Goal: Task Accomplishment & Management: Use online tool/utility

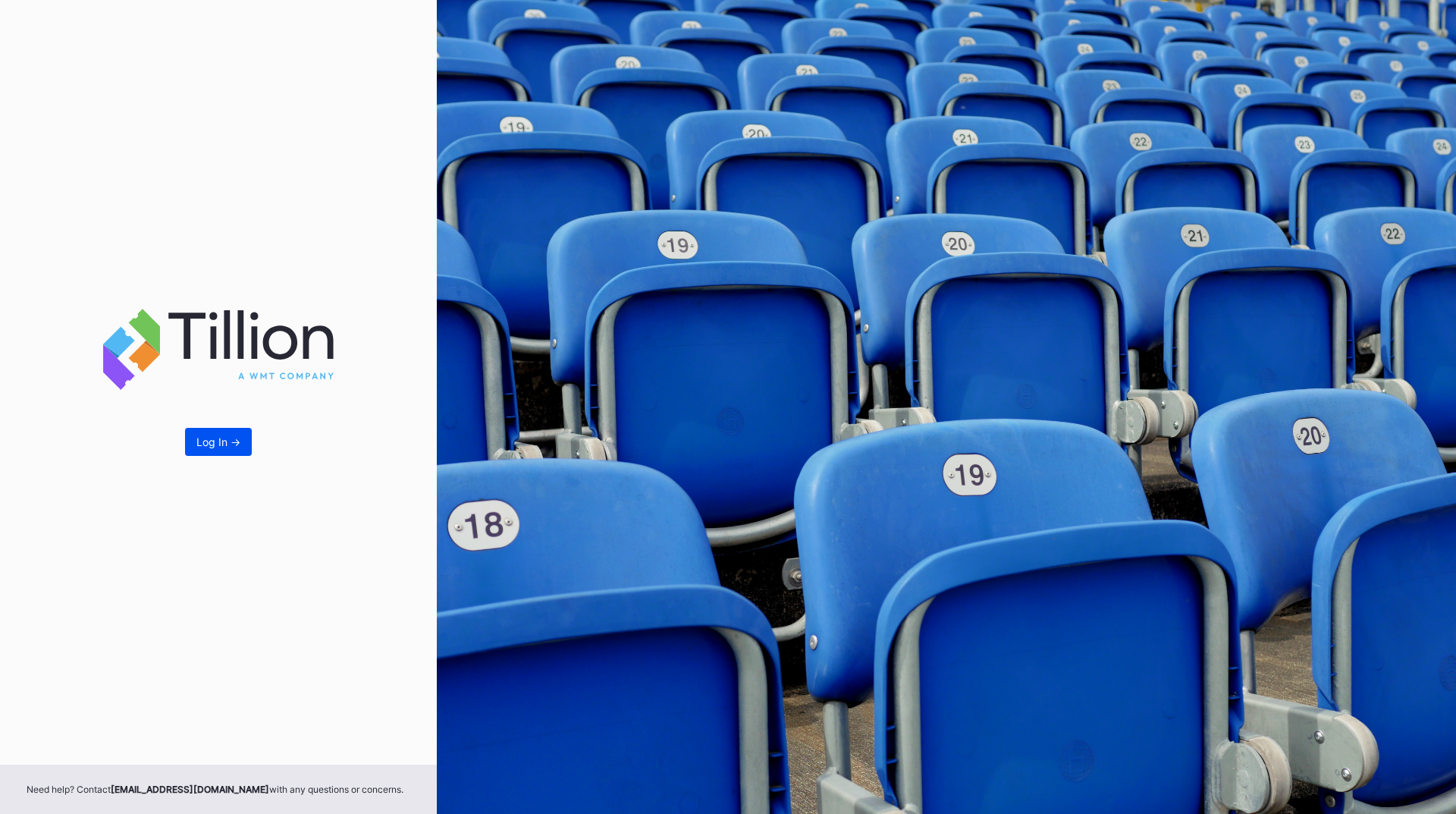
click at [219, 455] on button "Log In ->" at bounding box center [218, 442] width 67 height 28
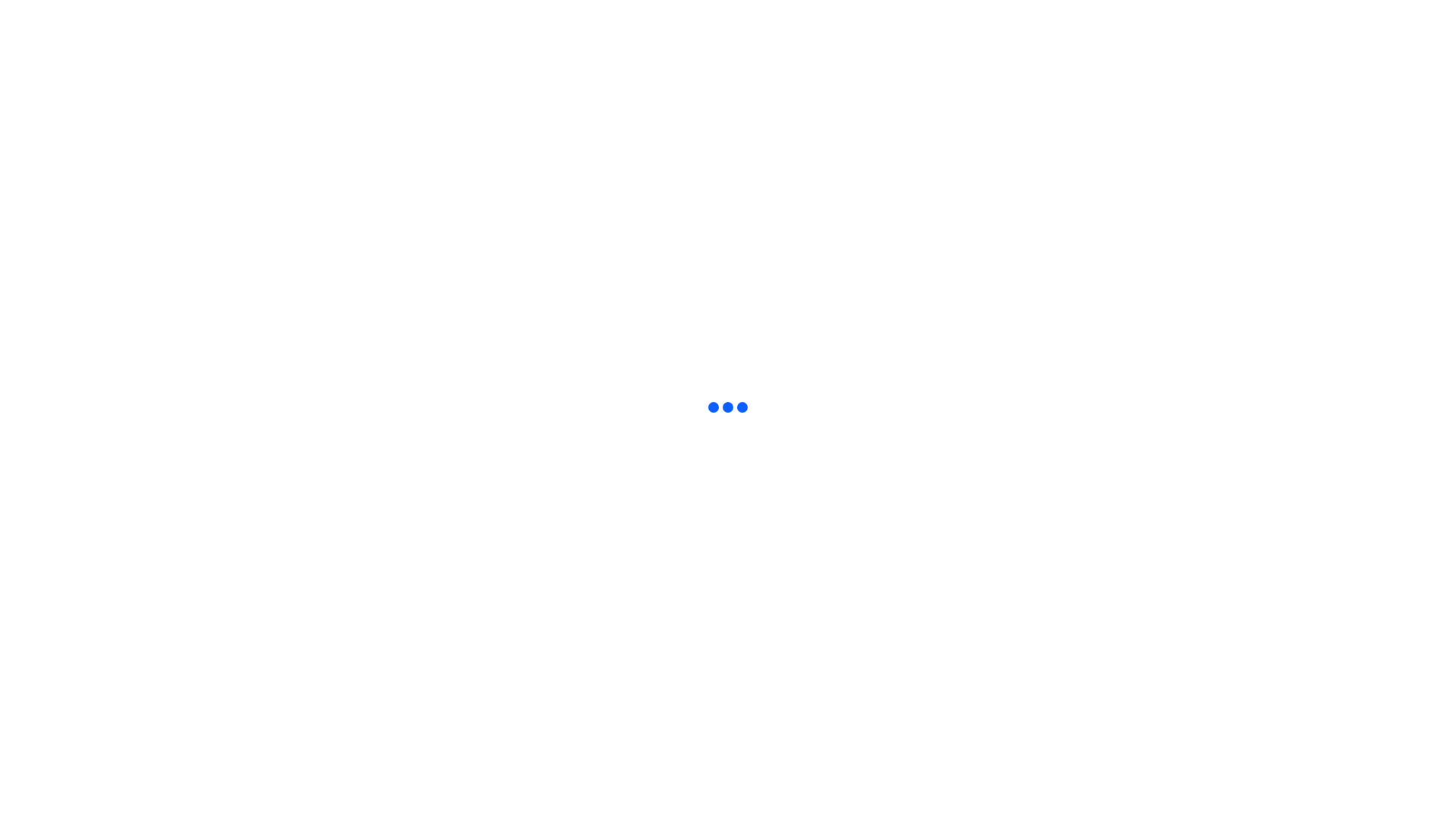
click at [929, 6] on html at bounding box center [728, 3] width 1456 height 6
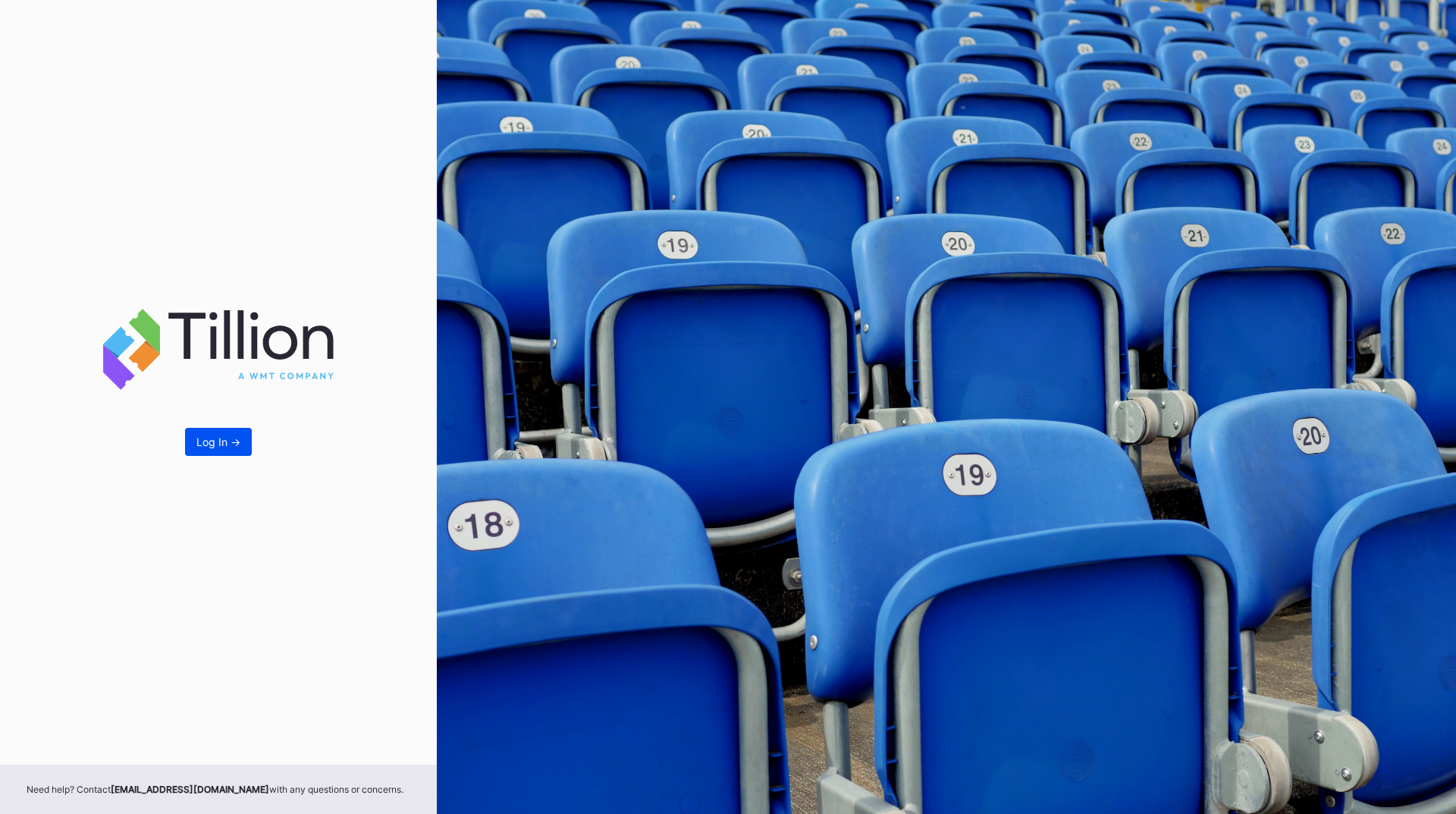
click at [192, 434] on button "Log In ->" at bounding box center [218, 442] width 67 height 28
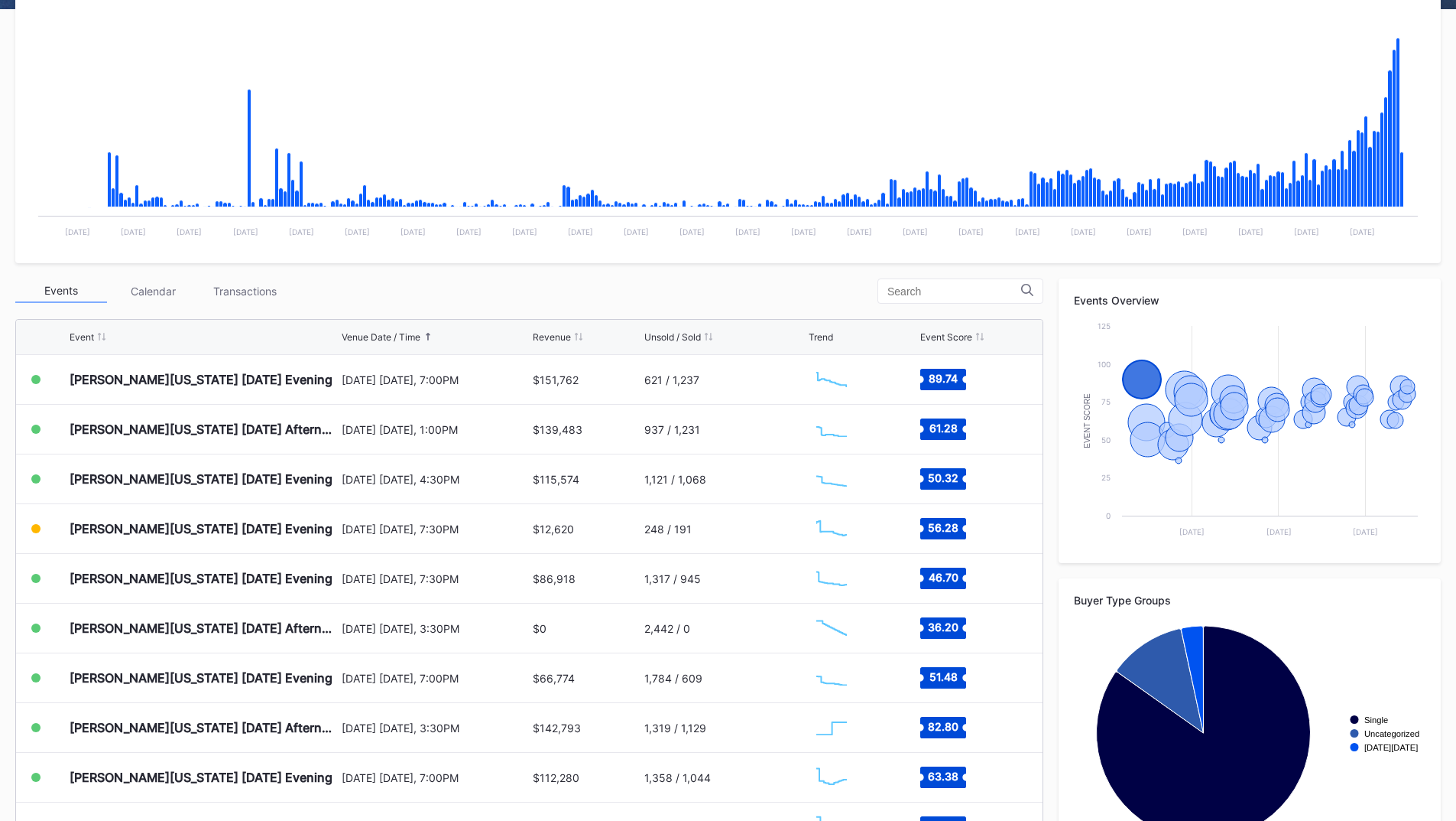
scroll to position [306, 0]
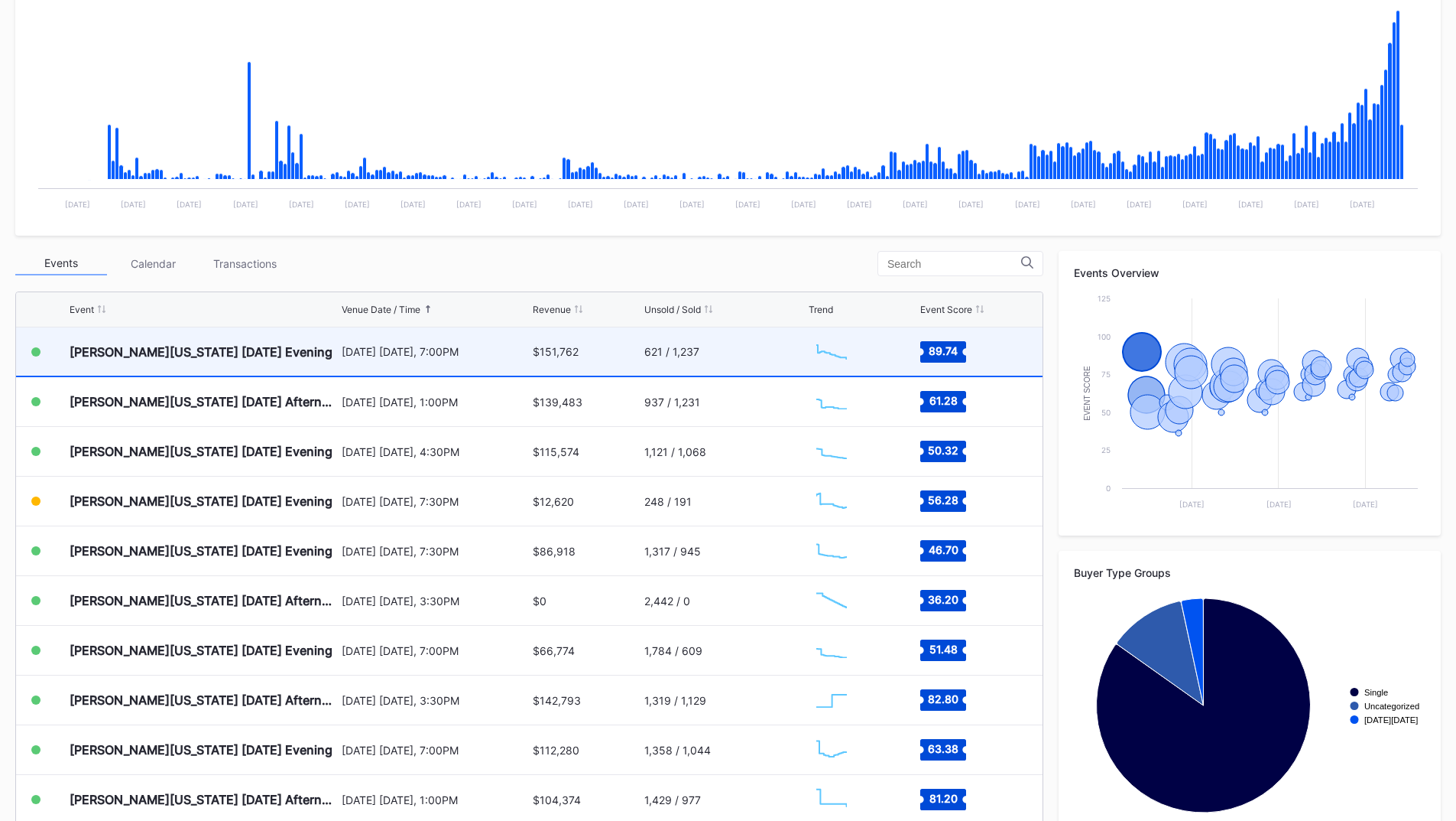
click at [365, 373] on div "[DATE] [DATE], 7:00PM" at bounding box center [435, 351] width 188 height 49
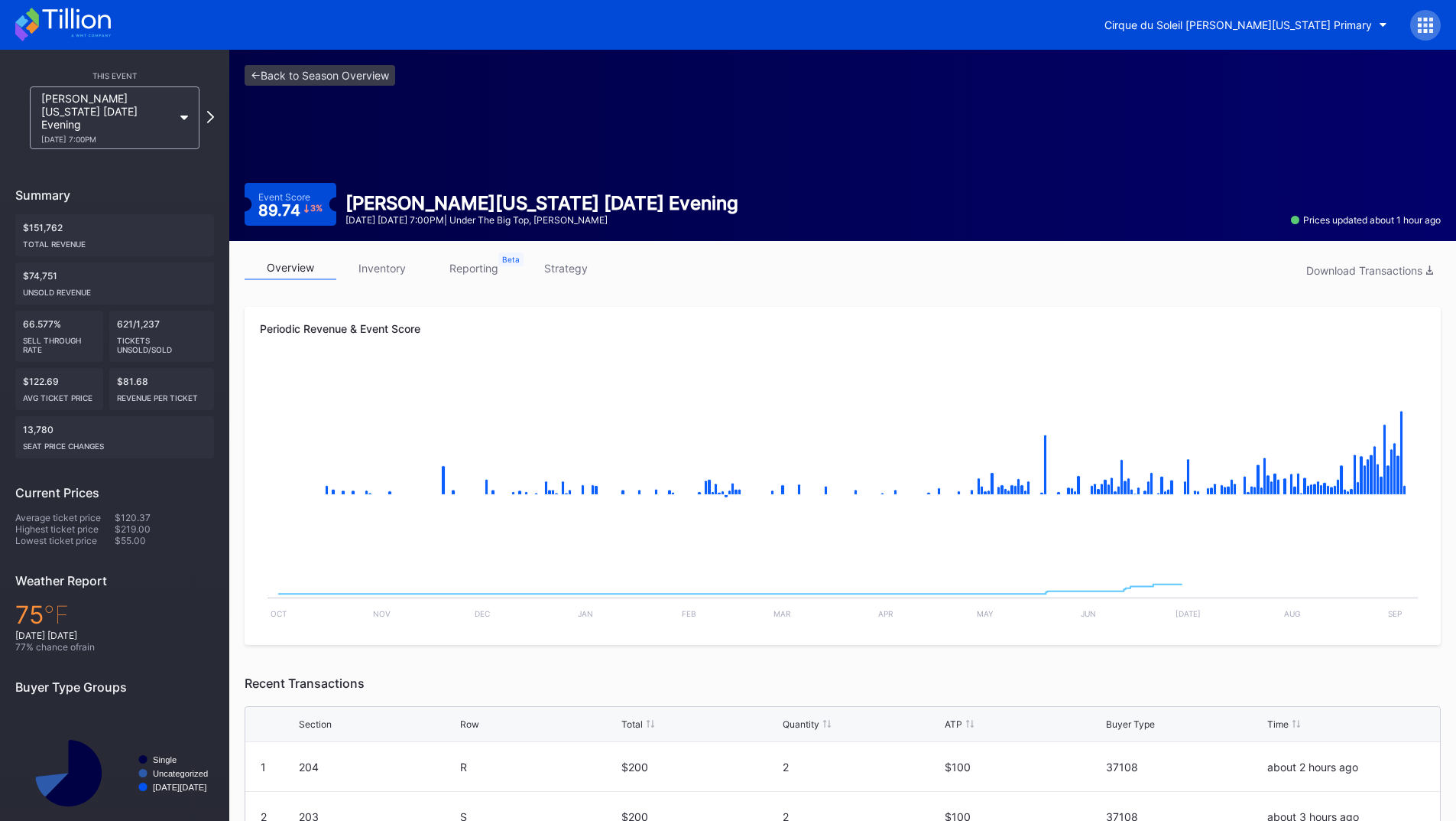
click at [581, 265] on link "strategy" at bounding box center [566, 267] width 92 height 24
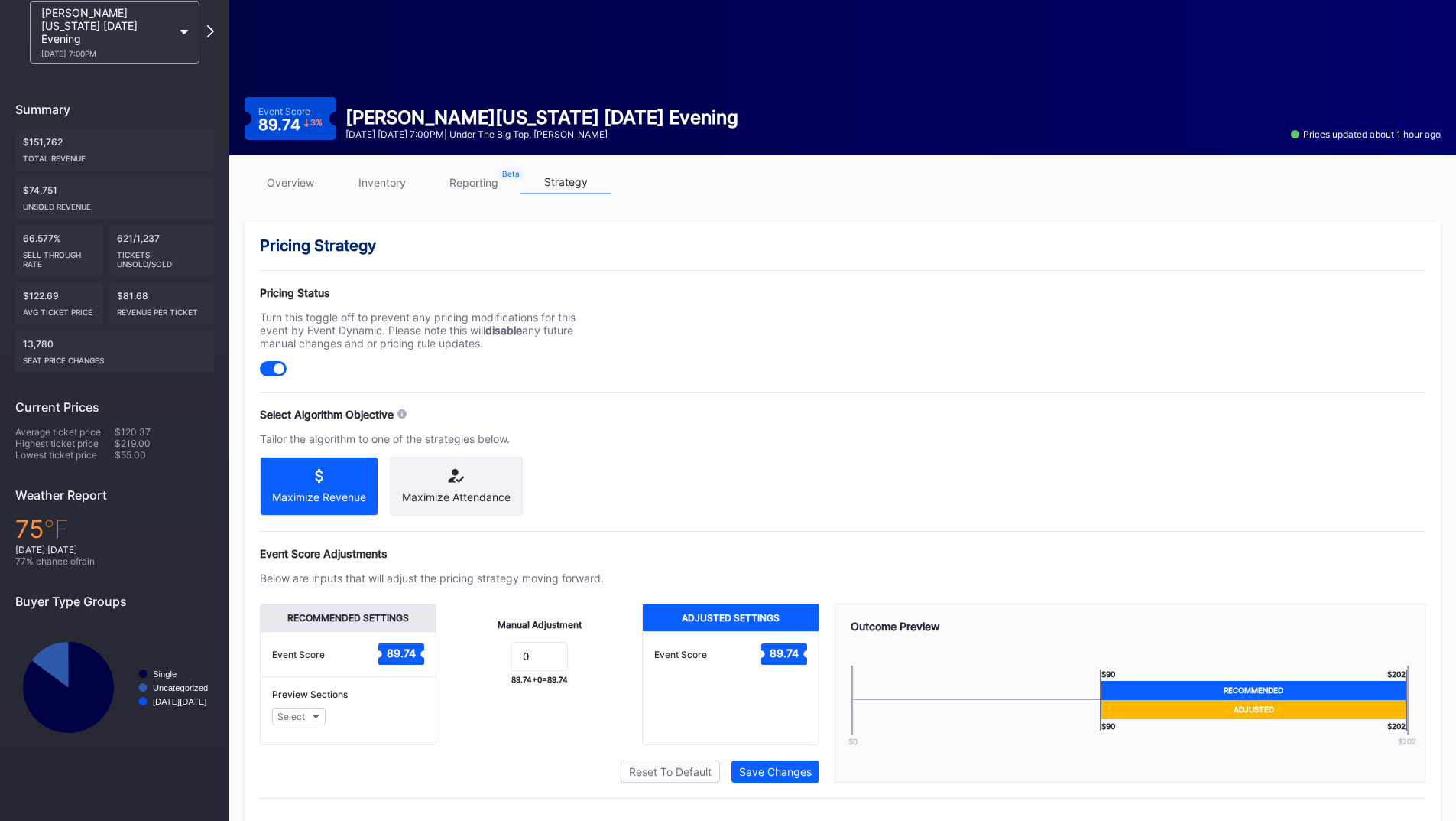
scroll to position [123, 0]
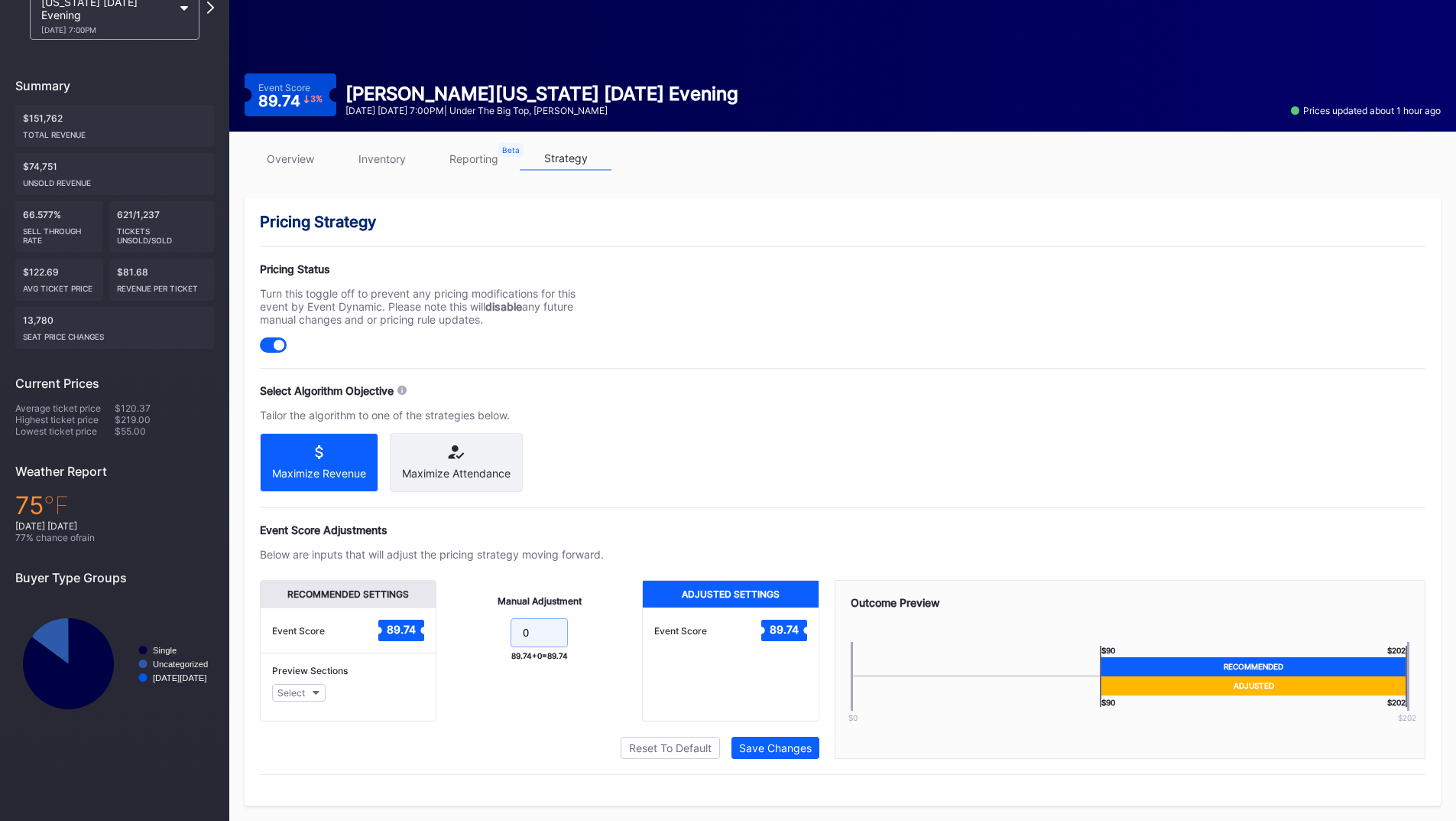
drag, startPoint x: 536, startPoint y: 640, endPoint x: 487, endPoint y: 638, distance: 49.0
click at [487, 638] on form "0" at bounding box center [539, 634] width 175 height 33
type input "5"
click at [752, 744] on div "Save Changes" at bounding box center [776, 747] width 72 height 13
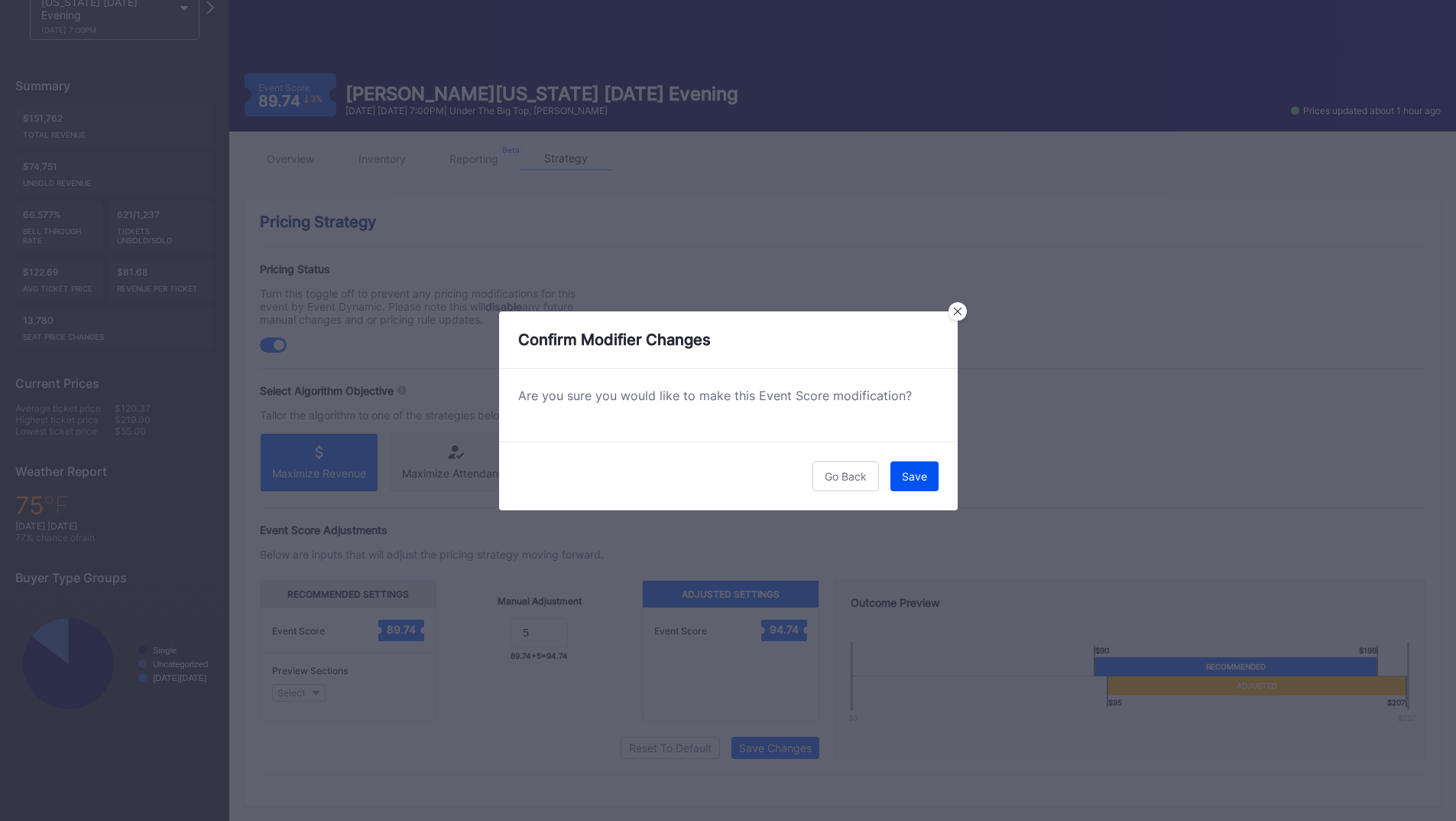
click at [931, 479] on button "Save" at bounding box center [914, 476] width 49 height 30
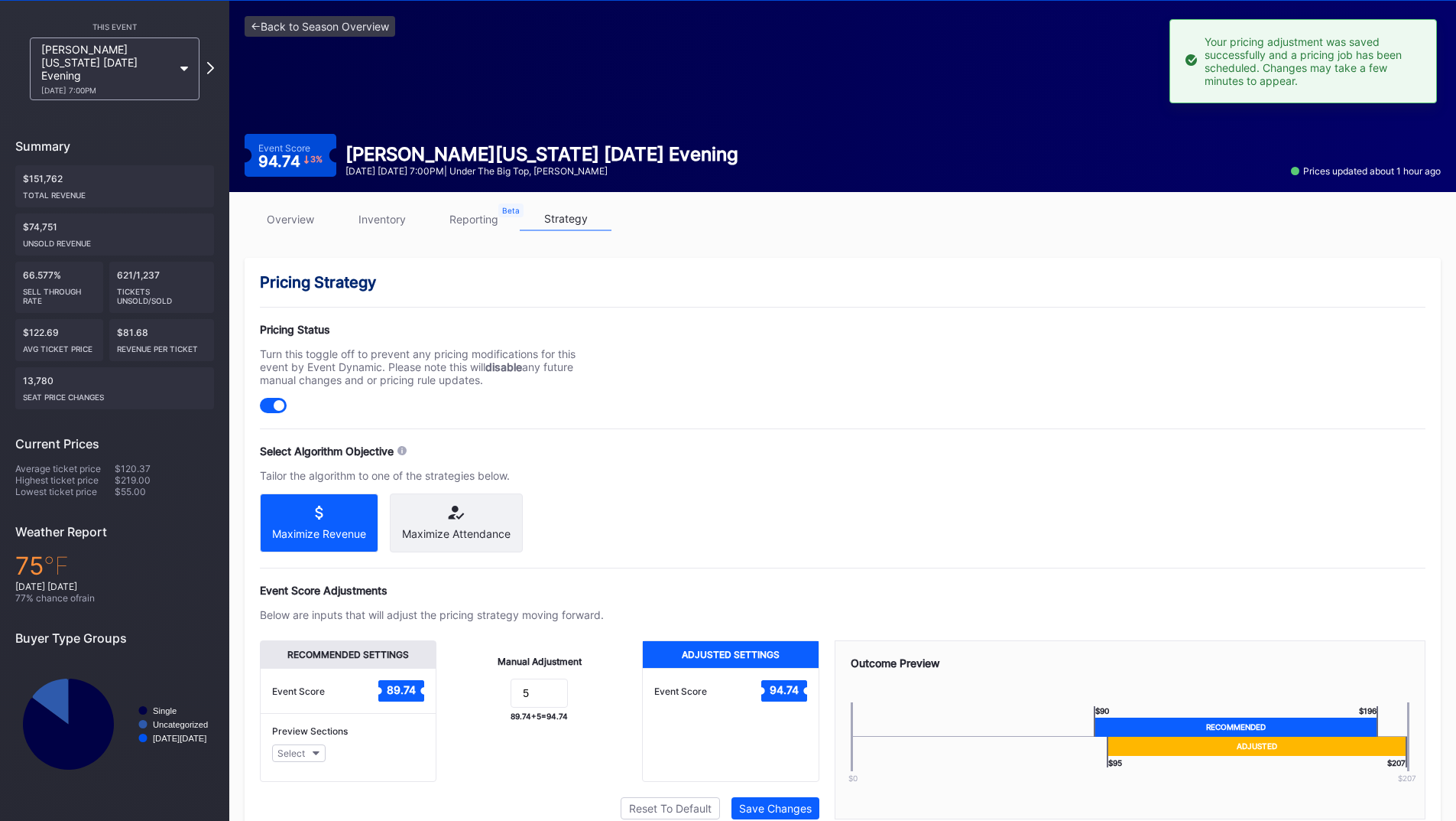
scroll to position [0, 0]
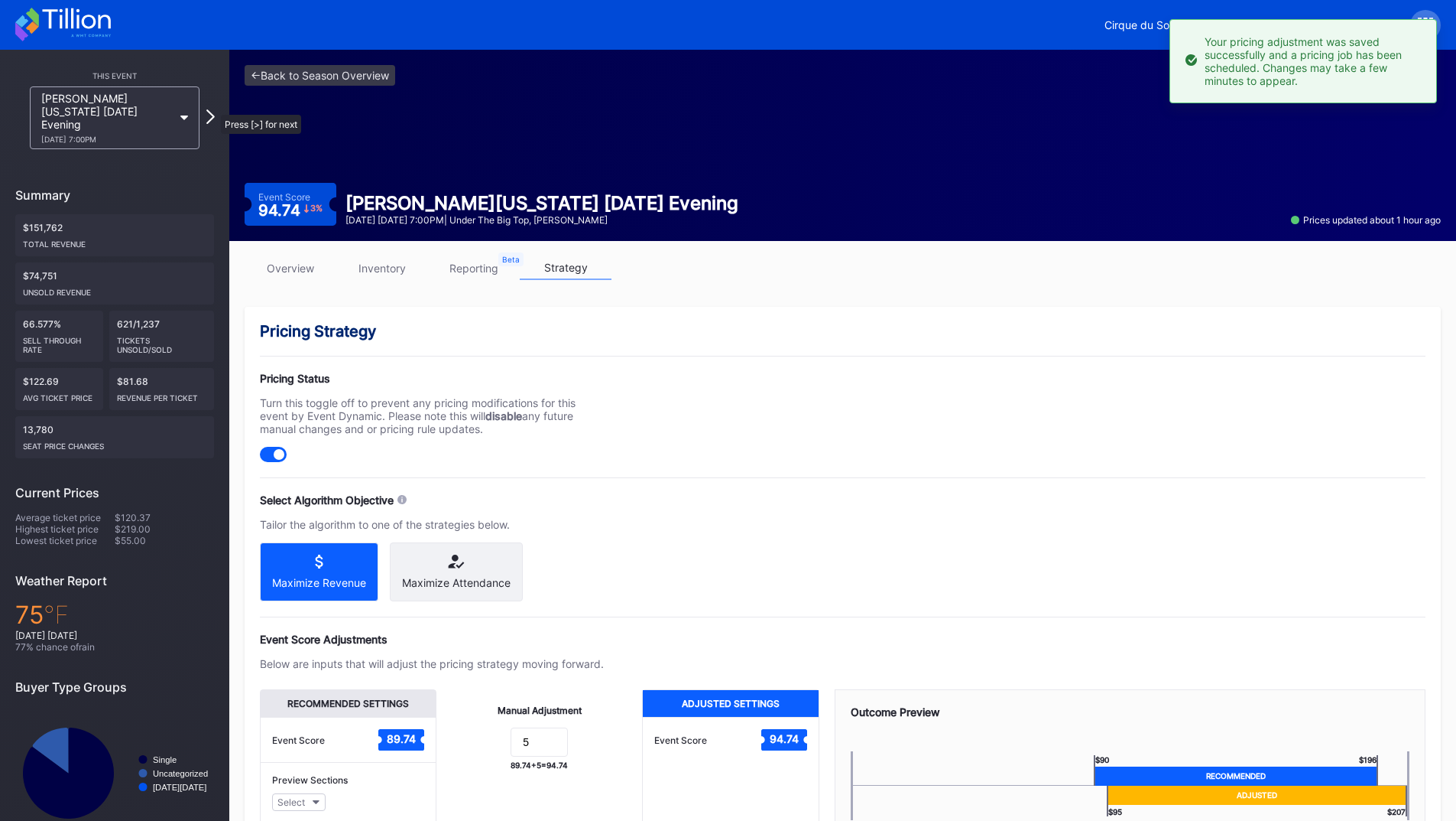
click at [214, 109] on icon at bounding box center [211, 117] width 9 height 14
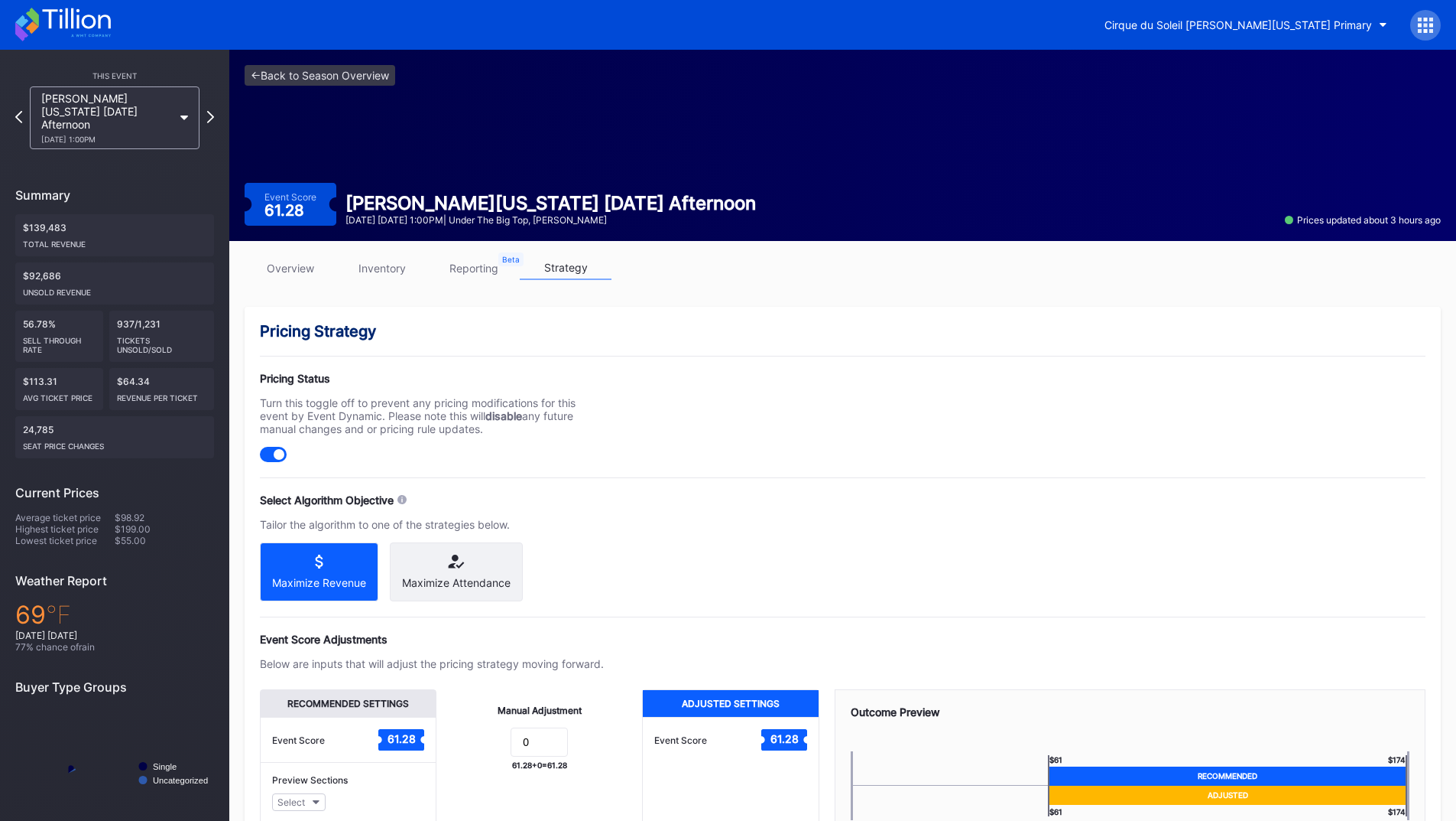
scroll to position [123, 0]
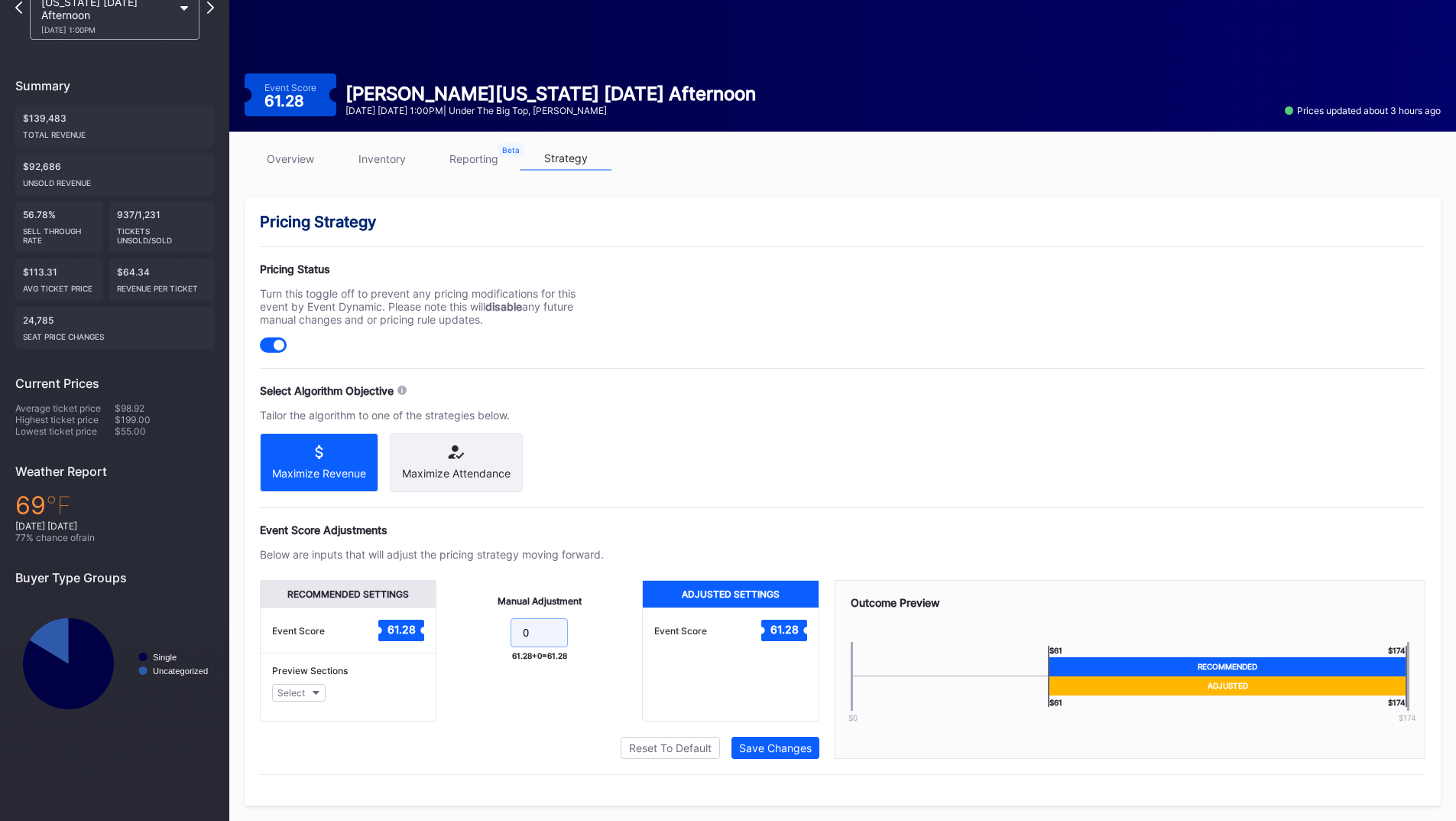
drag, startPoint x: 504, startPoint y: 640, endPoint x: 441, endPoint y: 636, distance: 63.1
click at [454, 638] on form "0" at bounding box center [539, 634] width 175 height 33
type input "5"
click at [758, 744] on div "Save Changes" at bounding box center [776, 747] width 72 height 13
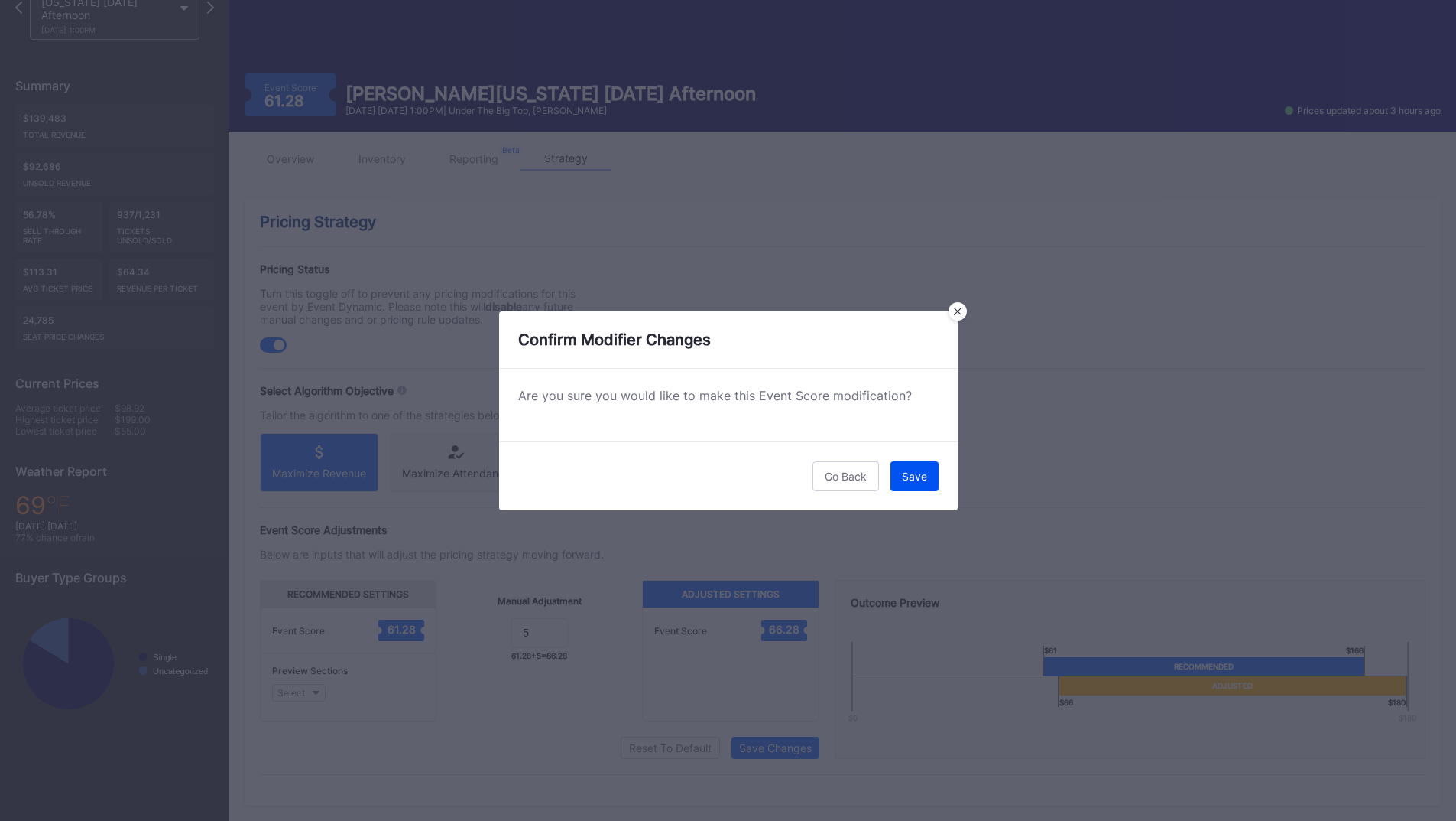
click at [914, 483] on button "Save" at bounding box center [914, 476] width 49 height 30
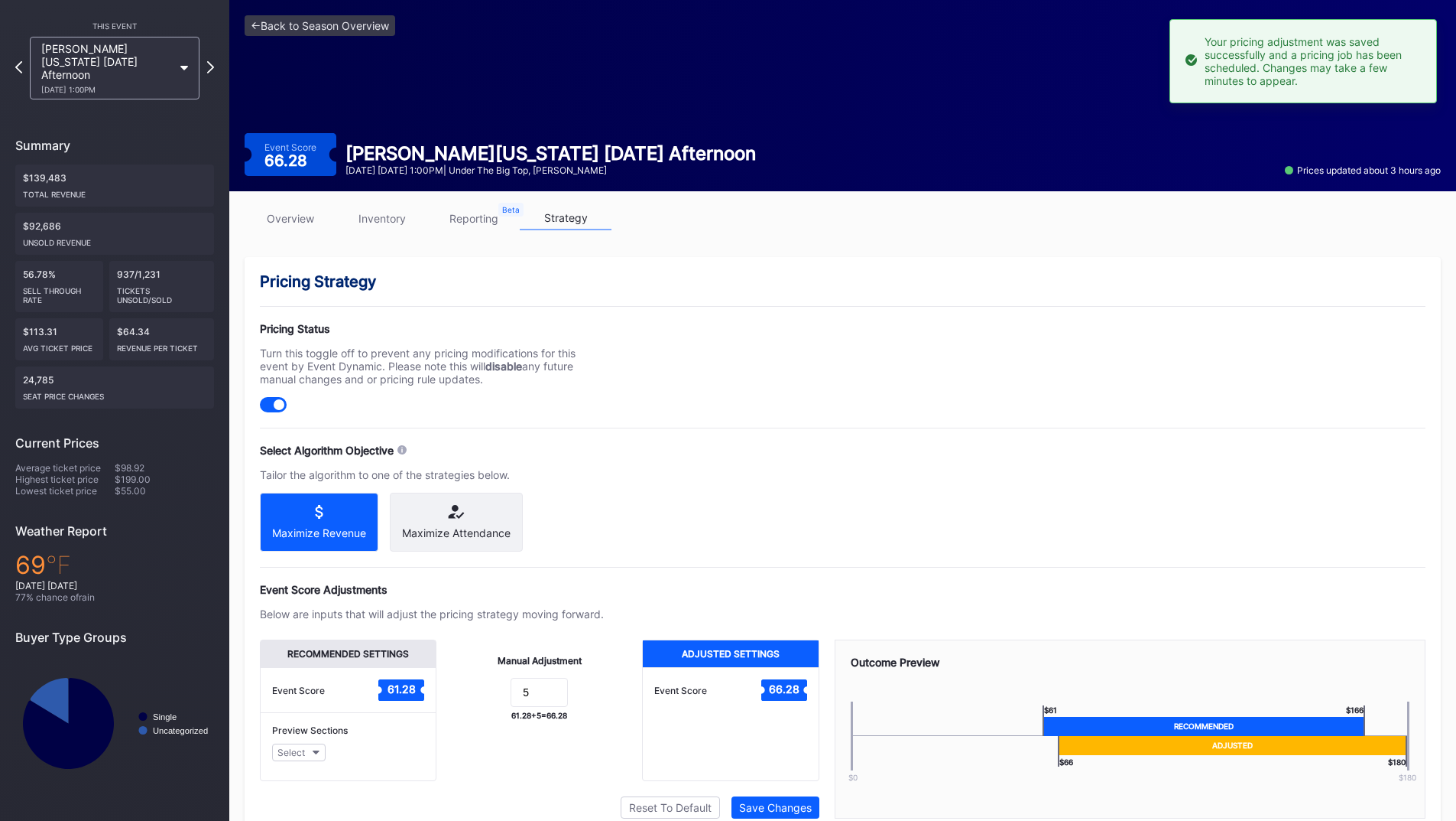
scroll to position [0, 0]
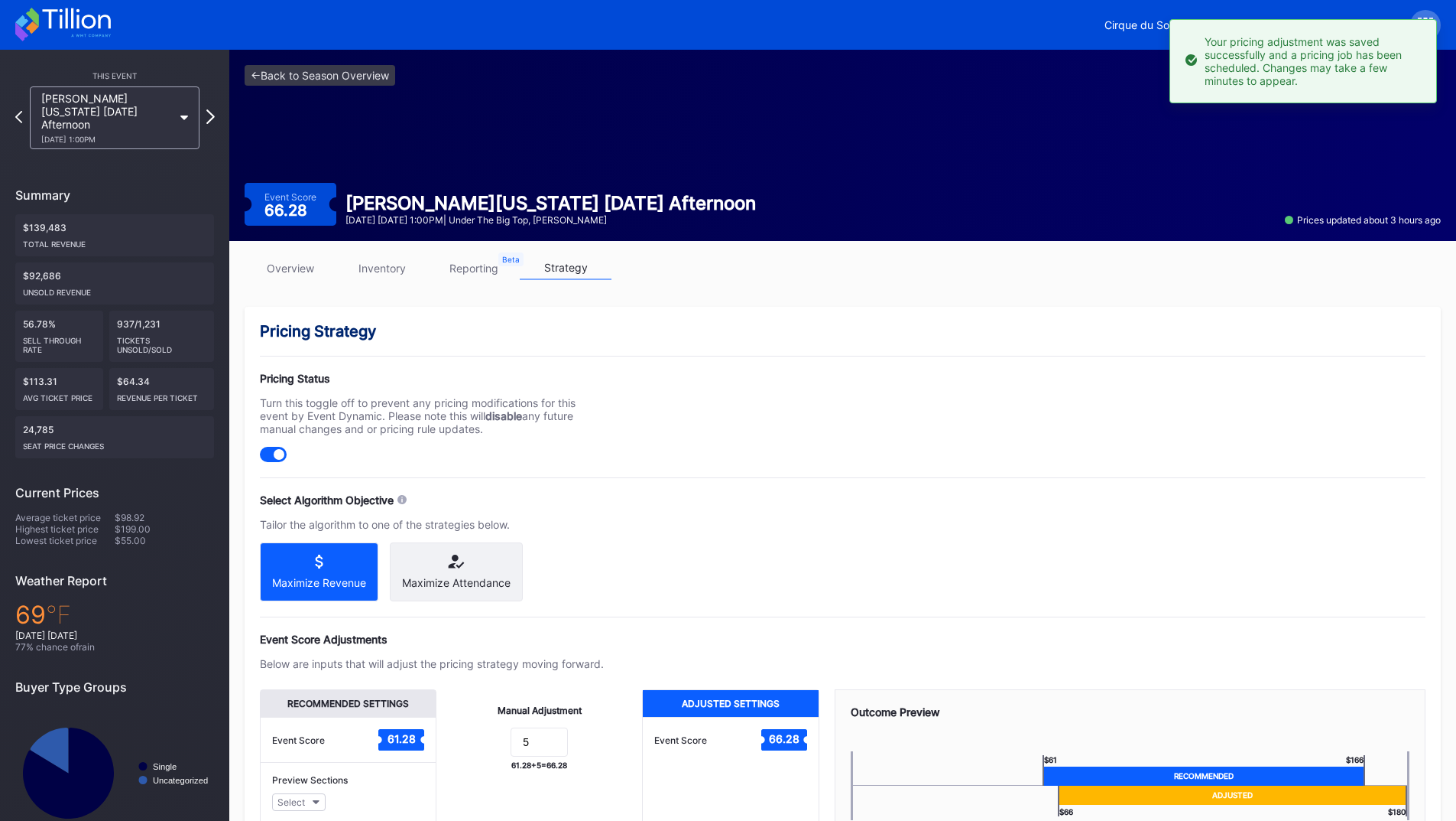
click at [213, 109] on icon at bounding box center [211, 117] width 9 height 14
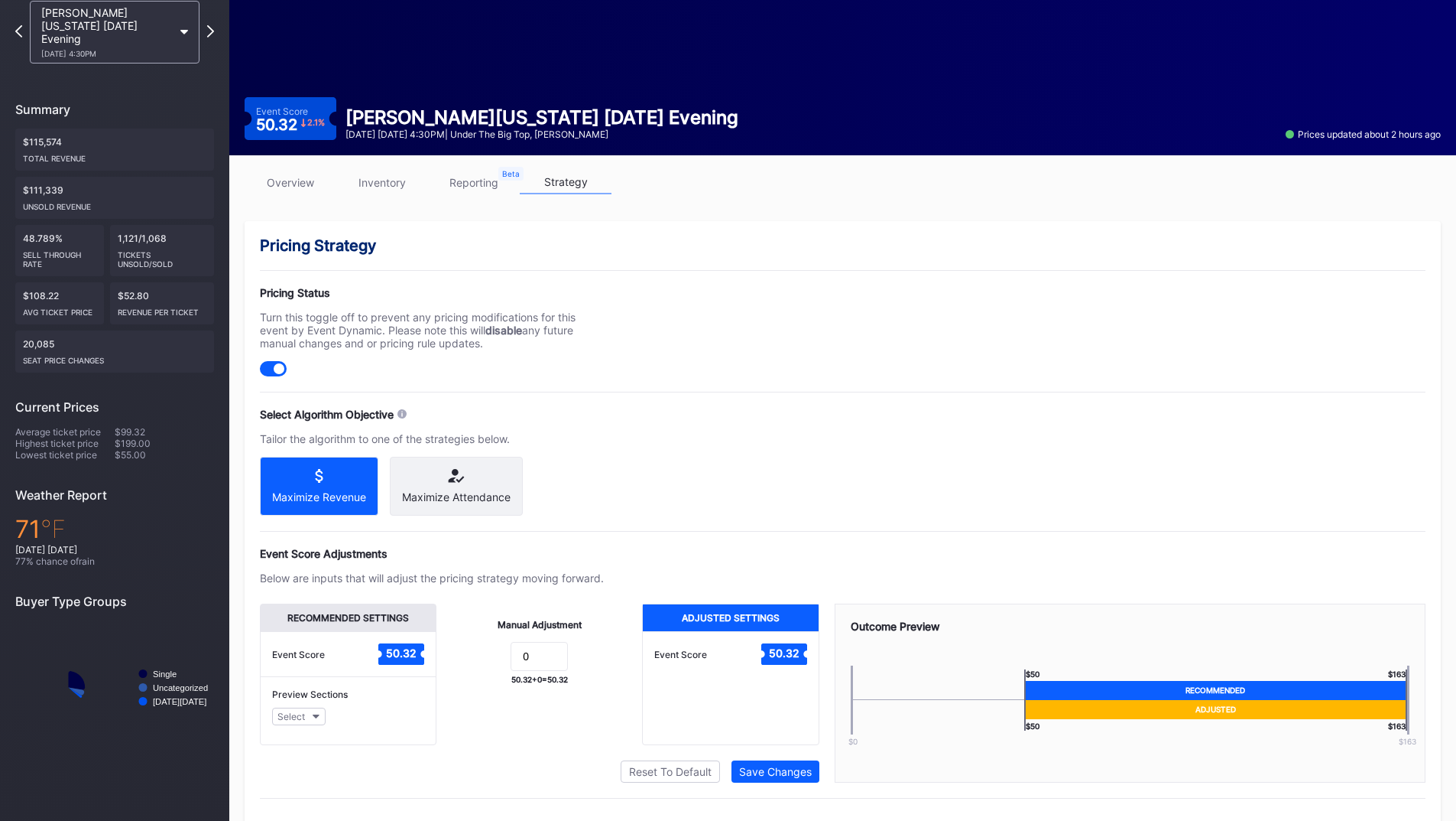
scroll to position [123, 0]
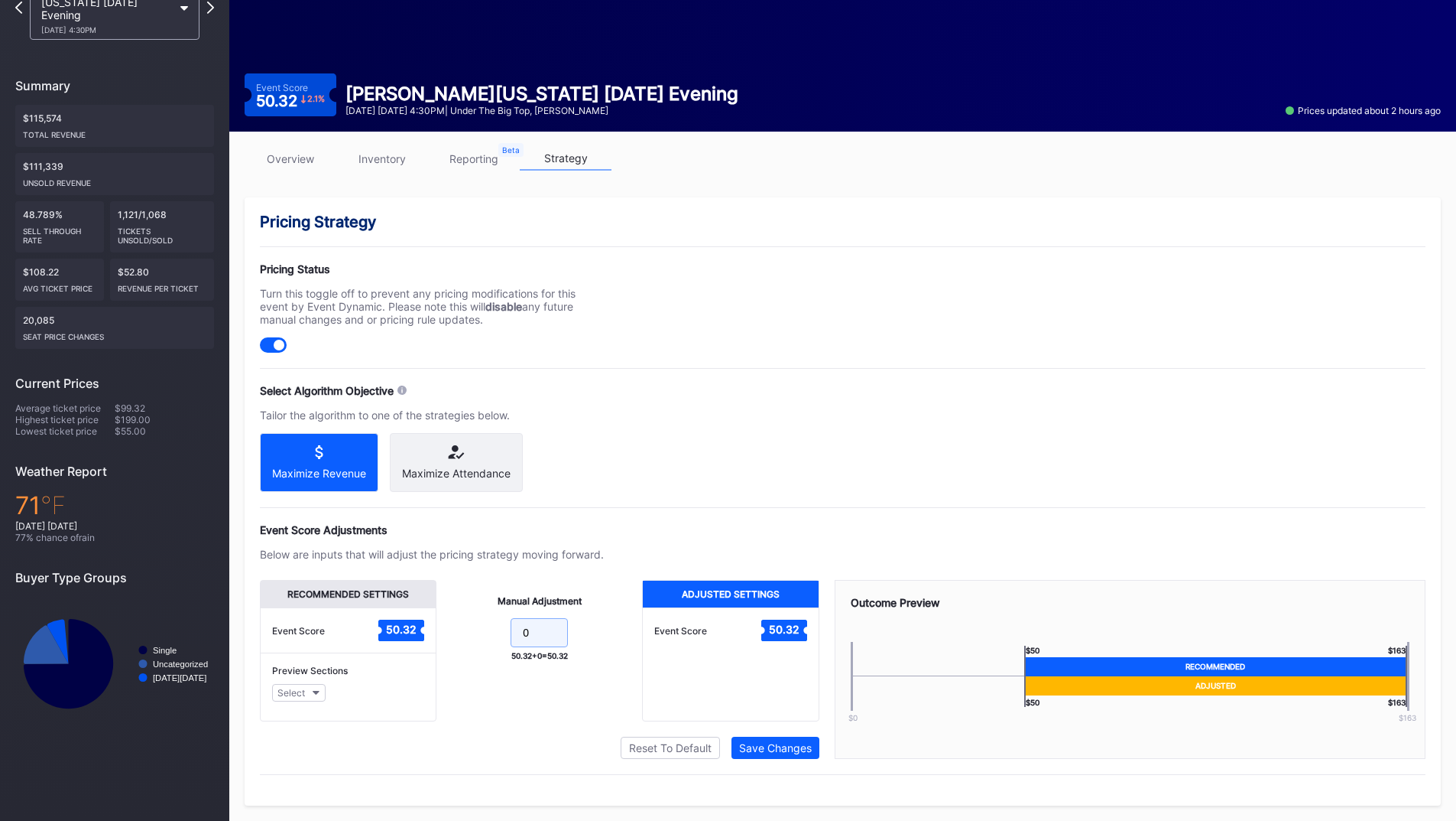
drag, startPoint x: 545, startPoint y: 638, endPoint x: 477, endPoint y: 633, distance: 68.2
click at [479, 634] on form "0" at bounding box center [539, 634] width 175 height 33
type input "5"
click at [805, 742] on div "Save Changes" at bounding box center [776, 747] width 72 height 13
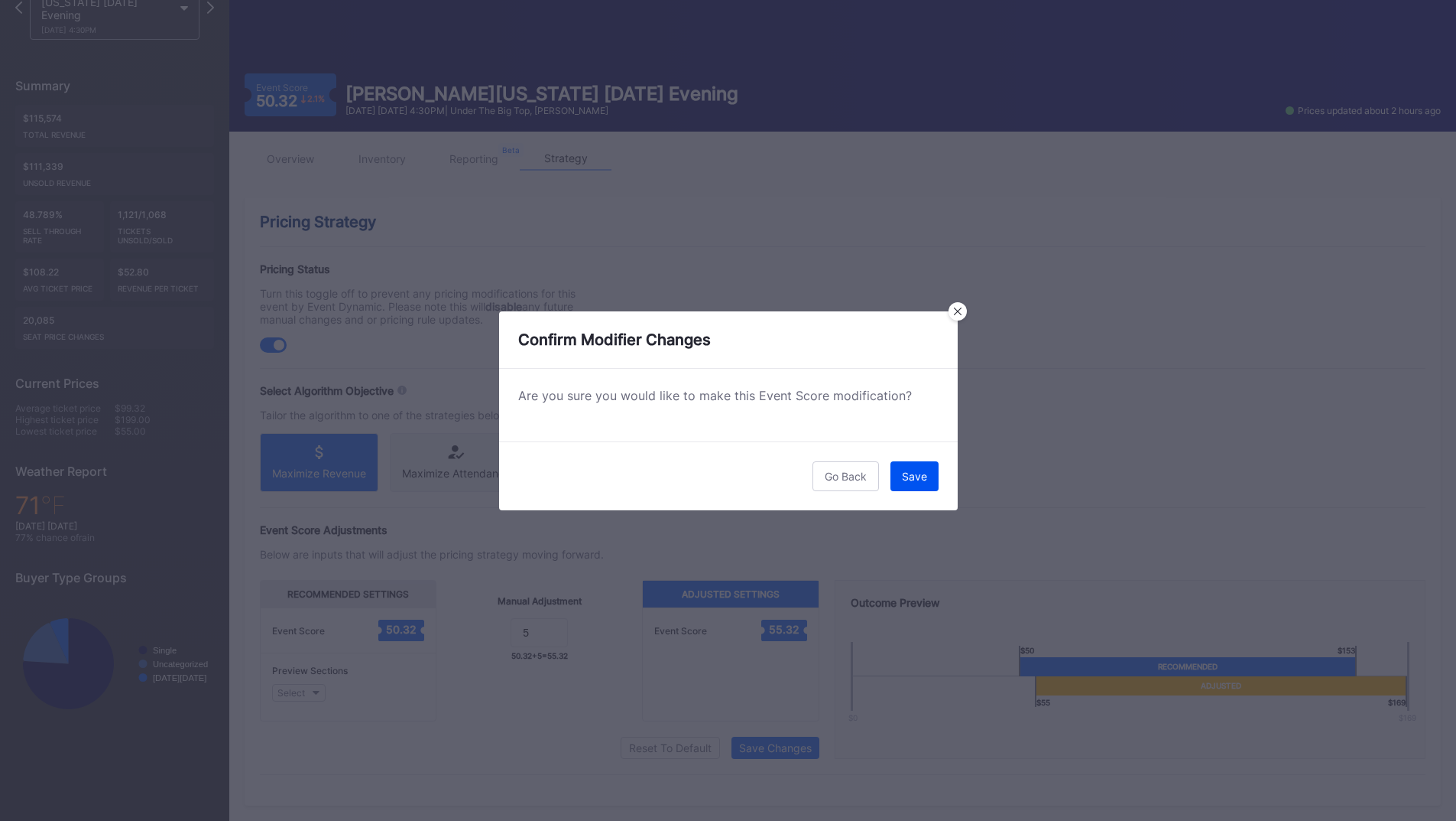
click at [912, 486] on button "Save" at bounding box center [914, 476] width 49 height 30
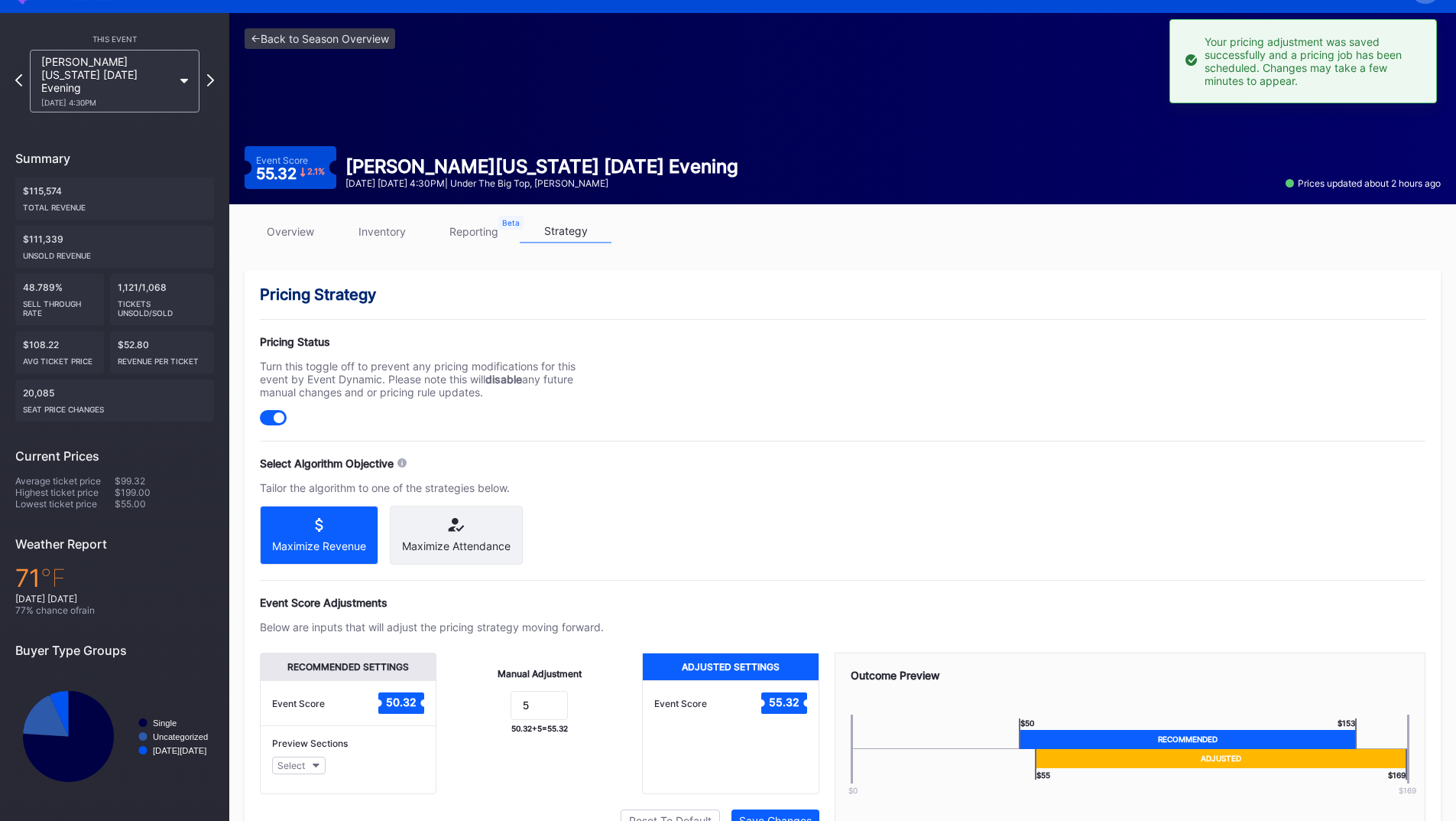
scroll to position [0, 0]
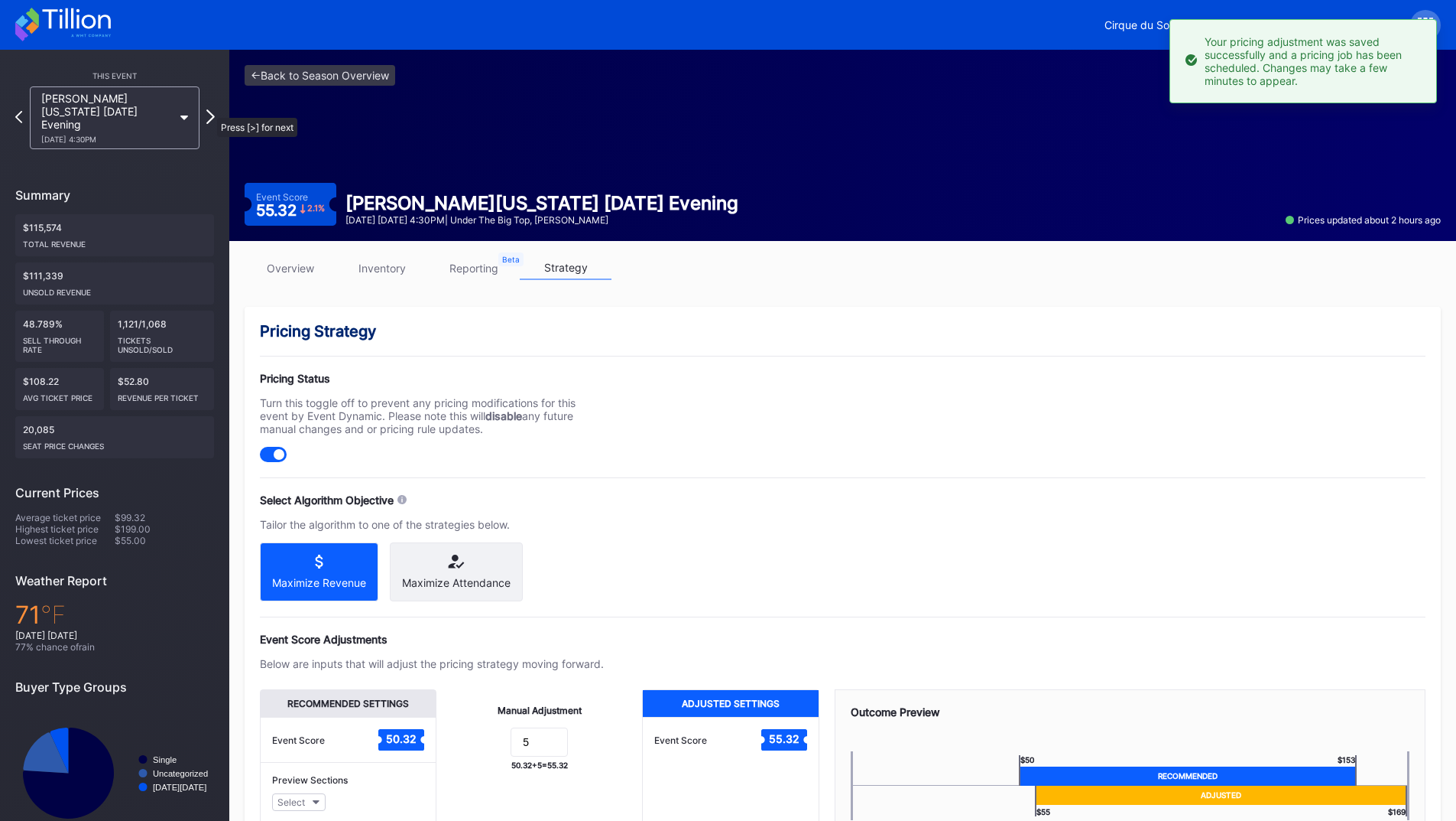
click at [209, 110] on icon at bounding box center [211, 117] width 9 height 14
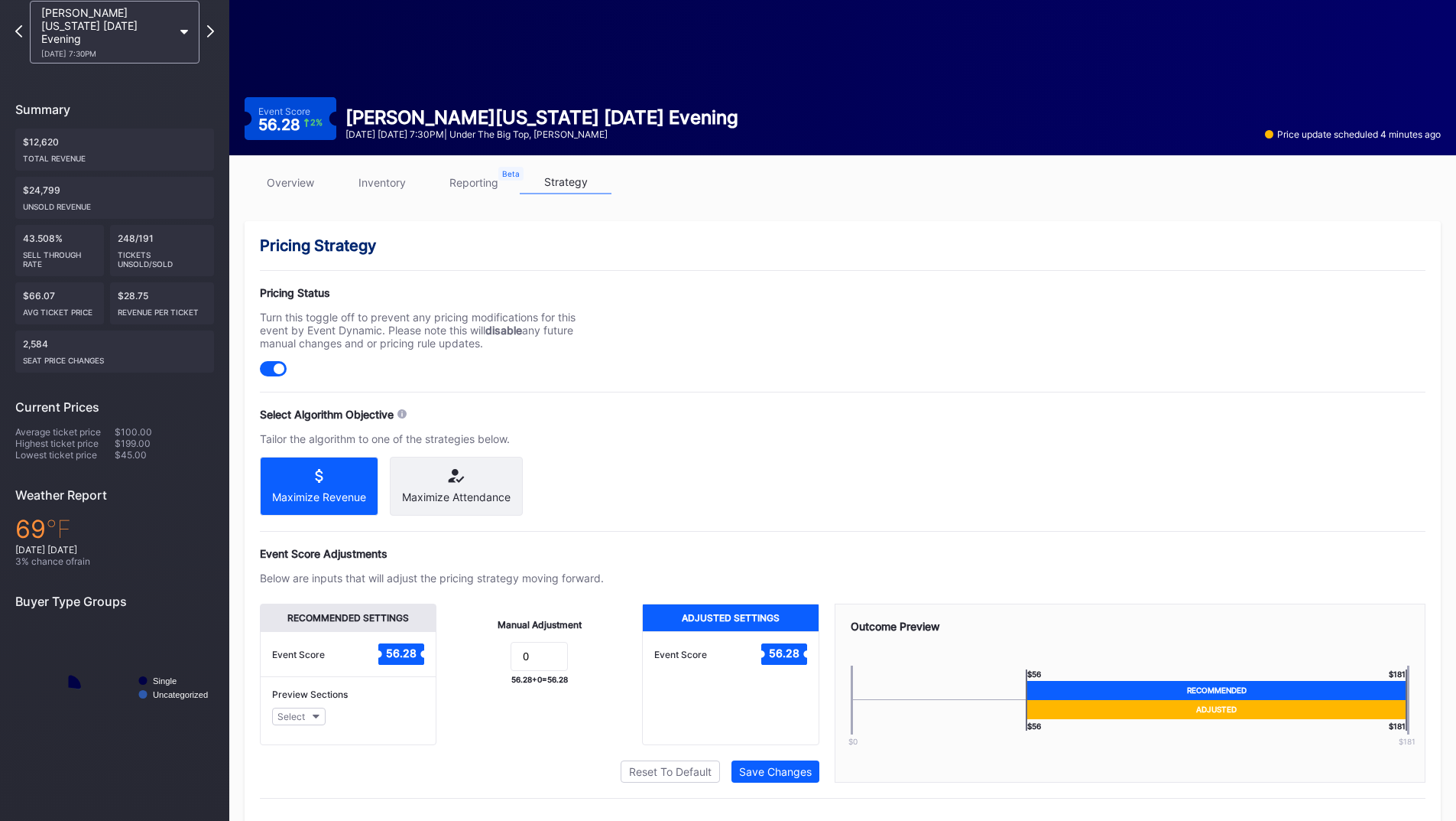
scroll to position [123, 0]
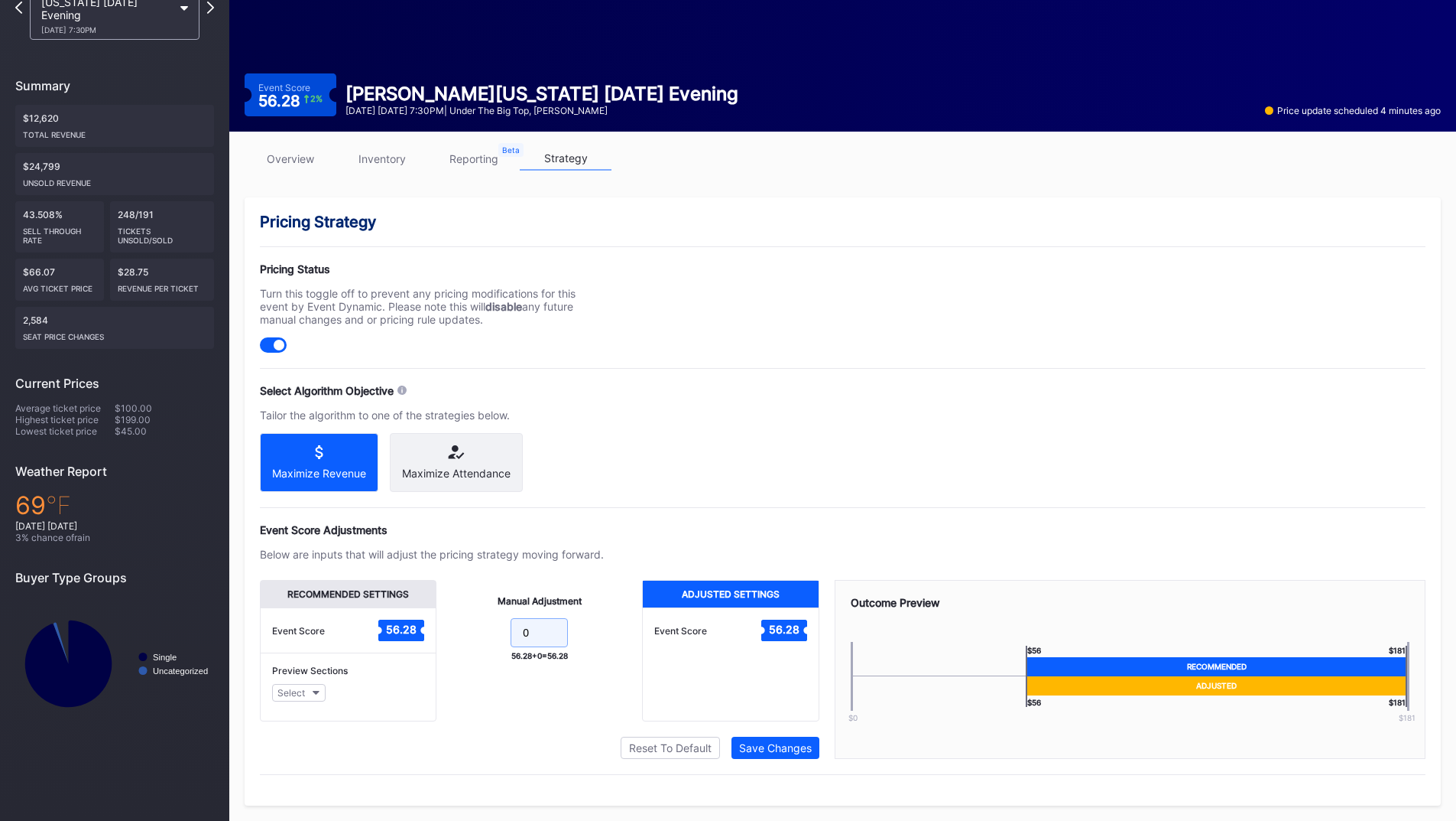
drag, startPoint x: 550, startPoint y: 629, endPoint x: 447, endPoint y: 629, distance: 103.0
click at [448, 629] on div "Manual Adjustment 0 56.28 + 0 = 56.28" at bounding box center [539, 651] width 206 height 141
type input "5"
click at [784, 741] on button "Save Changes" at bounding box center [776, 747] width 88 height 22
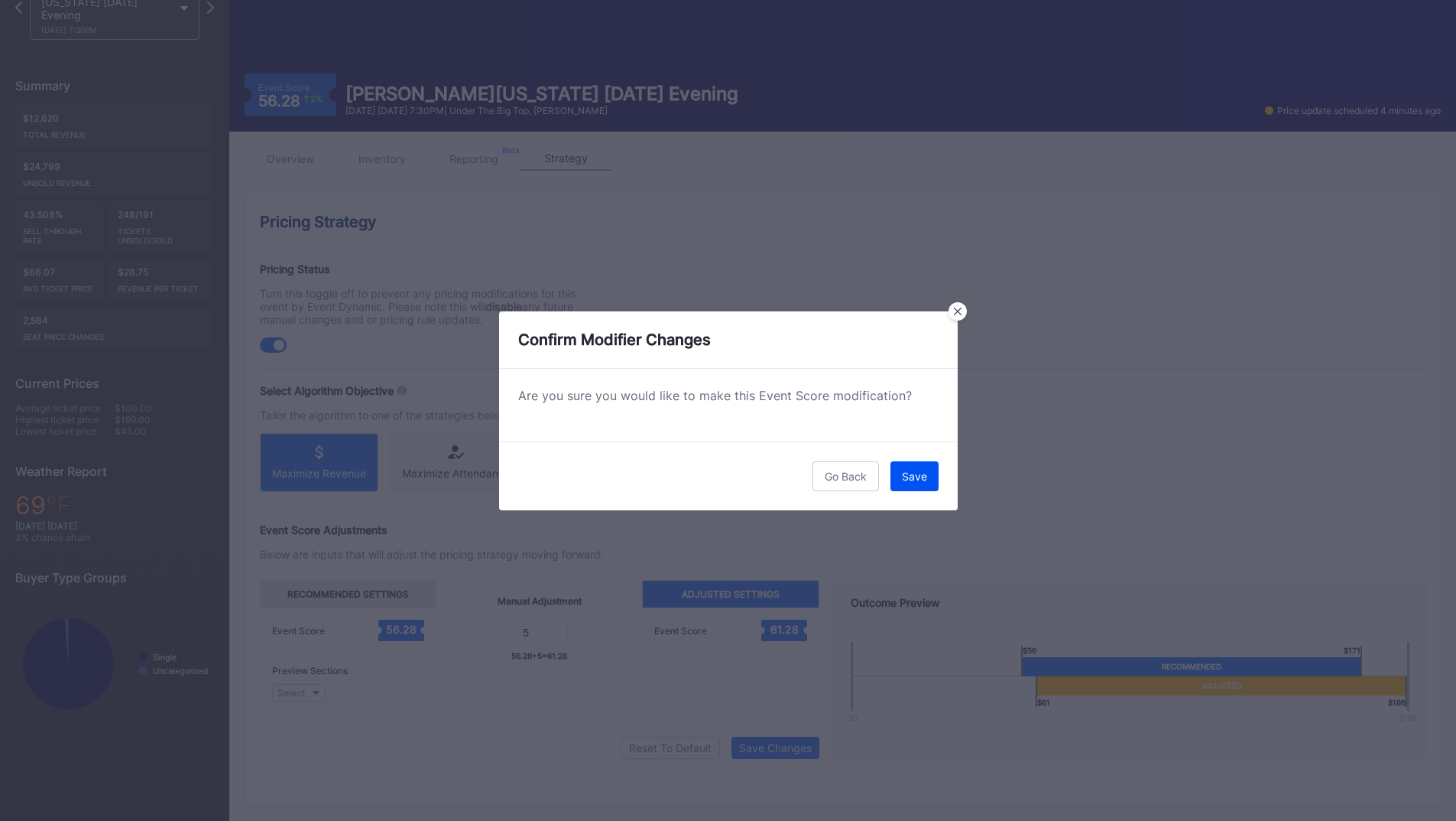
click at [901, 482] on button "Save" at bounding box center [914, 476] width 49 height 30
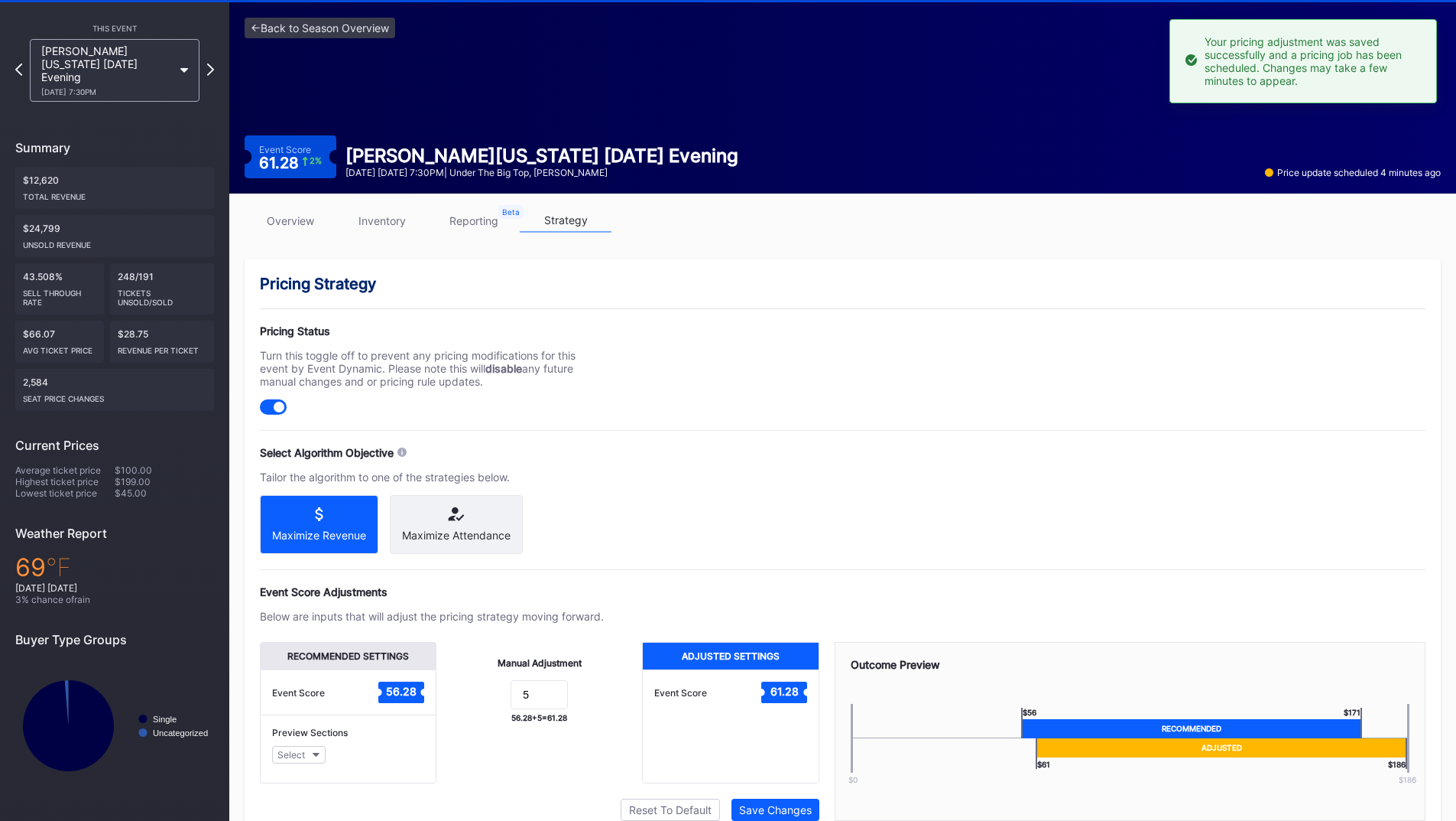
scroll to position [0, 0]
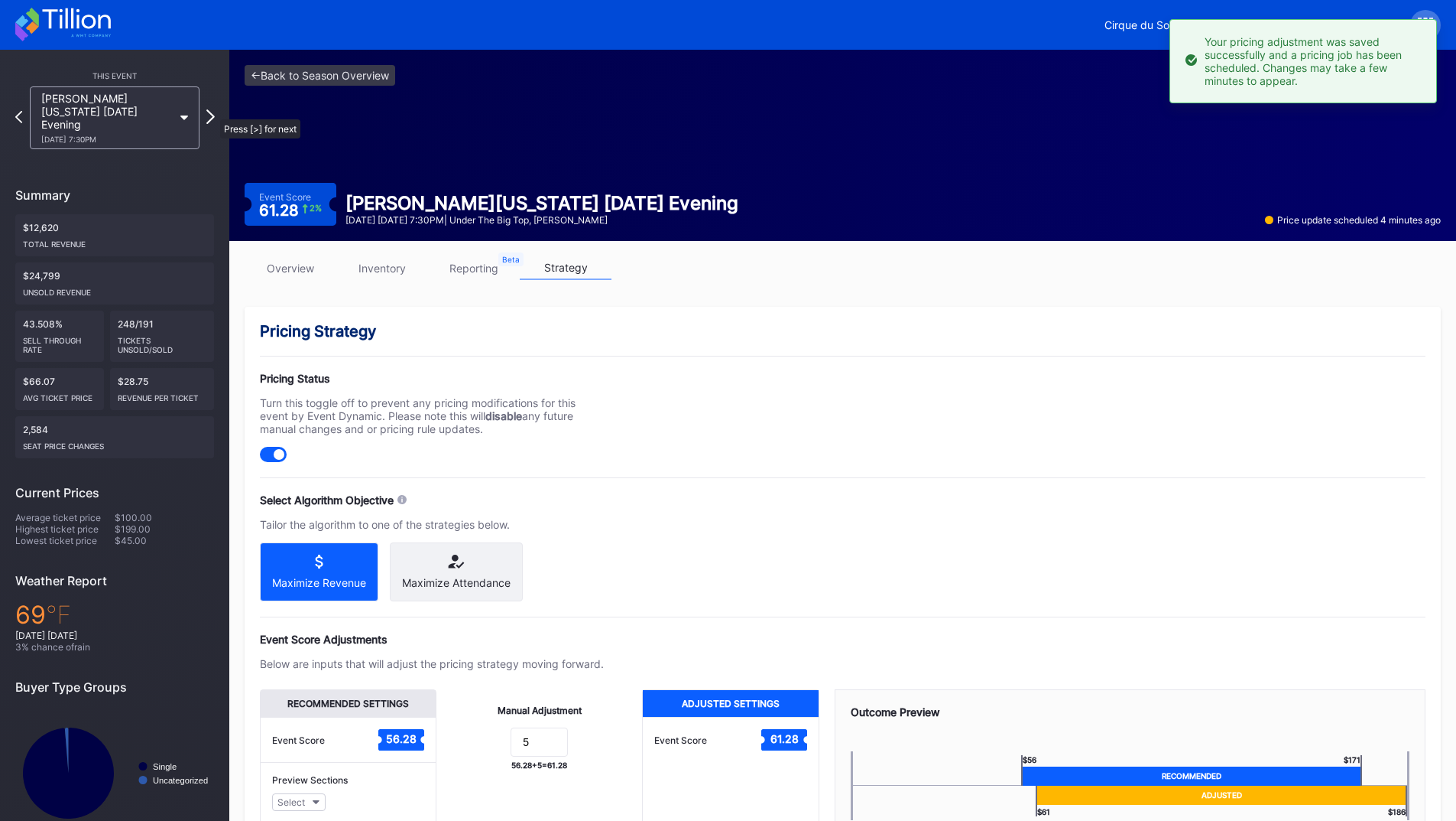
click at [213, 111] on icon at bounding box center [211, 117] width 9 height 14
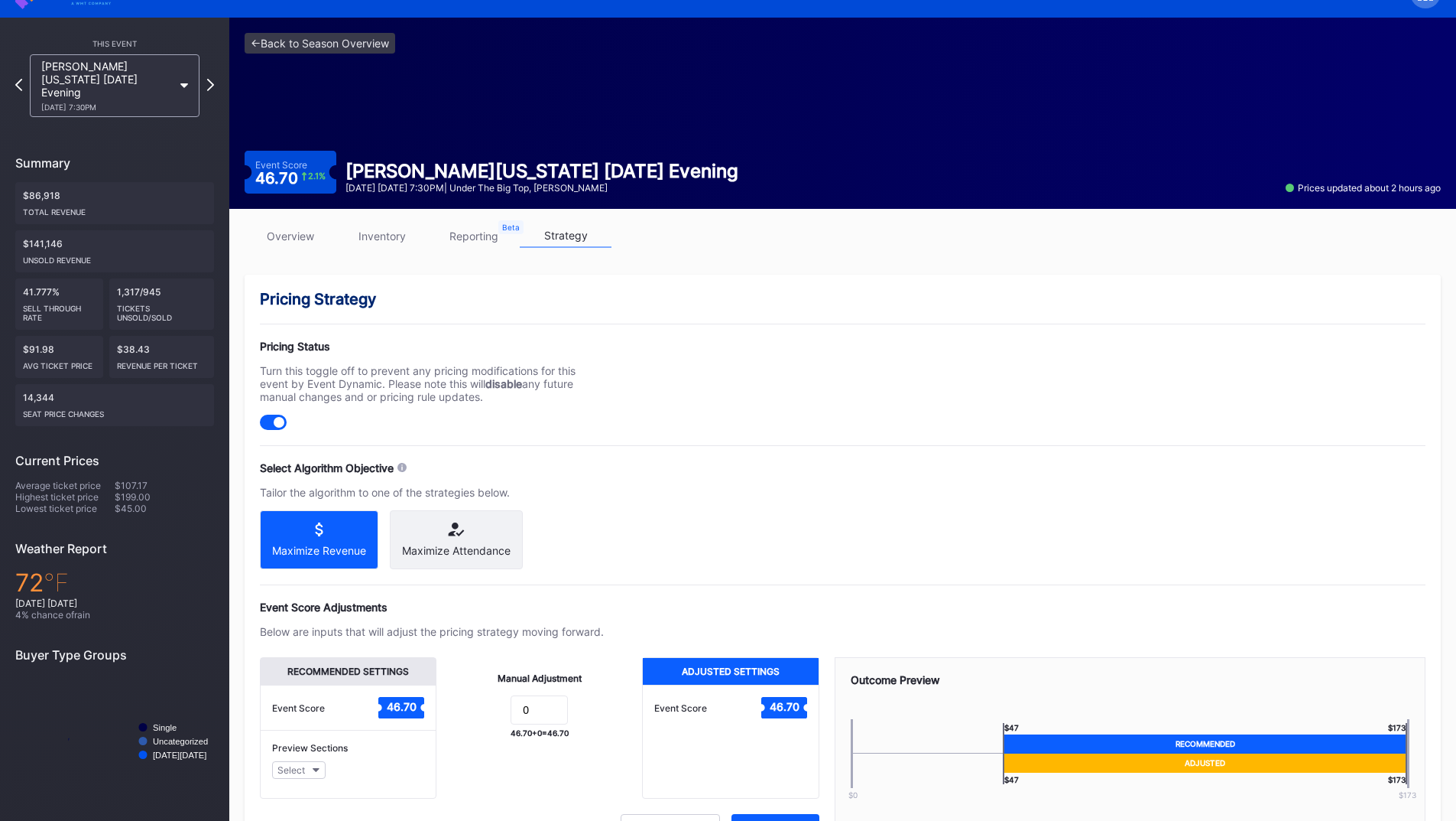
scroll to position [123, 0]
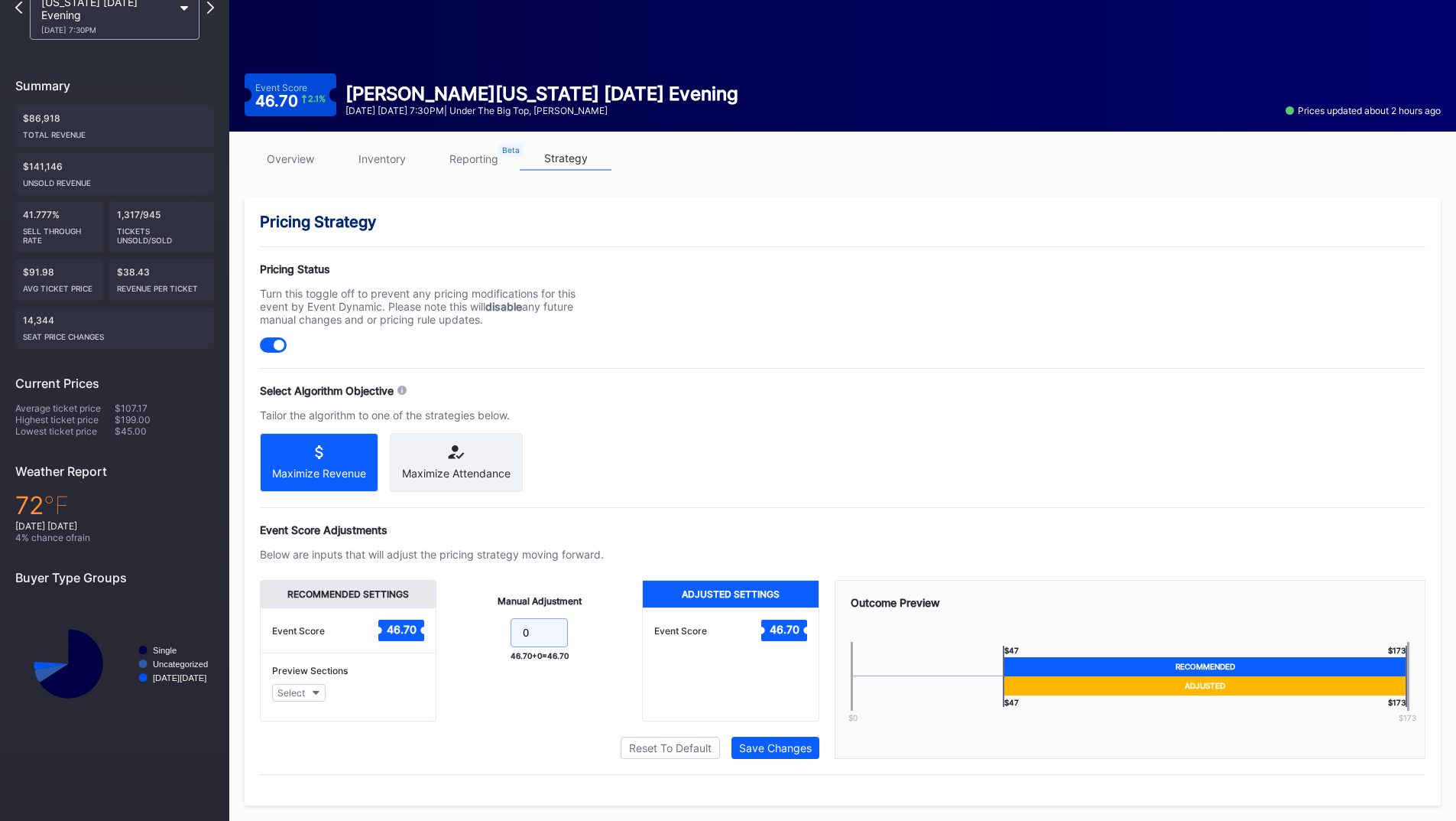
click at [457, 621] on form "0" at bounding box center [539, 634] width 175 height 33
type input "5"
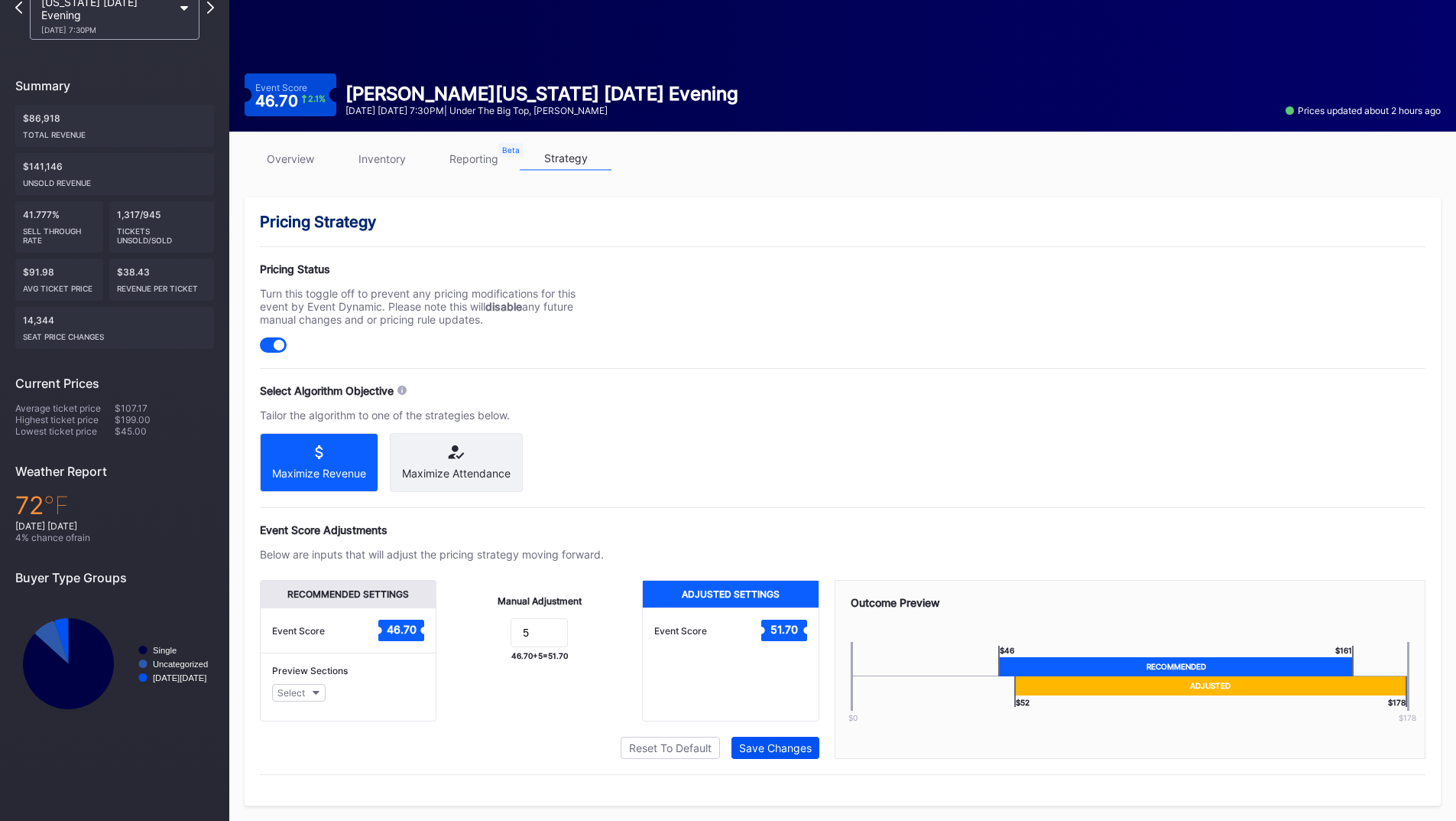
click at [741, 742] on div "Save Changes" at bounding box center [776, 747] width 72 height 13
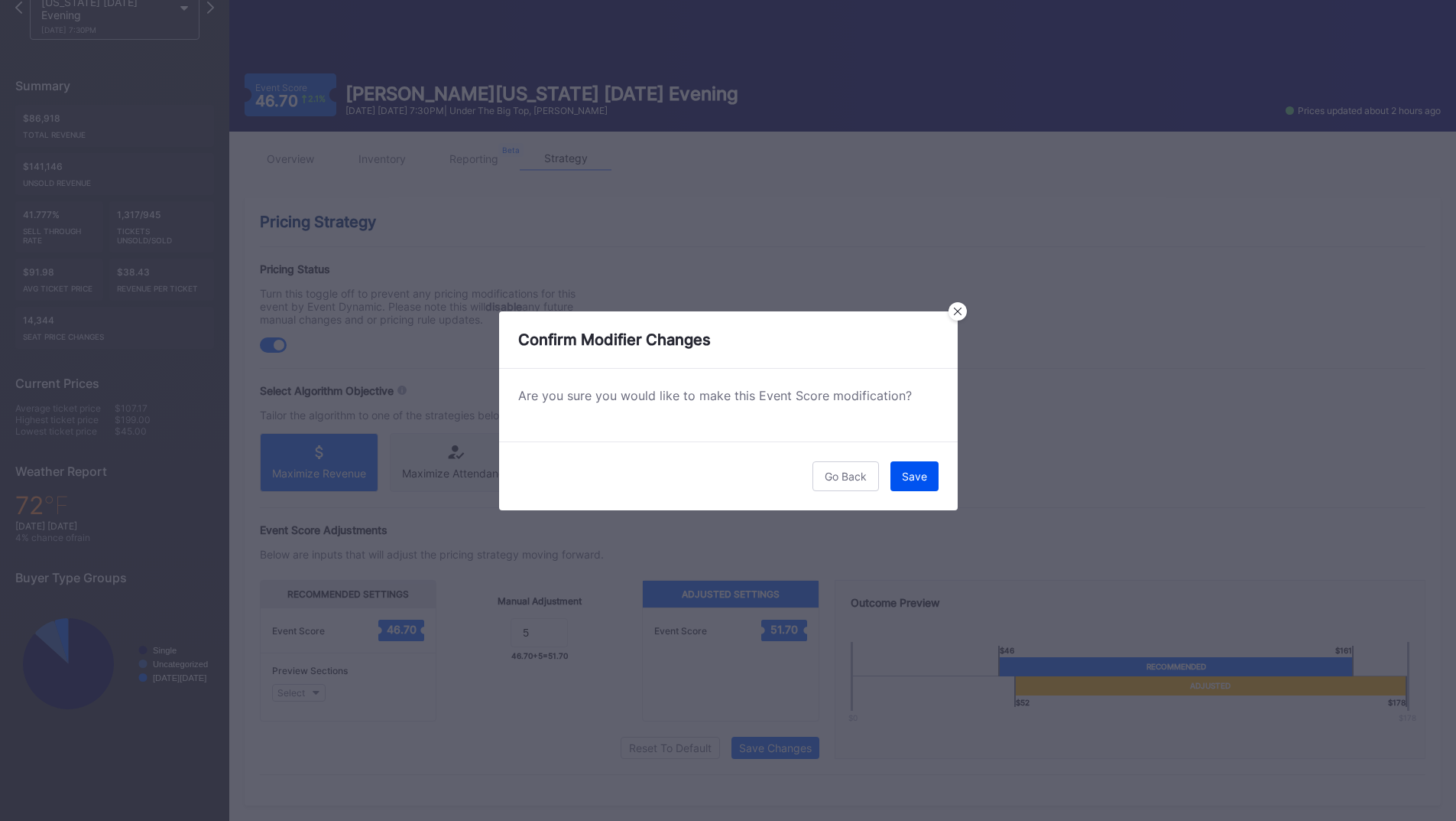
click at [908, 468] on button "Save" at bounding box center [914, 476] width 49 height 30
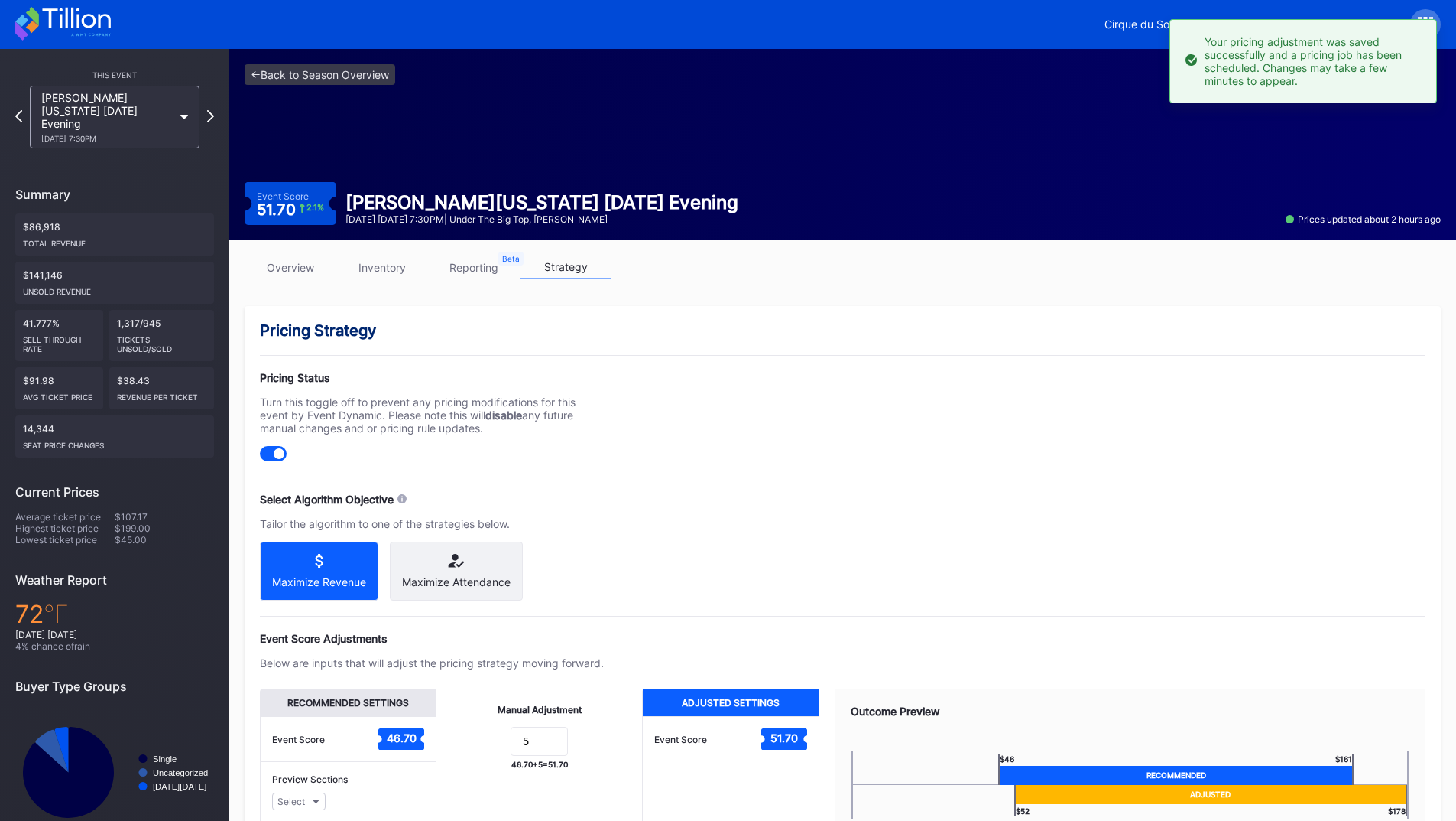
scroll to position [0, 0]
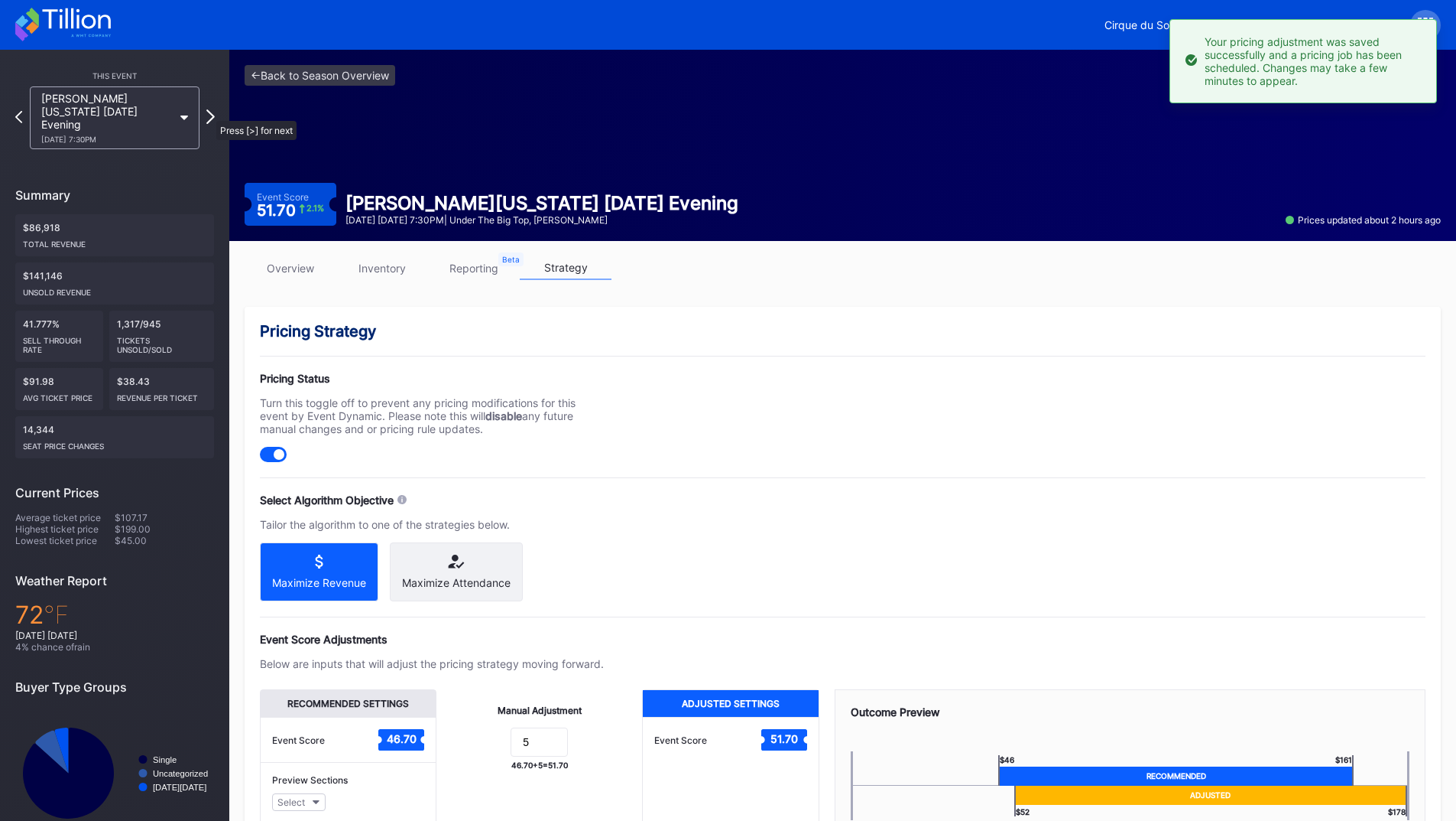
click at [209, 113] on icon at bounding box center [211, 117] width 9 height 14
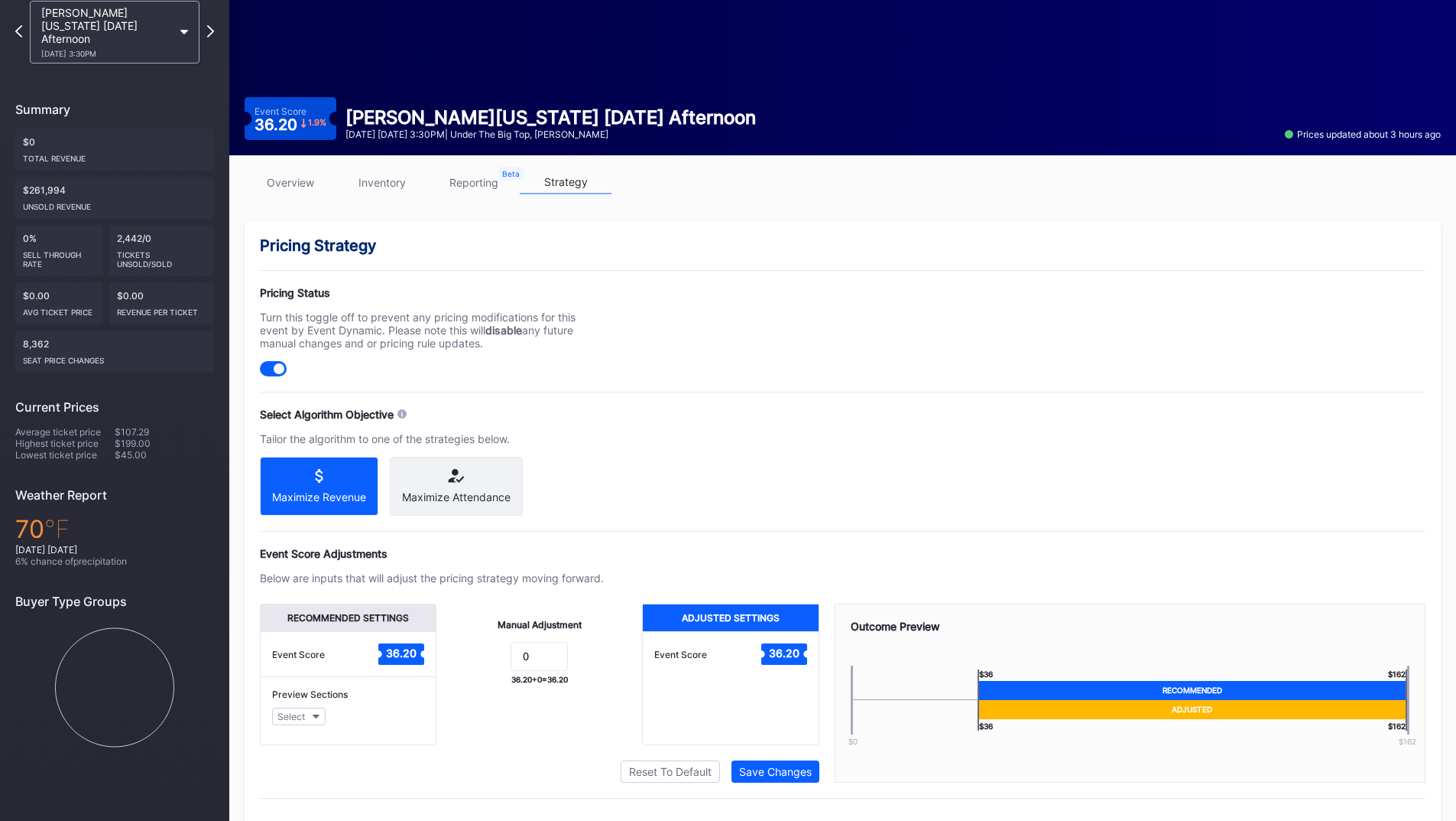
scroll to position [123, 0]
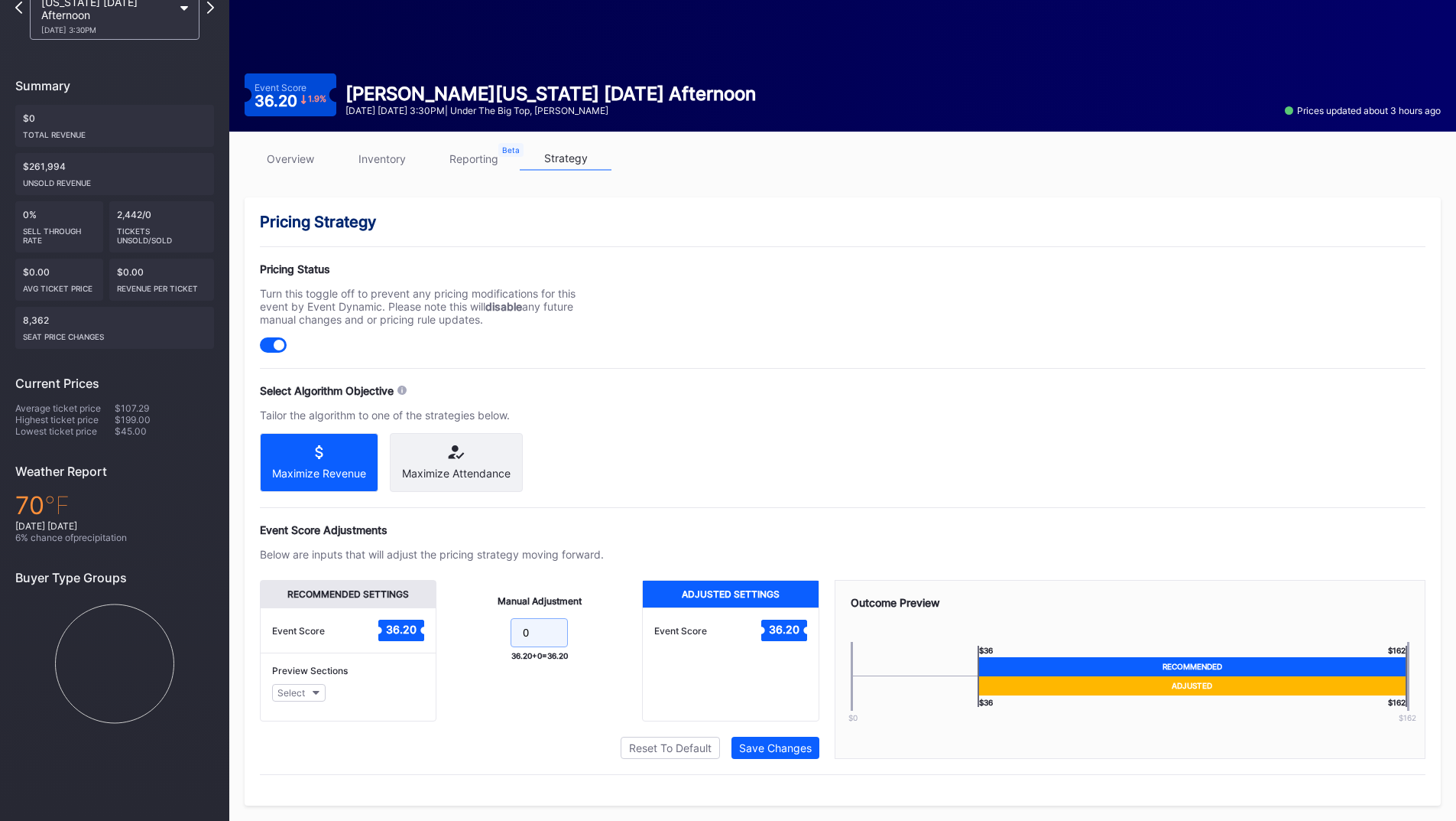
drag, startPoint x: 529, startPoint y: 632, endPoint x: 479, endPoint y: 628, distance: 50.2
click at [473, 631] on form "0" at bounding box center [539, 634] width 175 height 33
type input "5"
click at [781, 745] on div "Save Changes" at bounding box center [776, 747] width 72 height 13
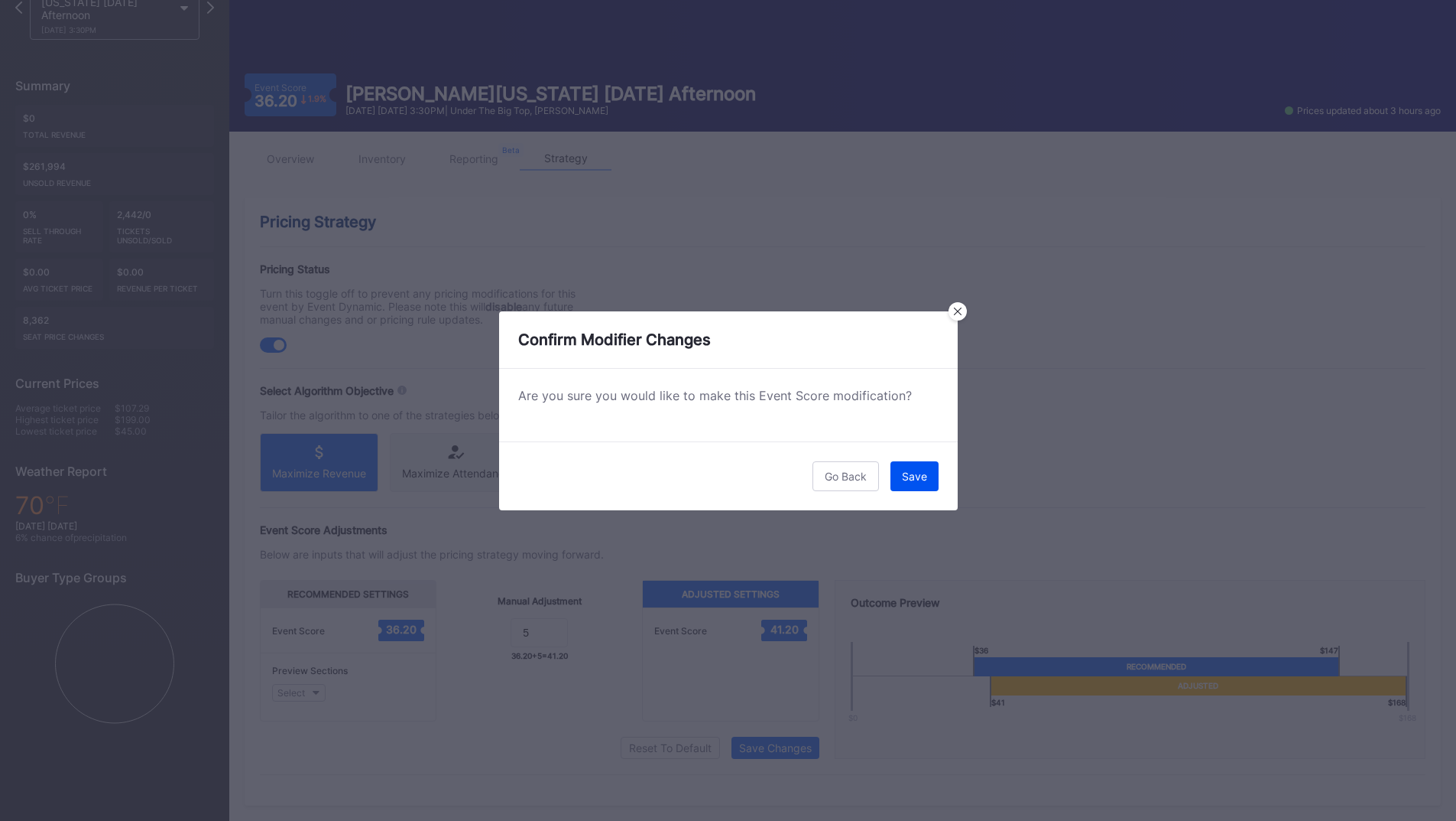
click at [911, 476] on div "Save" at bounding box center [914, 476] width 26 height 13
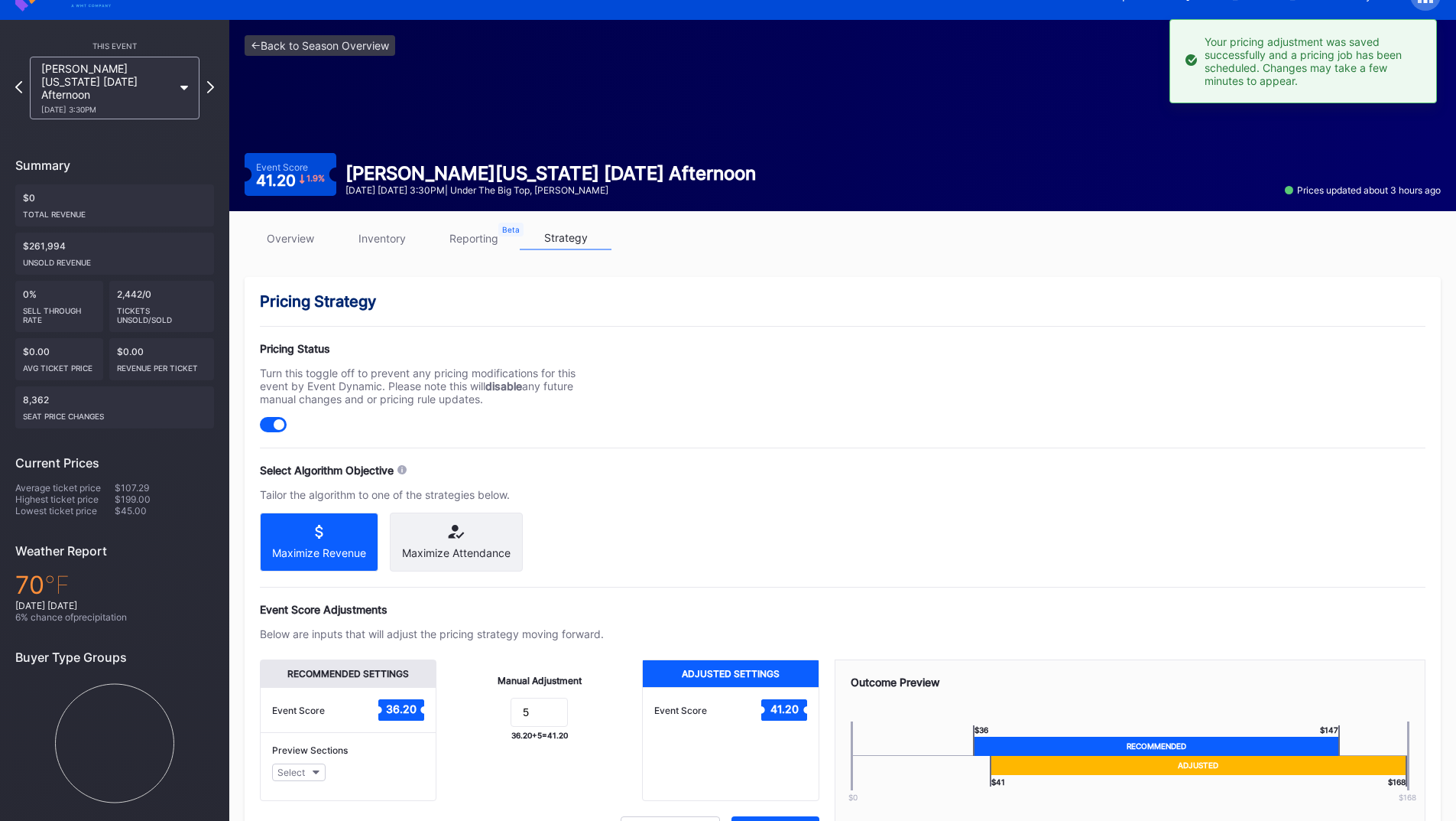
scroll to position [0, 0]
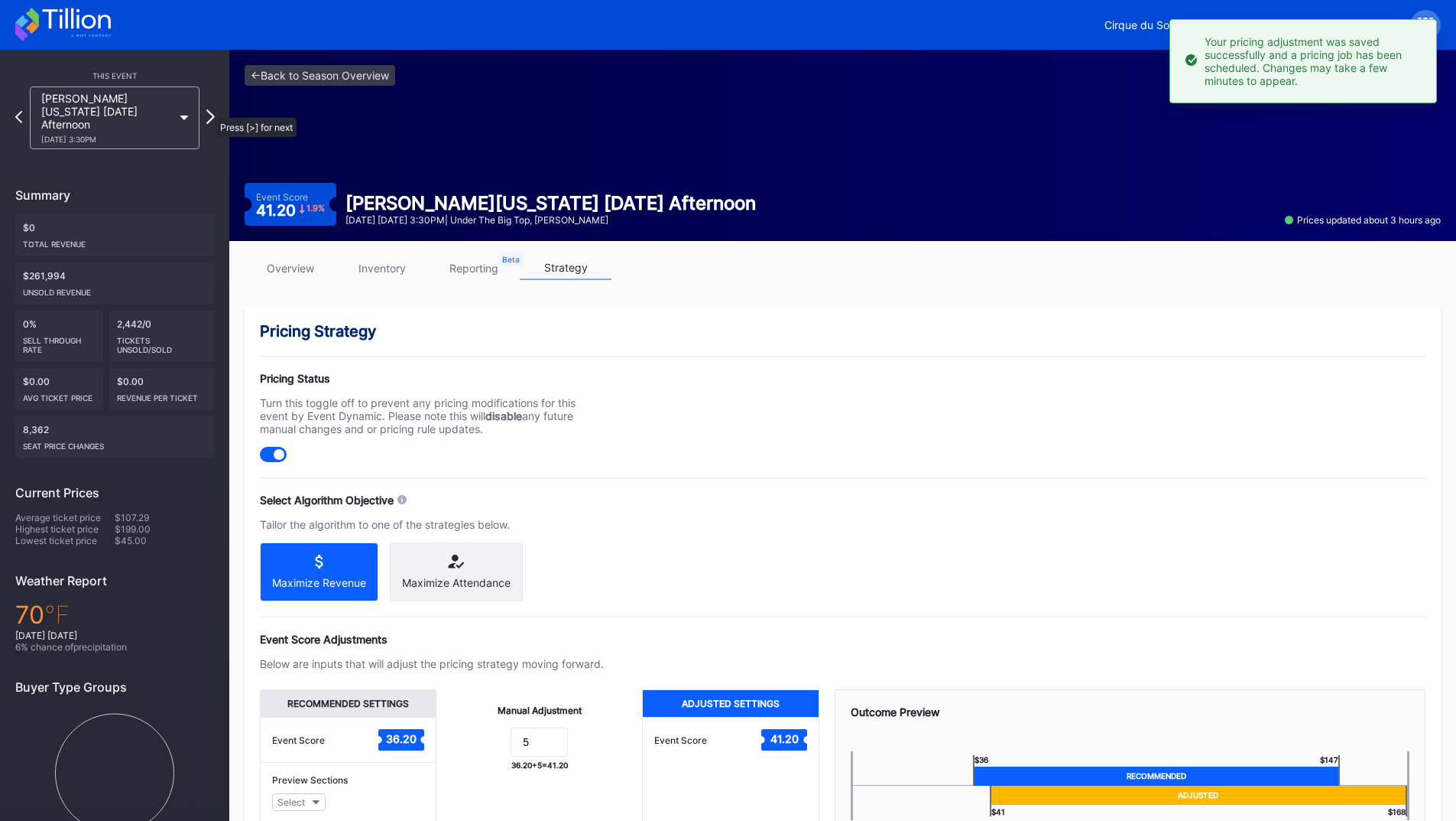
click at [209, 110] on icon at bounding box center [211, 117] width 9 height 14
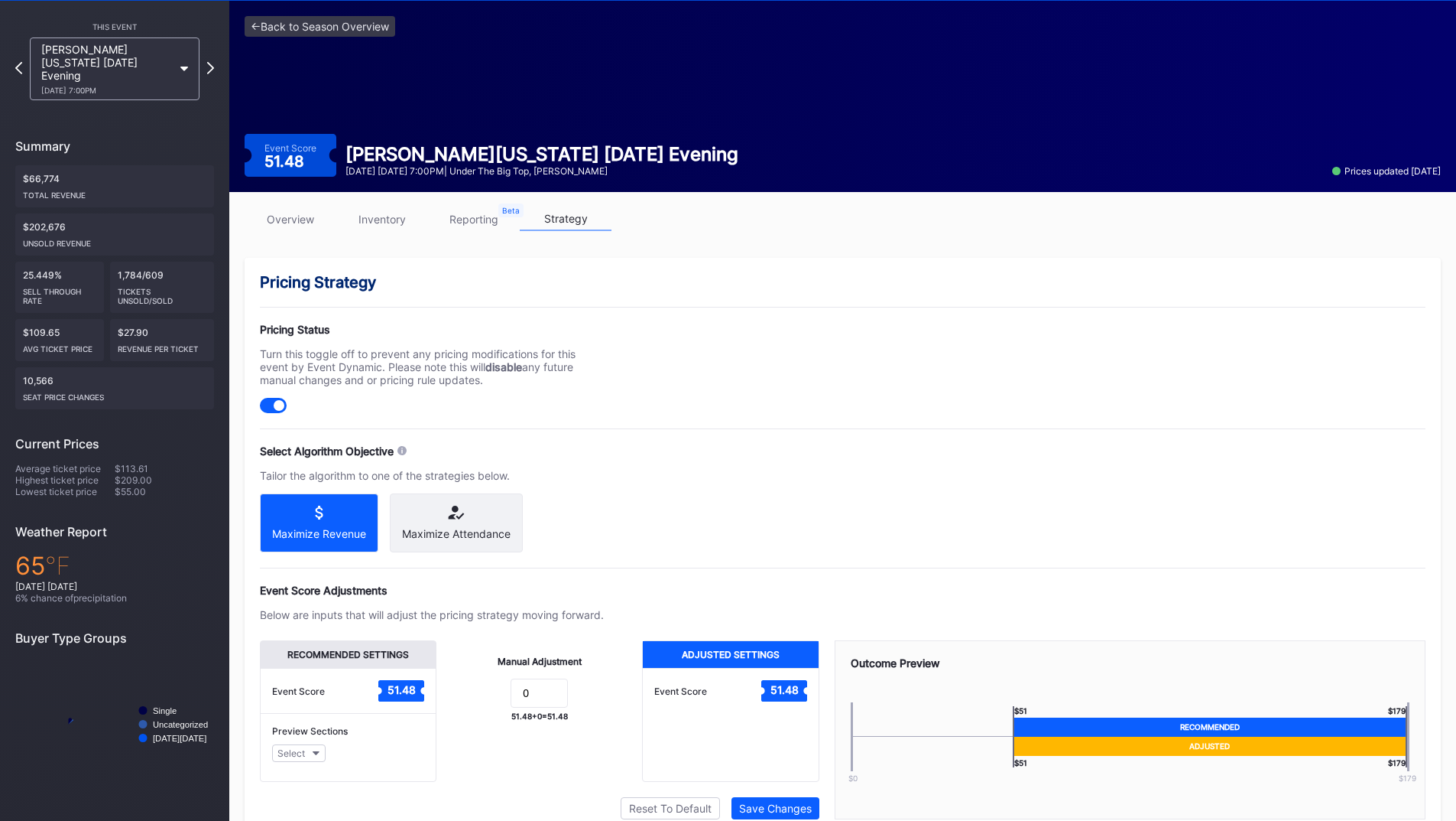
scroll to position [123, 0]
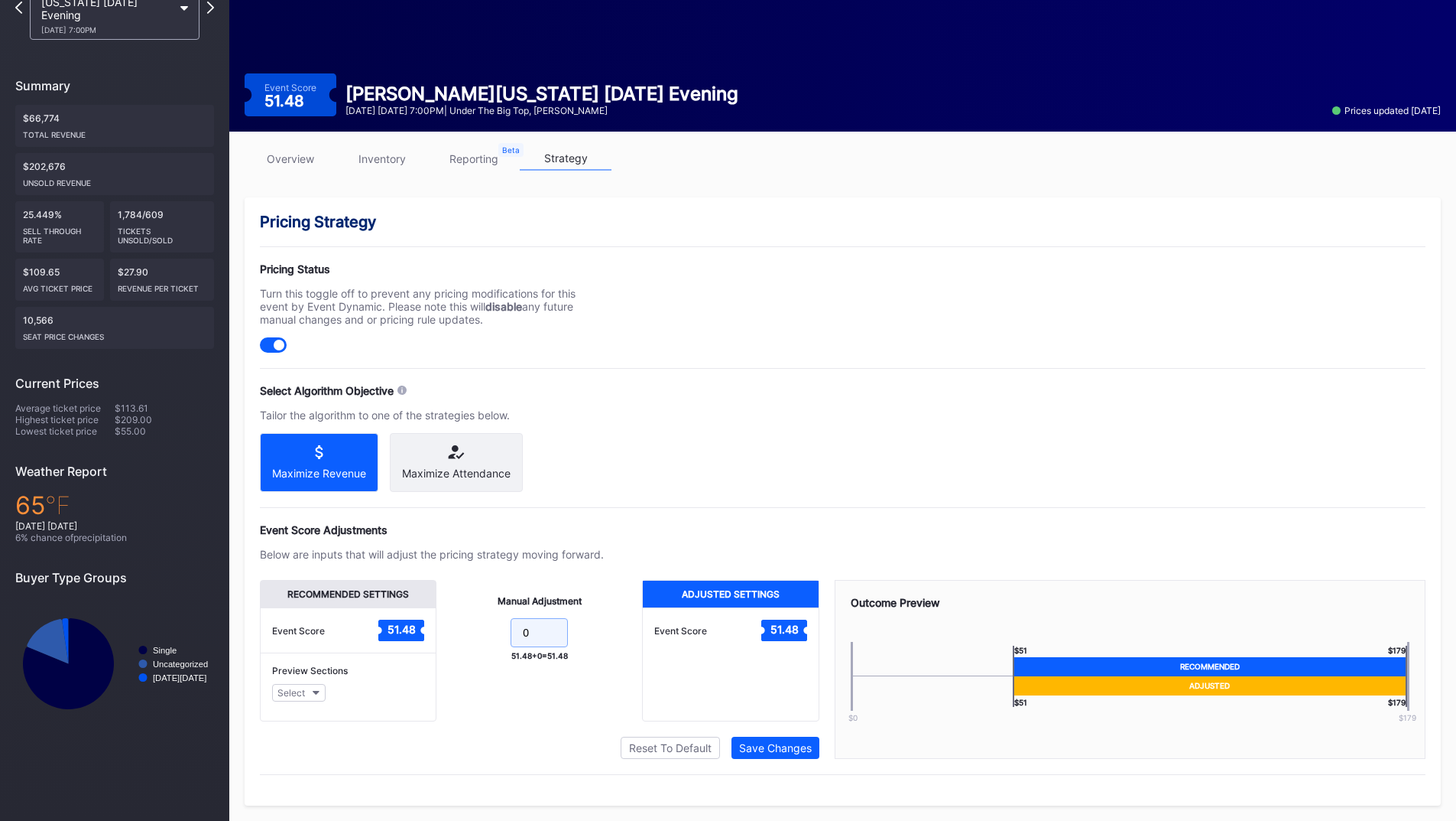
click at [479, 629] on form "0" at bounding box center [539, 634] width 175 height 33
type input "5"
click at [773, 747] on div "Save Changes" at bounding box center [776, 747] width 72 height 13
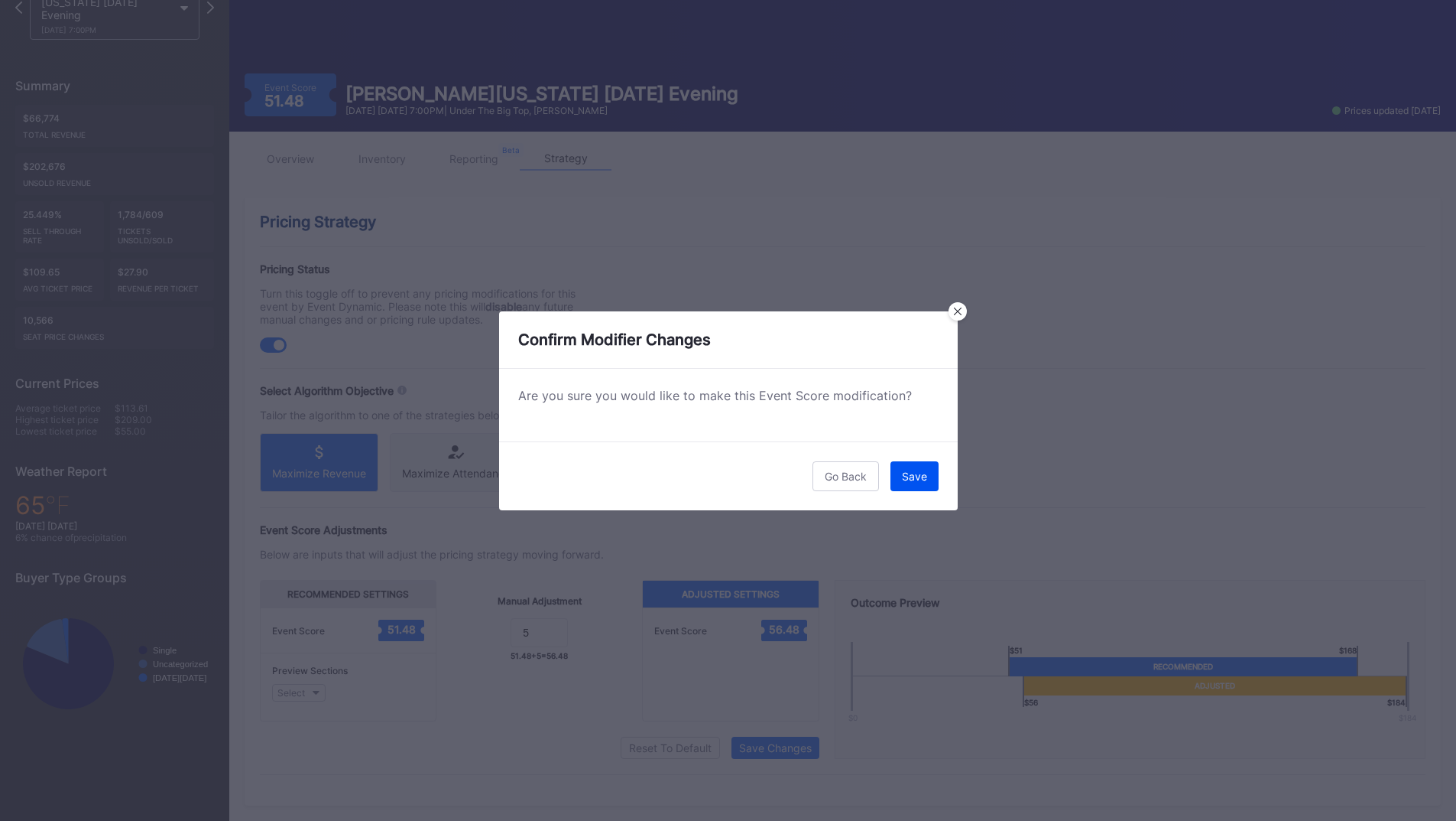
click at [929, 471] on button "Save" at bounding box center [914, 476] width 49 height 30
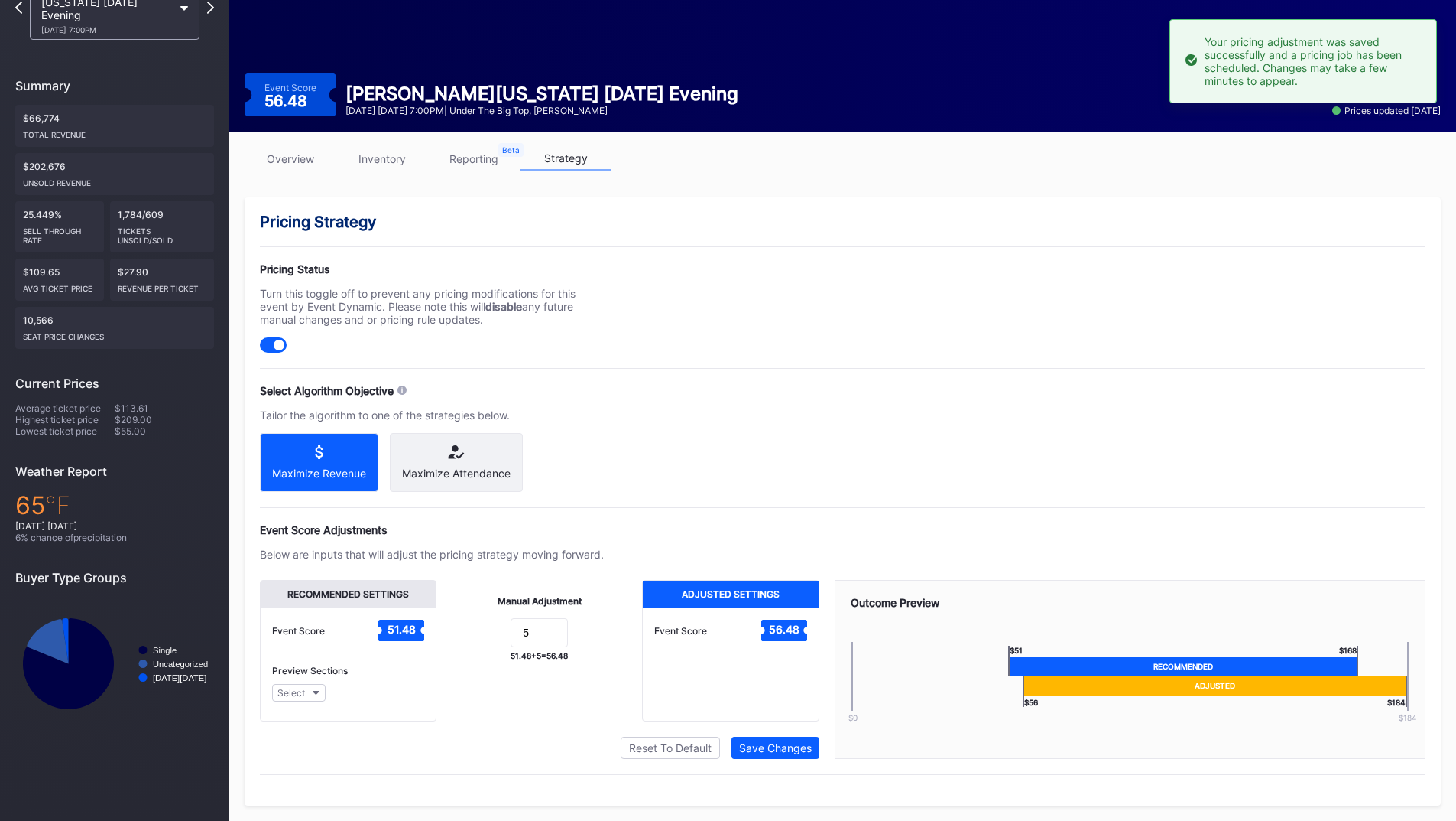
click at [386, 149] on link "inventory" at bounding box center [382, 158] width 92 height 24
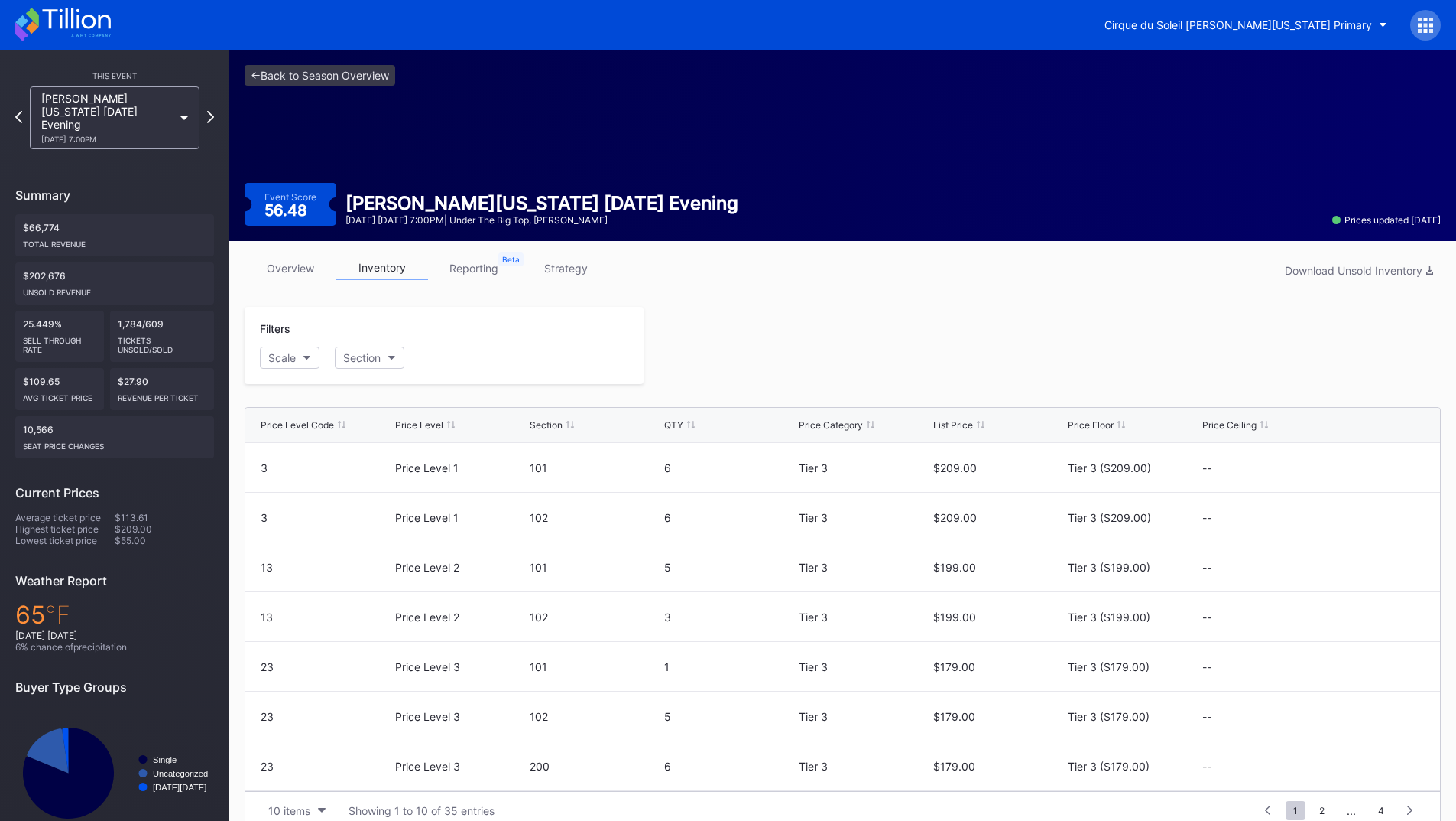
click at [300, 264] on link "overview" at bounding box center [290, 267] width 92 height 24
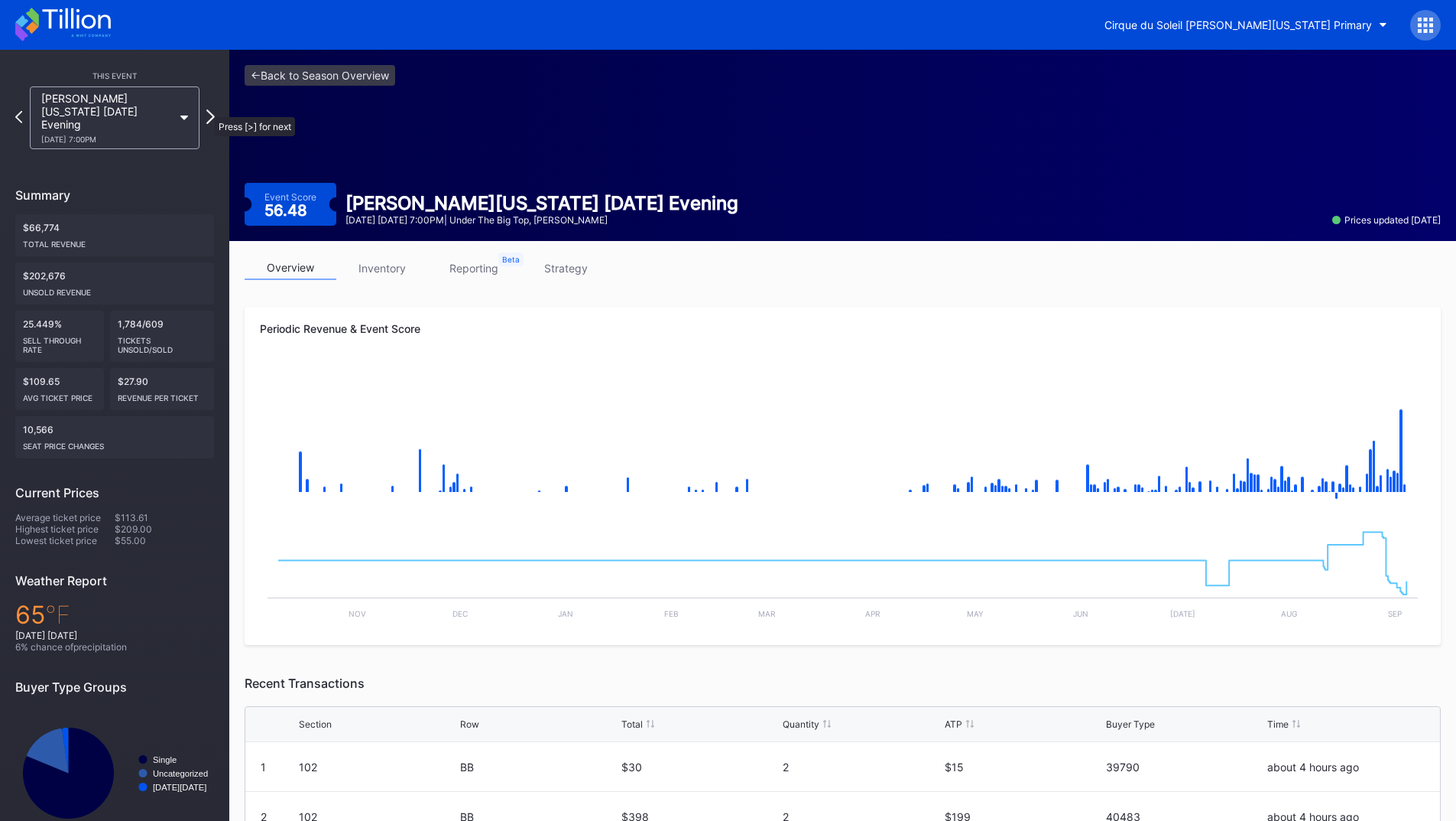
click at [207, 109] on icon at bounding box center [211, 117] width 9 height 14
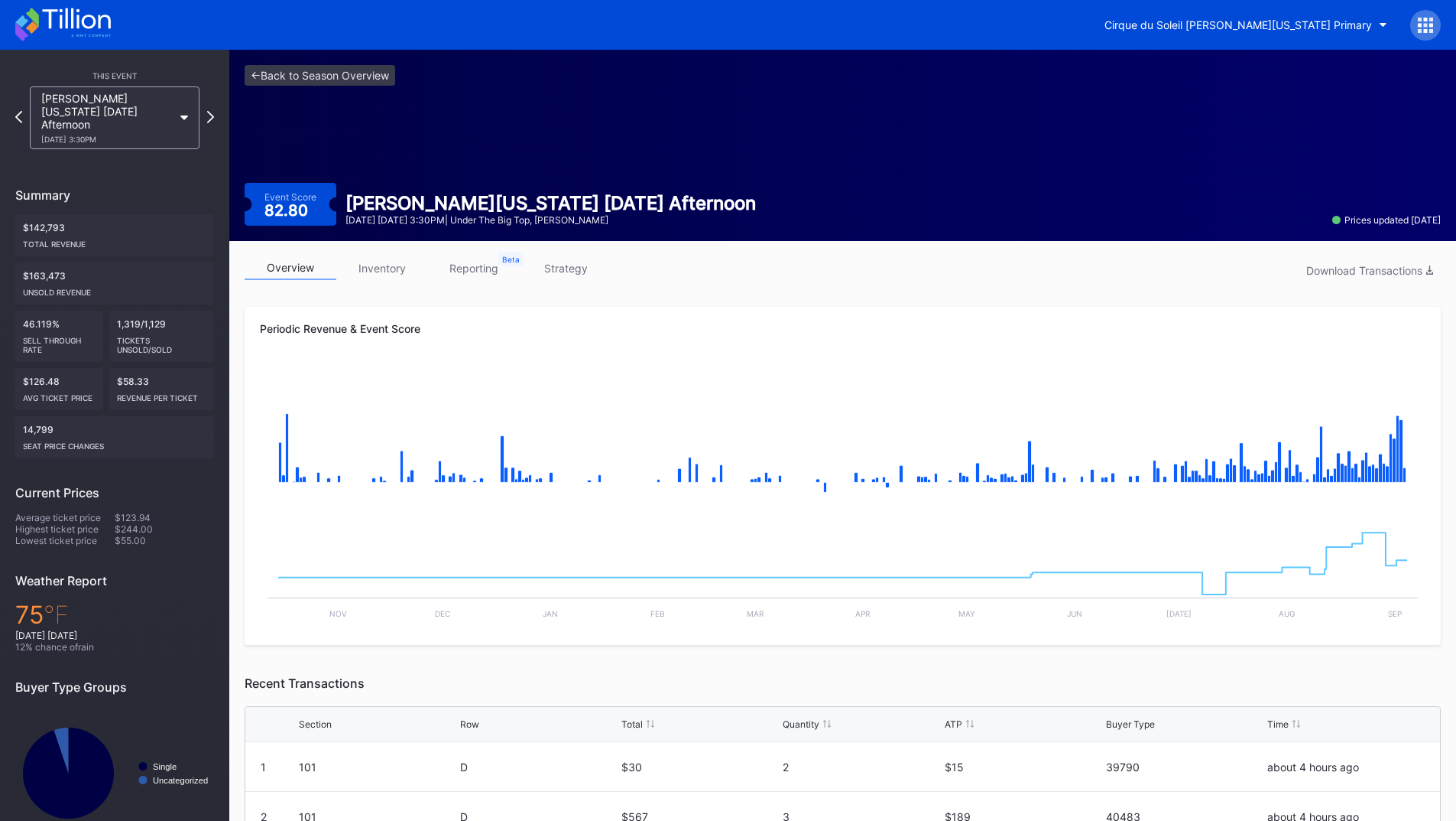
click at [552, 264] on link "strategy" at bounding box center [566, 267] width 92 height 24
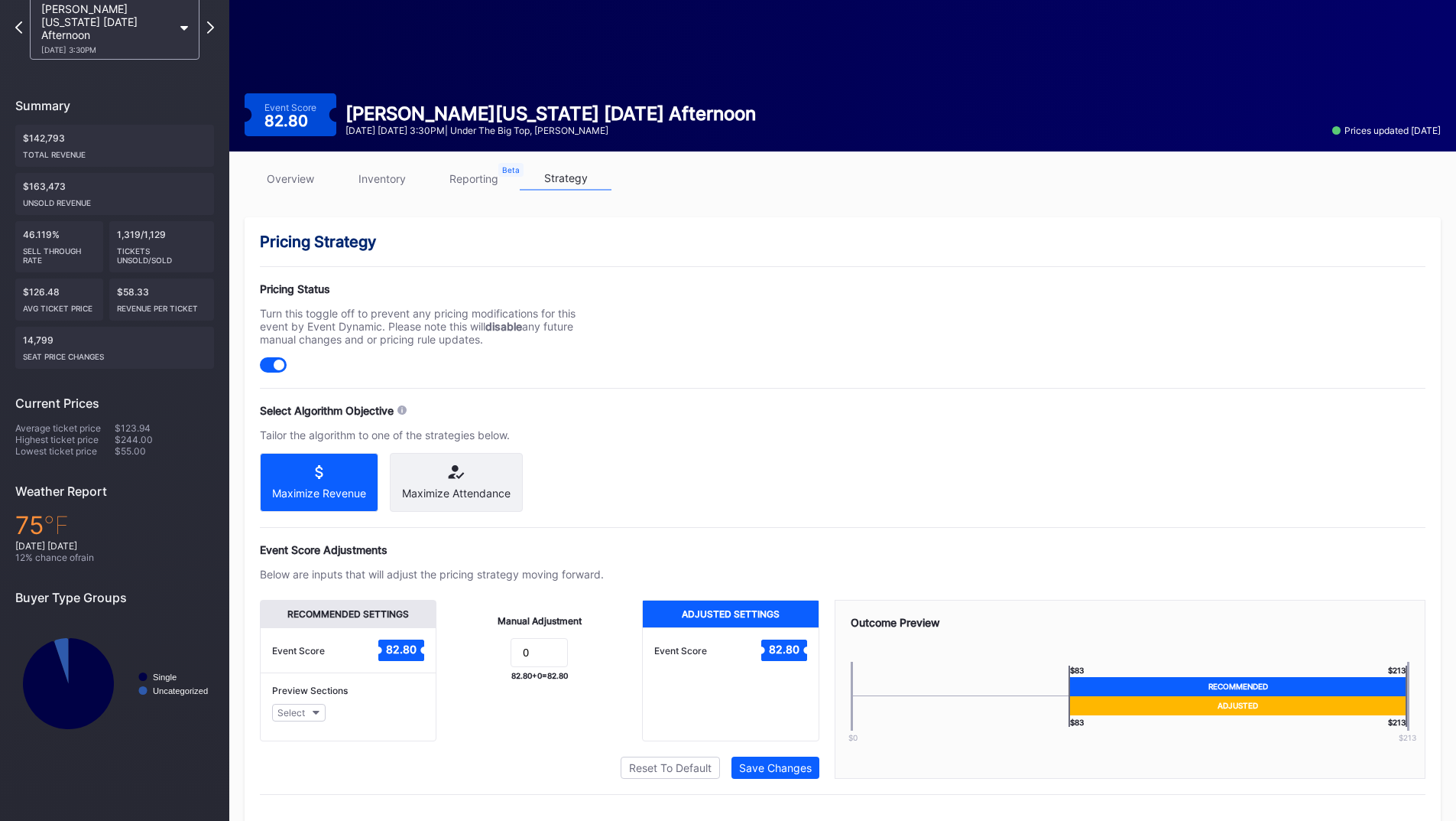
scroll to position [123, 0]
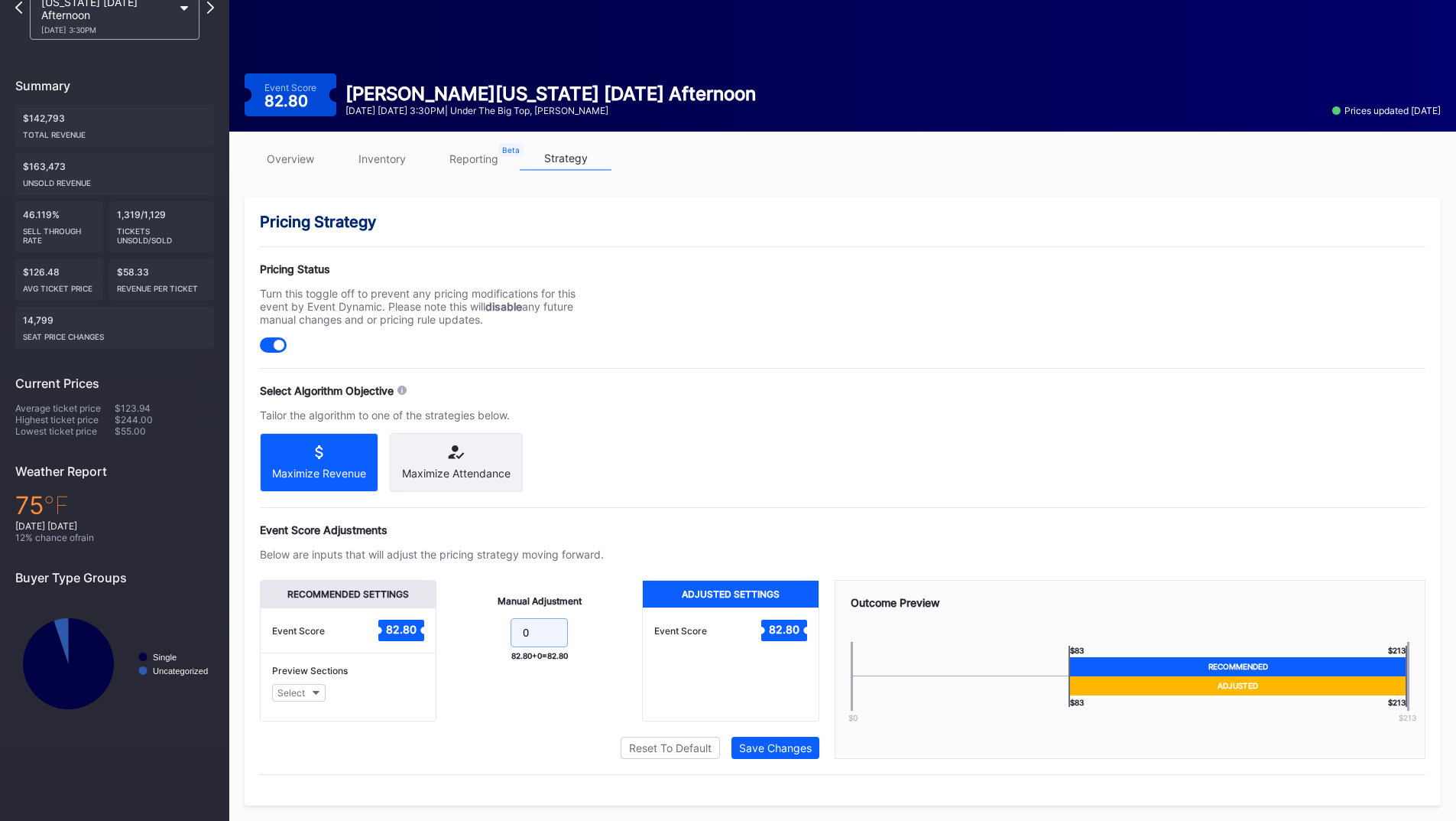
drag, startPoint x: 512, startPoint y: 634, endPoint x: 481, endPoint y: 634, distance: 31.0
click at [483, 634] on form "0" at bounding box center [539, 634] width 175 height 33
type input "5"
click at [759, 748] on div "Save Changes" at bounding box center [776, 747] width 72 height 13
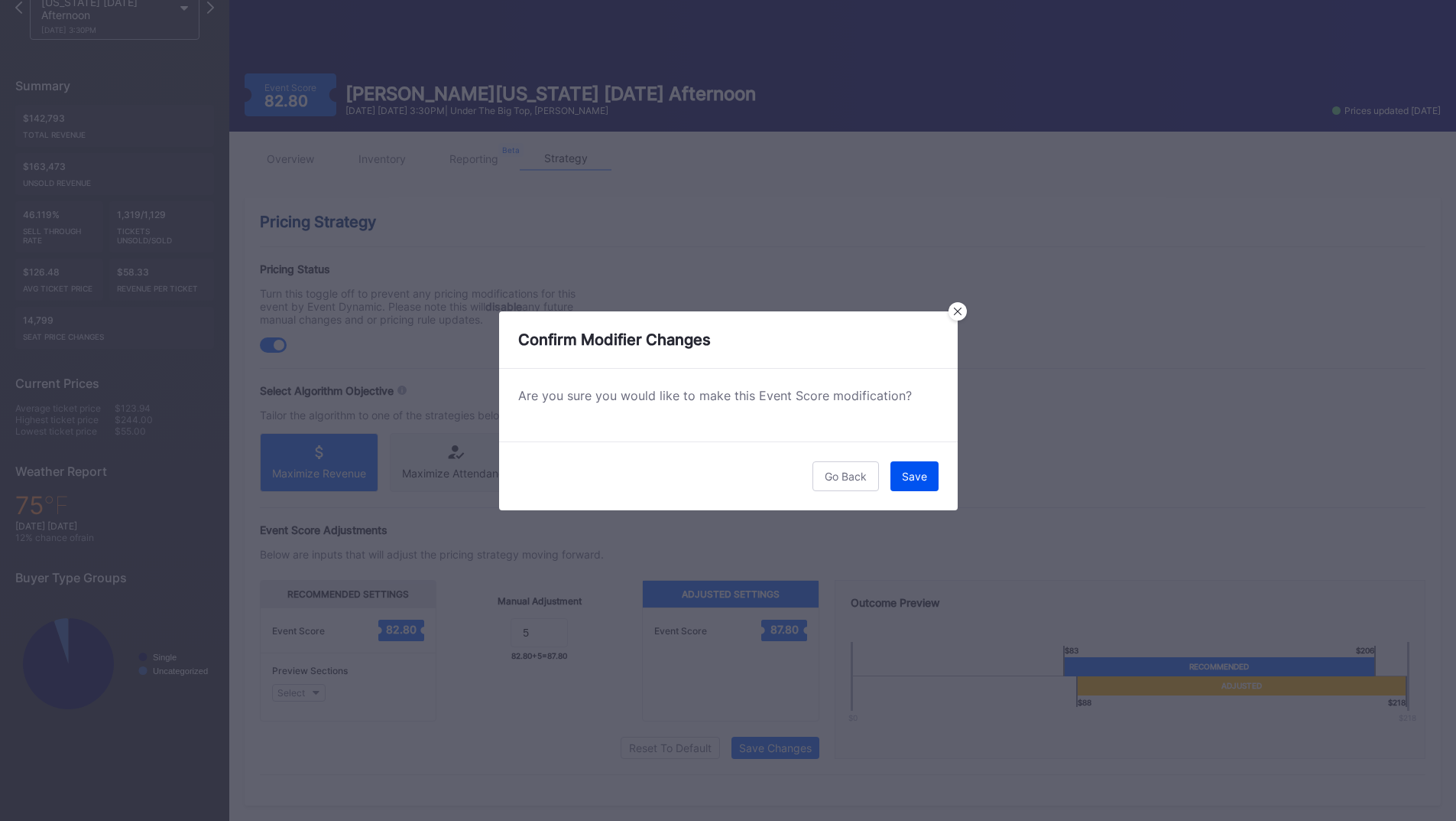
click at [912, 479] on div "Save" at bounding box center [914, 476] width 26 height 13
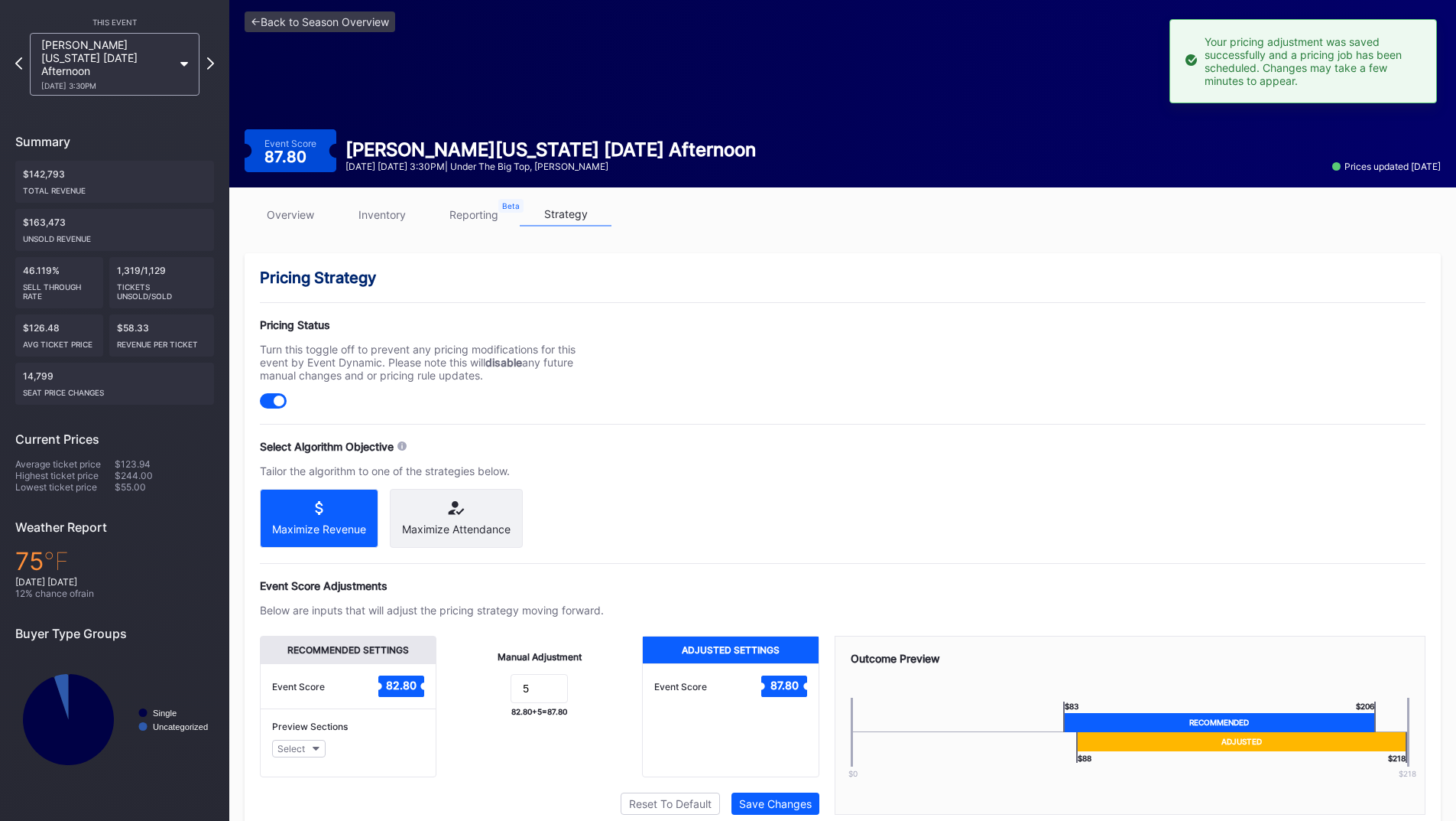
scroll to position [0, 0]
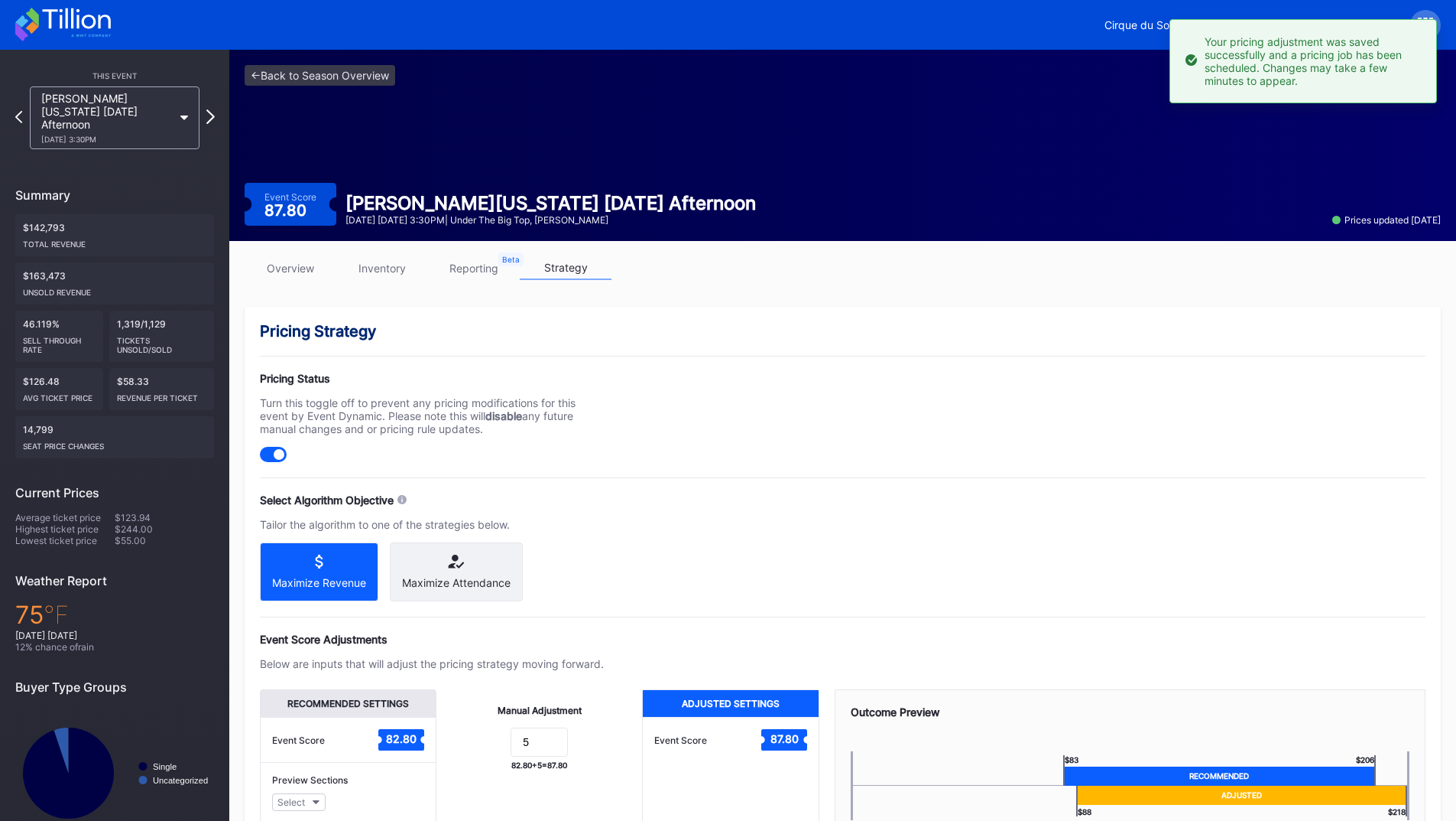
click at [214, 109] on icon at bounding box center [211, 117] width 9 height 14
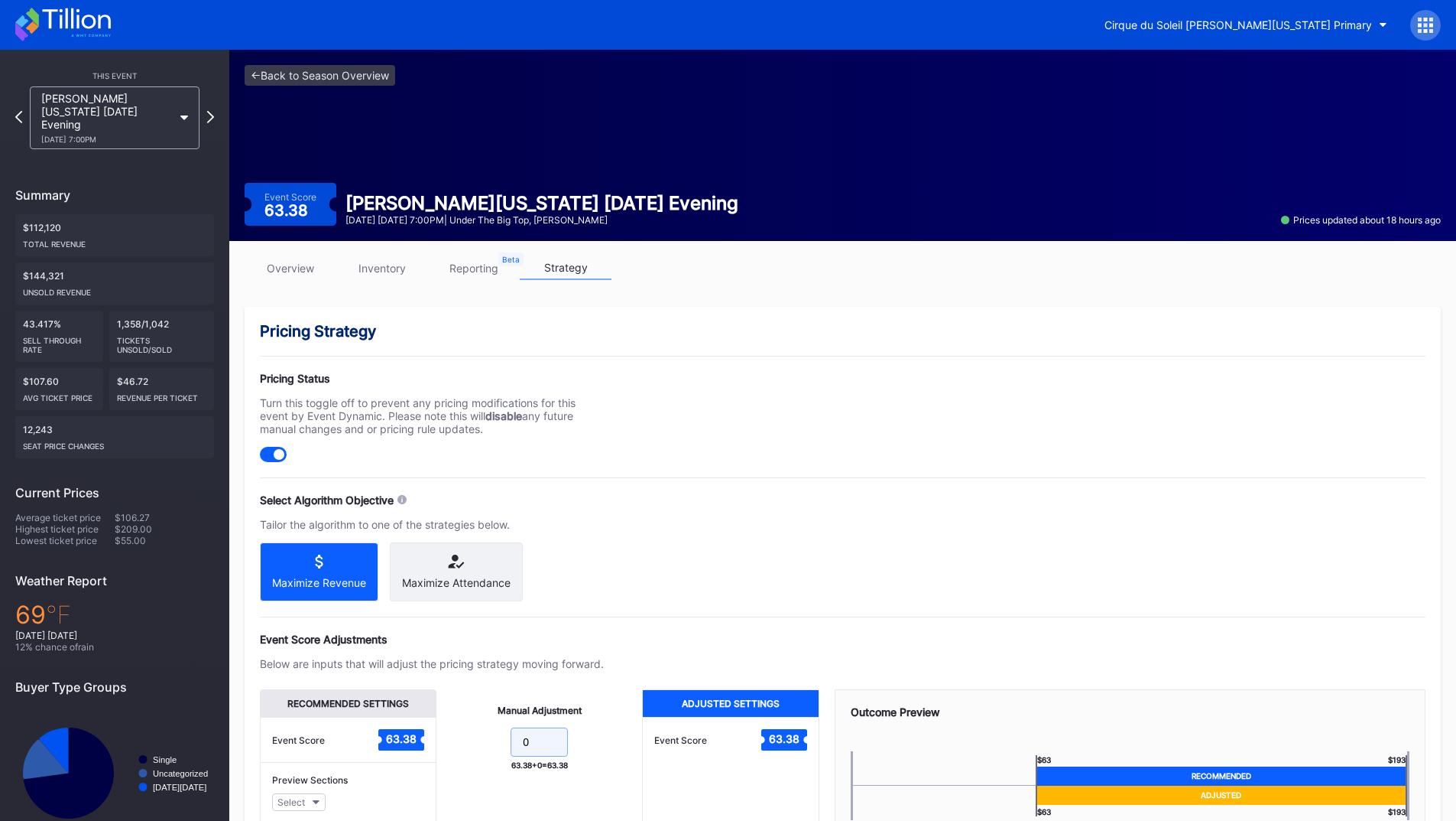
drag, startPoint x: 512, startPoint y: 759, endPoint x: 511, endPoint y: 750, distance: 9.1
click at [508, 758] on form "0" at bounding box center [539, 743] width 175 height 33
type input "5"
click at [890, 519] on div "Pricing Strategy Pricing Status Turn this toggle off to prevent any pricing mod…" at bounding box center [843, 610] width 1197 height 608
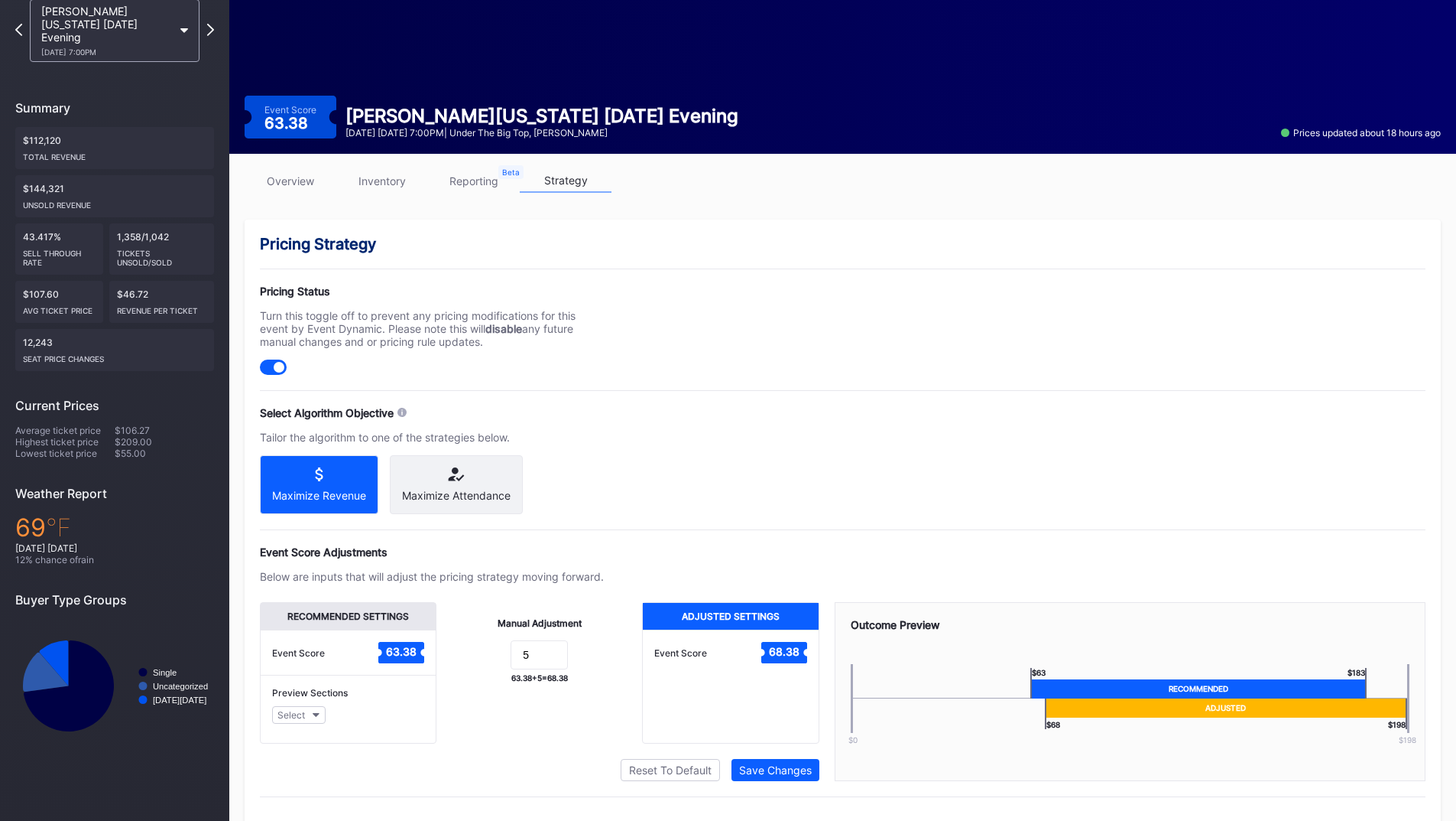
scroll to position [123, 0]
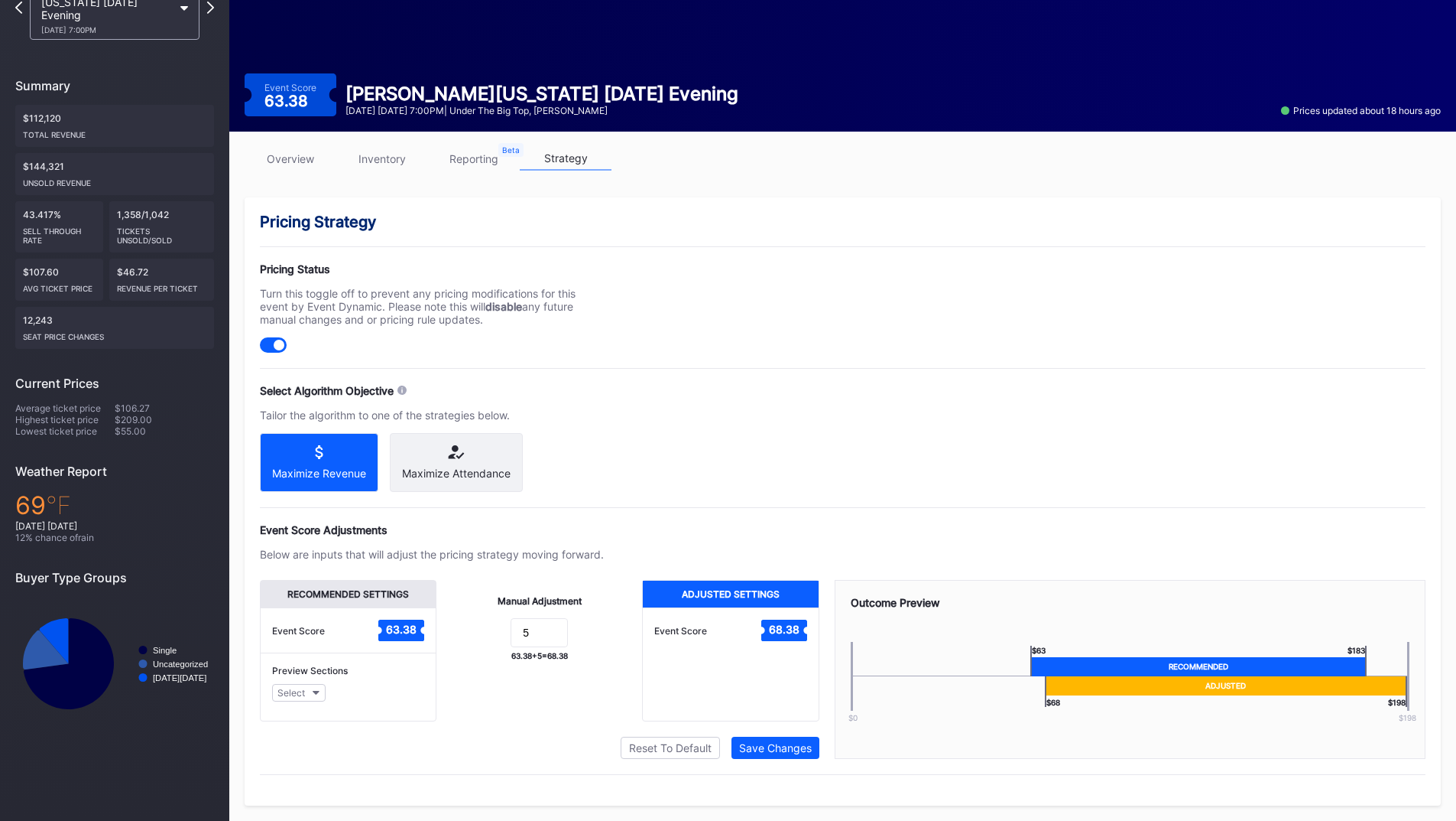
click at [800, 758] on div "Pricing Strategy Pricing Status Turn this toggle off to prevent any pricing mod…" at bounding box center [843, 501] width 1197 height 608
click at [792, 750] on div "Save Changes" at bounding box center [776, 747] width 72 height 13
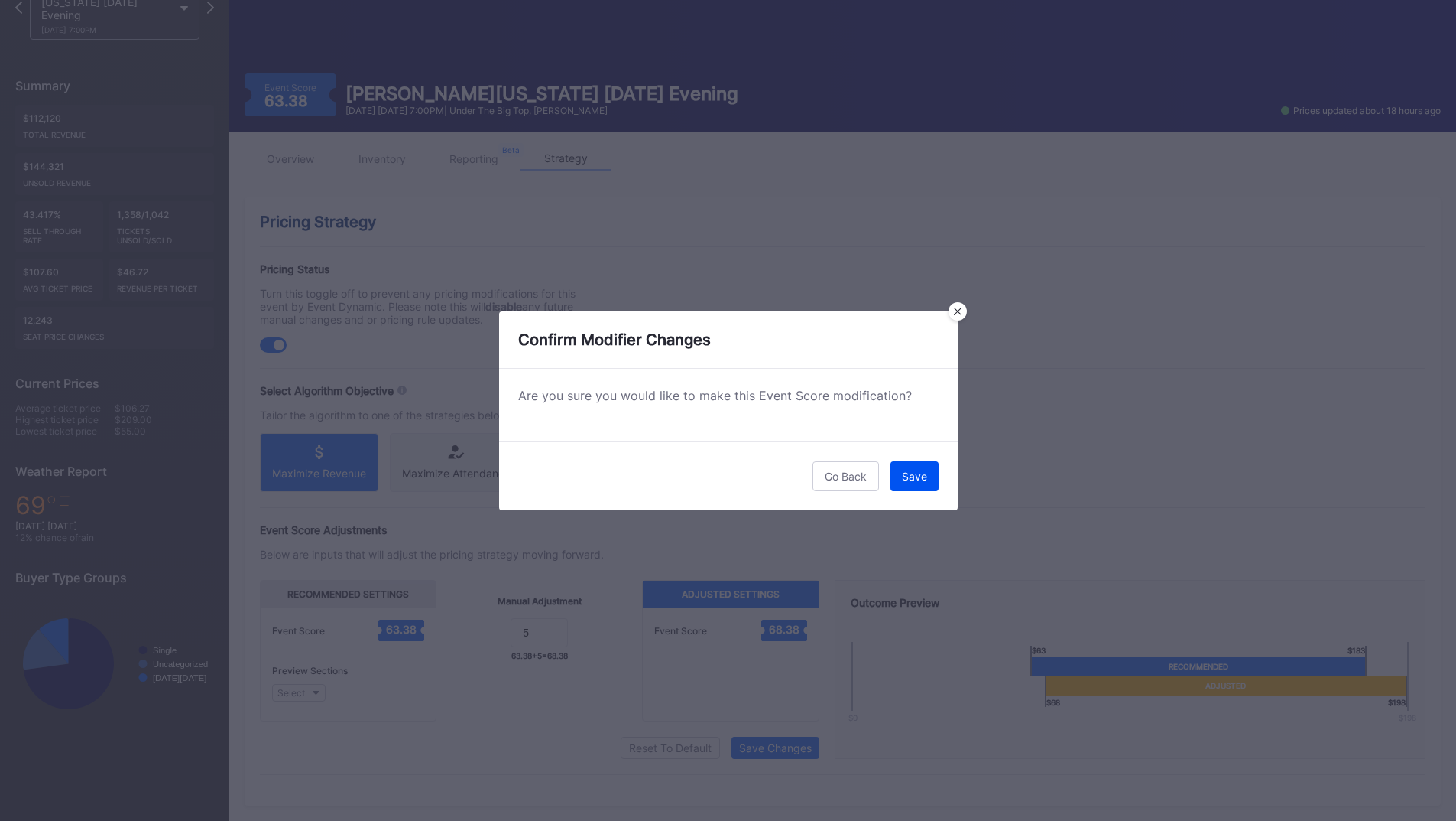
click at [911, 467] on button "Save" at bounding box center [914, 476] width 49 height 30
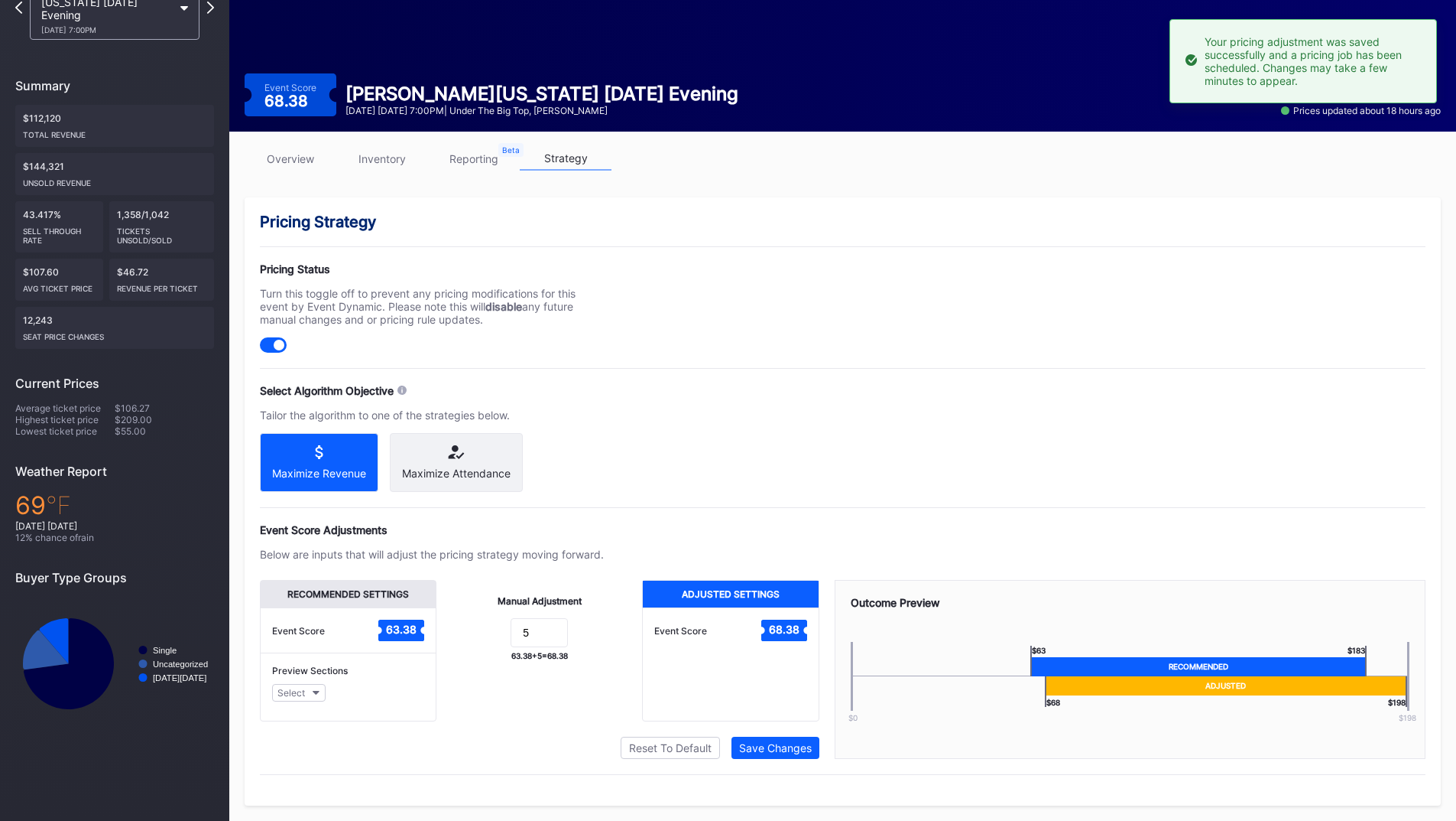
scroll to position [0, 0]
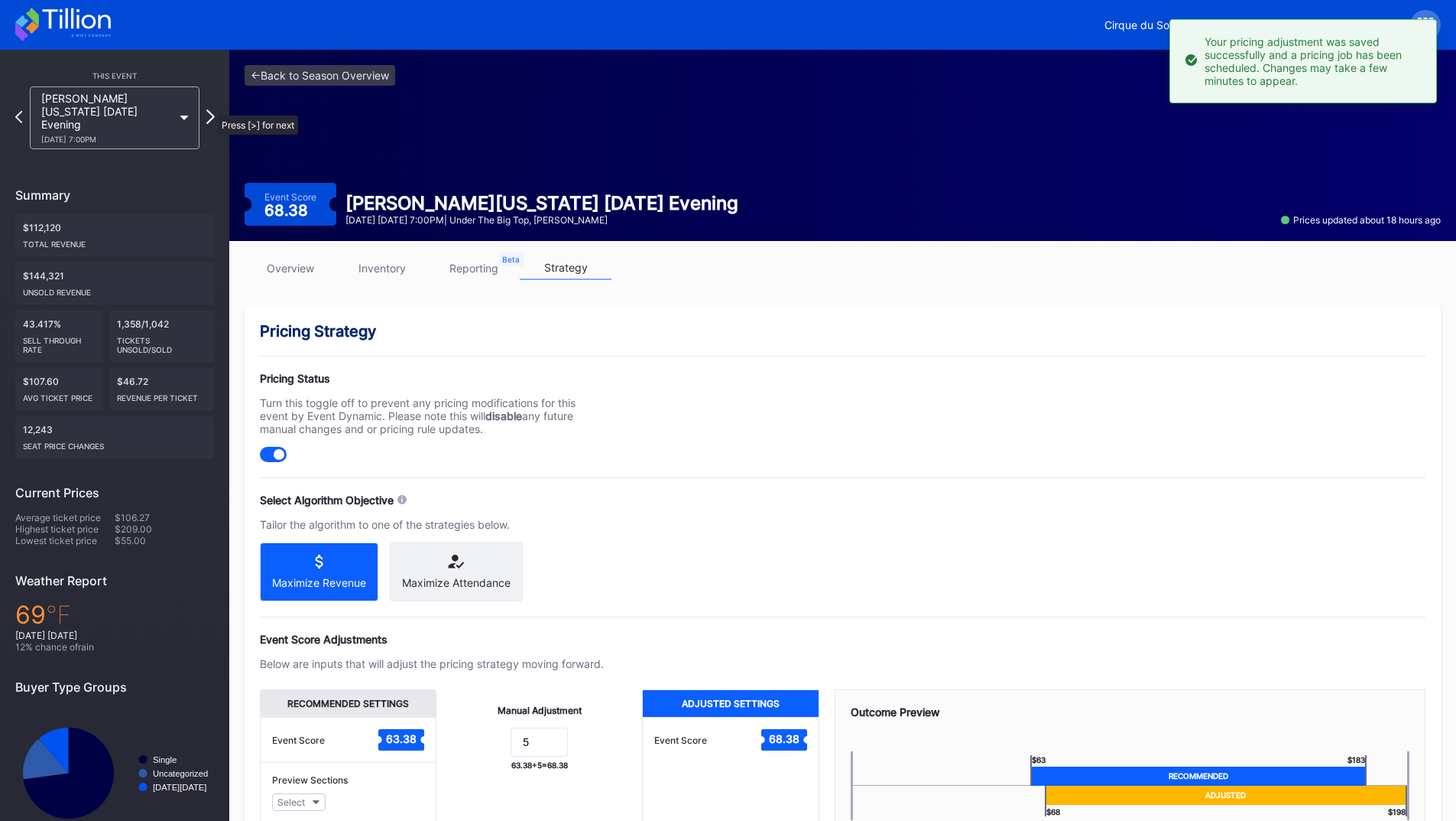
click at [210, 109] on icon at bounding box center [211, 117] width 9 height 14
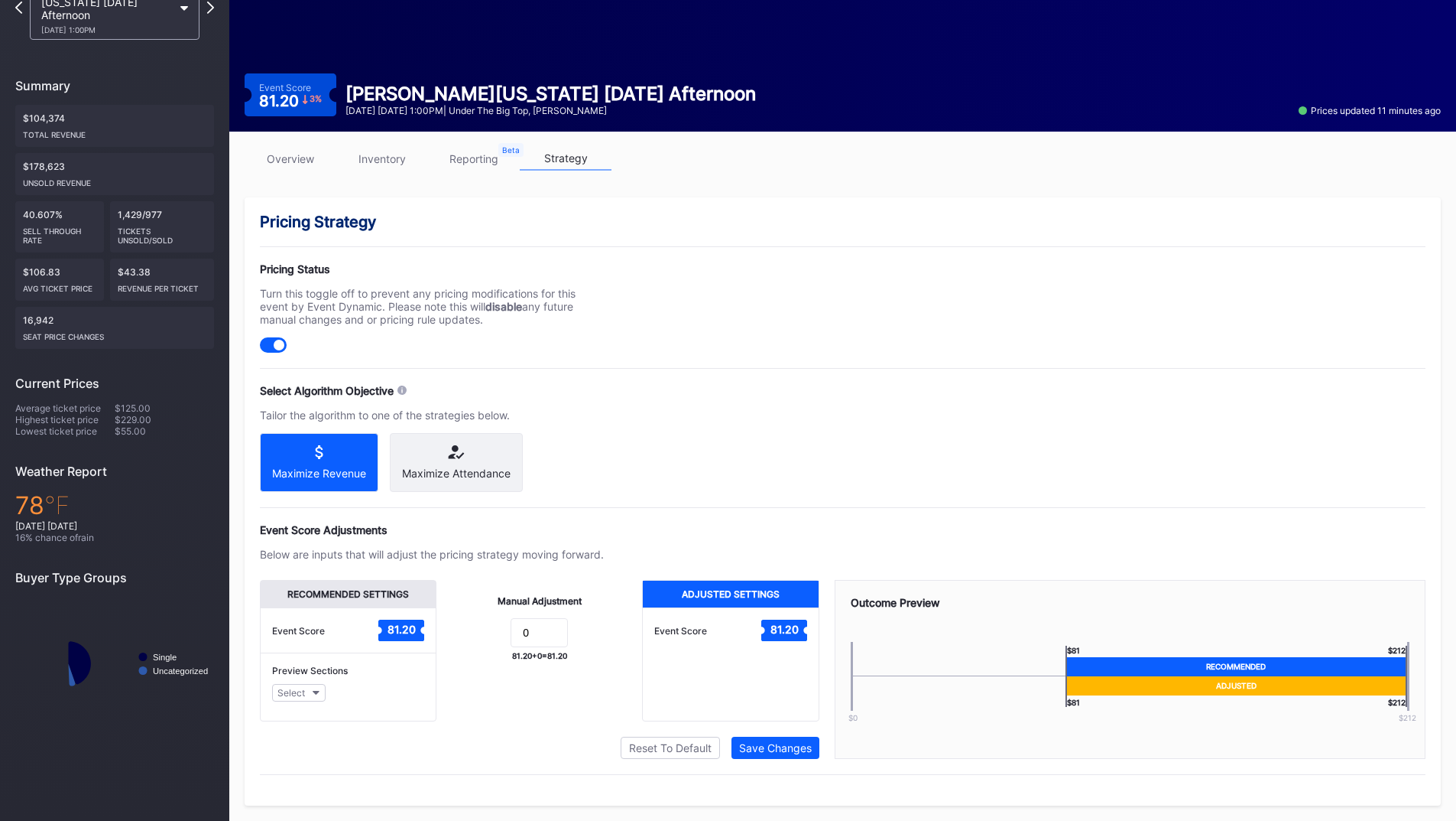
scroll to position [123, 0]
drag, startPoint x: 549, startPoint y: 625, endPoint x: 502, endPoint y: 625, distance: 47.0
click at [502, 625] on form "0" at bounding box center [539, 634] width 175 height 33
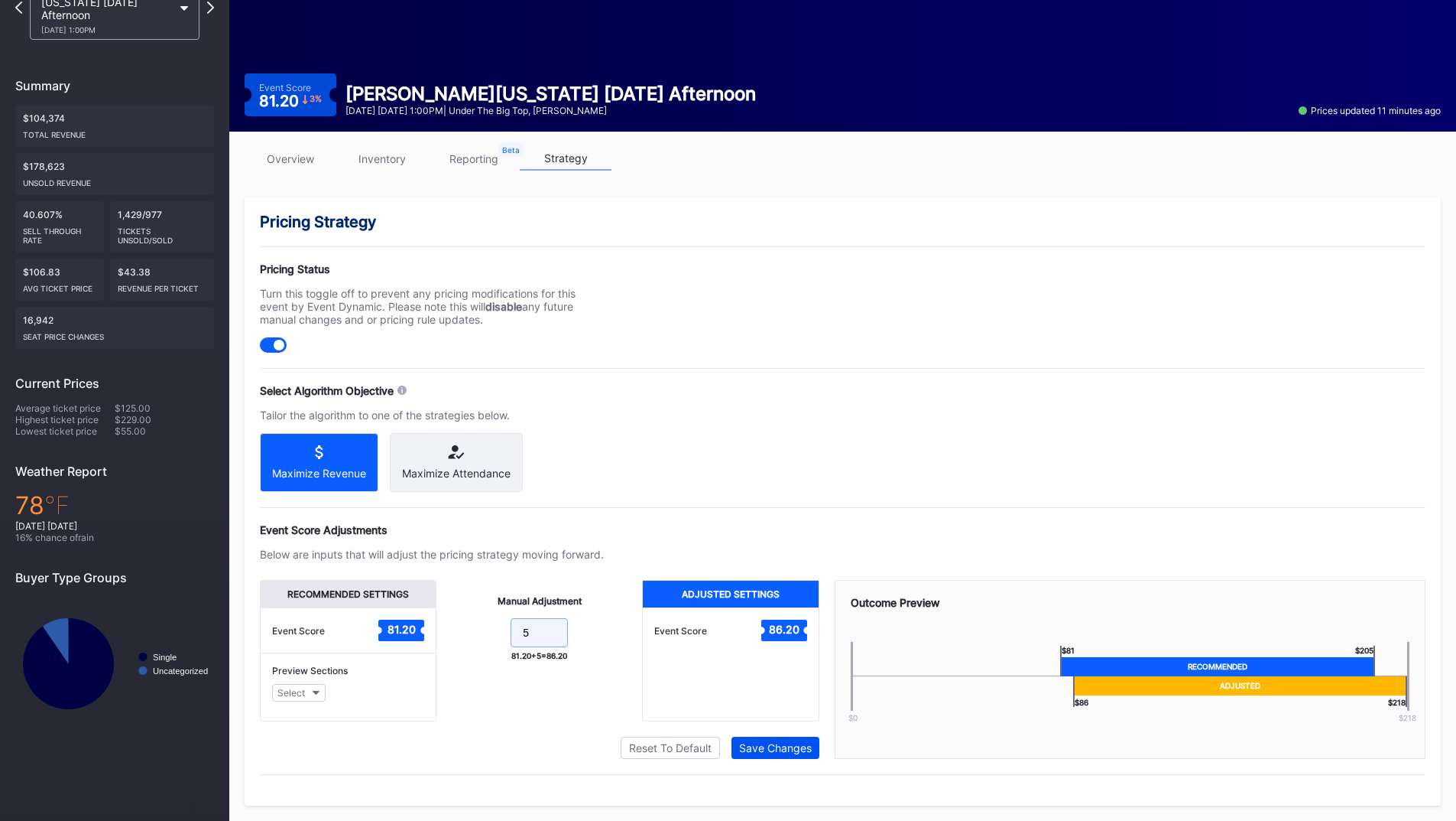
type input "5"
click at [759, 752] on div "Save Changes" at bounding box center [776, 747] width 72 height 13
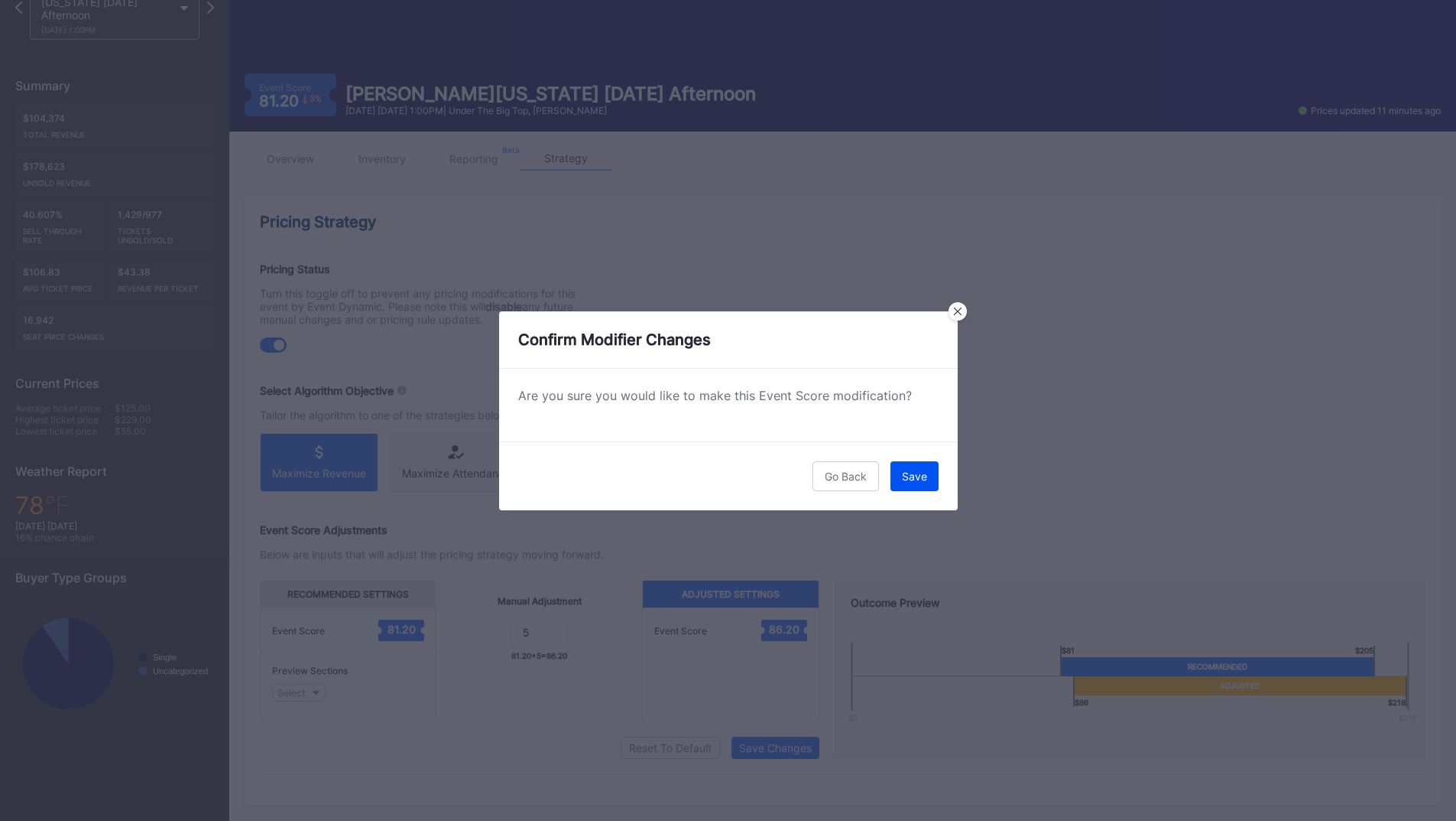
click at [919, 478] on div "Save" at bounding box center [914, 476] width 26 height 13
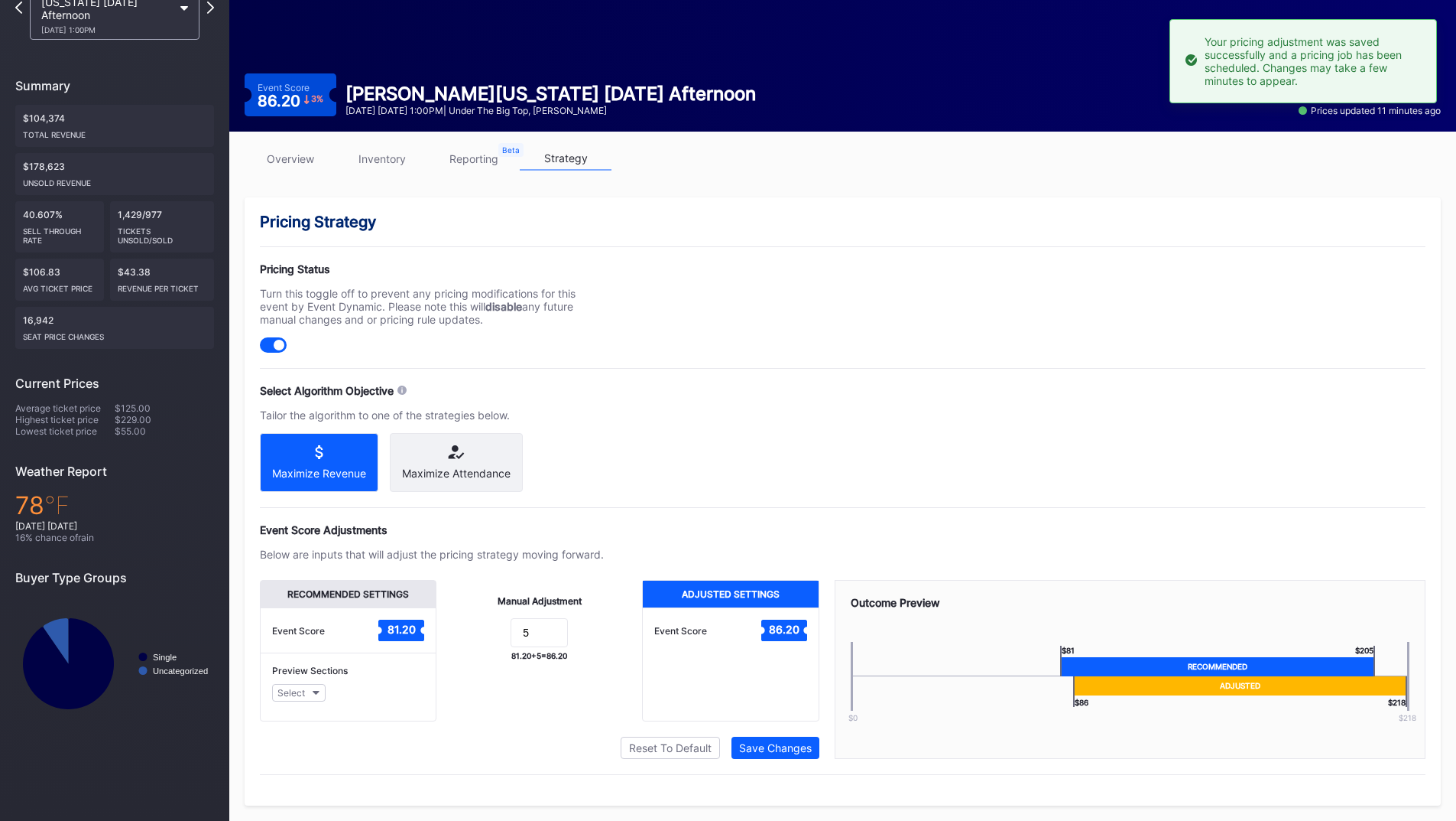
scroll to position [0, 0]
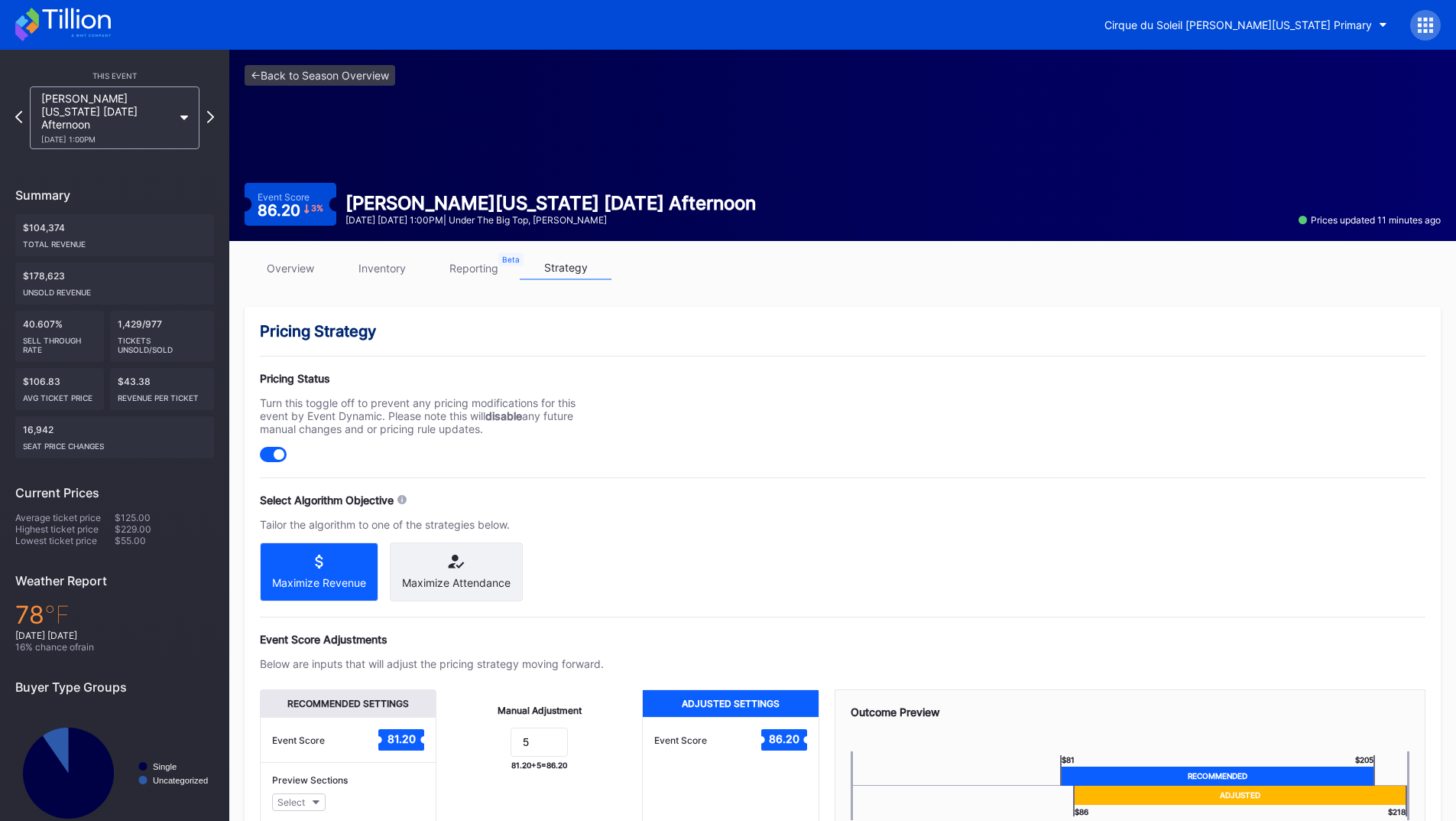
click at [283, 261] on link "overview" at bounding box center [290, 267] width 92 height 24
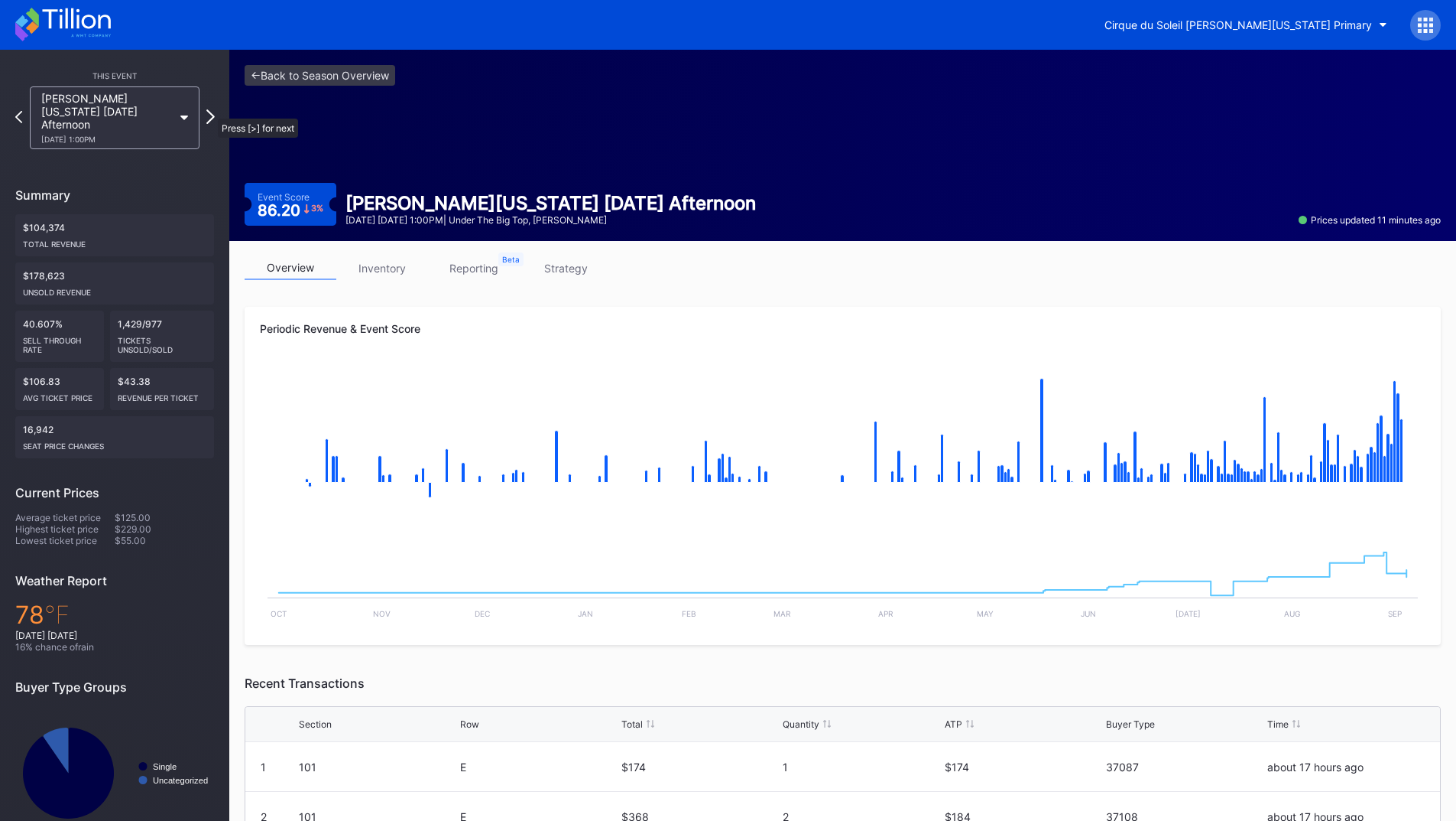
click at [210, 111] on icon at bounding box center [211, 117] width 9 height 14
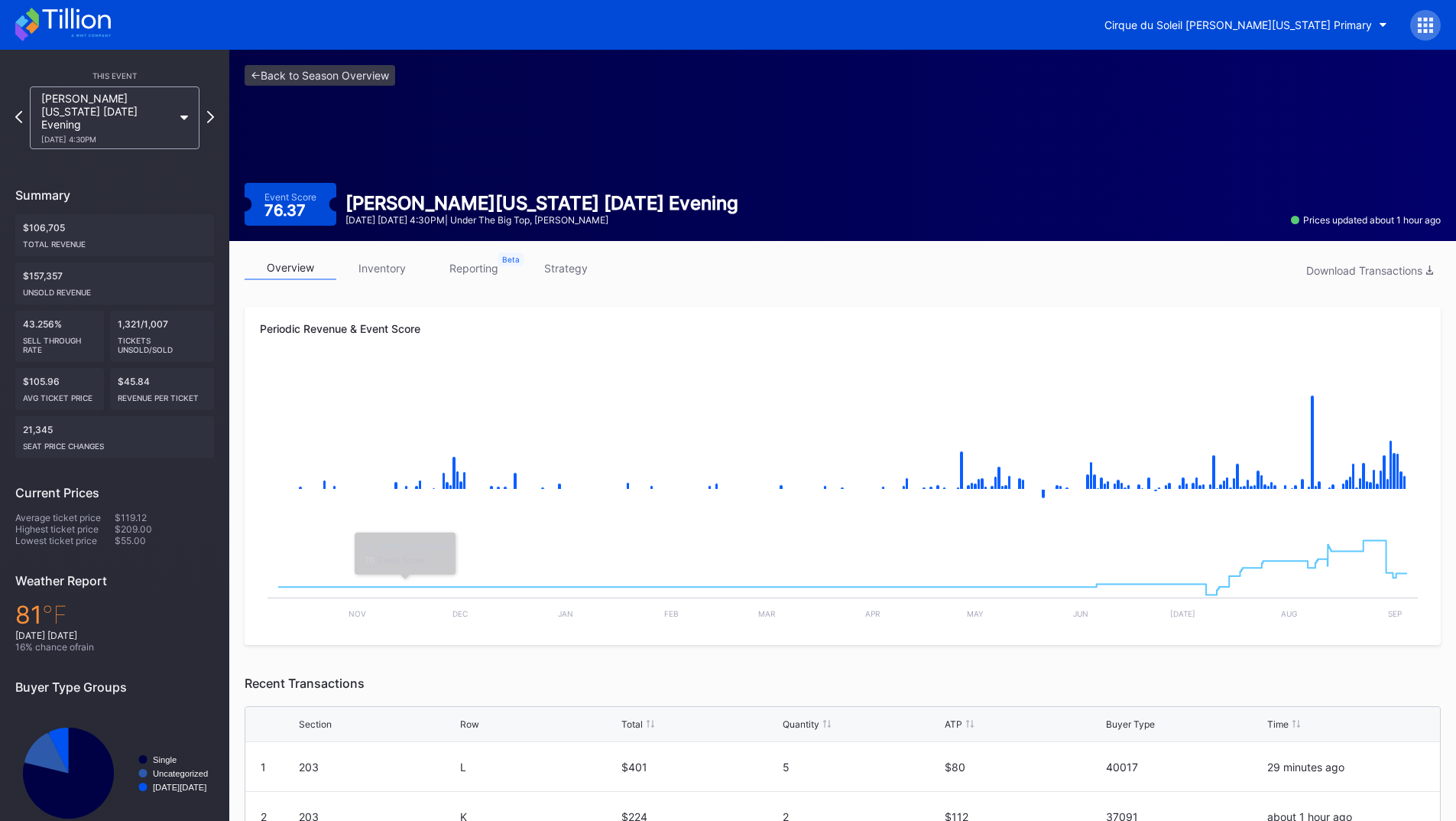
click at [482, 265] on link "reporting" at bounding box center [474, 267] width 92 height 24
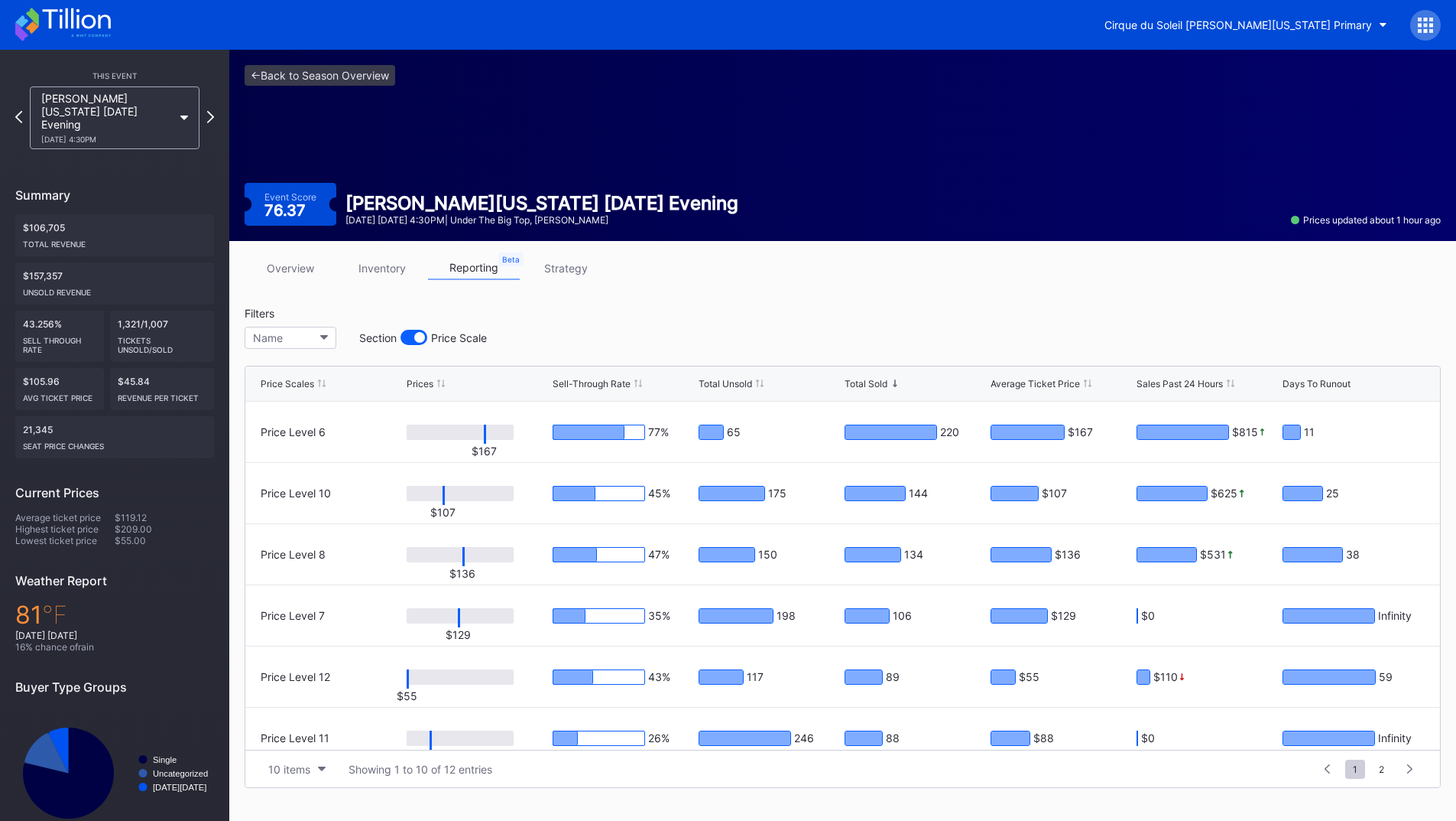
click at [390, 269] on link "inventory" at bounding box center [382, 267] width 92 height 24
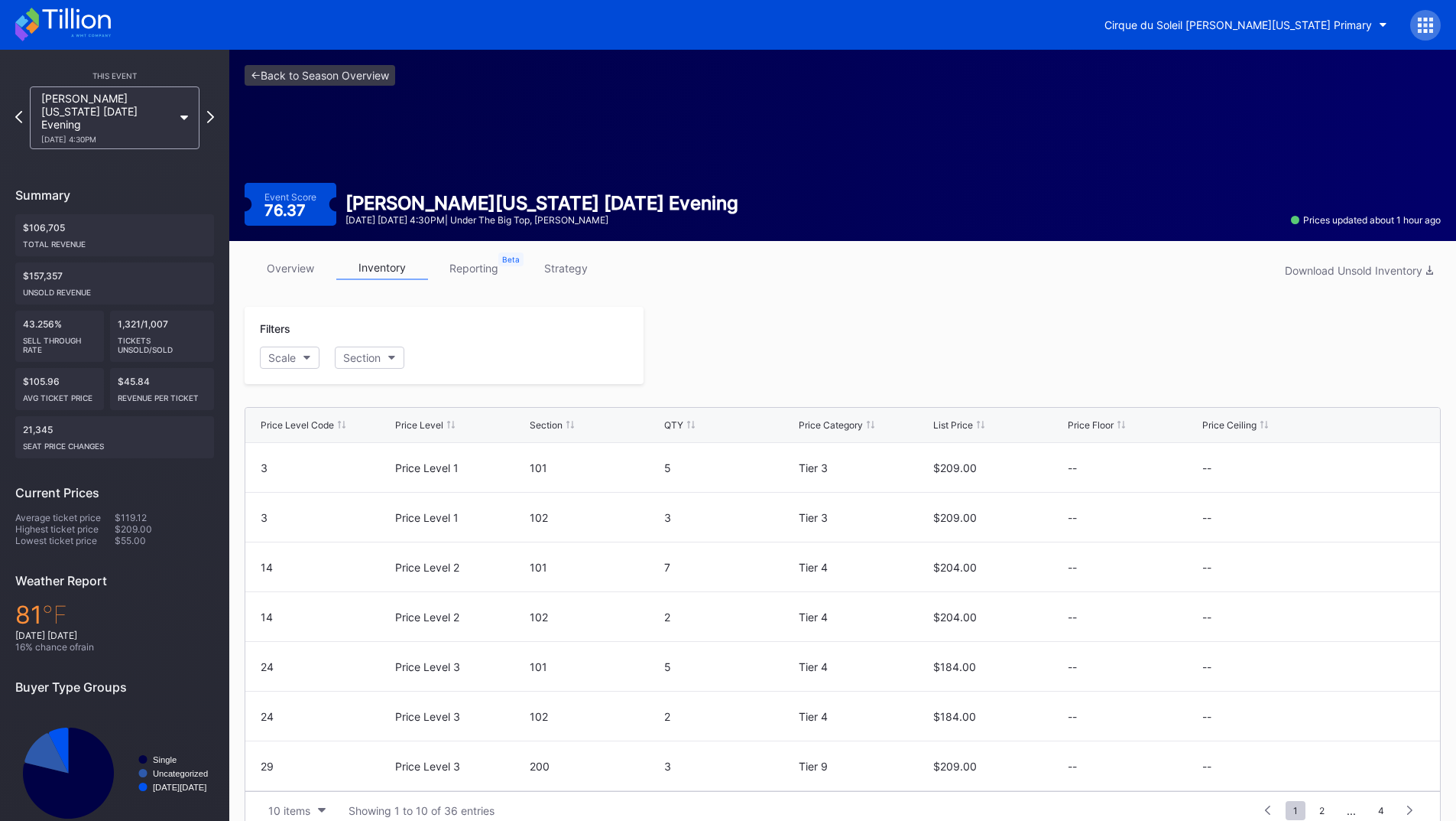
click at [561, 266] on link "strategy" at bounding box center [566, 267] width 92 height 24
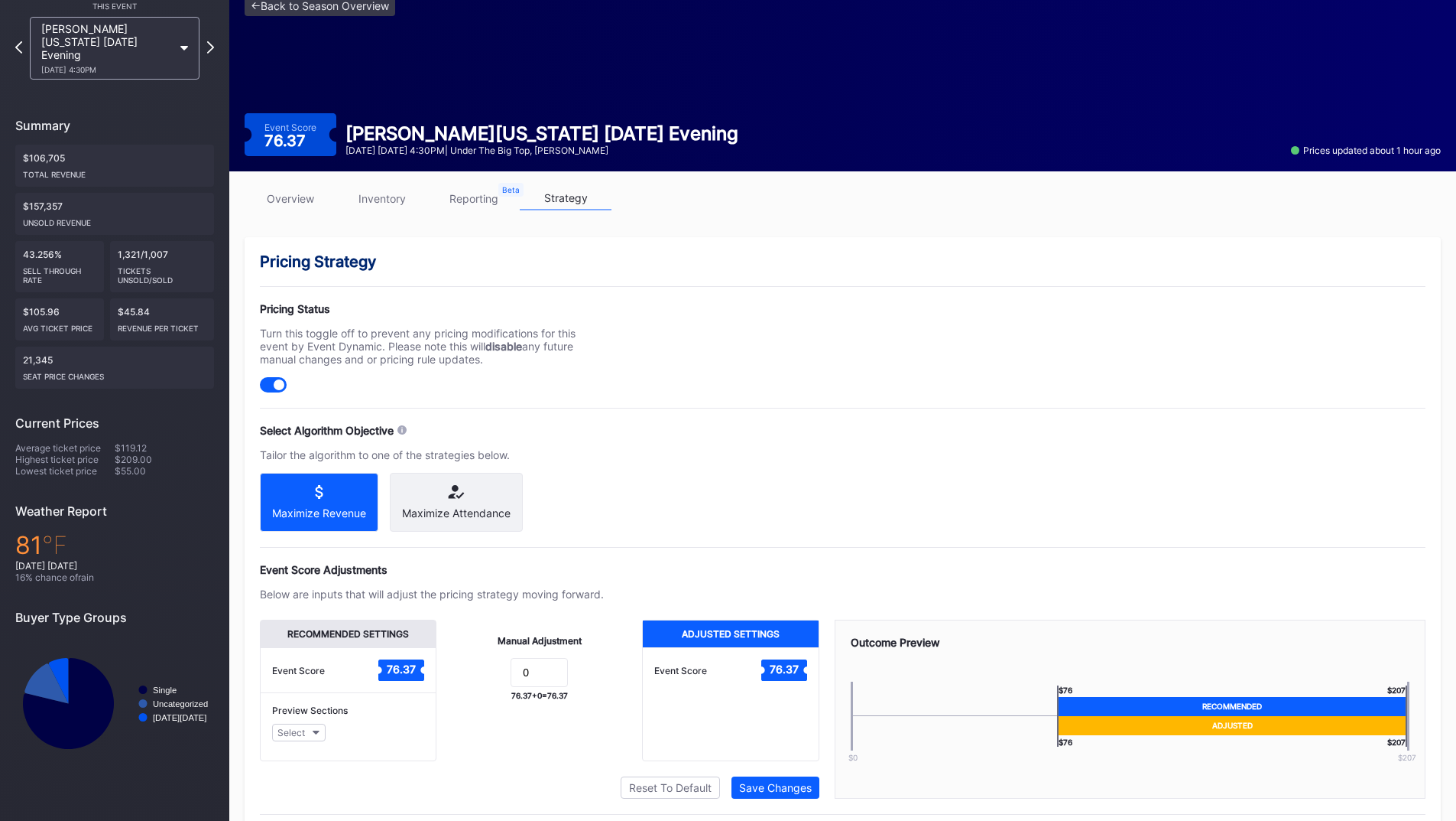
scroll to position [123, 0]
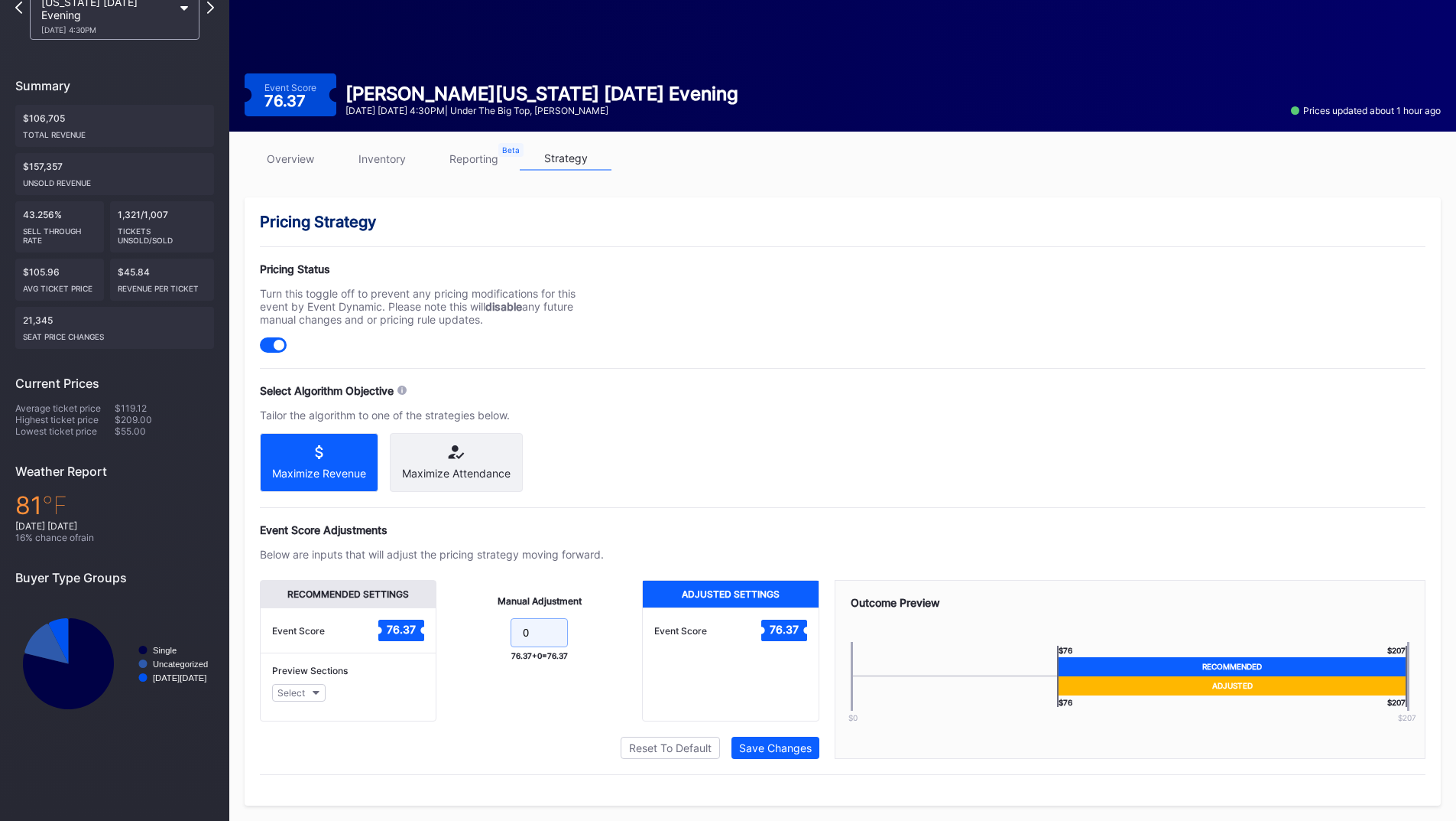
drag, startPoint x: 537, startPoint y: 642, endPoint x: 466, endPoint y: 629, distance: 72.2
click at [467, 629] on form "0" at bounding box center [539, 634] width 175 height 33
type input "5"
click at [792, 748] on div "Save Changes" at bounding box center [776, 747] width 72 height 13
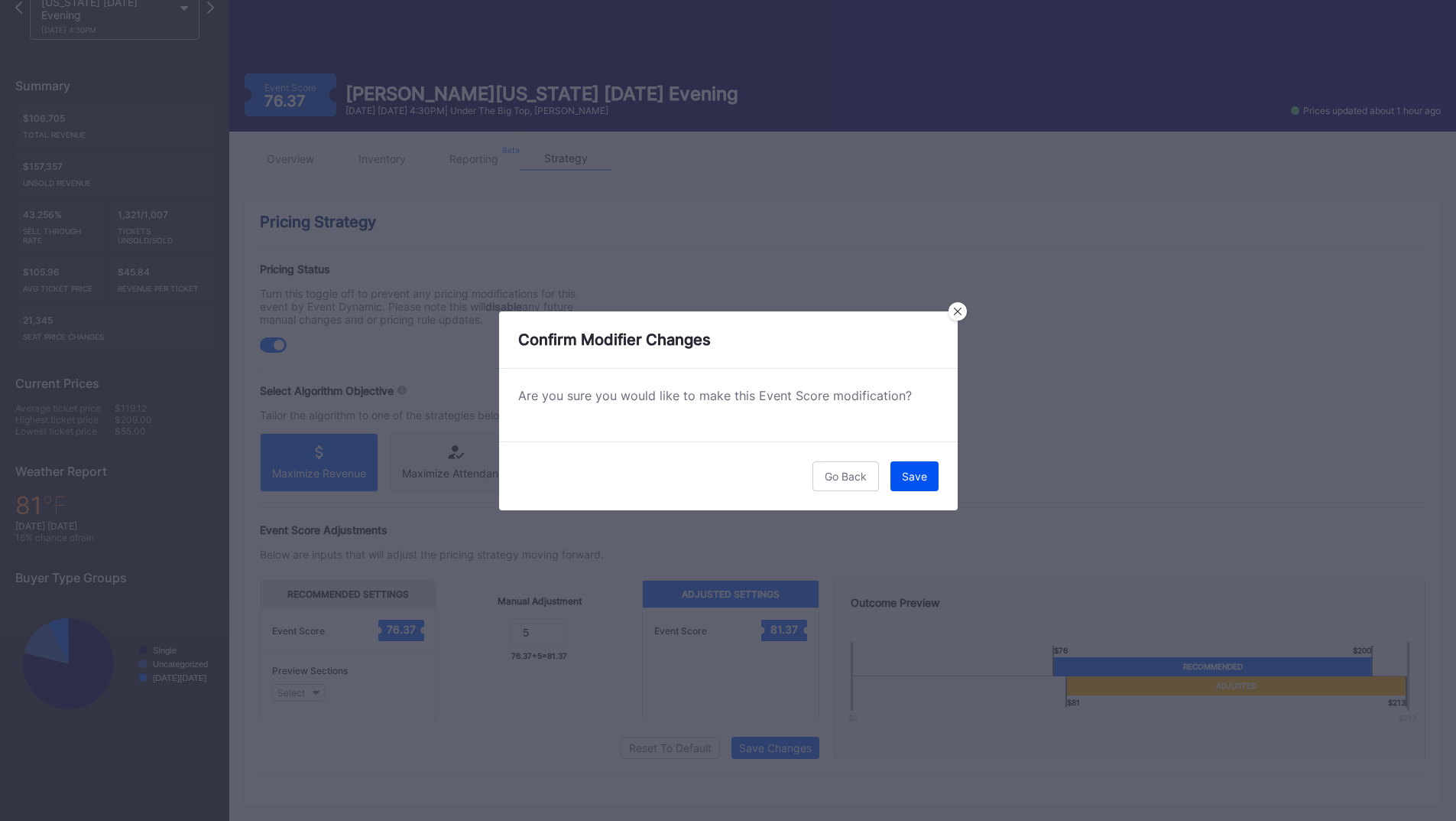
click at [904, 490] on button "Save" at bounding box center [914, 476] width 49 height 30
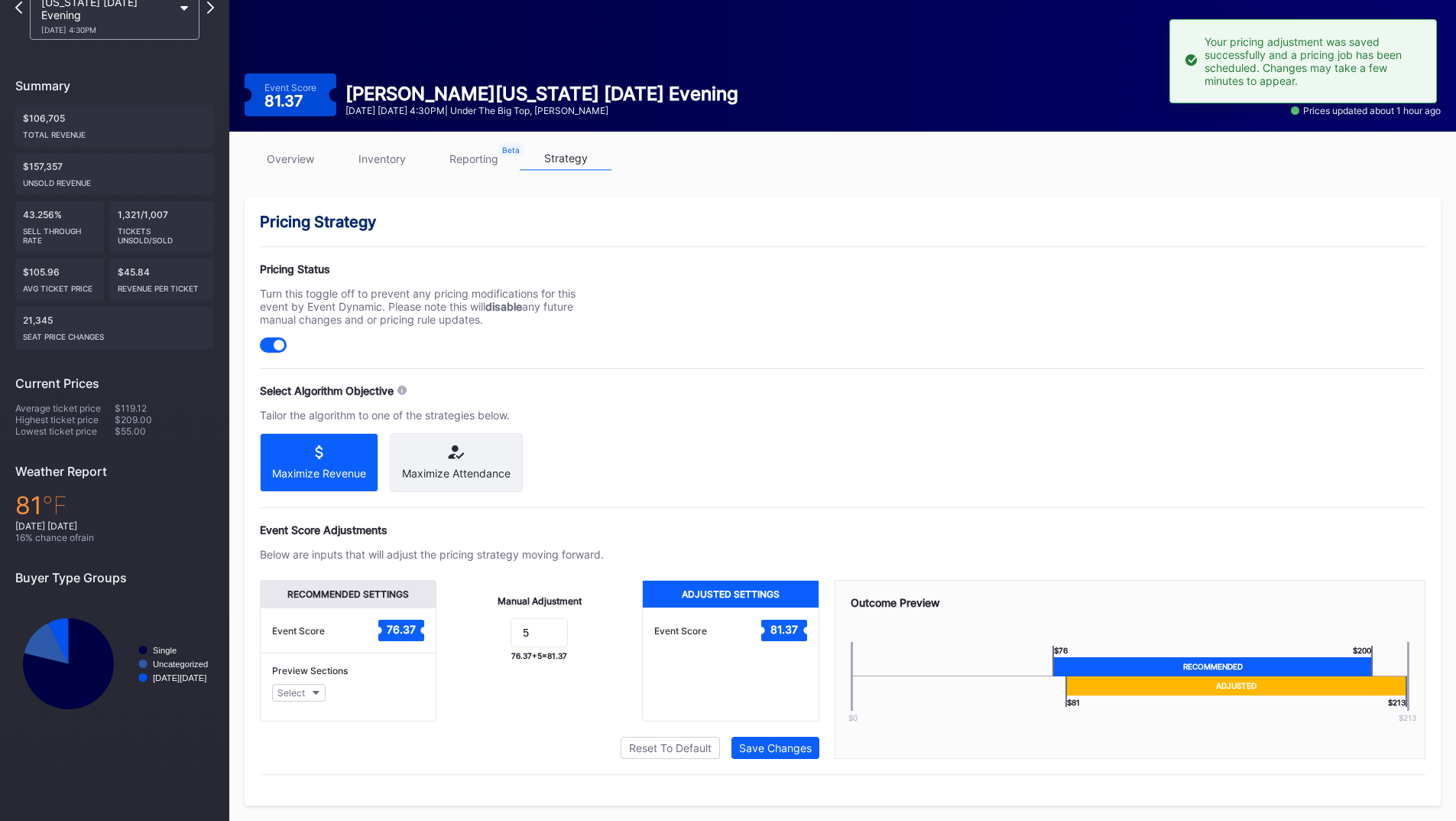
click at [401, 151] on link "inventory" at bounding box center [382, 158] width 92 height 24
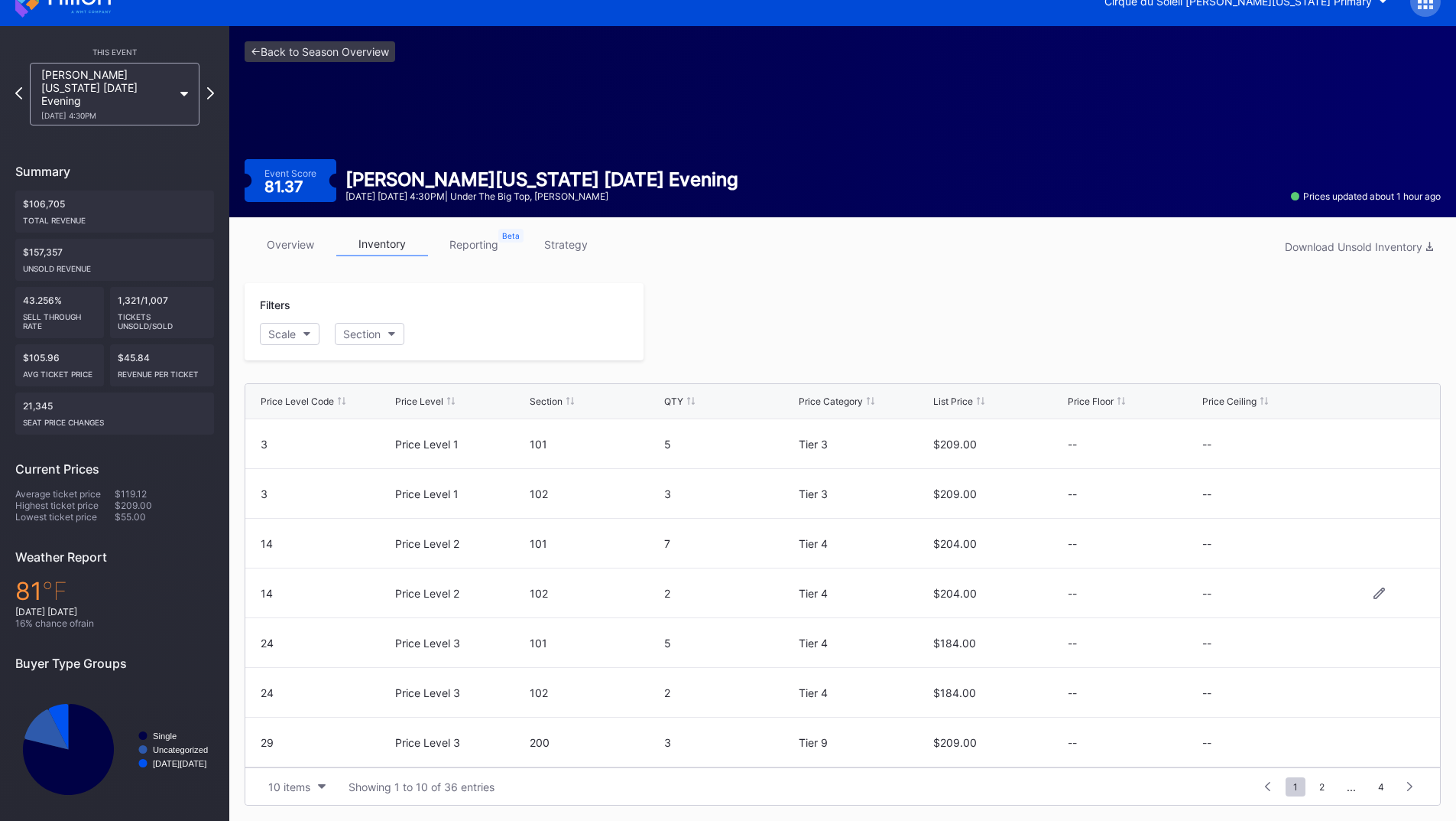
scroll to position [149, 0]
click at [208, 86] on icon at bounding box center [211, 93] width 9 height 14
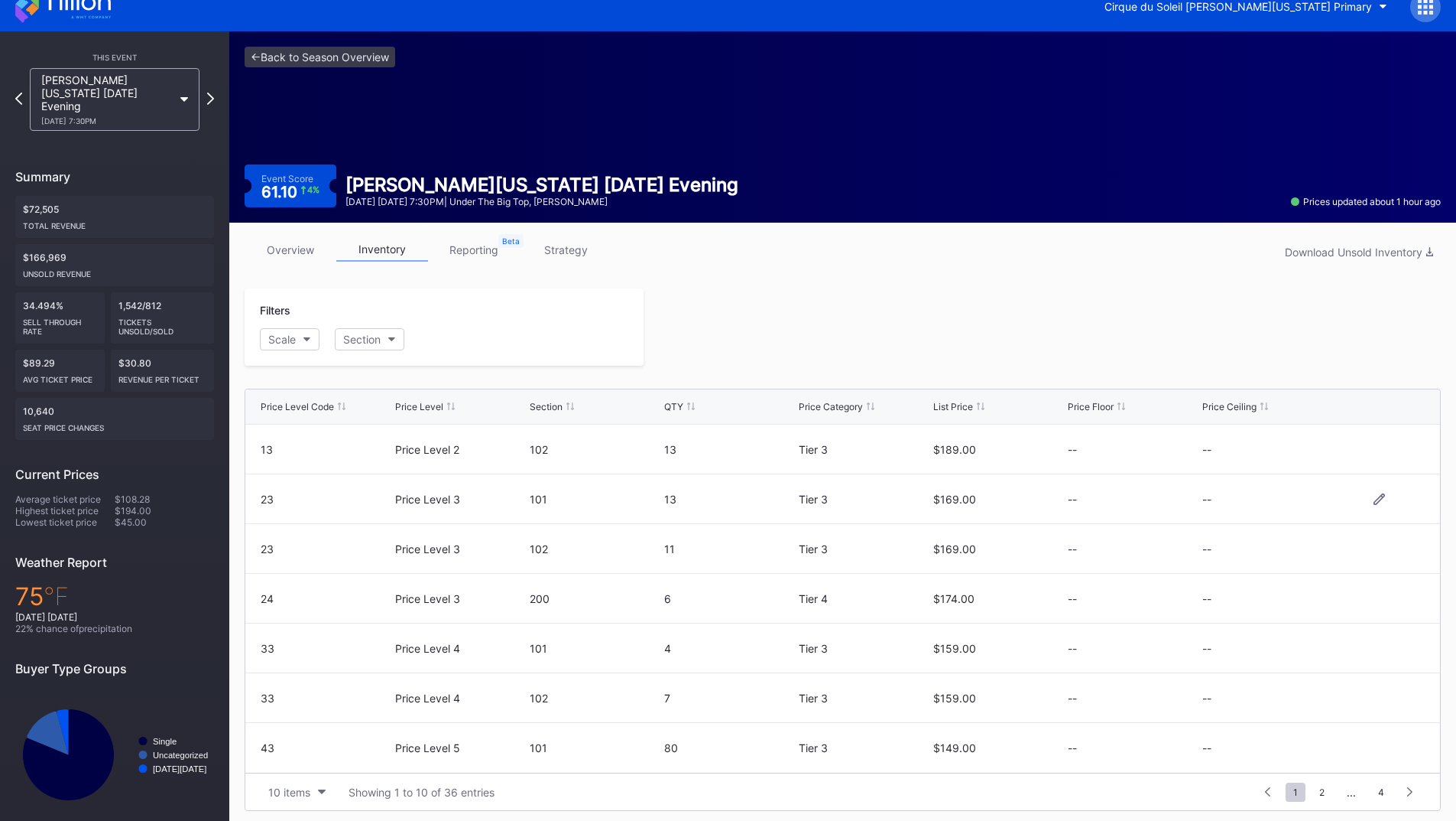
scroll to position [24, 0]
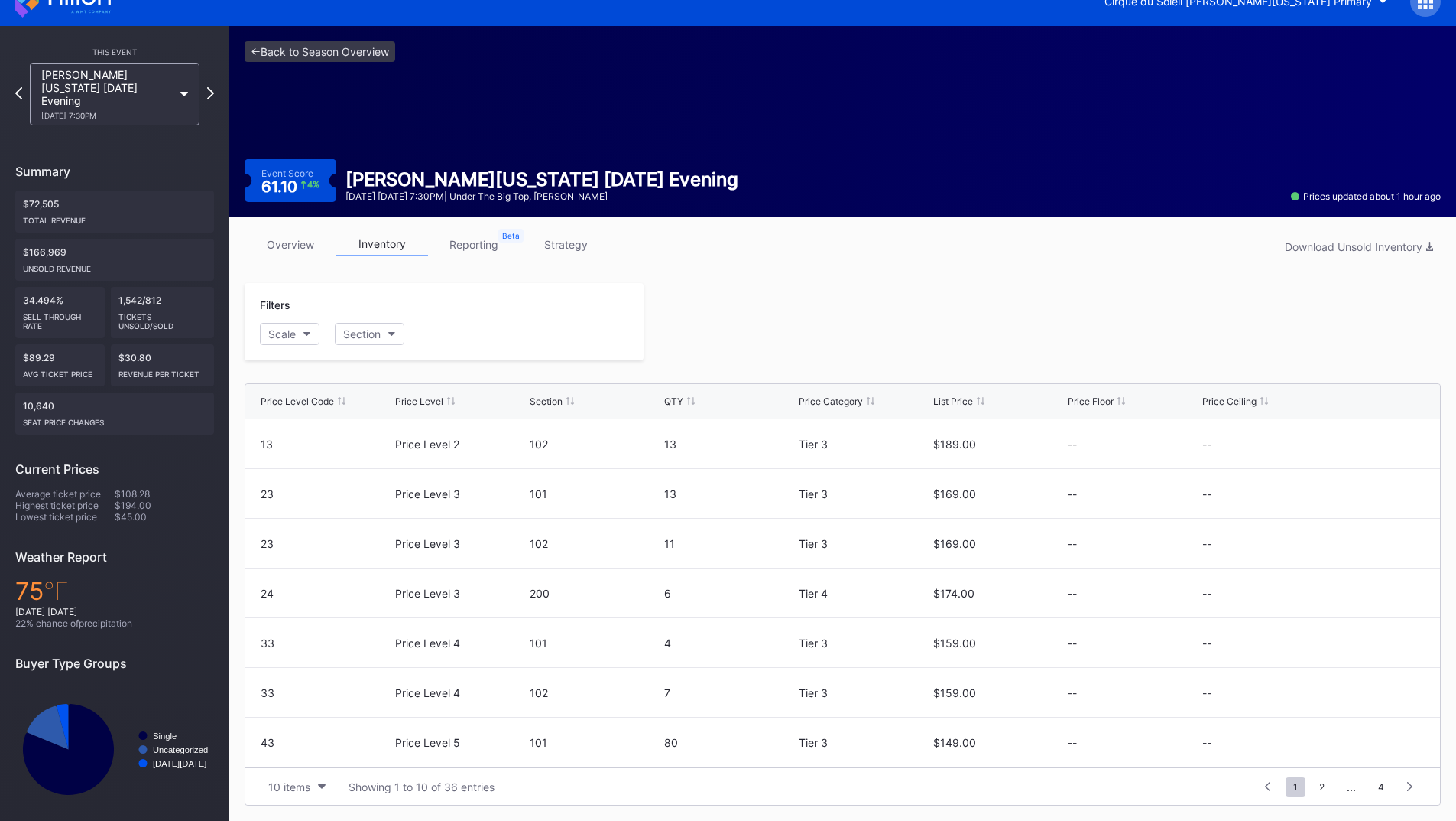
click at [545, 245] on link "strategy" at bounding box center [566, 244] width 92 height 24
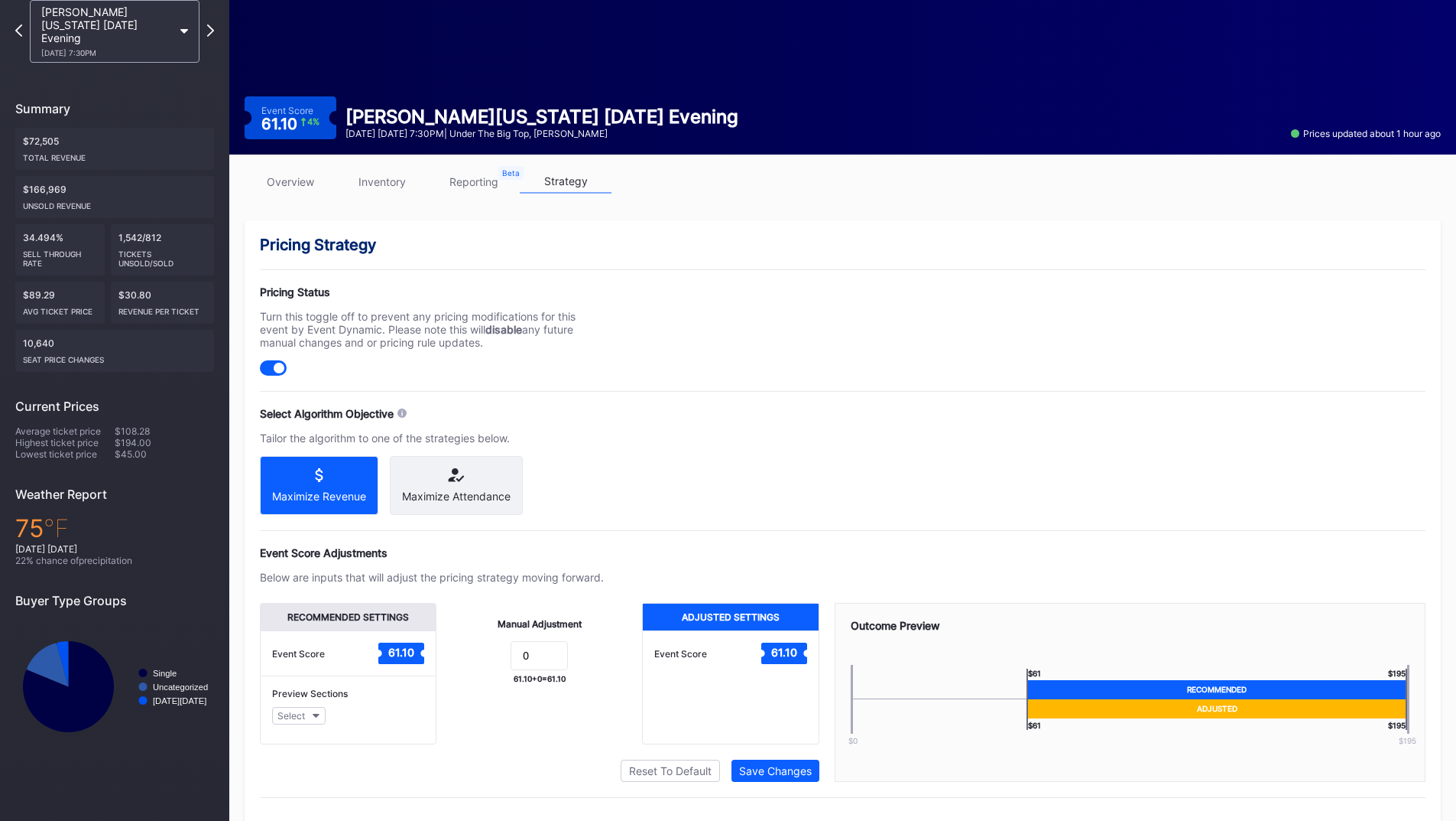
scroll to position [123, 0]
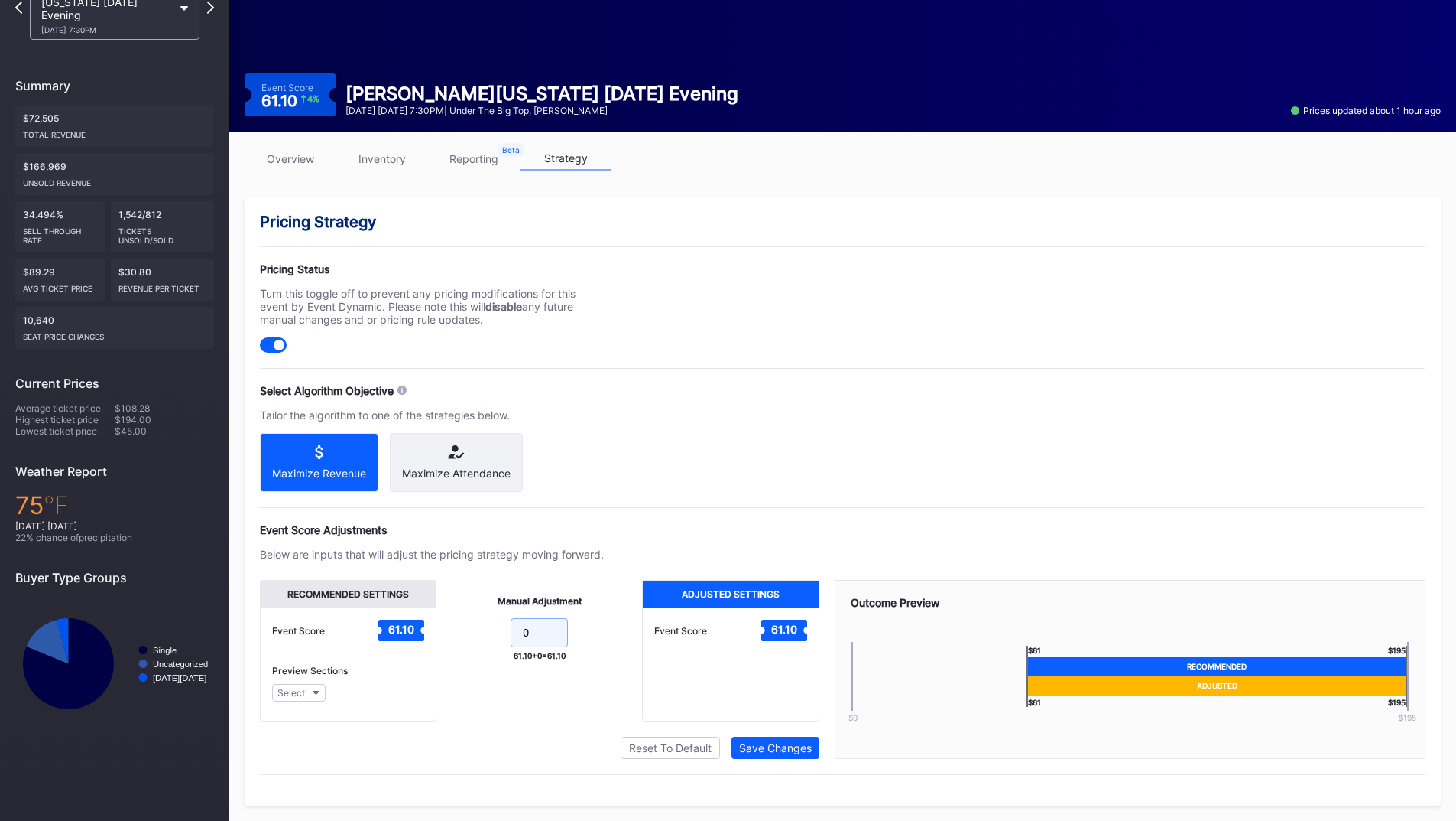
drag, startPoint x: 510, startPoint y: 635, endPoint x: 479, endPoint y: 630, distance: 31.4
click at [479, 630] on form "0" at bounding box center [539, 634] width 175 height 33
type input "5"
click at [794, 754] on button "Save Changes" at bounding box center [776, 747] width 88 height 22
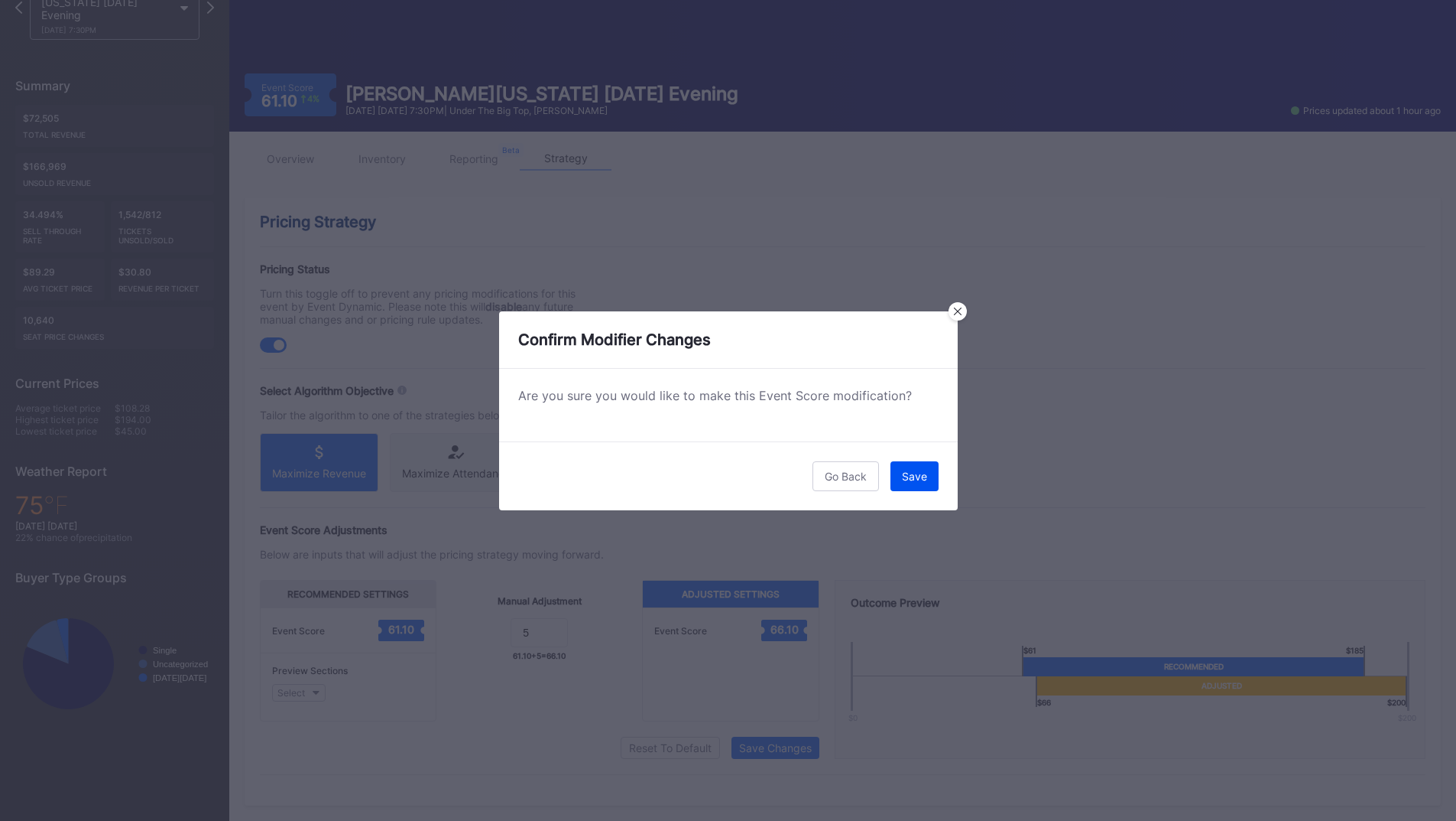
click at [924, 482] on div "Save" at bounding box center [914, 476] width 26 height 13
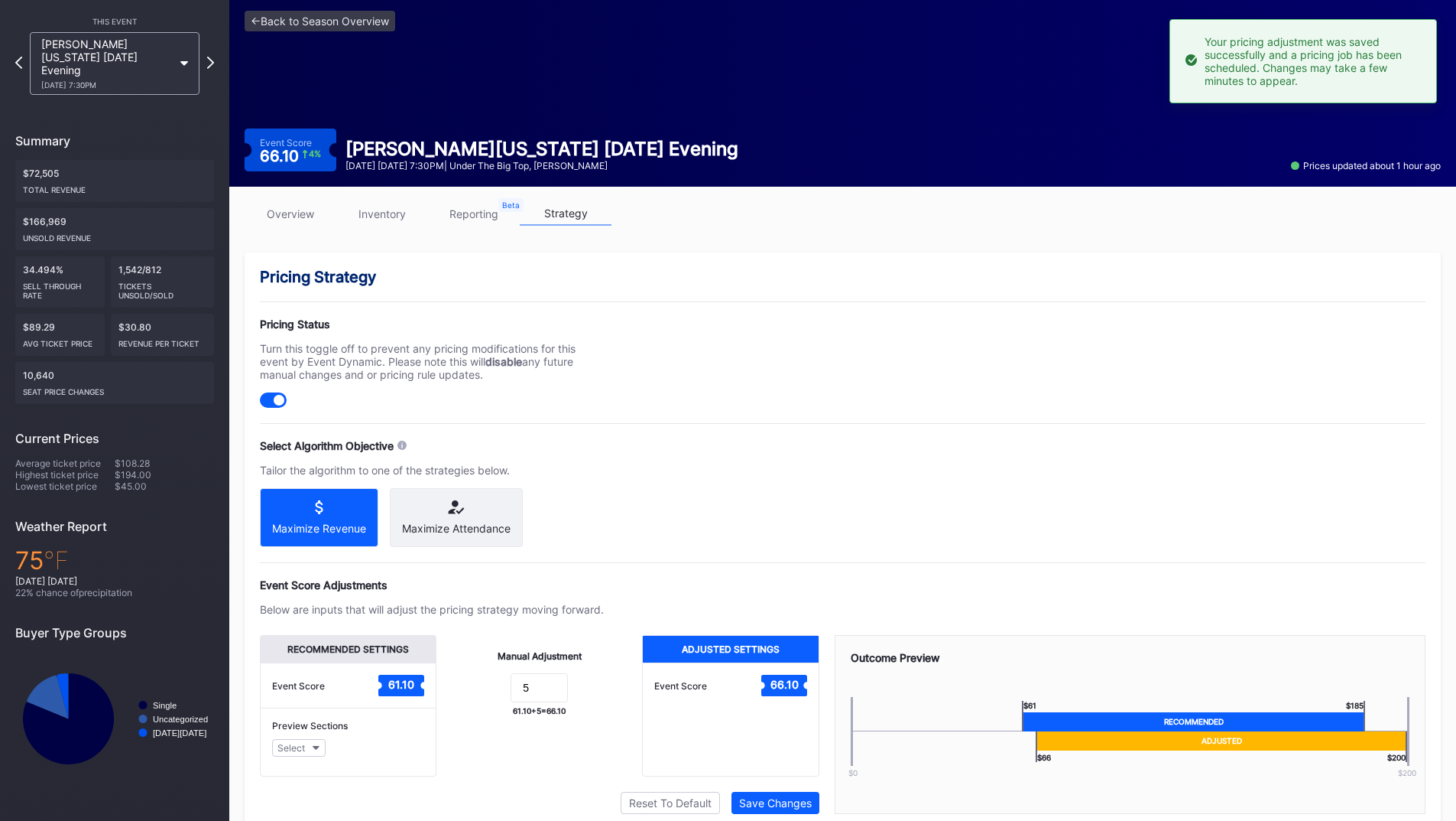
scroll to position [0, 0]
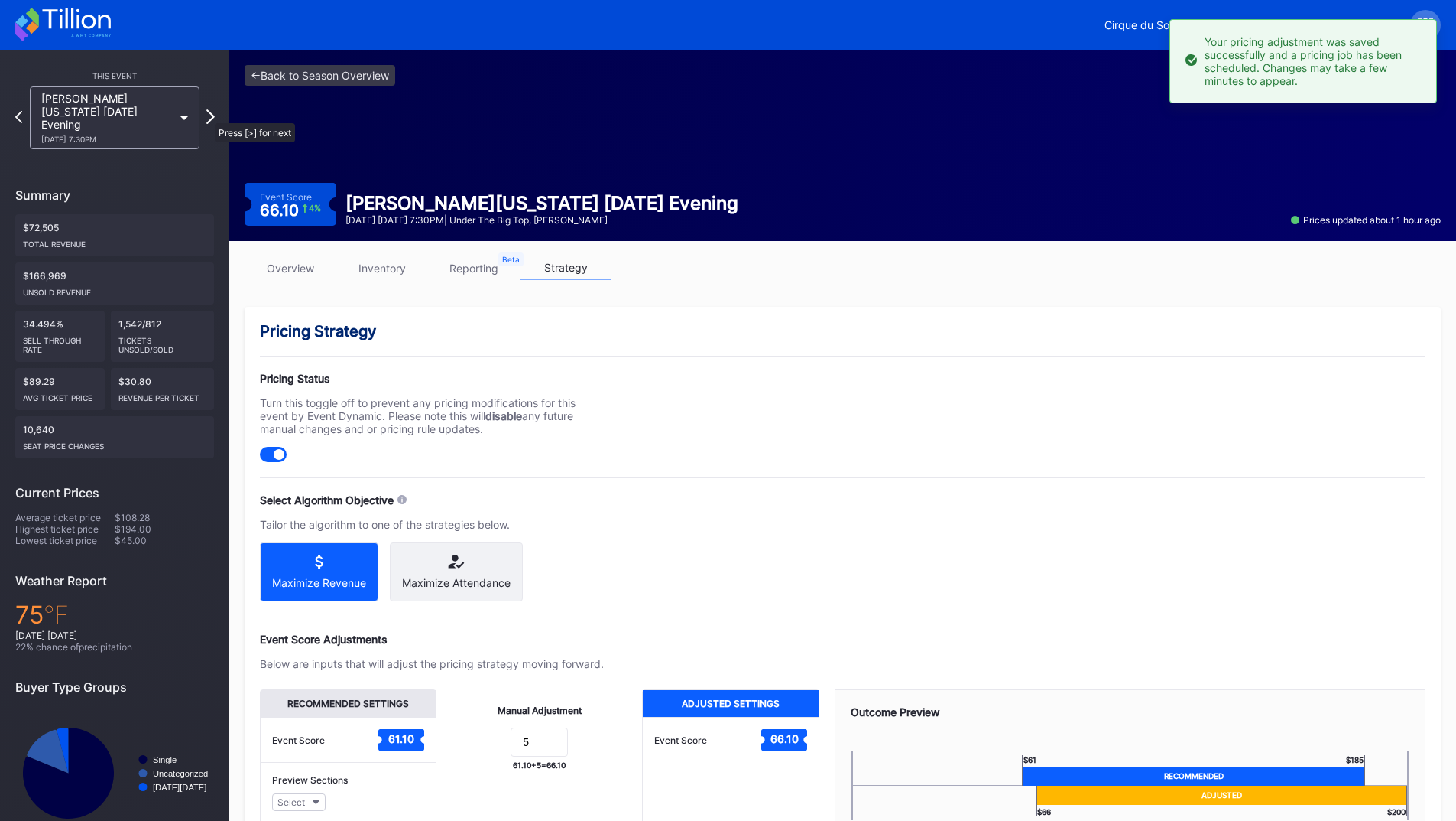
click at [207, 116] on icon at bounding box center [211, 117] width 9 height 14
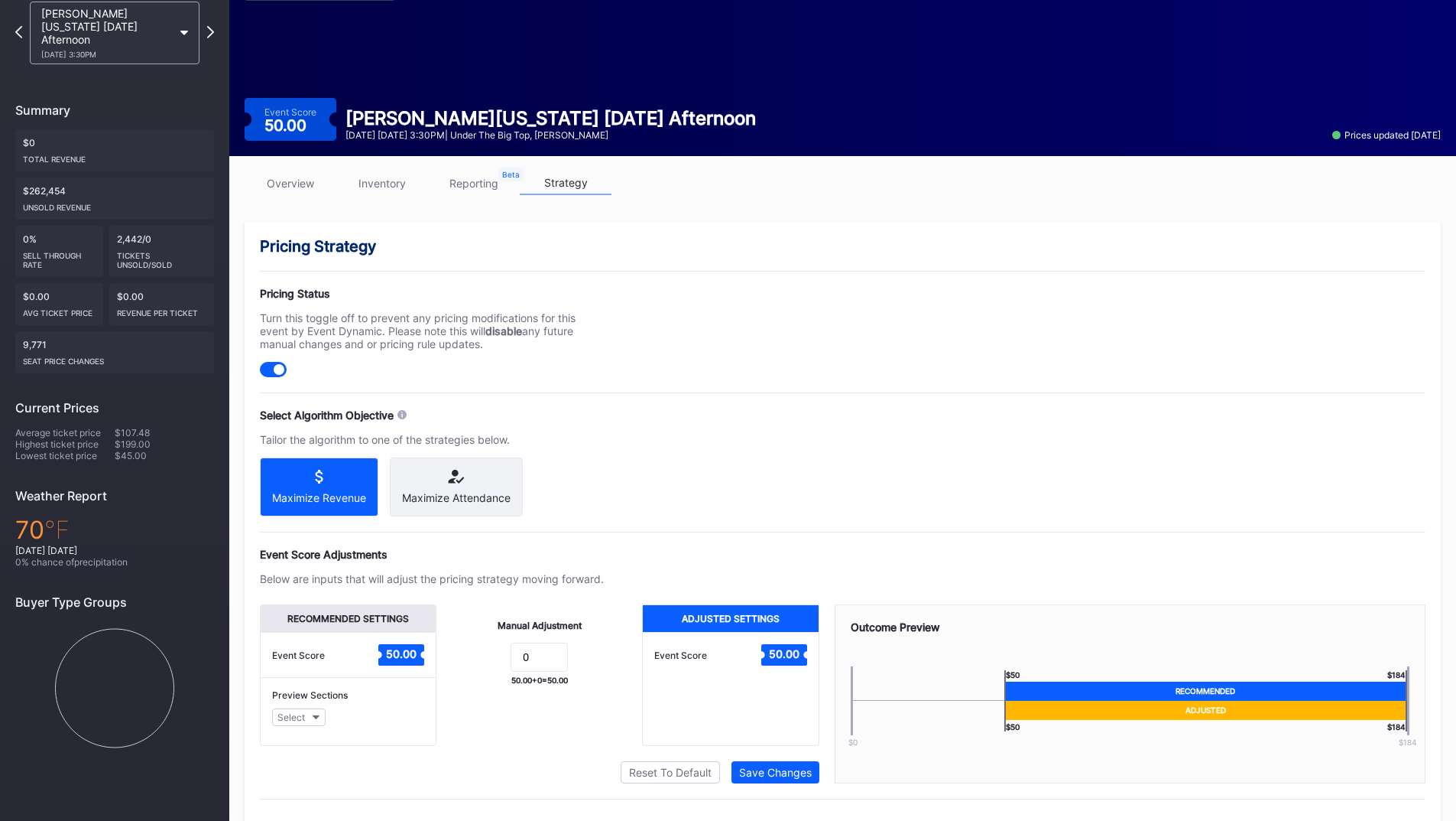
scroll to position [123, 0]
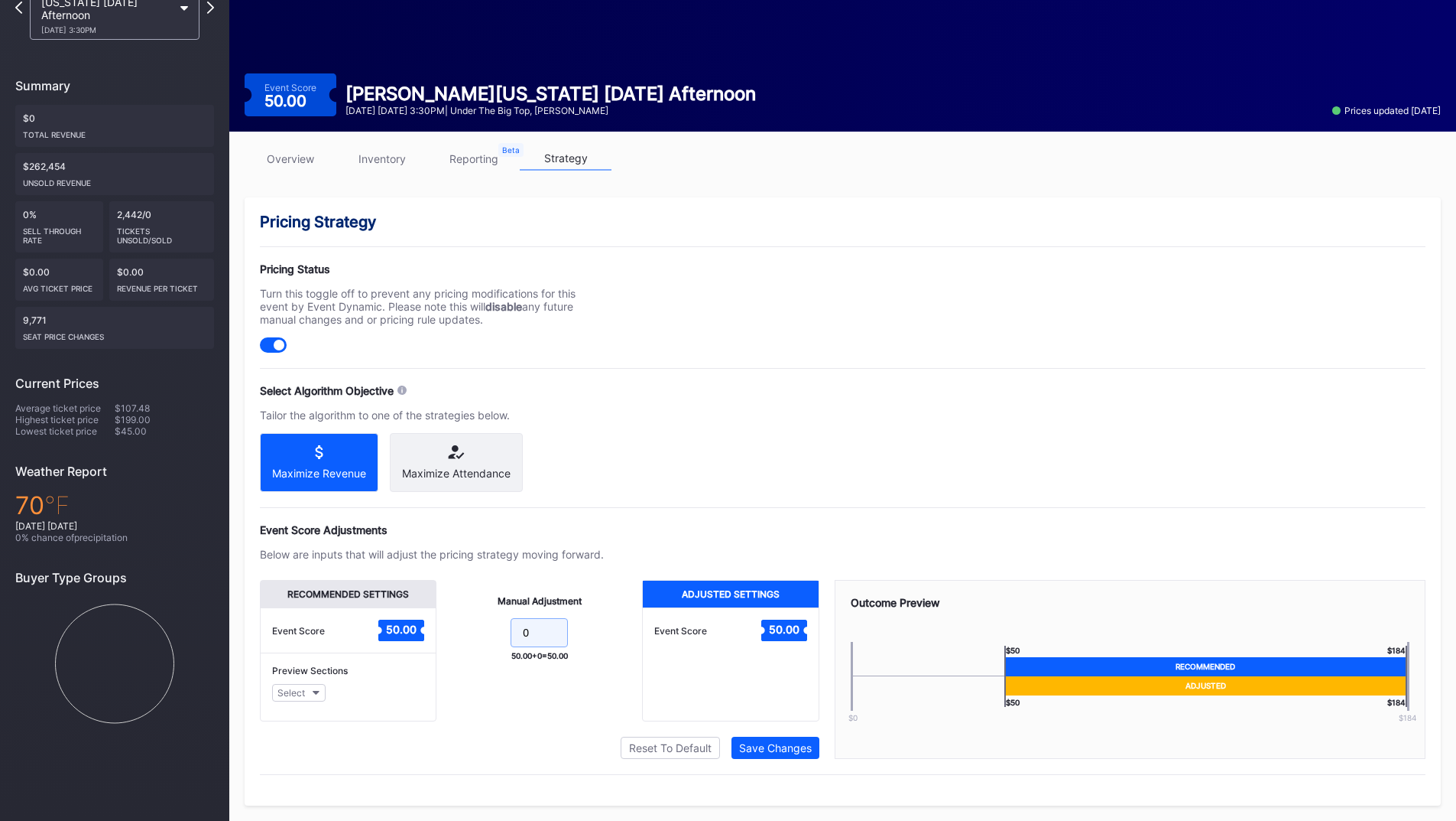
drag, startPoint x: 547, startPoint y: 625, endPoint x: 487, endPoint y: 625, distance: 60.0
click at [490, 625] on form "0" at bounding box center [539, 634] width 175 height 33
type input "5"
drag, startPoint x: 681, startPoint y: 540, endPoint x: 723, endPoint y: 584, distance: 60.8
click at [682, 540] on div "Event Score Adjustments Below are inputs that will adjust the pricing strategy …" at bounding box center [843, 641] width 1166 height 236
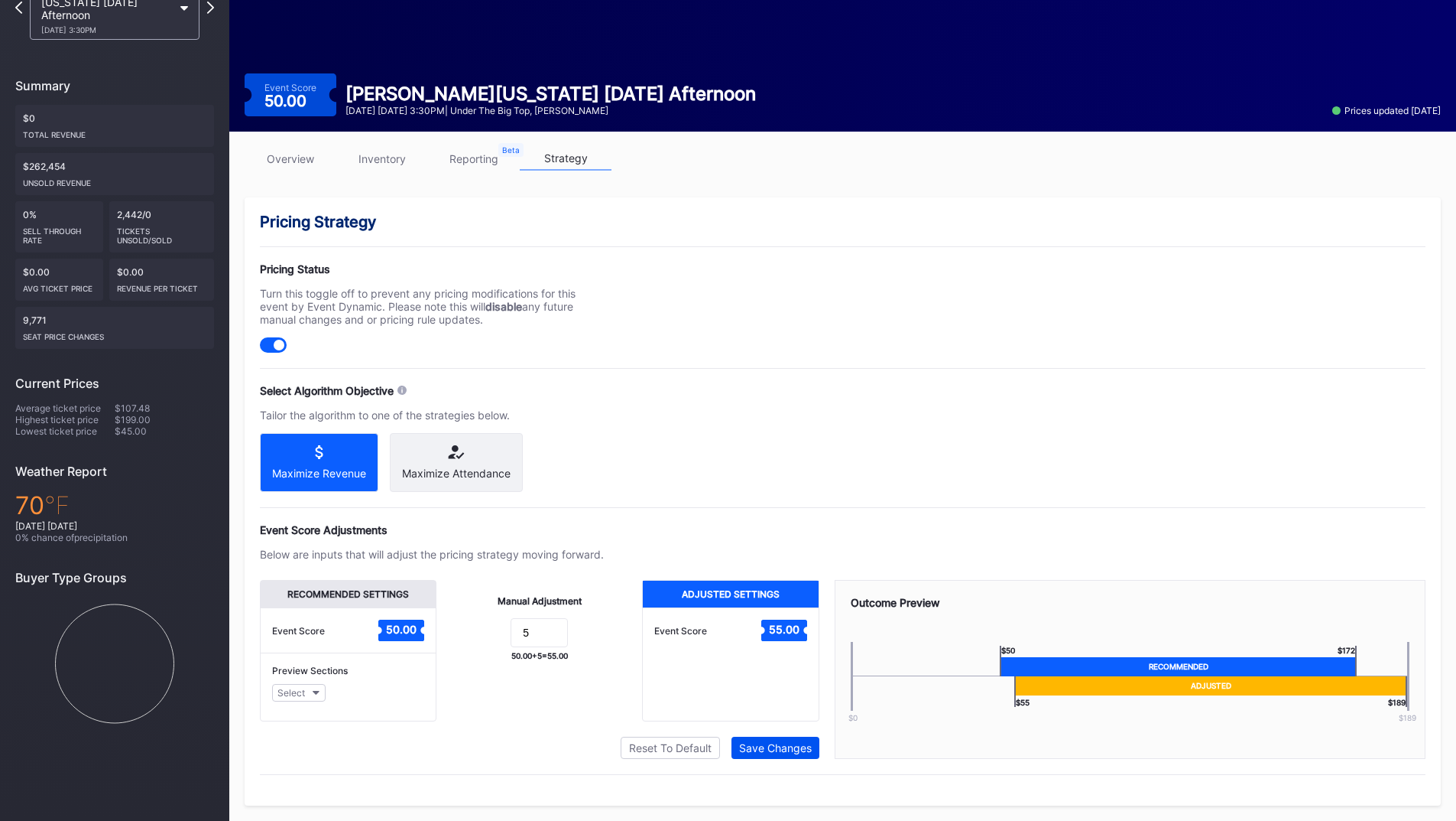
click at [775, 744] on div "Save Changes" at bounding box center [776, 747] width 72 height 13
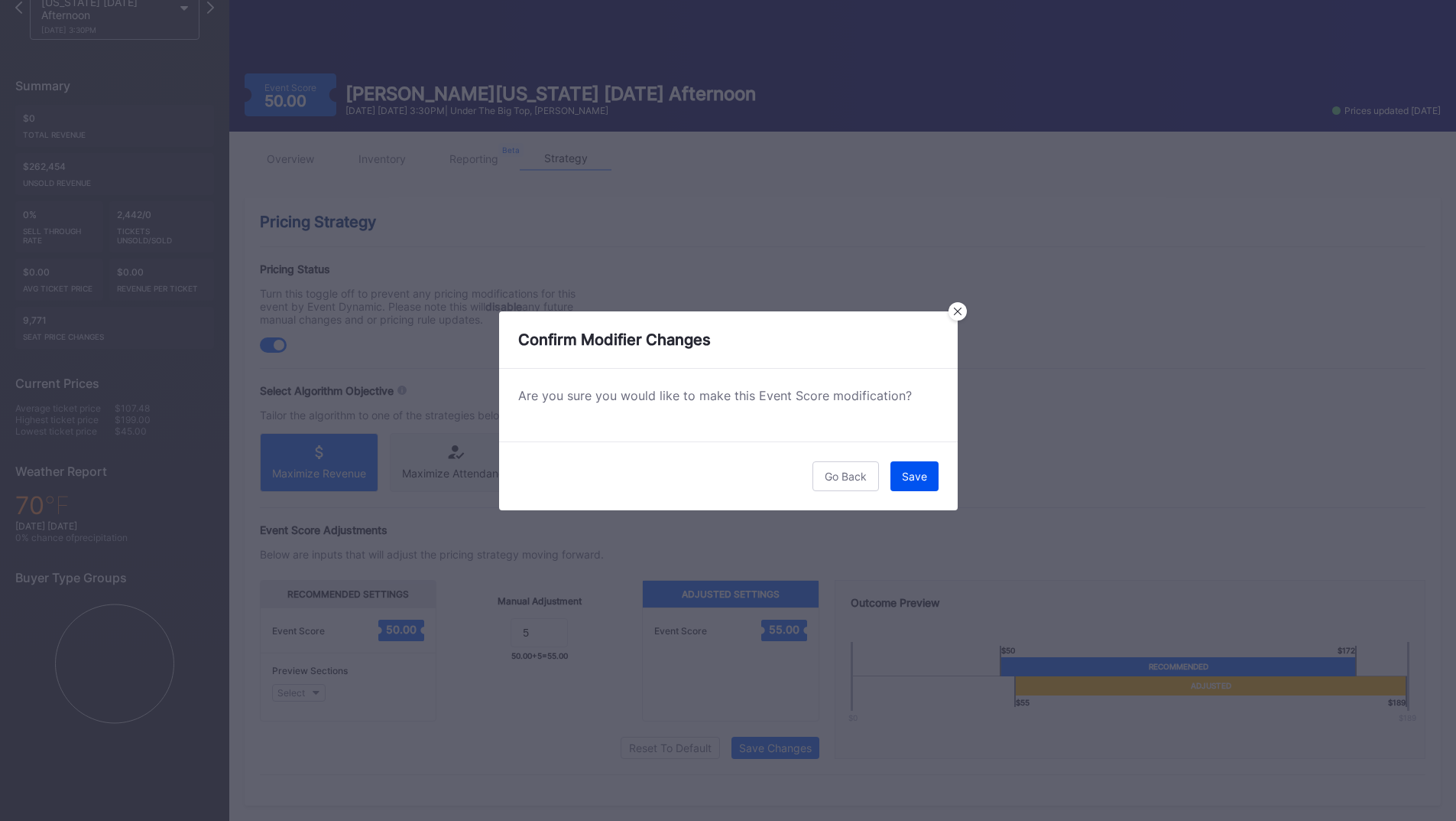
click at [907, 474] on div "Save" at bounding box center [914, 476] width 26 height 13
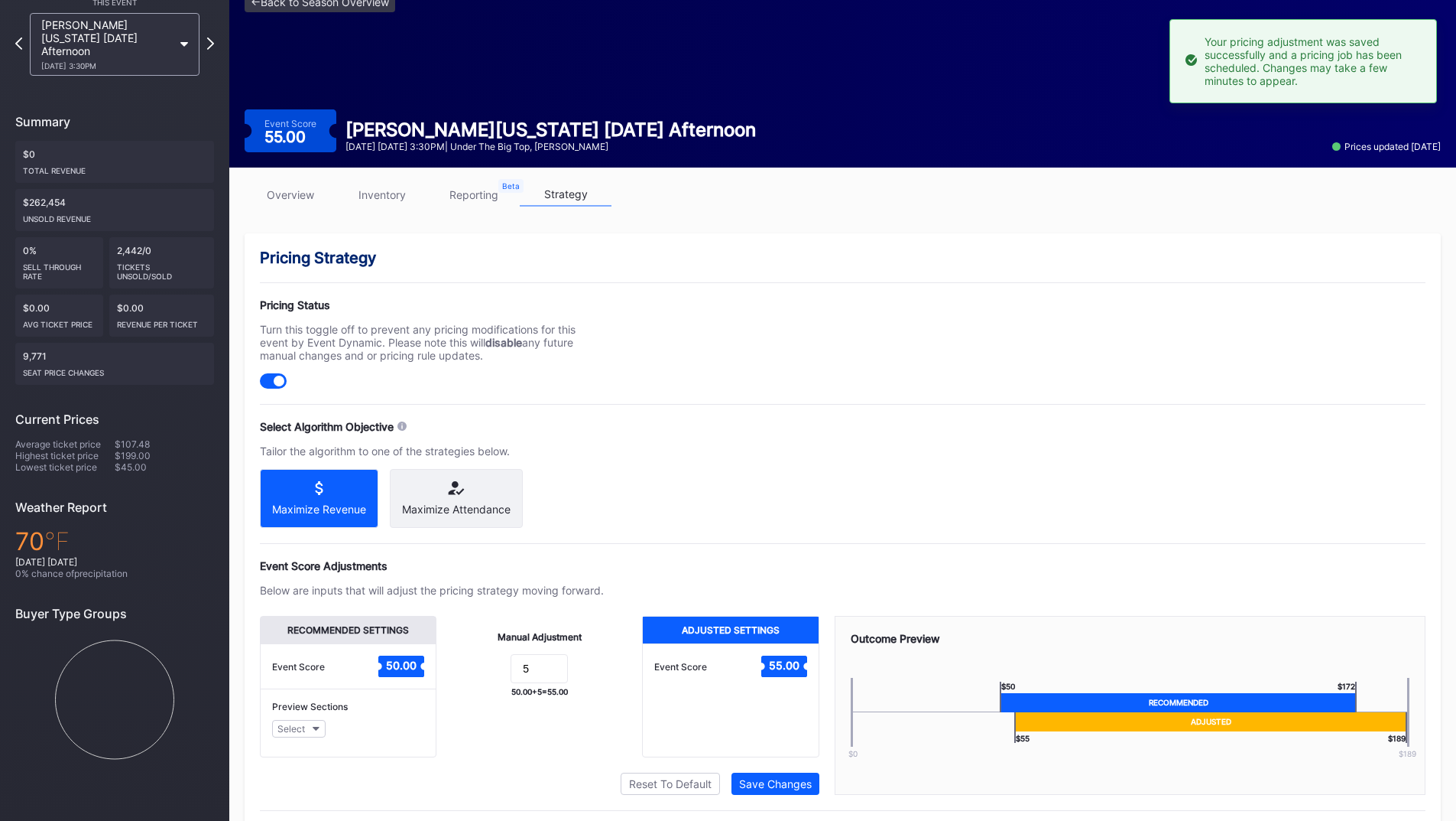
scroll to position [0, 0]
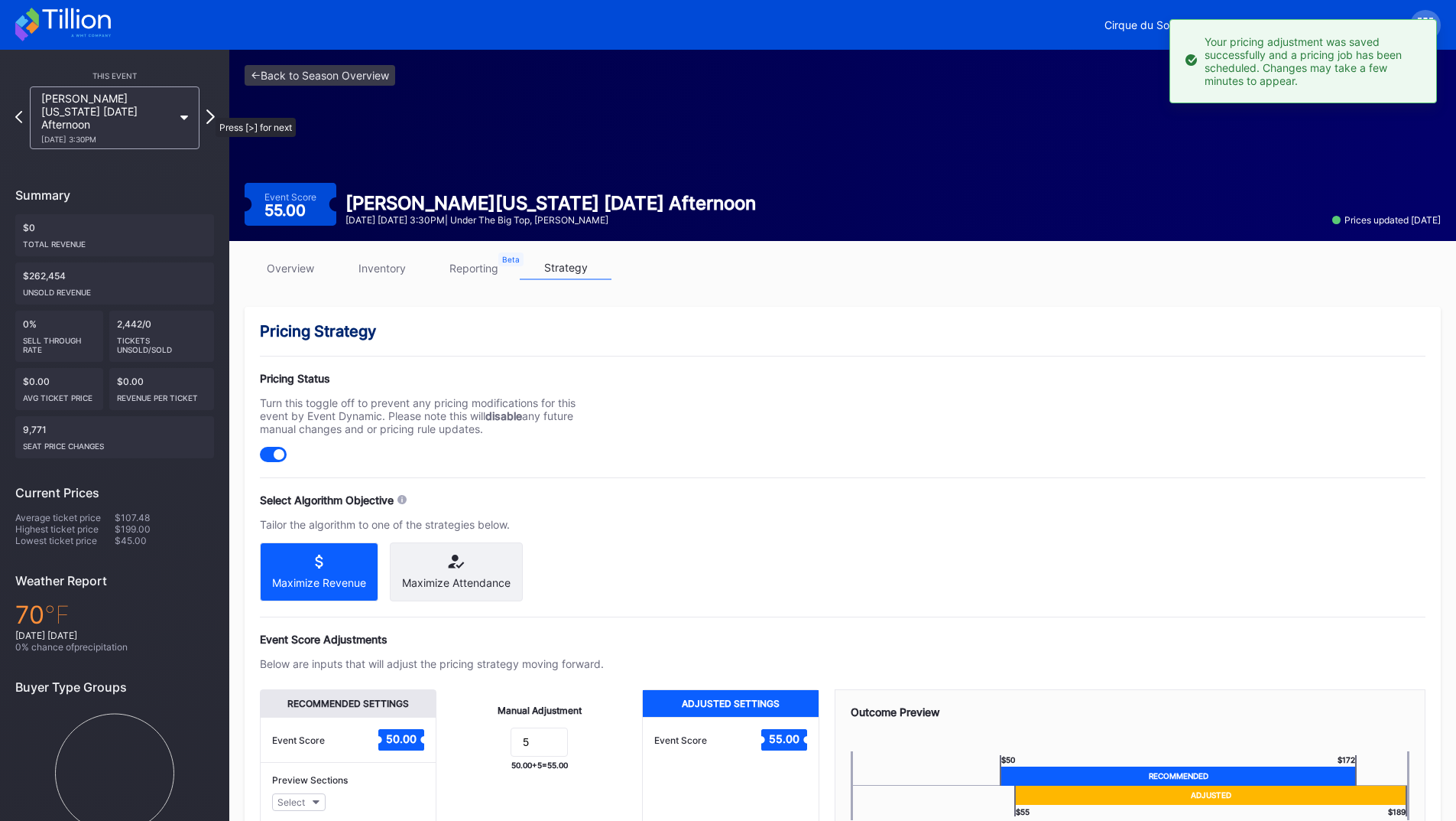
click at [208, 110] on icon at bounding box center [211, 117] width 9 height 14
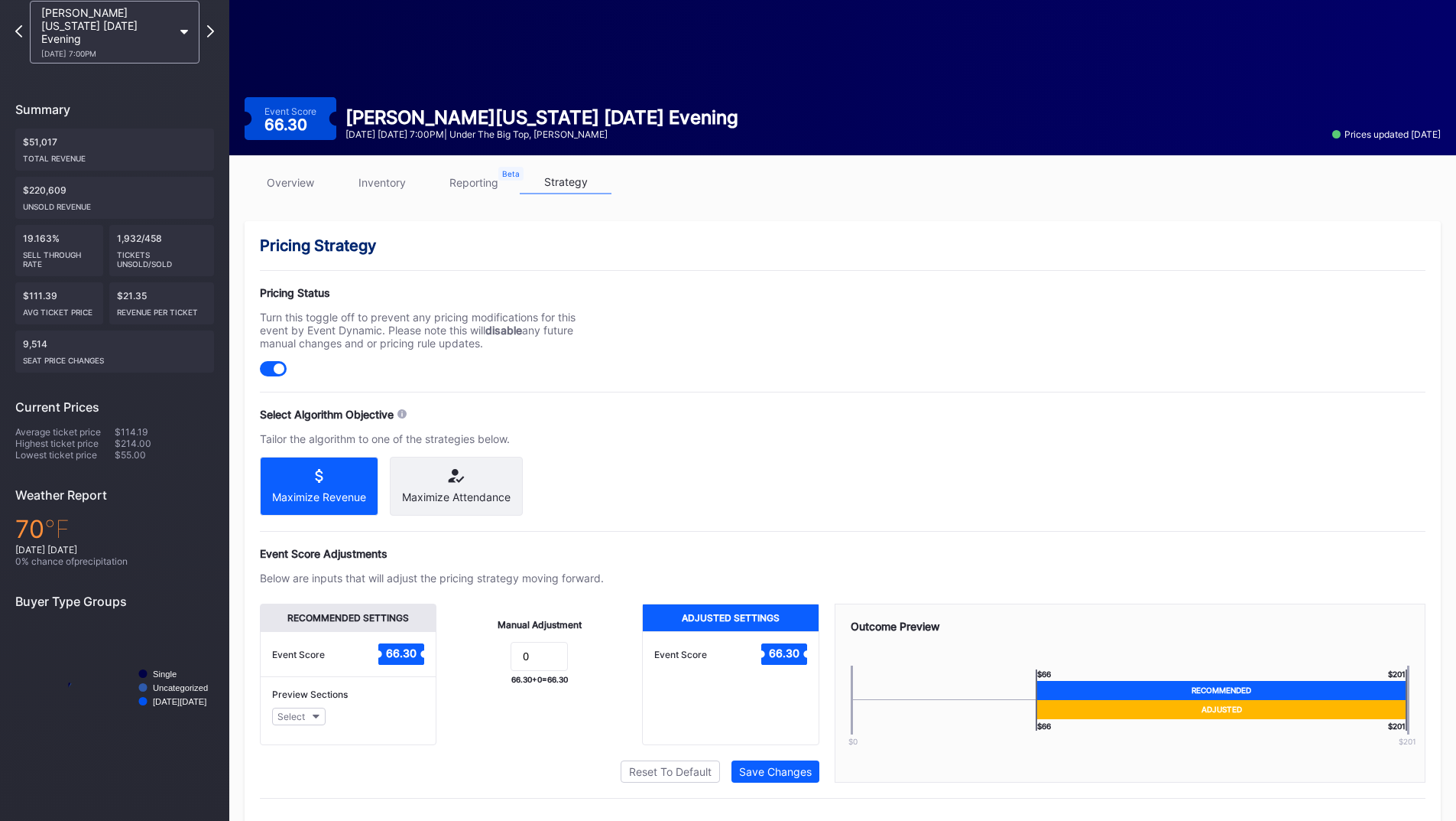
scroll to position [123, 0]
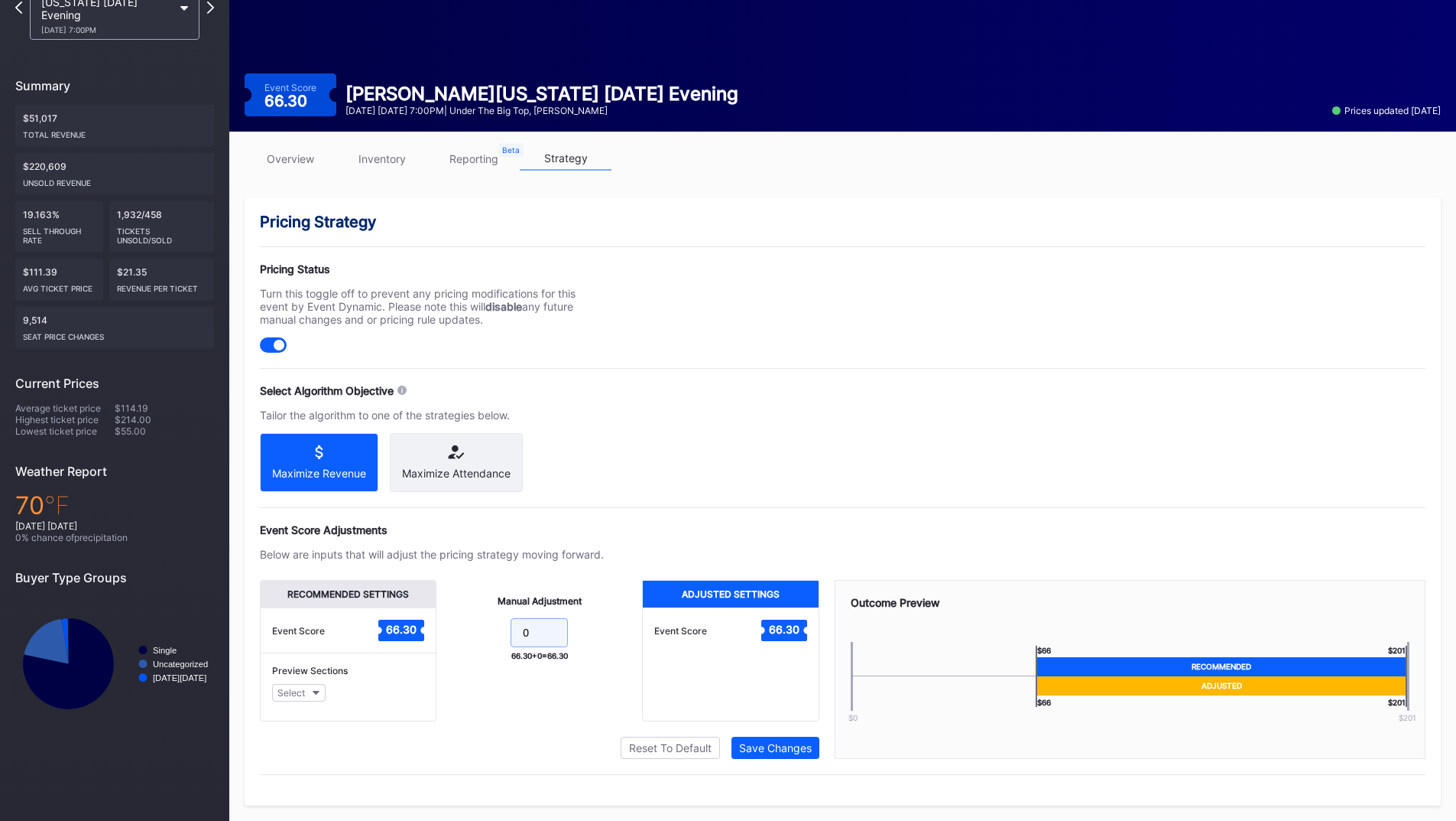
drag, startPoint x: 543, startPoint y: 636, endPoint x: 470, endPoint y: 641, distance: 73.2
click at [470, 641] on form "0" at bounding box center [539, 634] width 175 height 33
type input "5"
click at [752, 746] on div "Save Changes" at bounding box center [776, 747] width 72 height 13
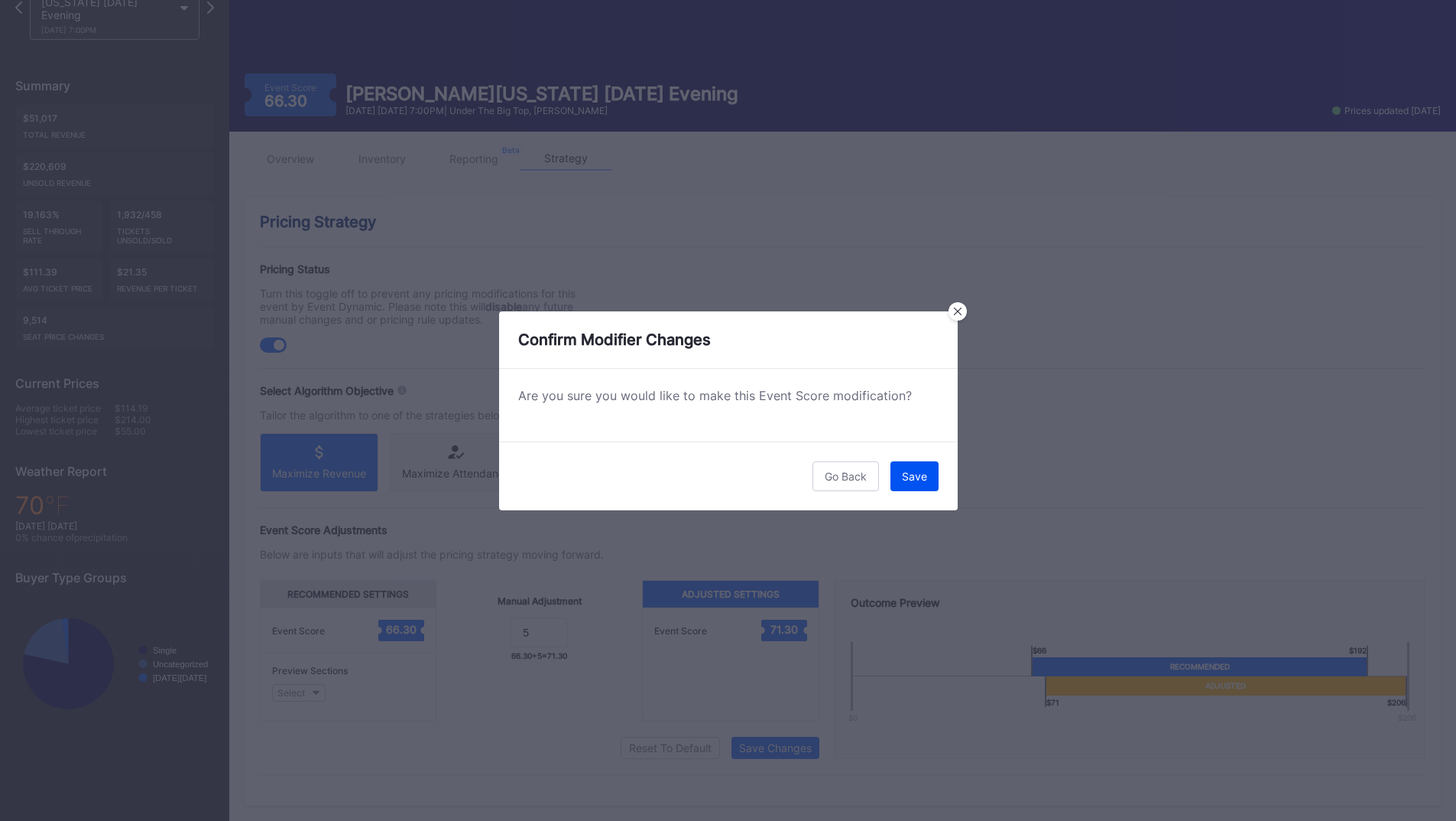
click at [901, 488] on button "Save" at bounding box center [914, 476] width 49 height 30
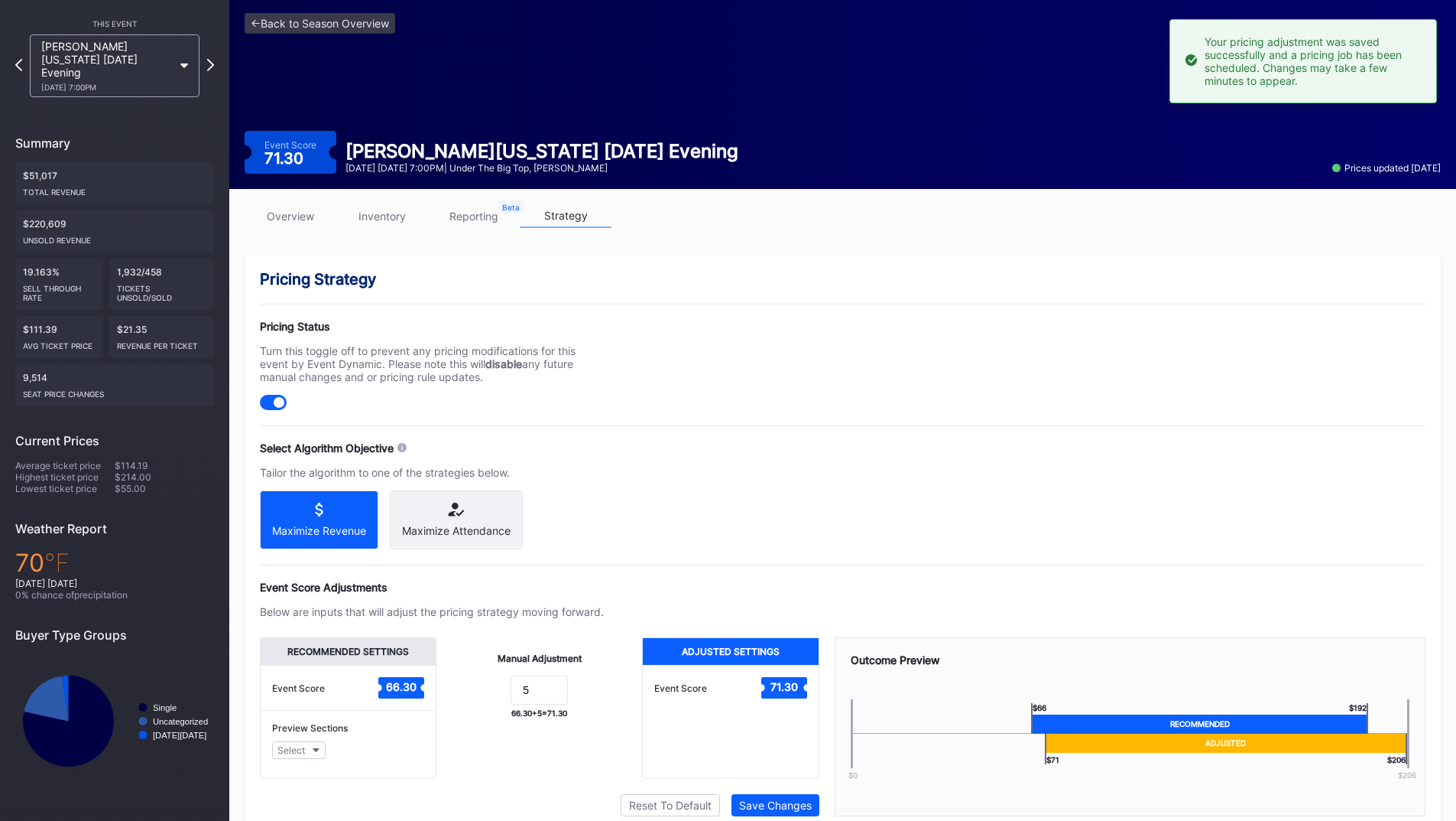
scroll to position [0, 0]
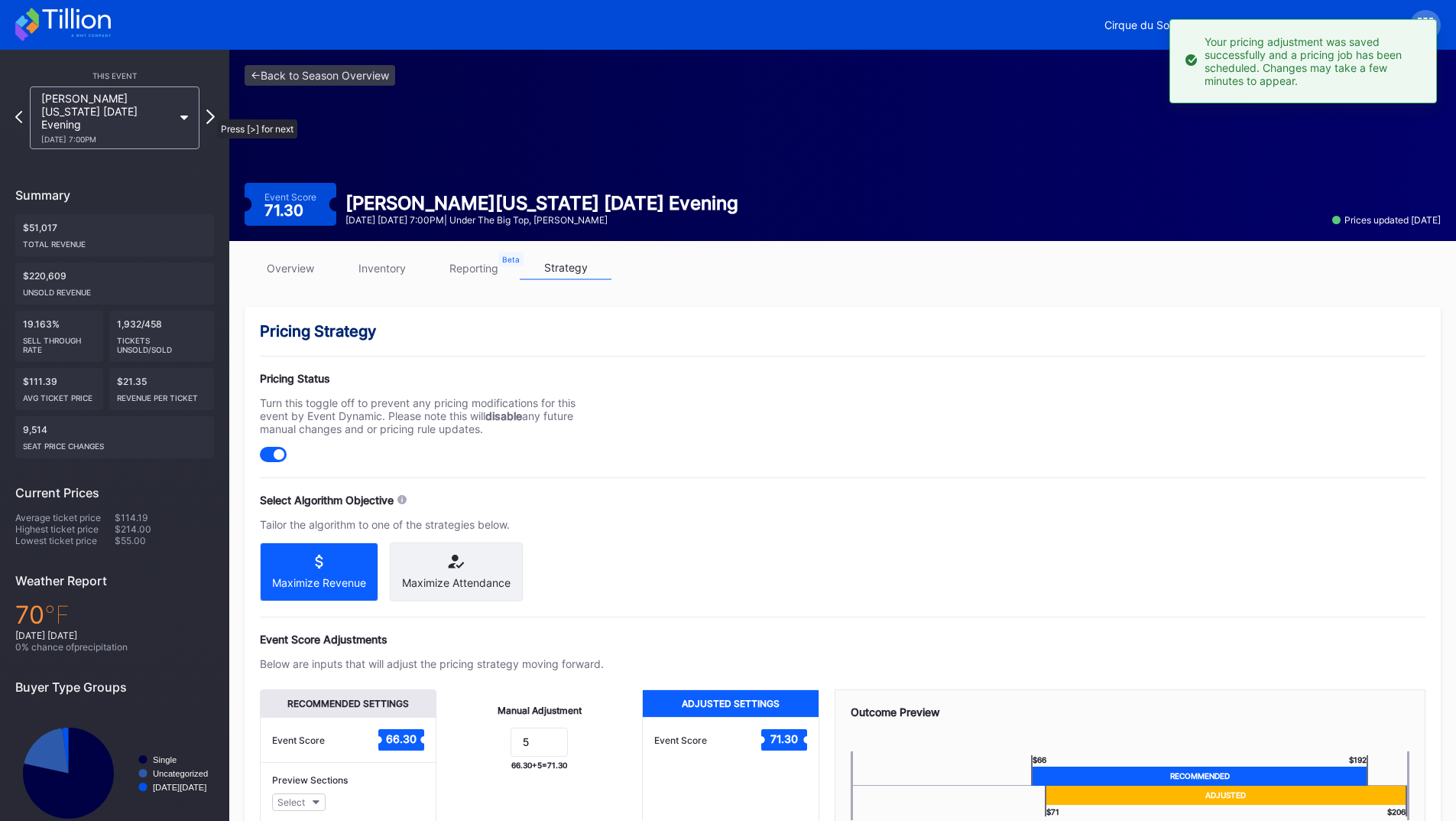
click at [209, 111] on icon at bounding box center [211, 117] width 9 height 14
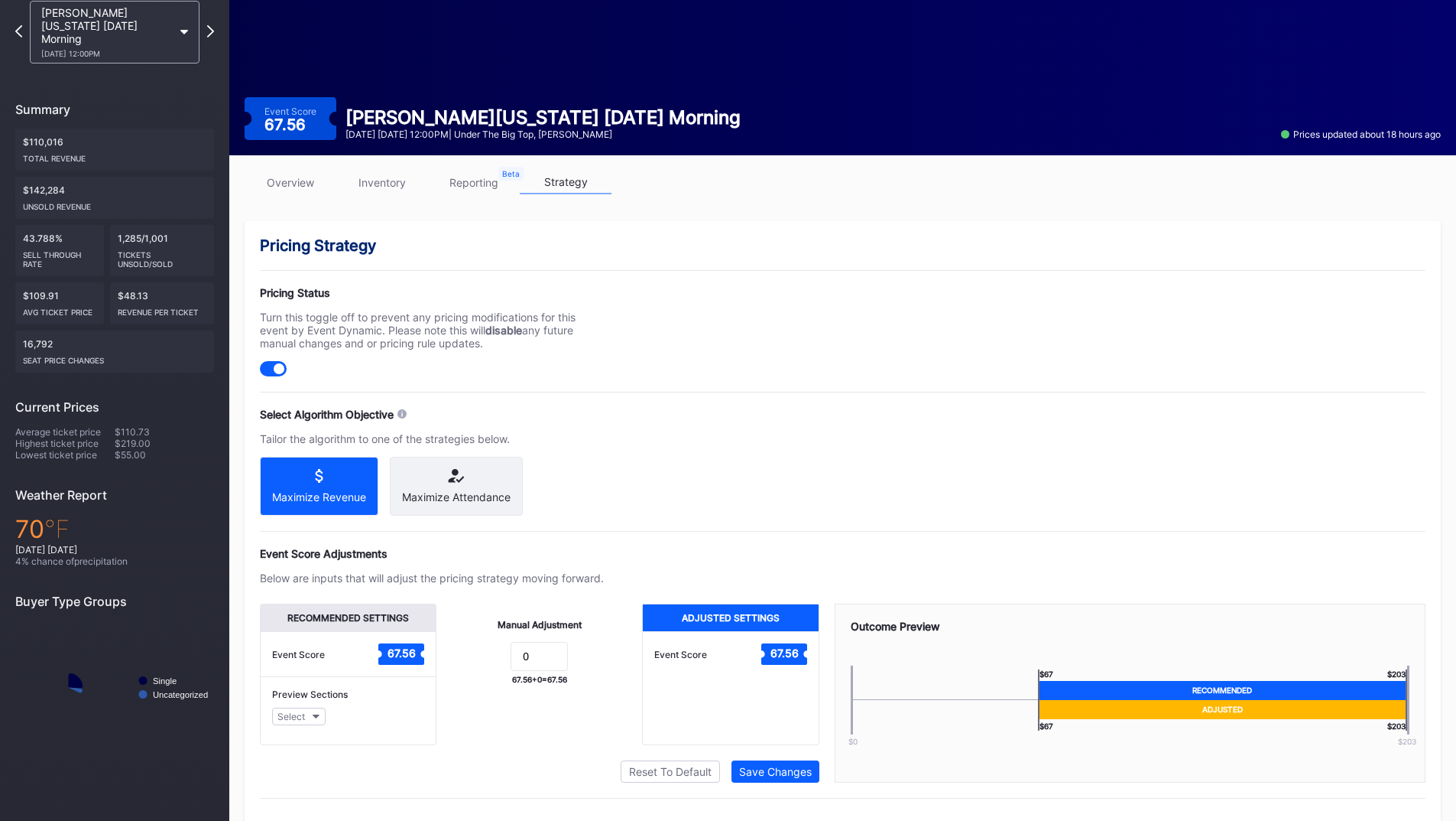
scroll to position [123, 0]
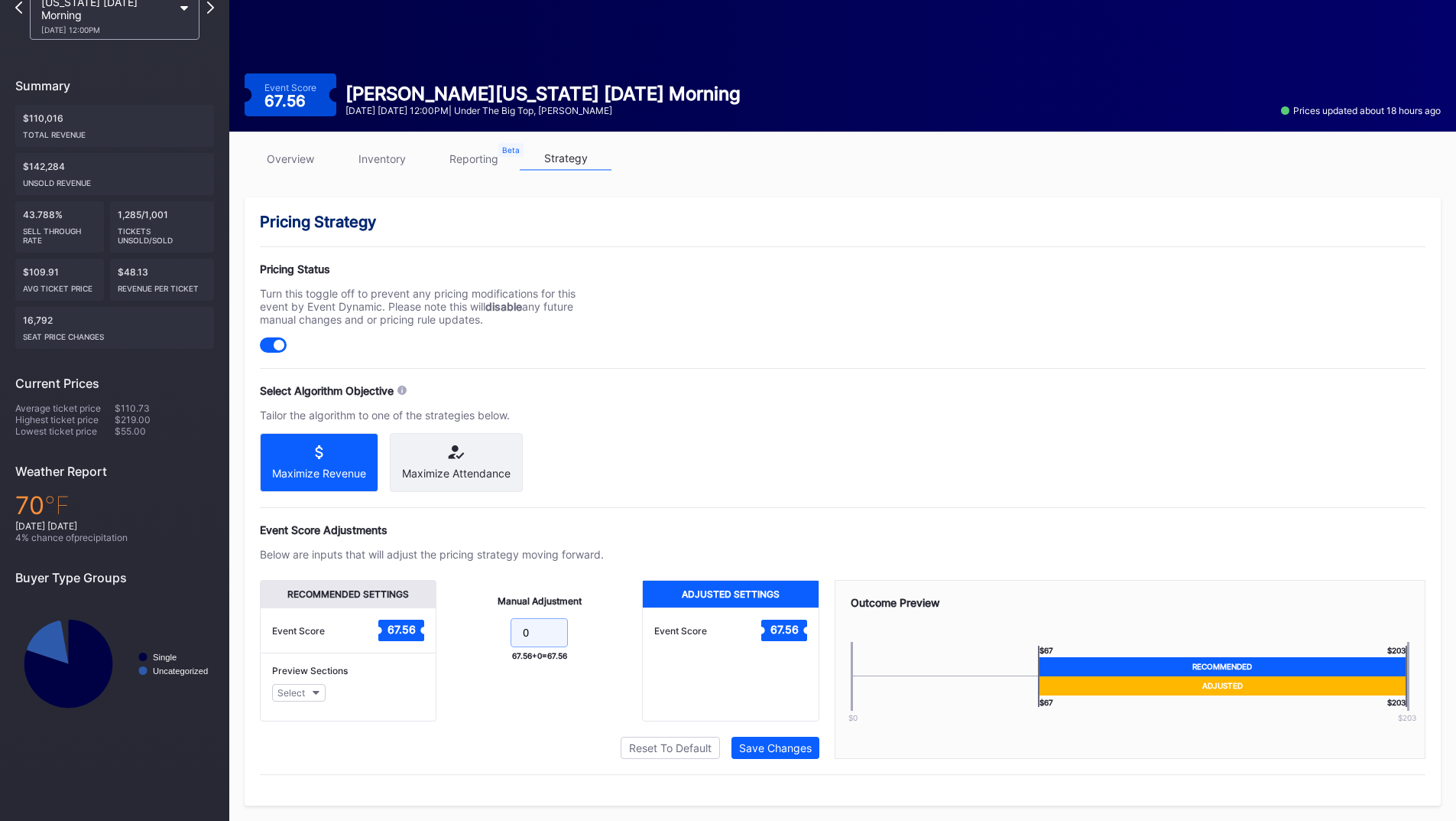
drag, startPoint x: 541, startPoint y: 628, endPoint x: 449, endPoint y: 628, distance: 92.0
click at [451, 628] on div "Manual Adjustment 0 67.56 + 0 = 67.56" at bounding box center [539, 651] width 206 height 141
type input "5"
click at [761, 749] on div "Save Changes" at bounding box center [776, 747] width 72 height 13
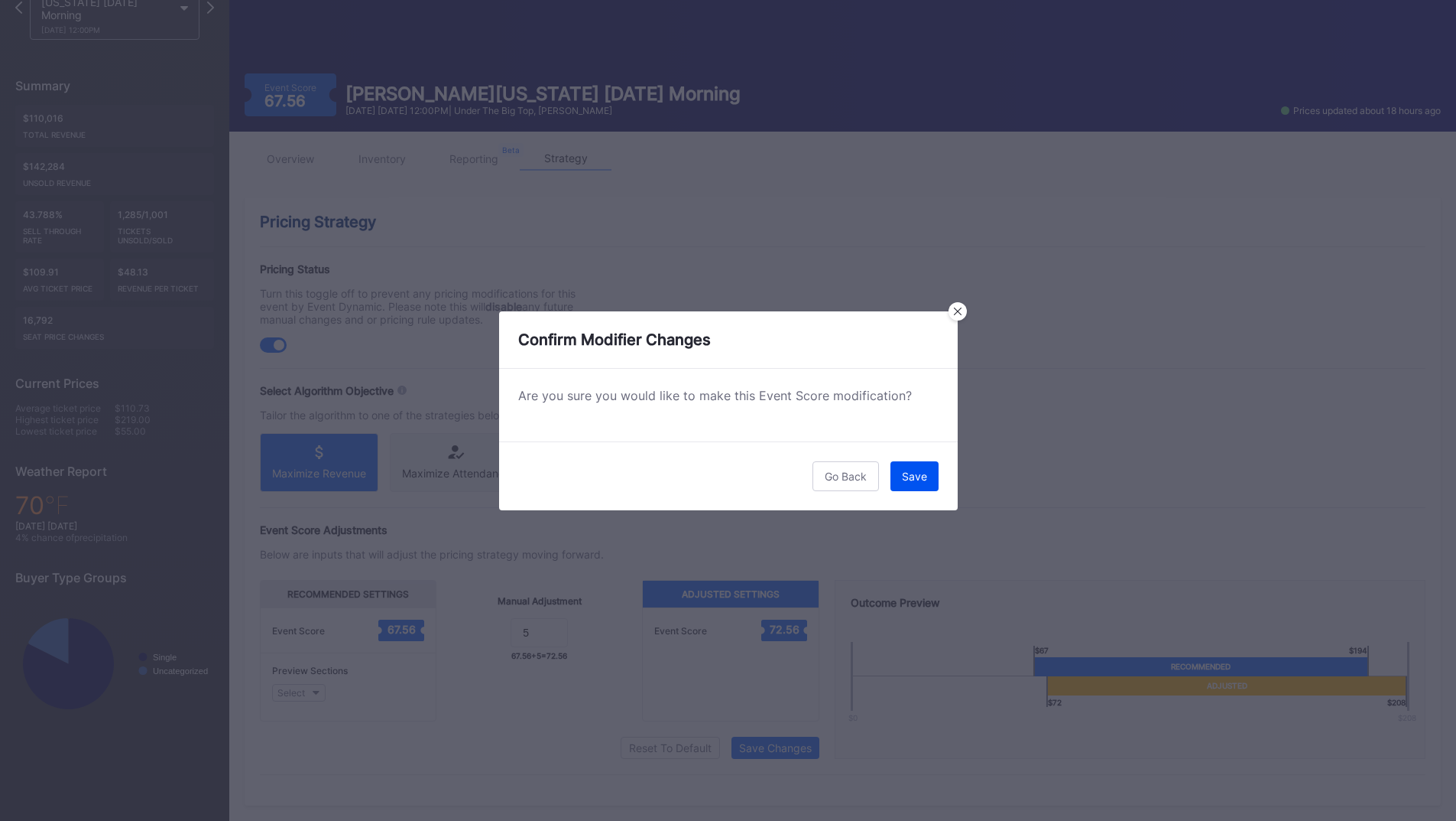
click at [911, 475] on div "Save" at bounding box center [914, 476] width 26 height 13
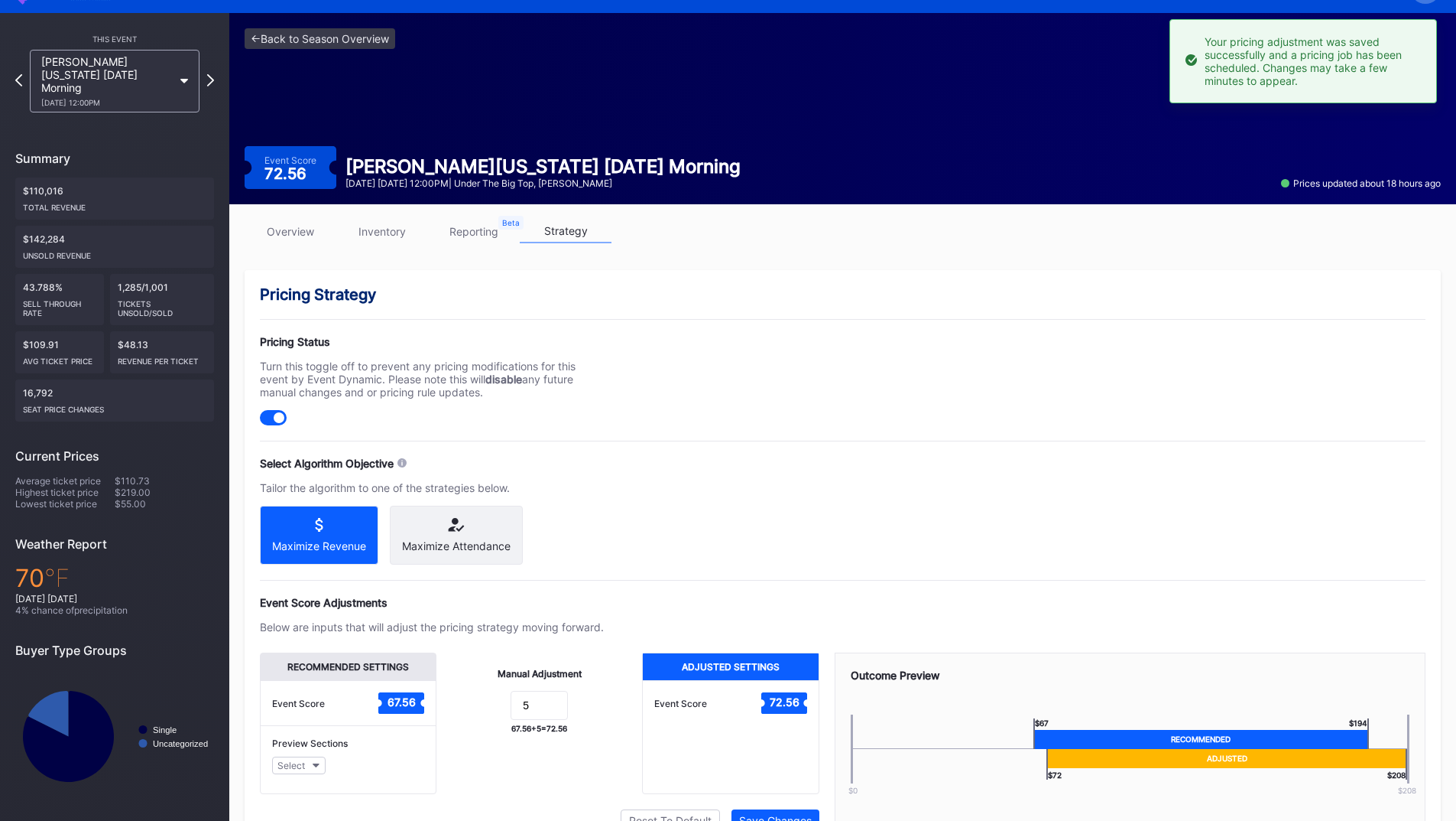
scroll to position [0, 0]
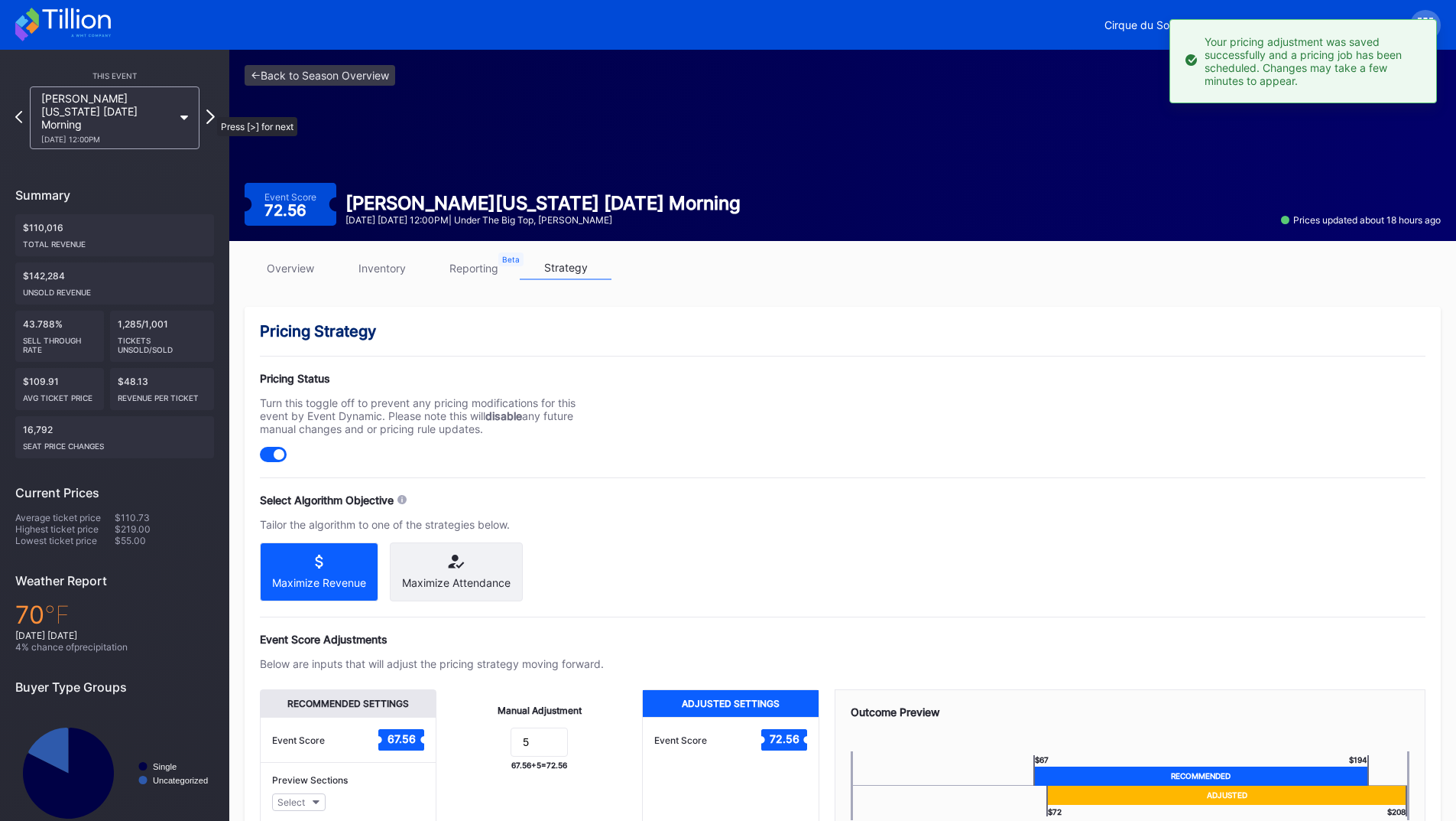
click at [212, 109] on icon at bounding box center [211, 117] width 9 height 14
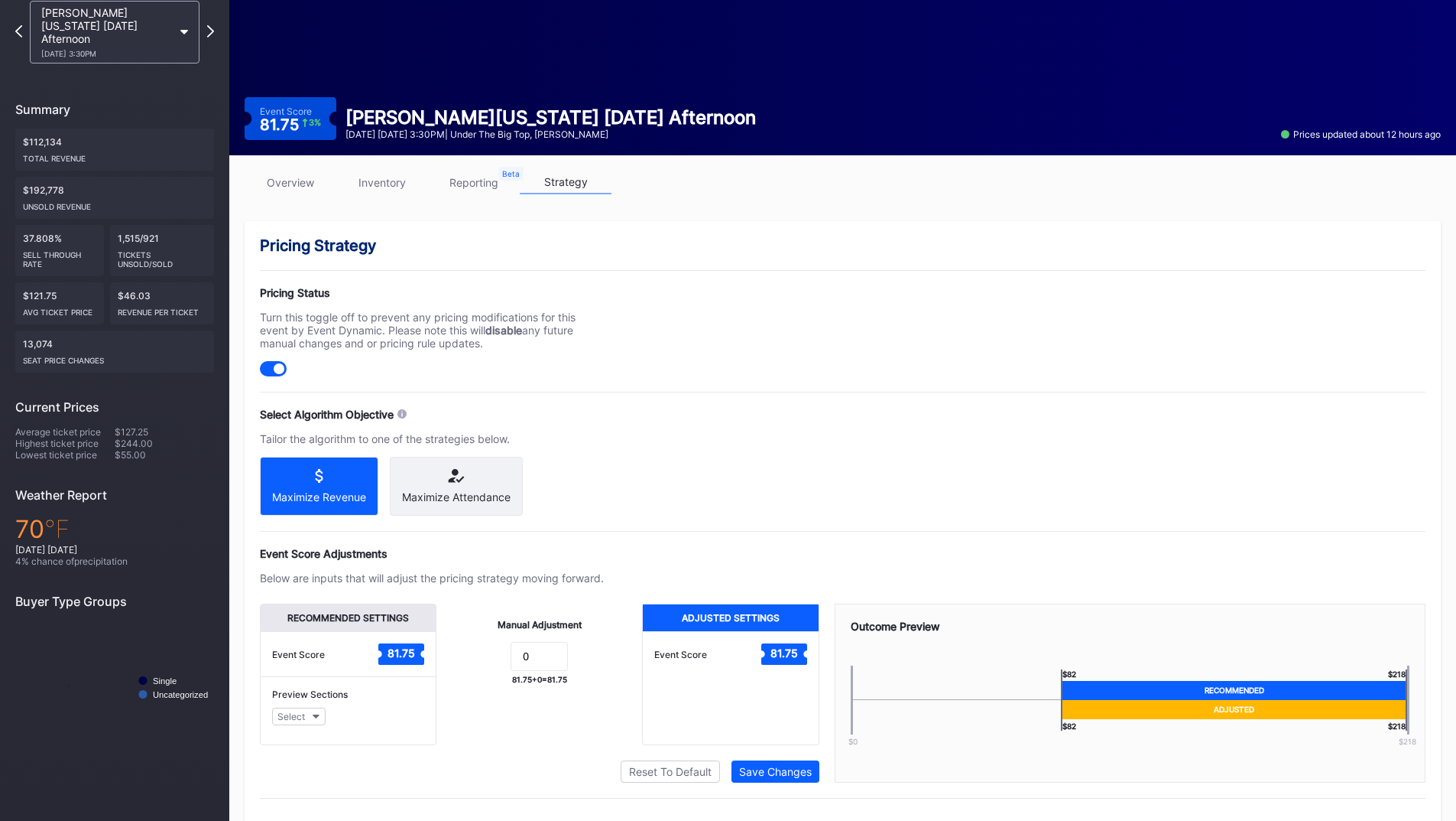
scroll to position [123, 0]
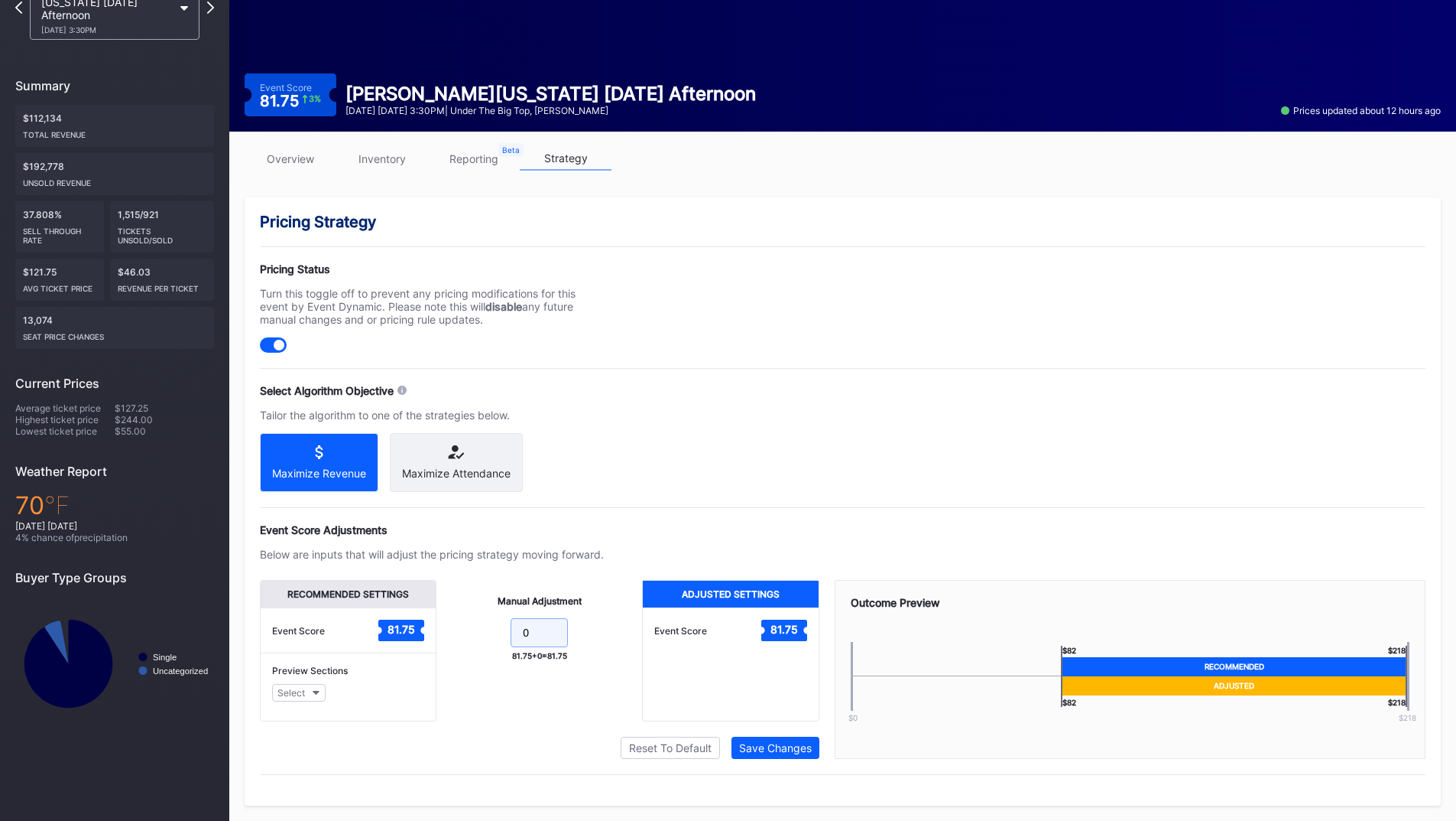
drag, startPoint x: 546, startPoint y: 637, endPoint x: 442, endPoint y: 623, distance: 104.9
click at [445, 623] on div "Manual Adjustment 0 81.75 + 0 = 81.75" at bounding box center [539, 651] width 206 height 141
type input "5"
click at [752, 751] on div "Save Changes" at bounding box center [776, 747] width 72 height 13
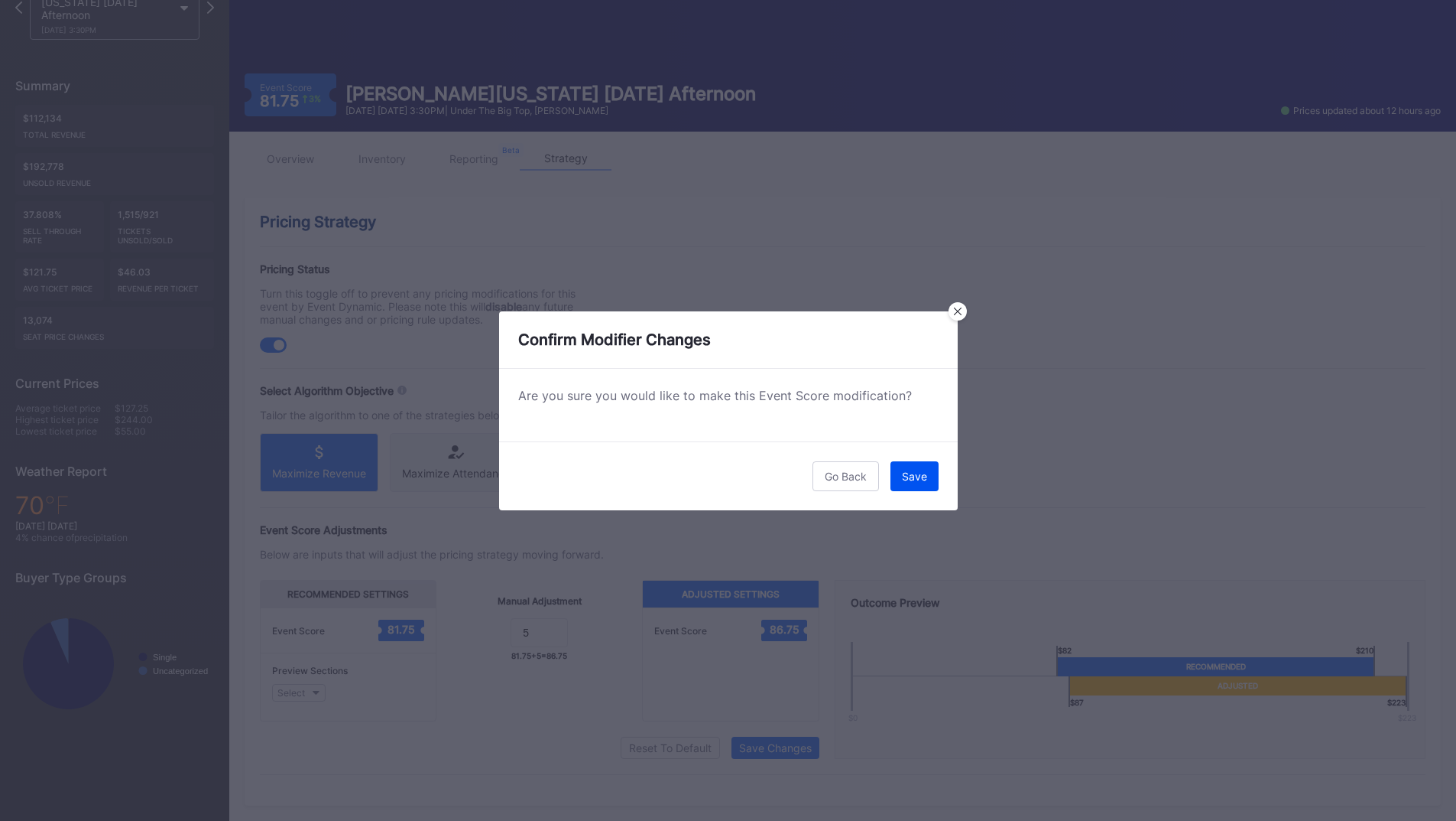
click at [935, 478] on button "Save" at bounding box center [914, 476] width 49 height 30
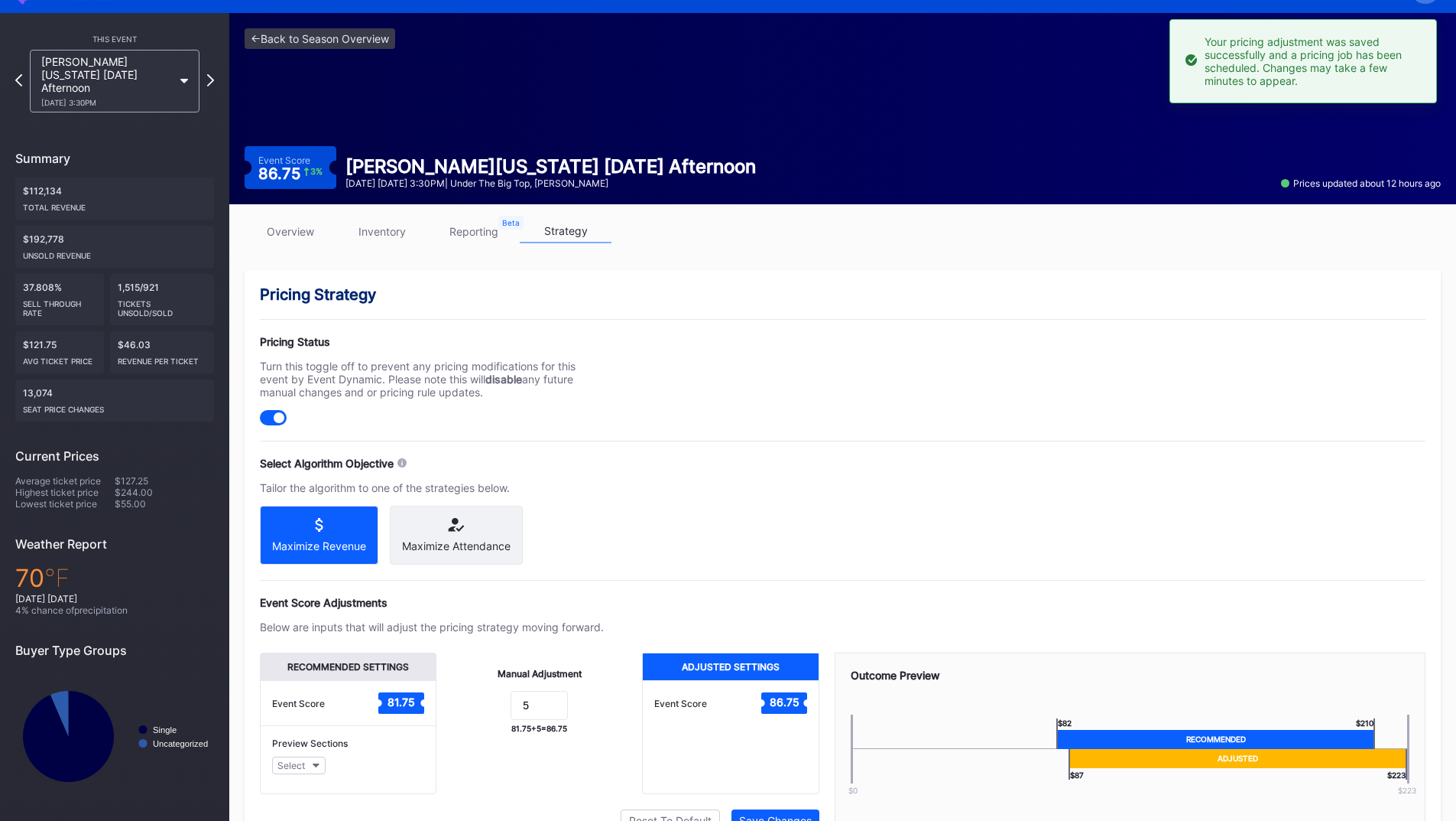
scroll to position [0, 0]
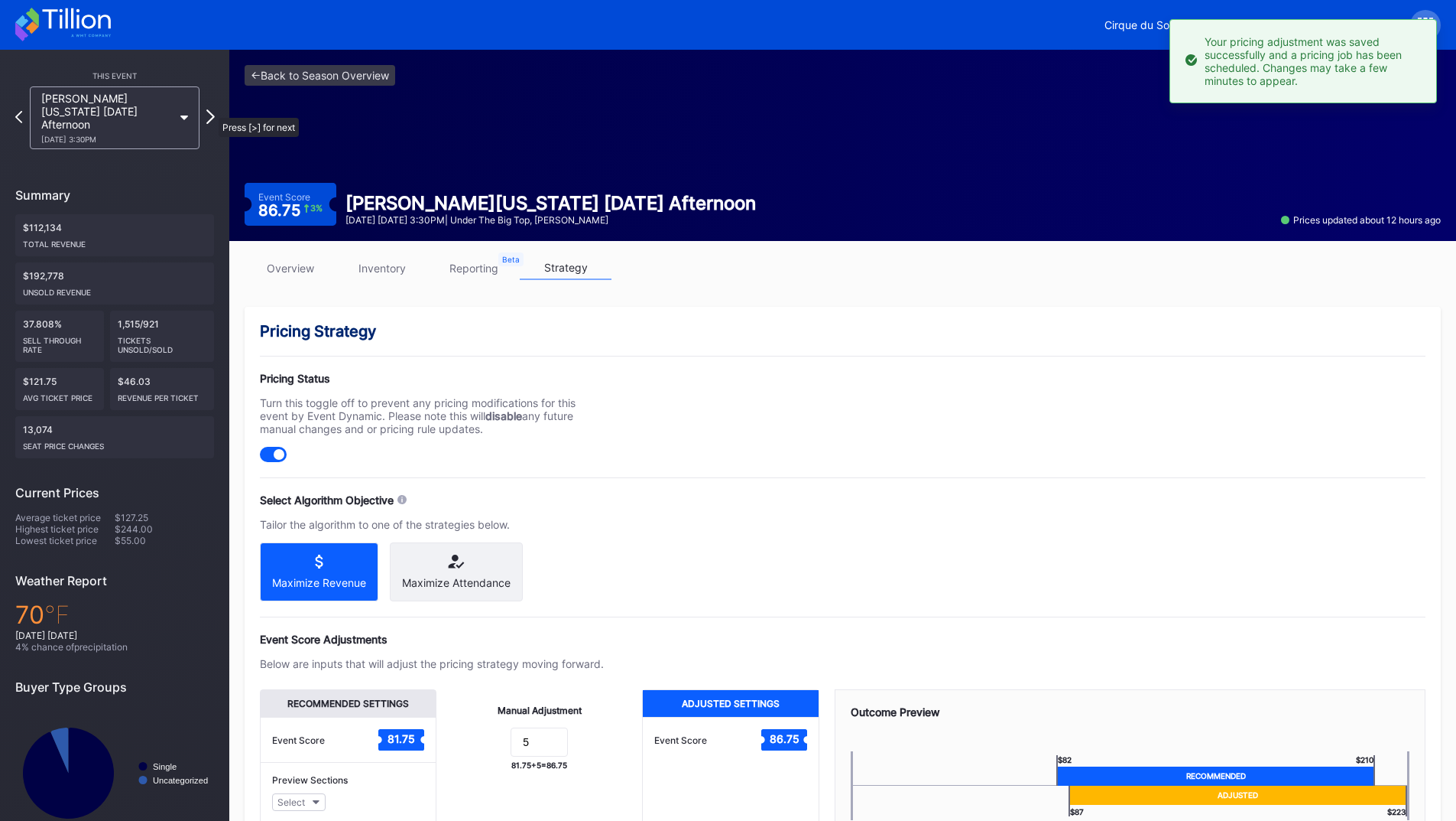
click at [211, 110] on icon at bounding box center [211, 117] width 9 height 14
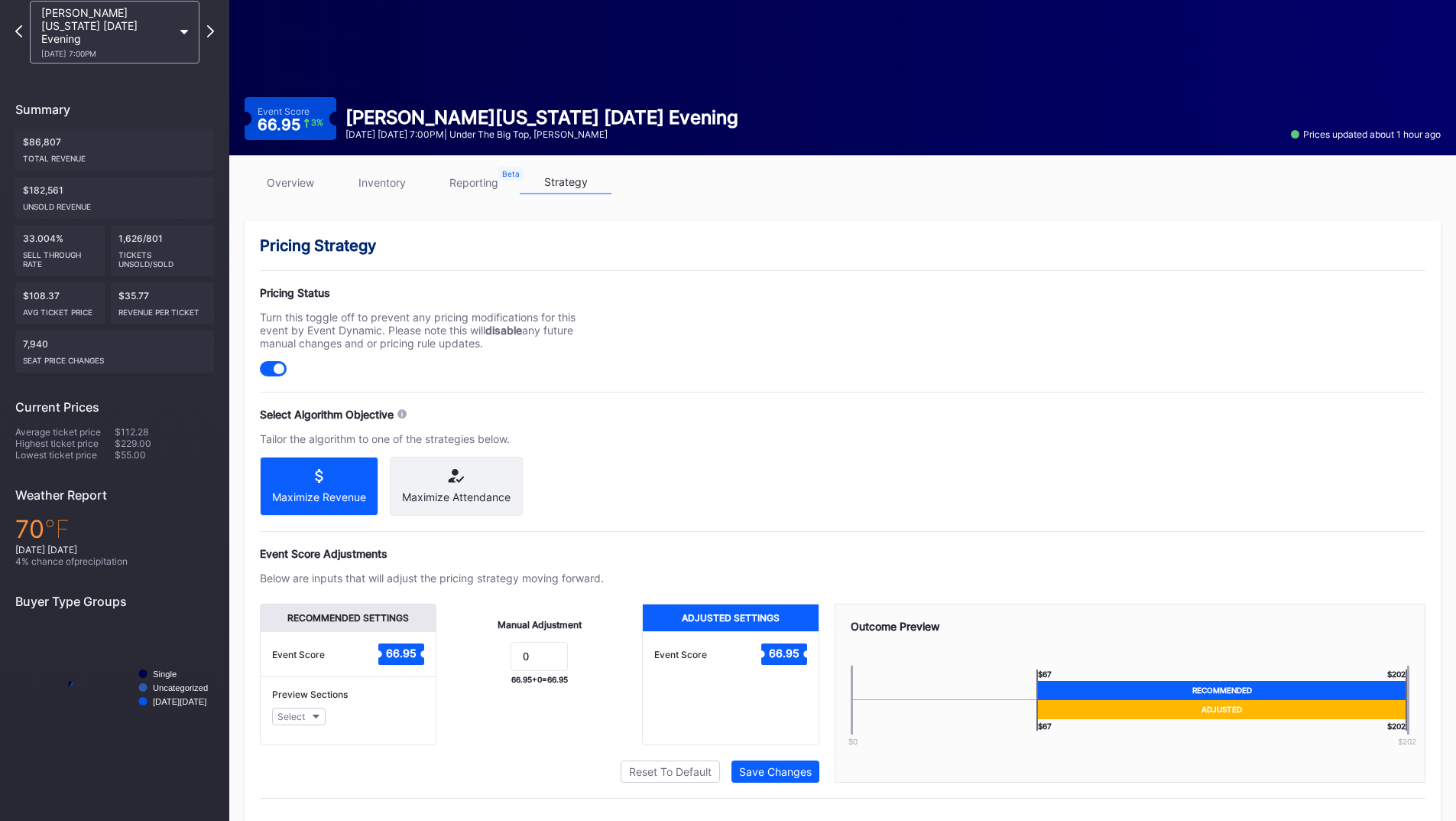
scroll to position [123, 0]
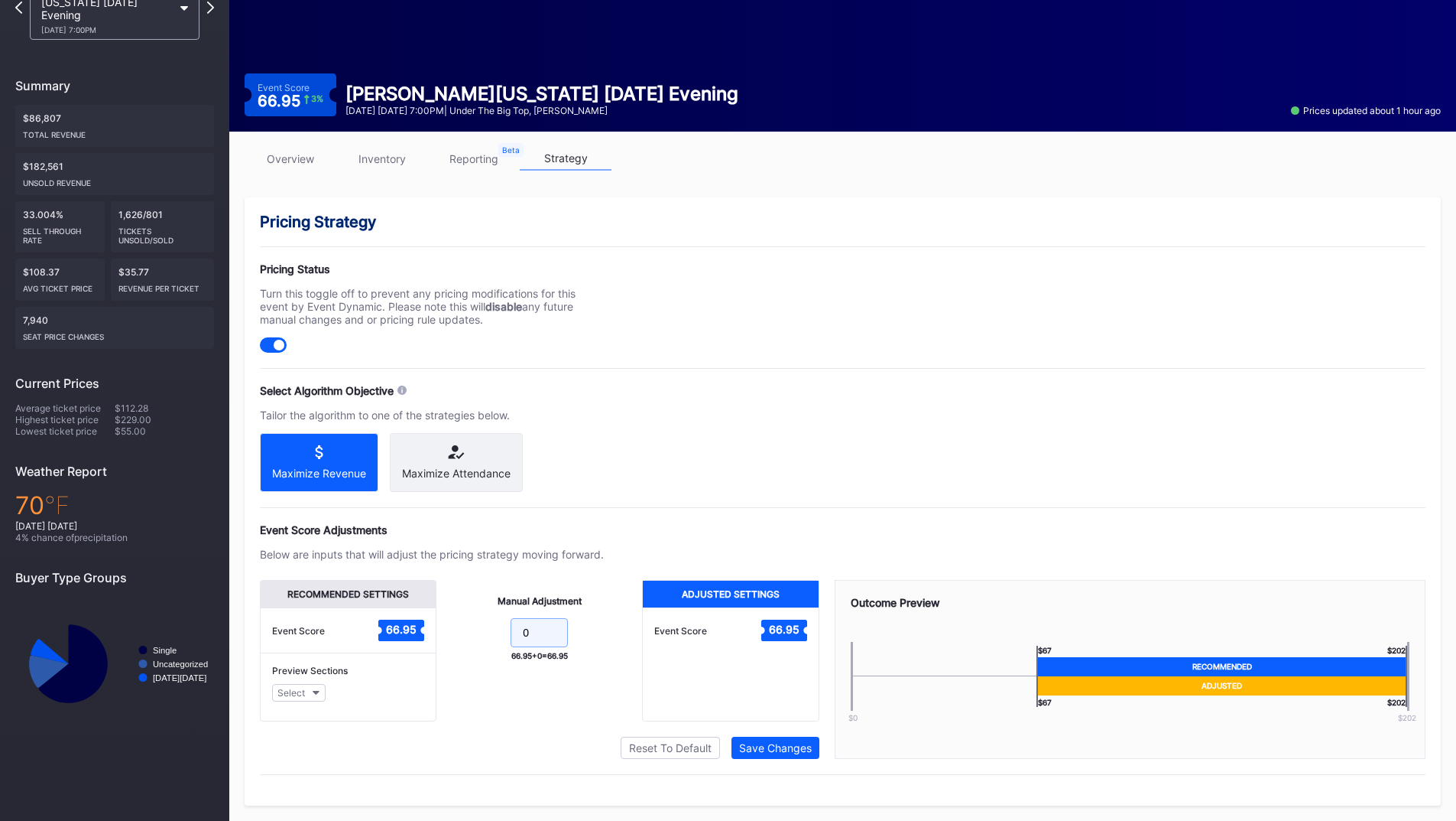
drag, startPoint x: 546, startPoint y: 632, endPoint x: 467, endPoint y: 633, distance: 79.0
click at [468, 633] on form "0" at bounding box center [539, 634] width 175 height 33
type input "5"
click at [762, 748] on div "Save Changes" at bounding box center [776, 747] width 72 height 13
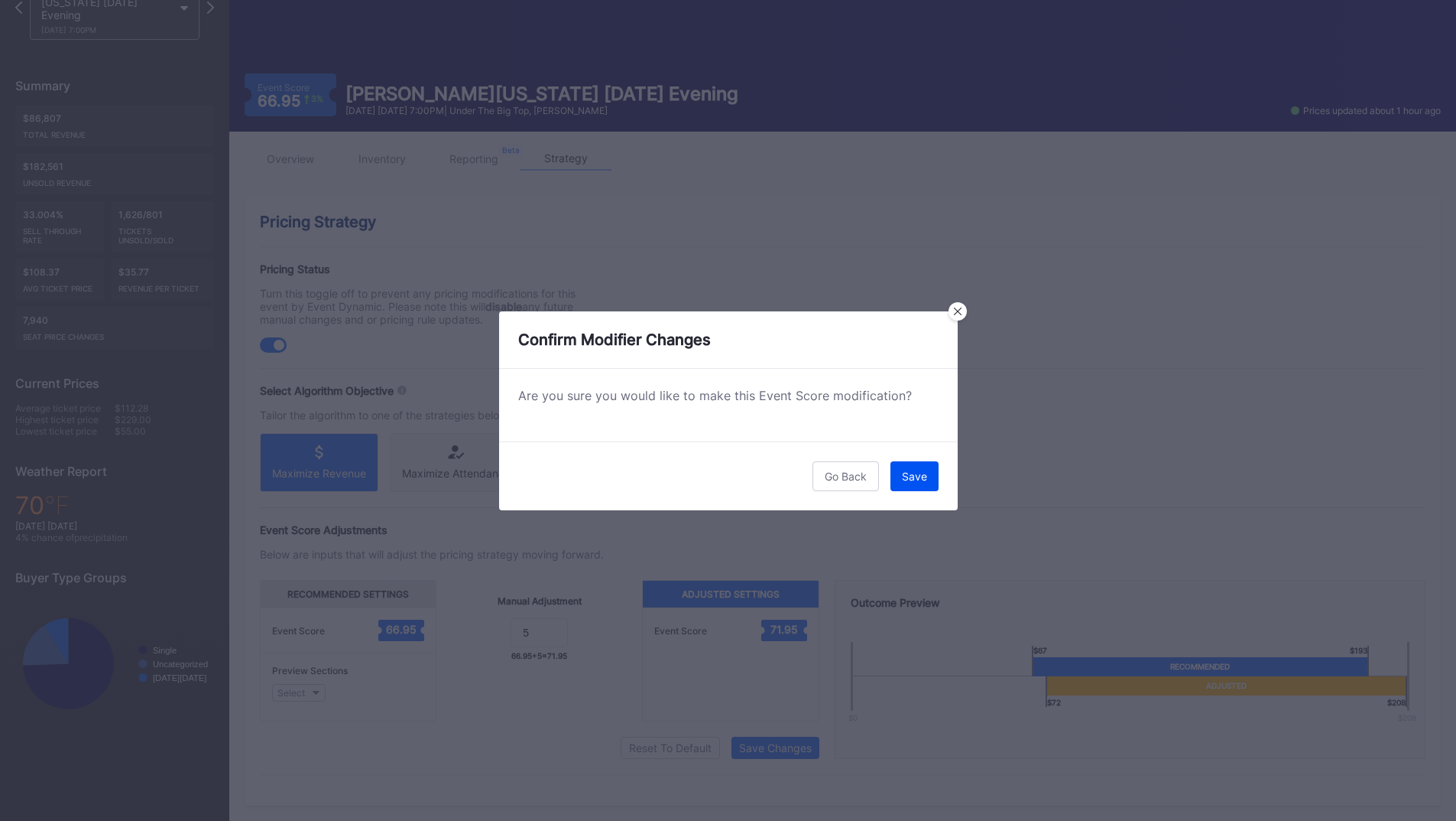
click at [901, 476] on button "Save" at bounding box center [914, 476] width 49 height 30
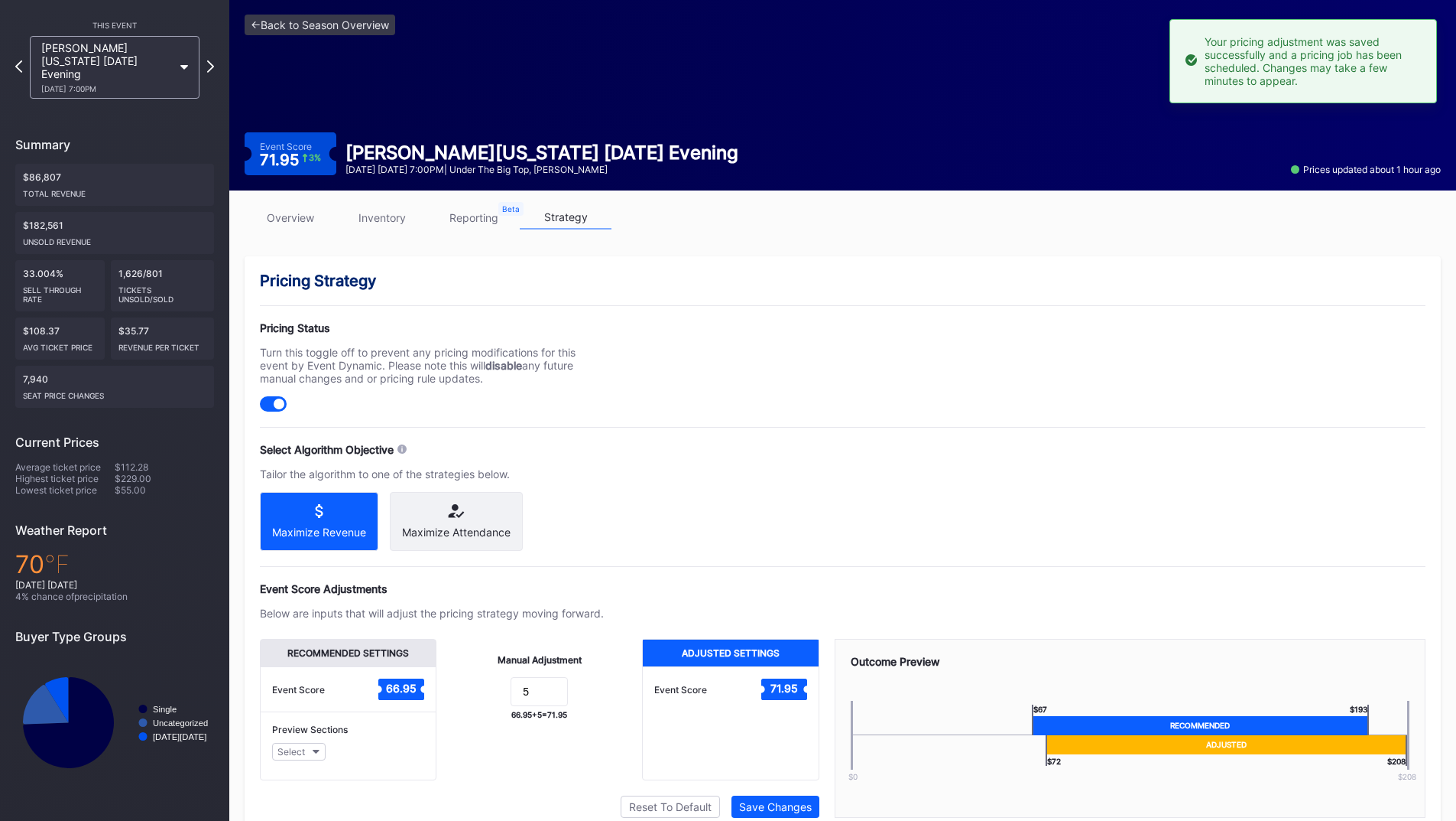
scroll to position [0, 0]
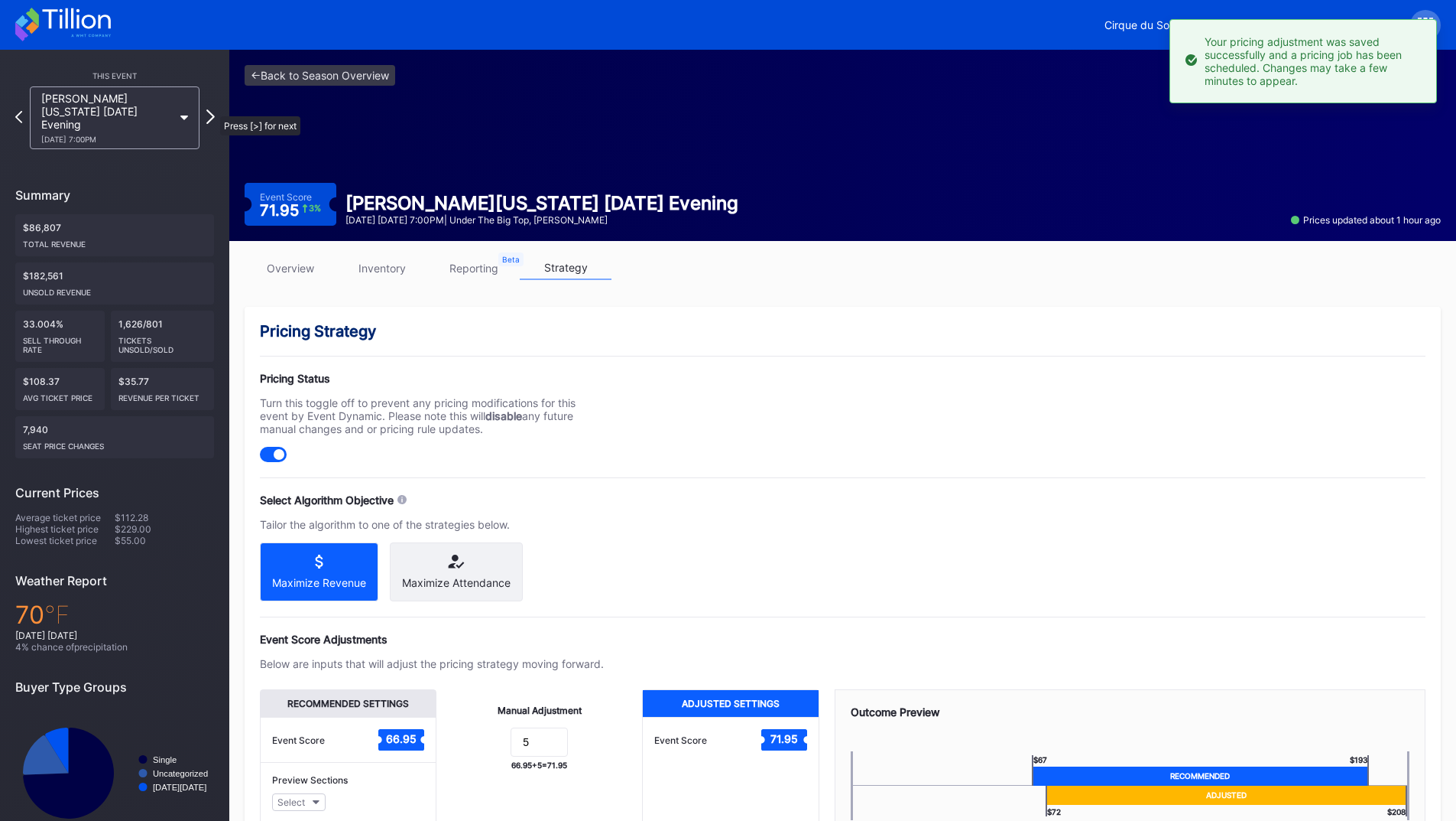
click at [213, 109] on icon at bounding box center [211, 117] width 9 height 14
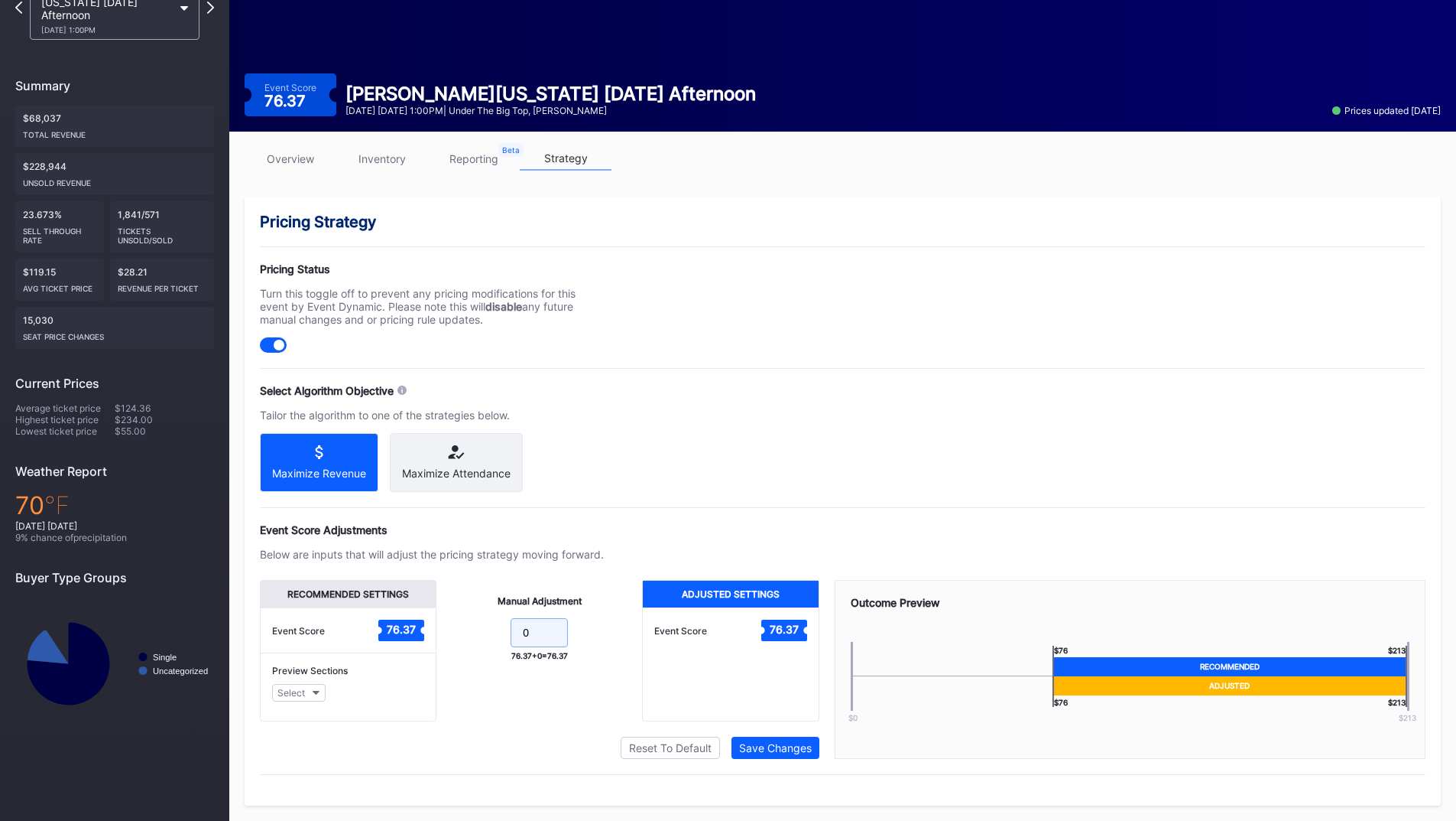
drag, startPoint x: 505, startPoint y: 629, endPoint x: 472, endPoint y: 617, distance: 35.1
click at [499, 629] on form "0" at bounding box center [539, 634] width 175 height 33
type input "5"
drag, startPoint x: 705, startPoint y: 543, endPoint x: 723, endPoint y: 553, distance: 20.6
click at [705, 543] on div "Event Score Adjustments Below are inputs that will adjust the pricing strategy …" at bounding box center [843, 641] width 1166 height 236
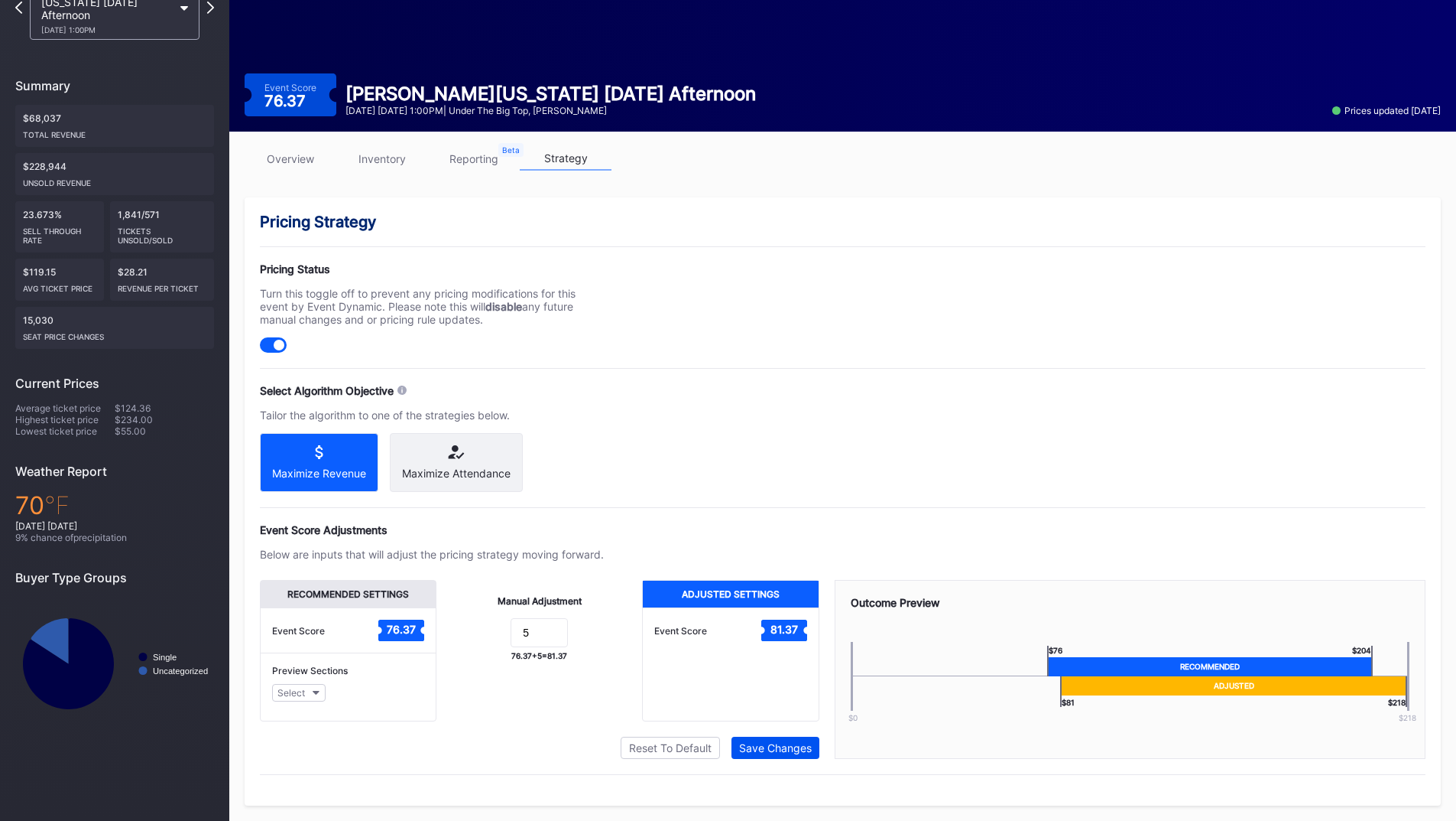
click at [787, 742] on div "Save Changes" at bounding box center [776, 747] width 72 height 13
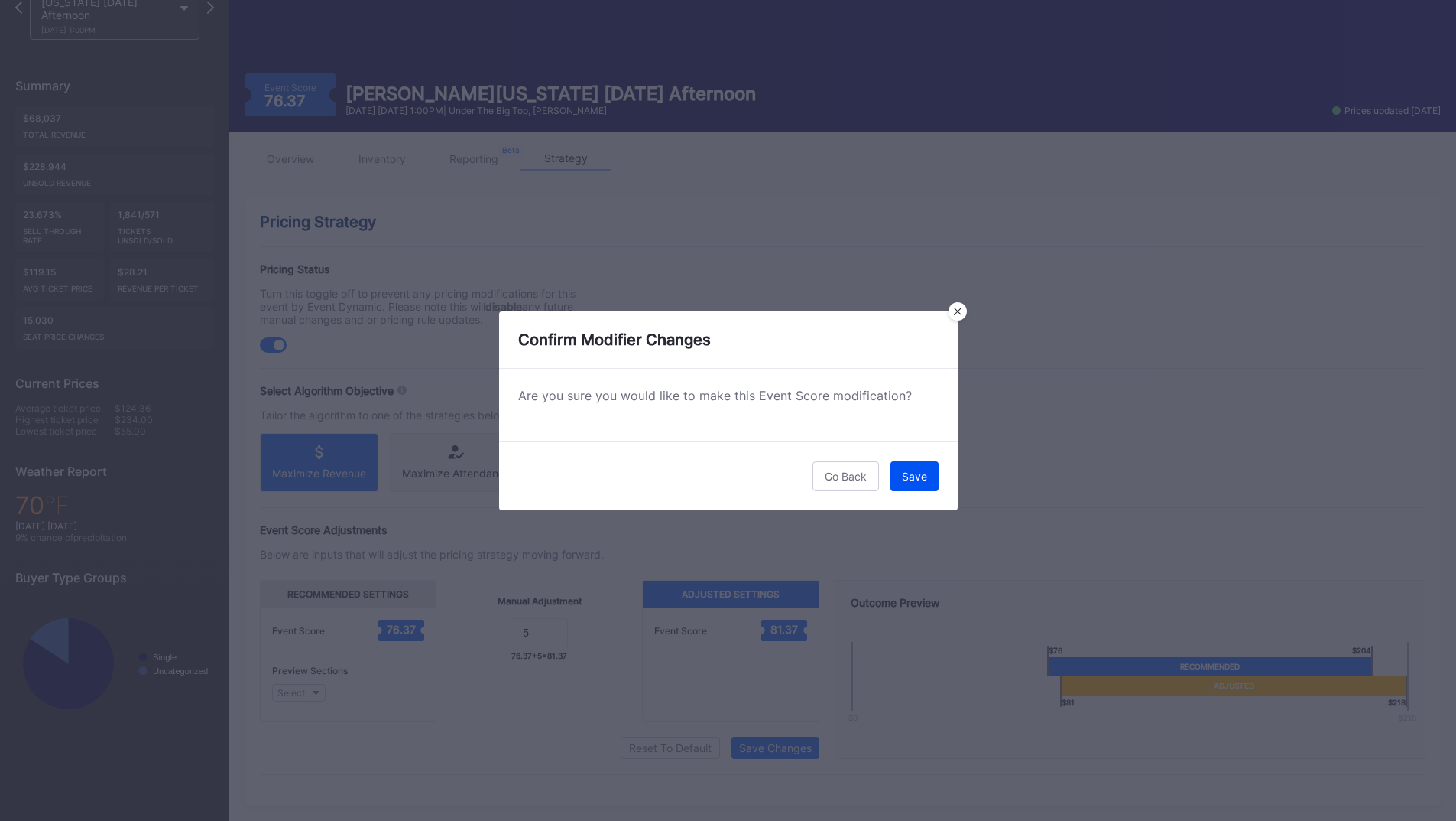
click at [916, 478] on div "Save" at bounding box center [914, 476] width 26 height 13
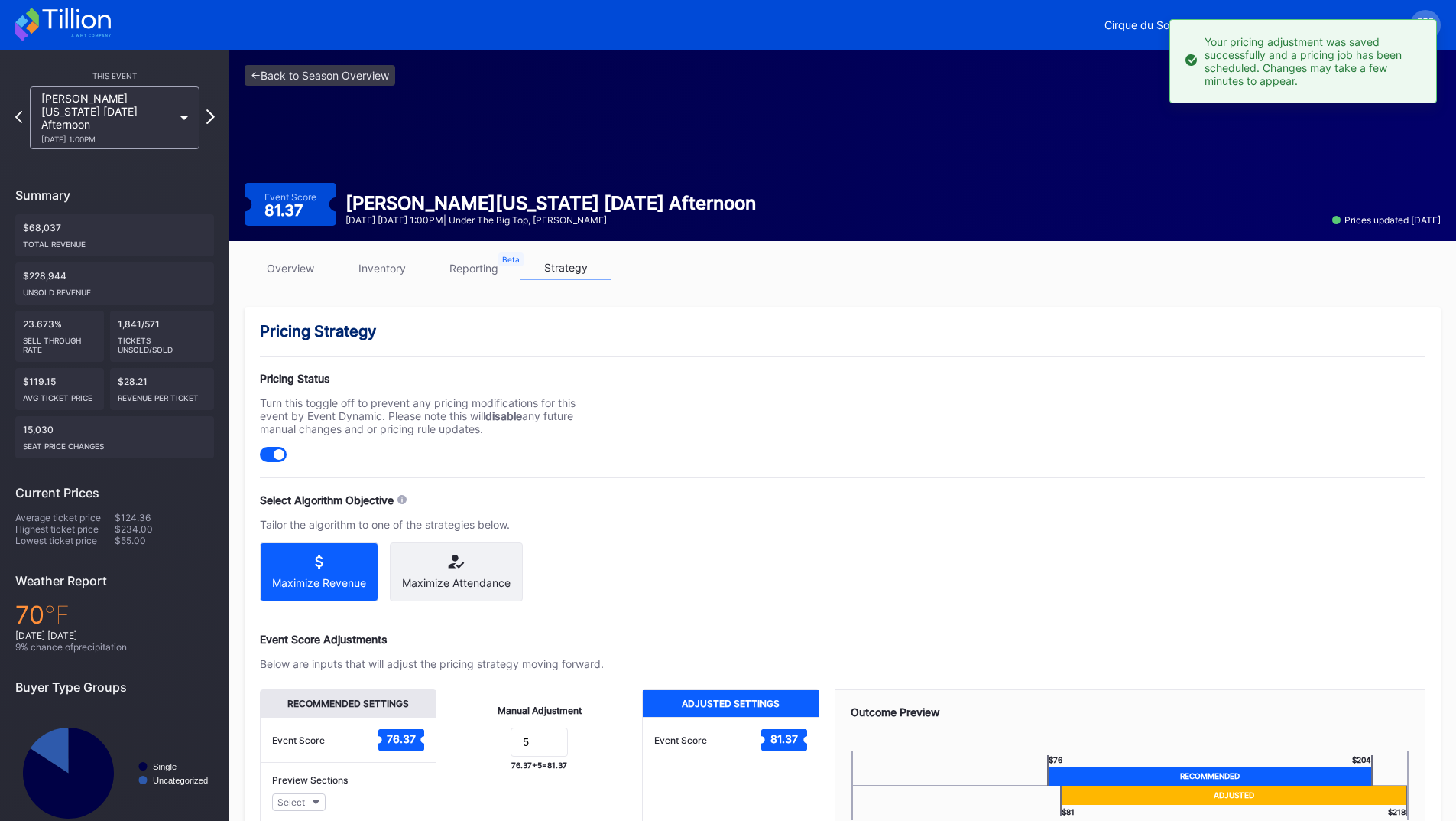
click at [211, 112] on icon at bounding box center [211, 117] width 9 height 14
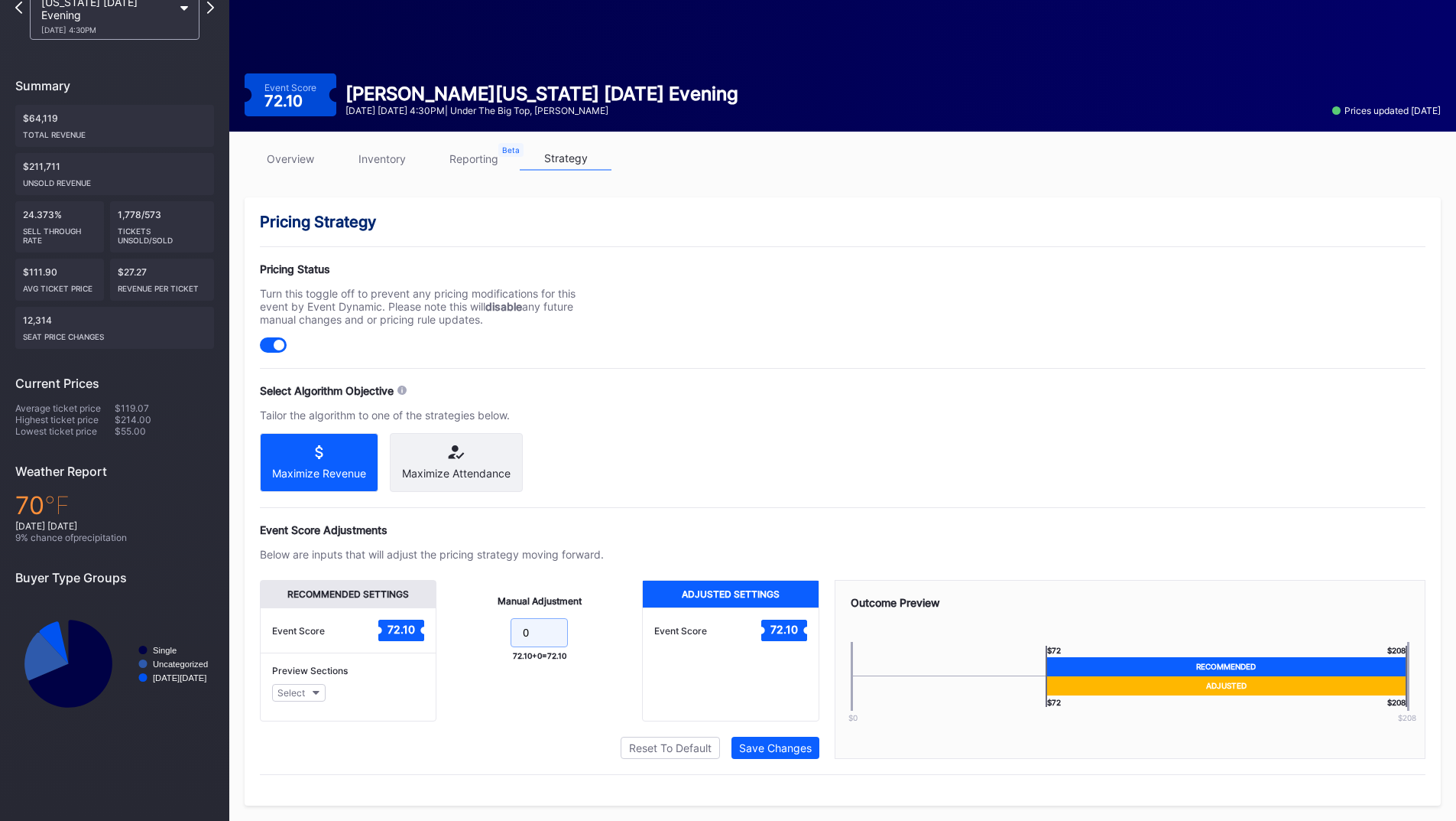
drag, startPoint x: 537, startPoint y: 642, endPoint x: 442, endPoint y: 642, distance: 95.0
click at [442, 642] on div "Manual Adjustment 0 72.10 + 0 = 72.10" at bounding box center [539, 651] width 206 height 141
type input "5"
click at [747, 754] on button "Save Changes" at bounding box center [776, 747] width 88 height 22
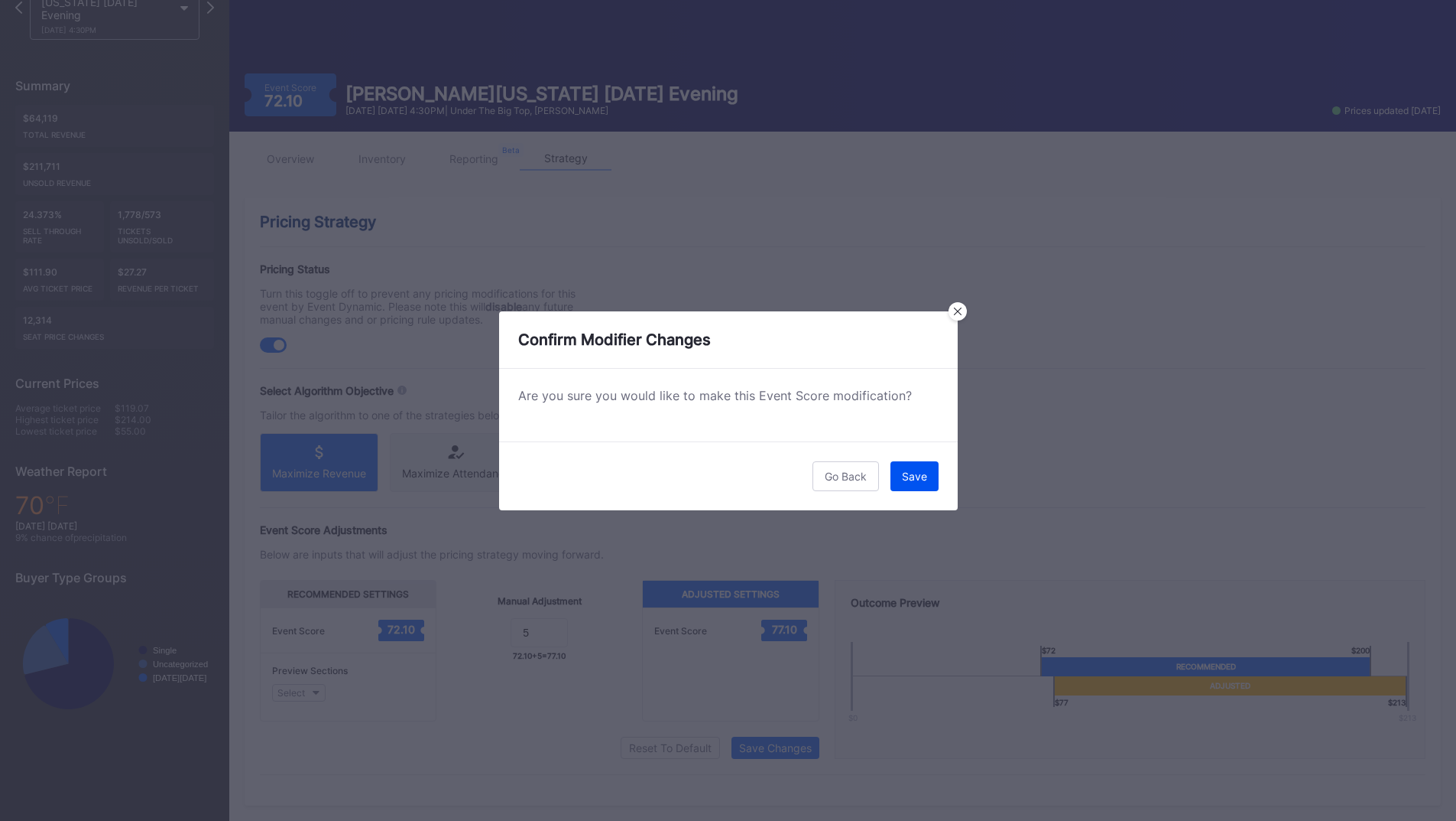
click at [914, 471] on div "Save" at bounding box center [914, 476] width 26 height 13
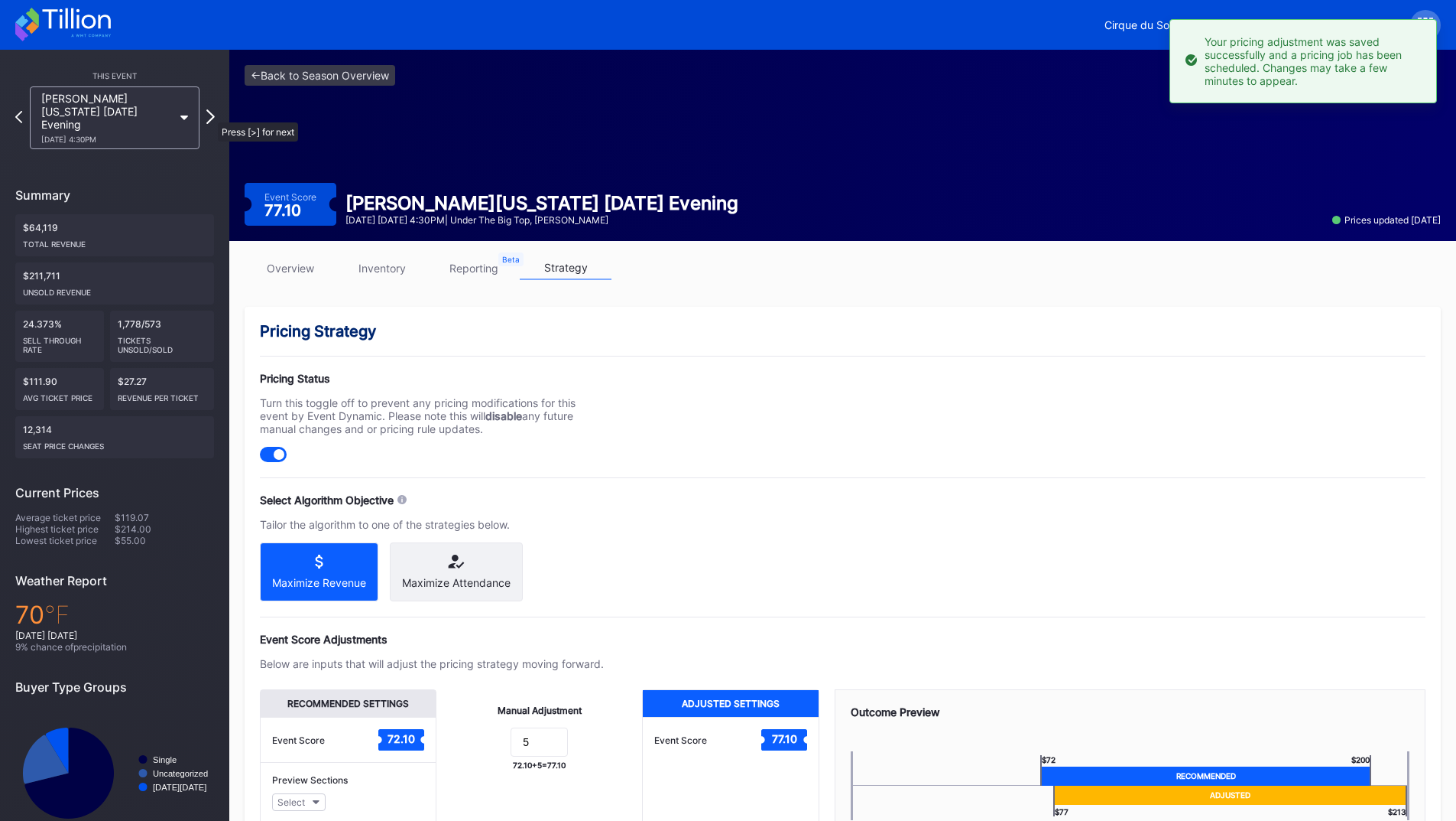
click at [209, 115] on icon at bounding box center [211, 117] width 9 height 14
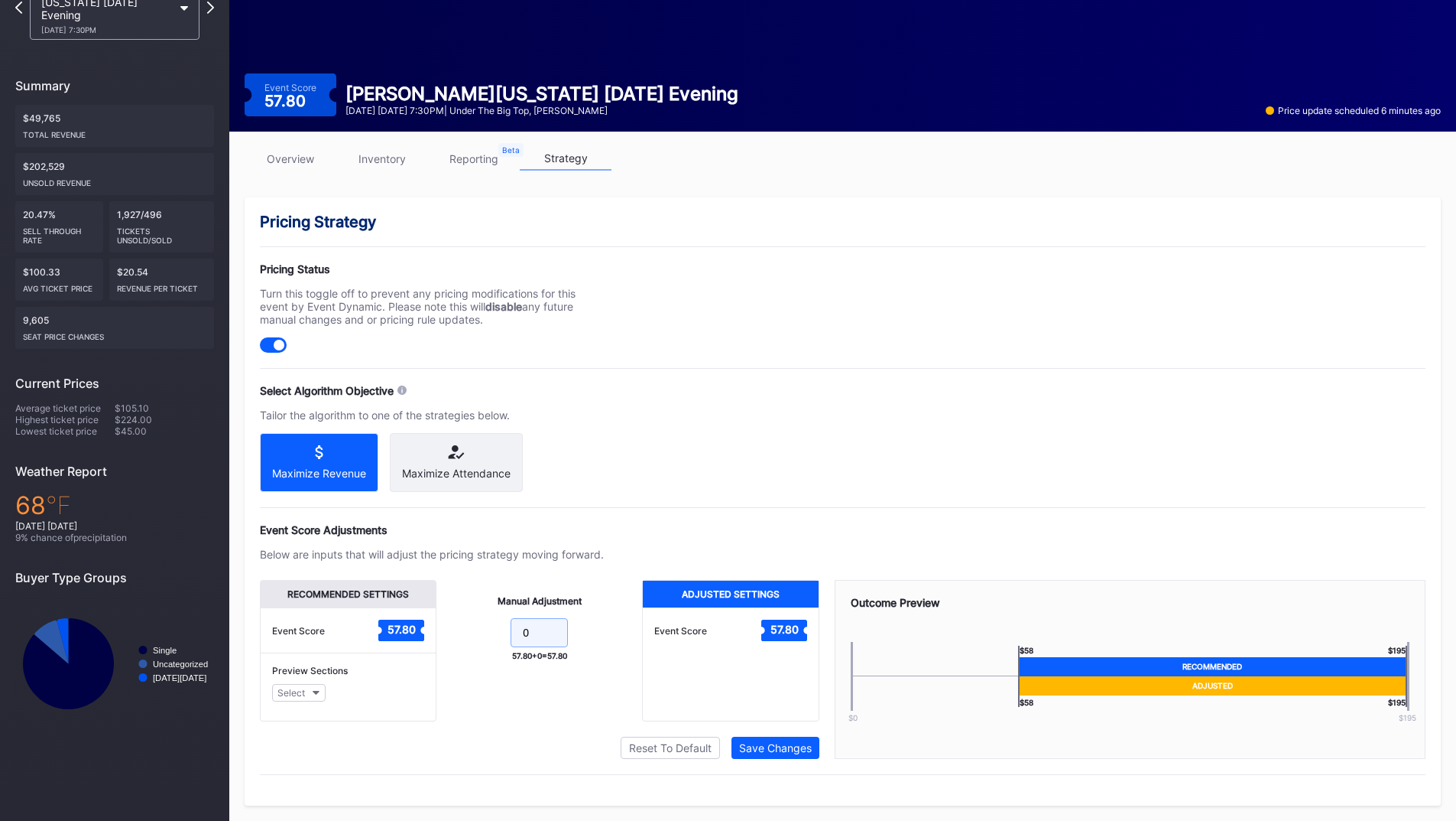
drag, startPoint x: 527, startPoint y: 640, endPoint x: 451, endPoint y: 638, distance: 76.0
click at [455, 637] on form "0" at bounding box center [539, 634] width 175 height 33
type input "5"
click at [767, 751] on div "Save Changes" at bounding box center [776, 747] width 72 height 13
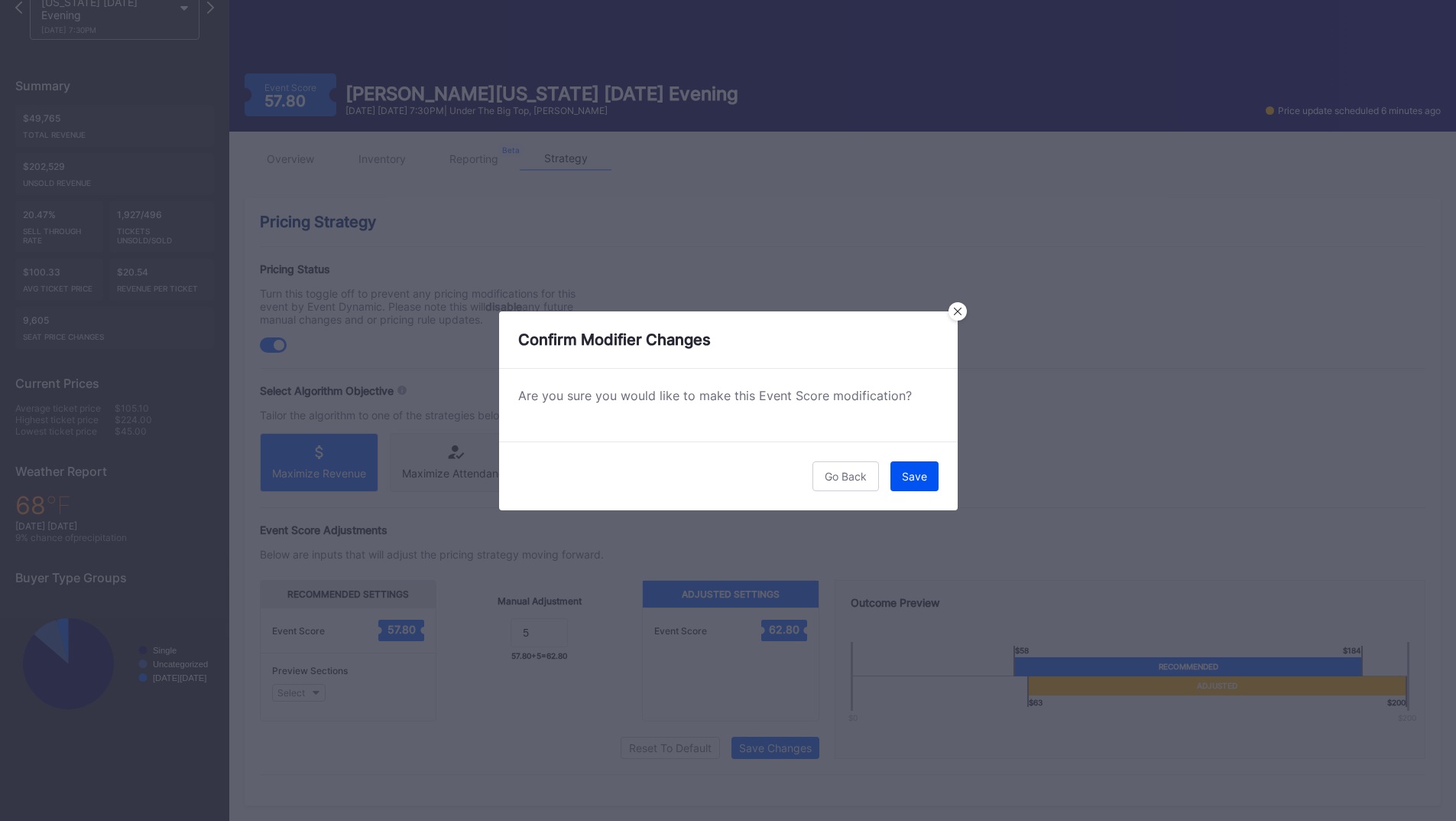
click at [907, 477] on div "Save" at bounding box center [914, 476] width 26 height 13
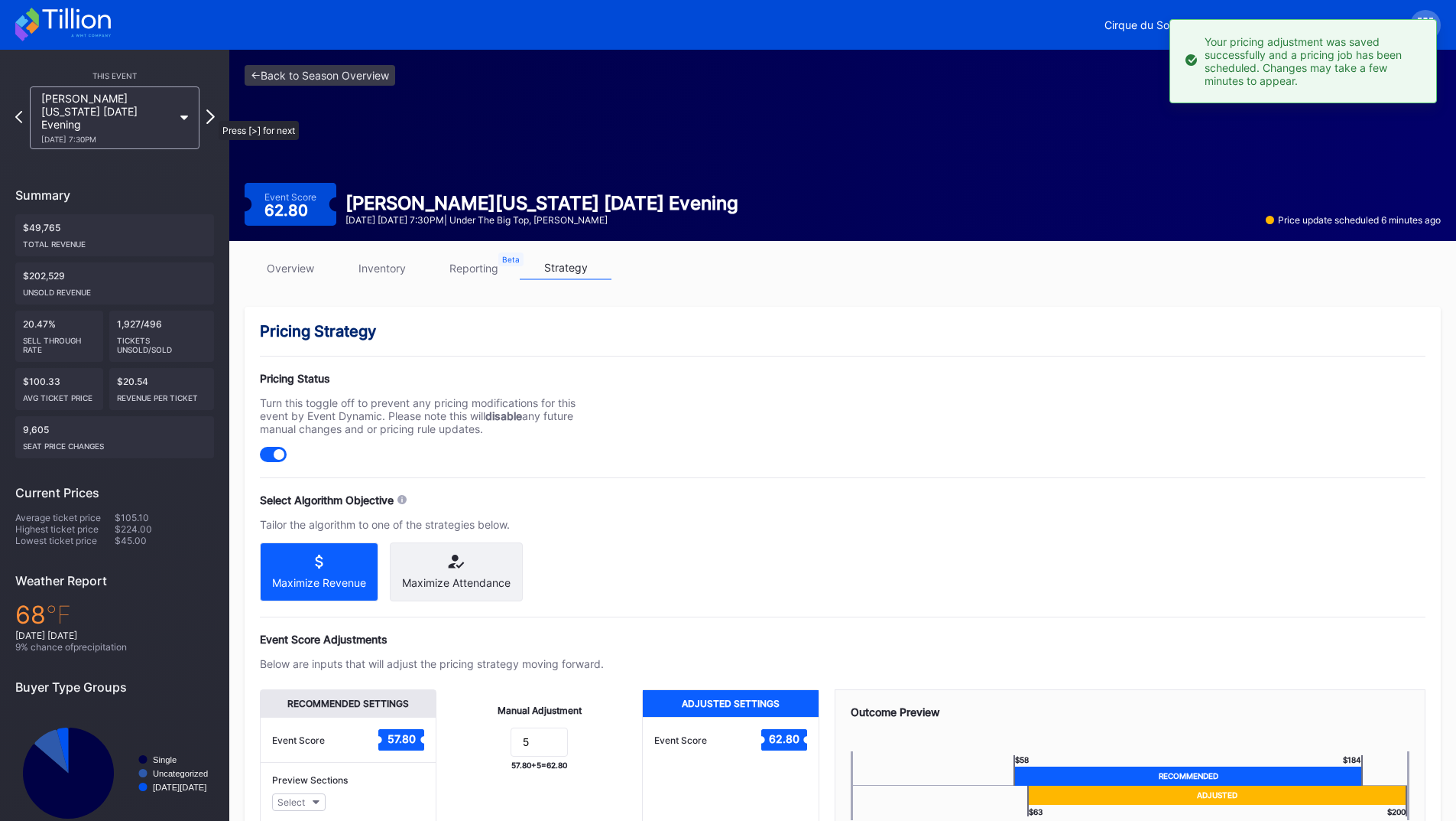
click at [211, 112] on icon at bounding box center [211, 117] width 9 height 14
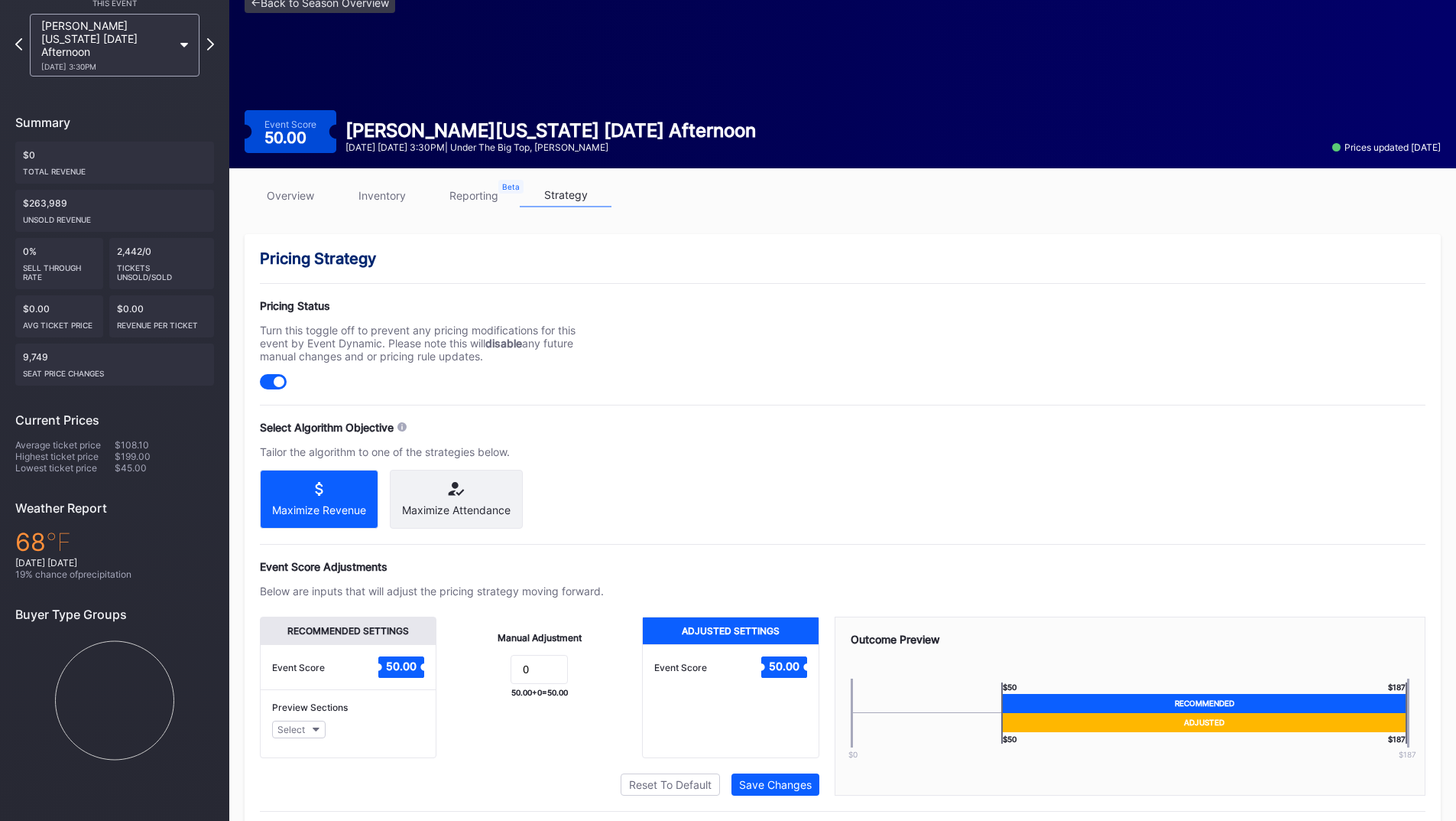
scroll to position [123, 0]
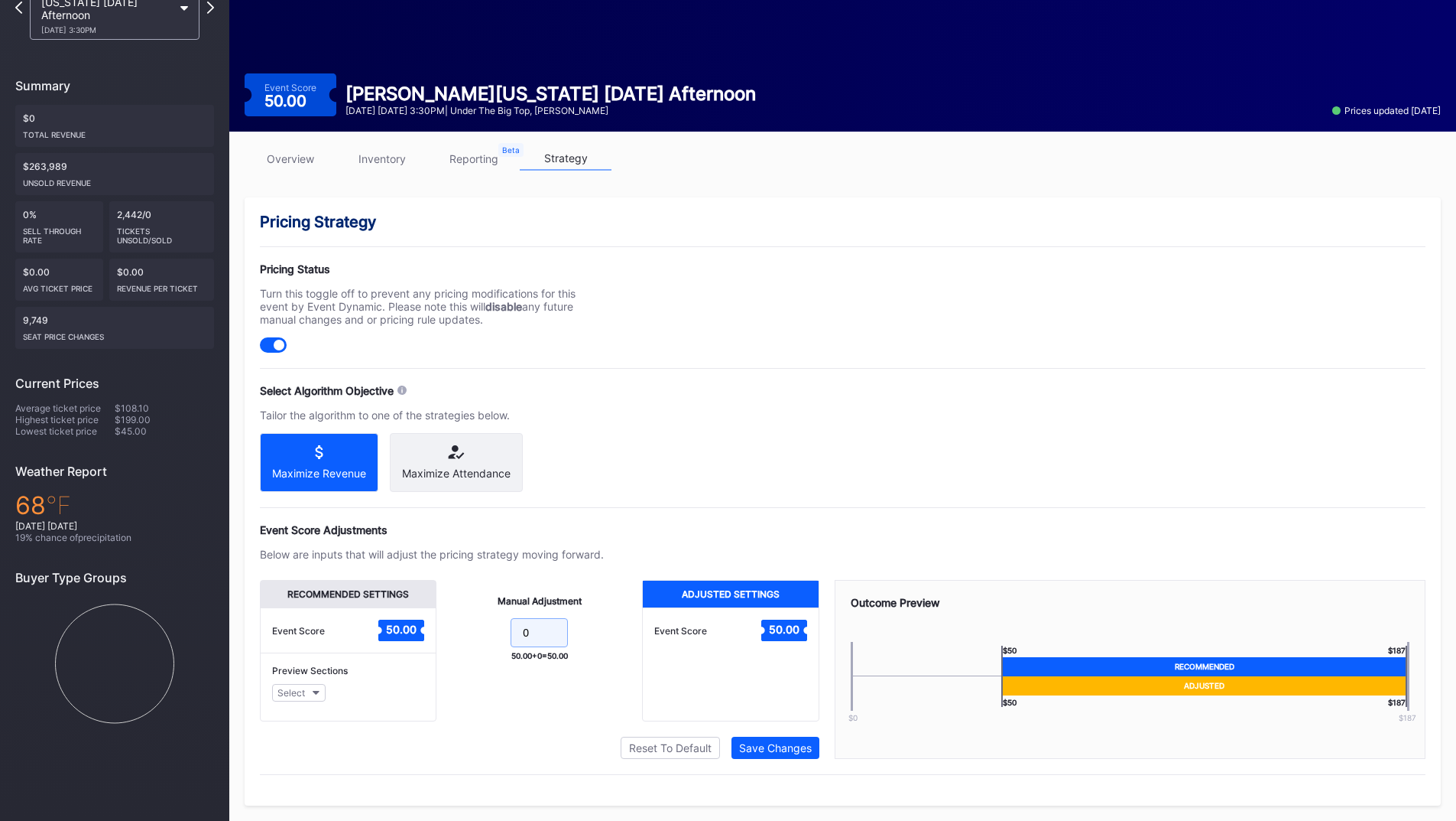
drag, startPoint x: 495, startPoint y: 632, endPoint x: 475, endPoint y: 629, distance: 20.2
click at [492, 632] on form "0" at bounding box center [539, 634] width 175 height 33
type input "5"
click at [761, 761] on div "Pricing Strategy Pricing Status Turn this toggle off to prevent any pricing mod…" at bounding box center [843, 501] width 1197 height 608
click at [763, 752] on div "Save Changes" at bounding box center [776, 747] width 72 height 13
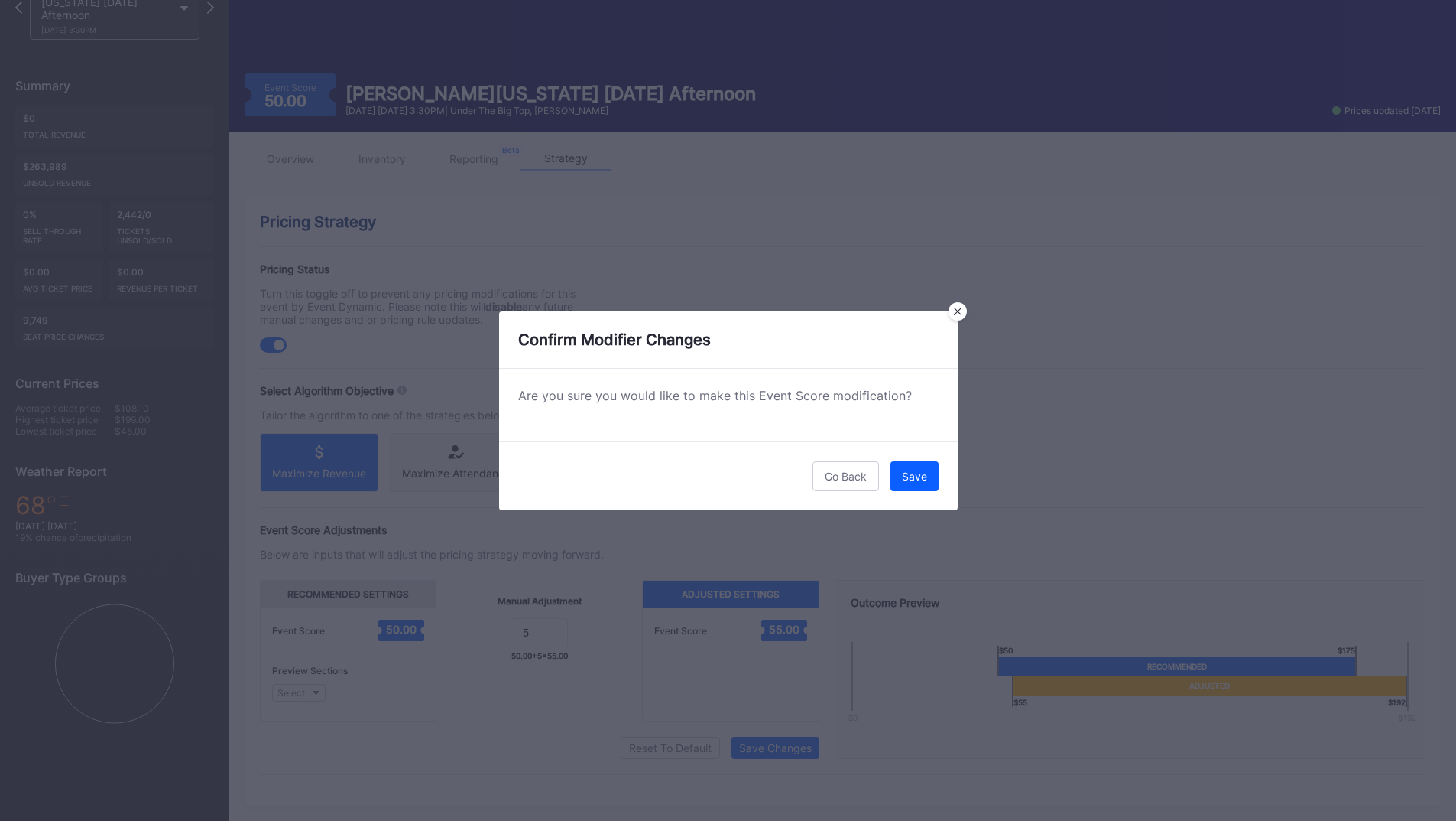
click at [907, 478] on div "Save" at bounding box center [914, 476] width 26 height 13
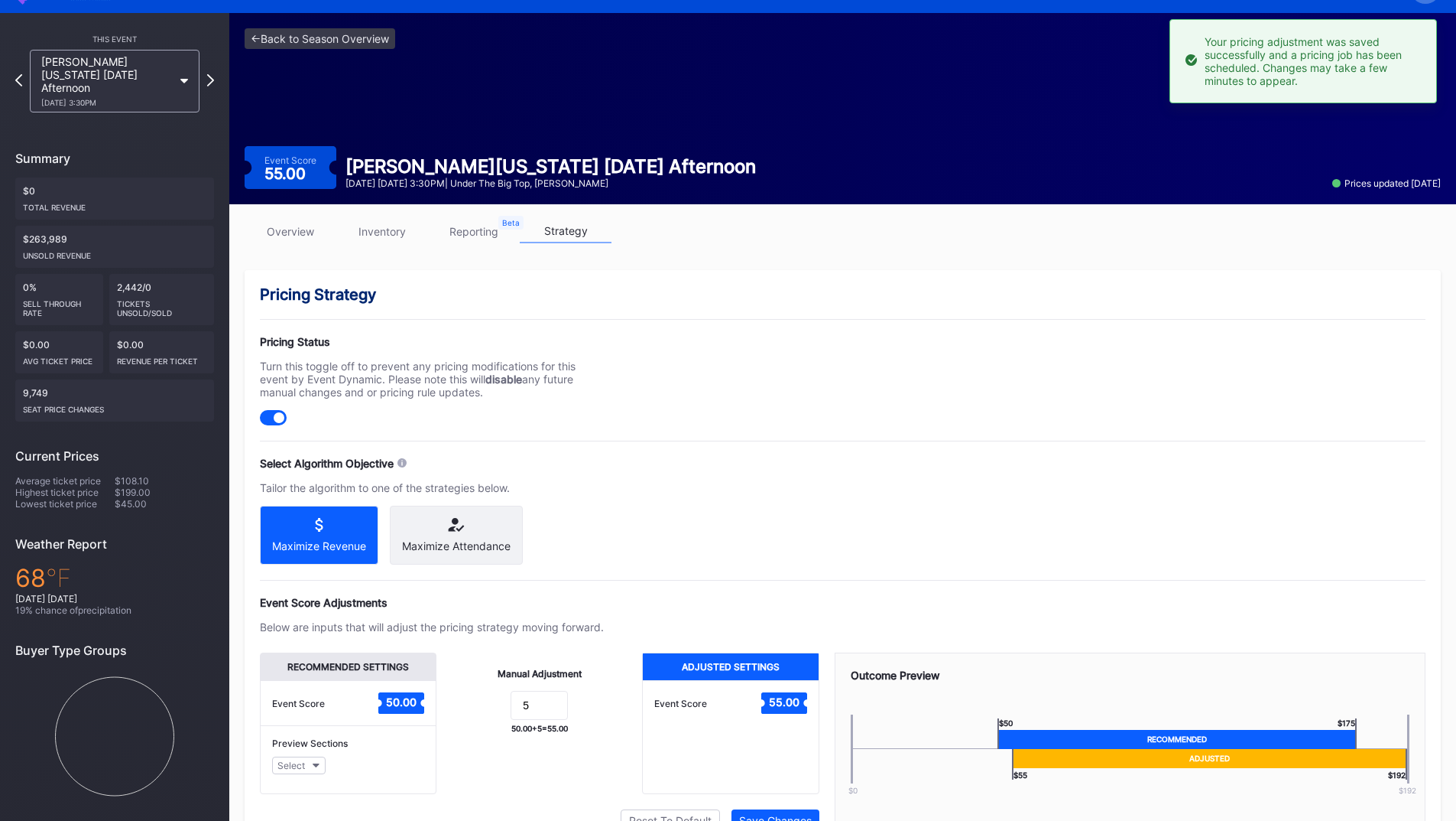
scroll to position [0, 0]
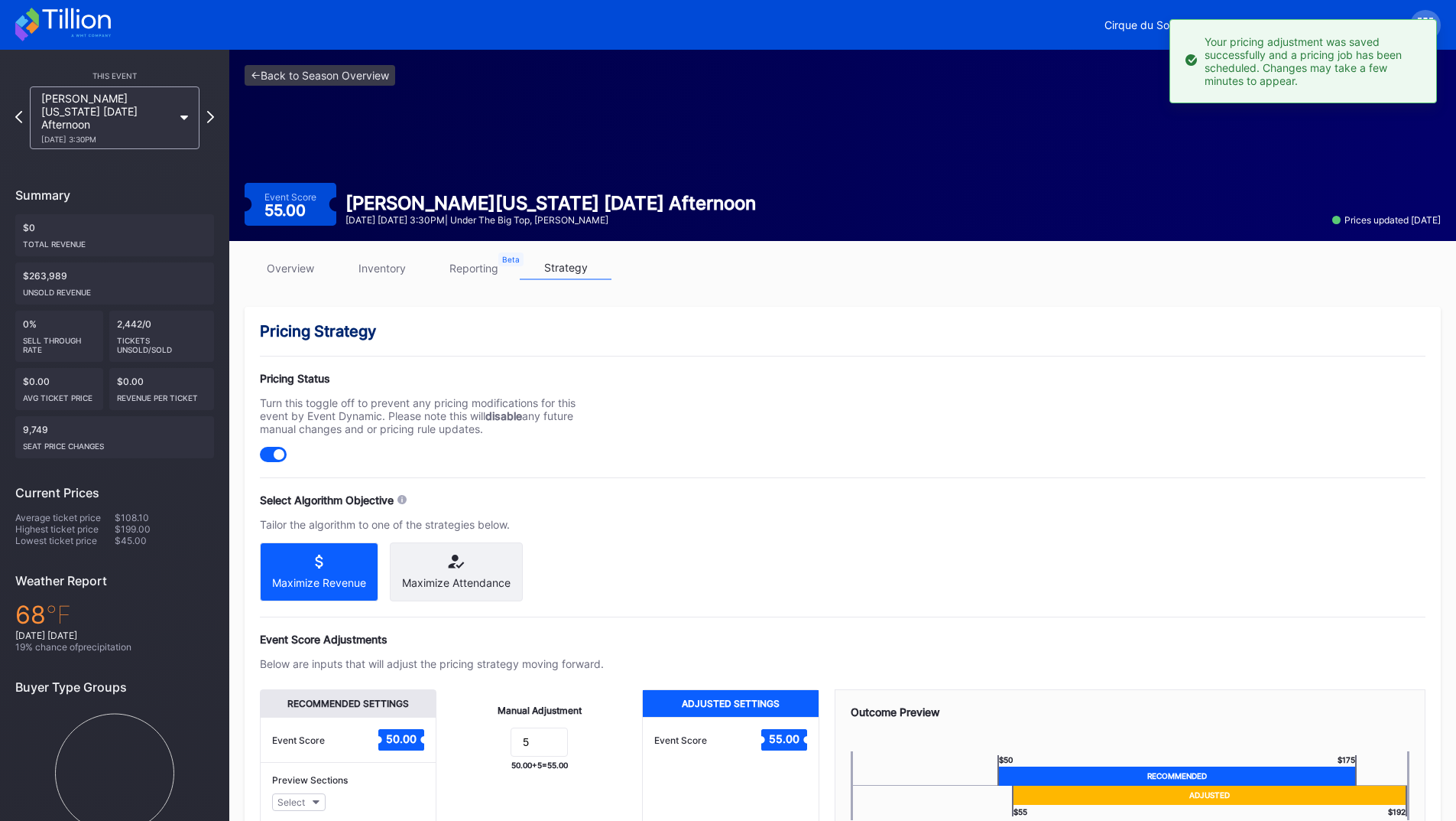
click at [206, 106] on div "[PERSON_NAME][US_STATE] [DATE] Afternoon [DATE] 3:30PM" at bounding box center [115, 117] width 185 height 63
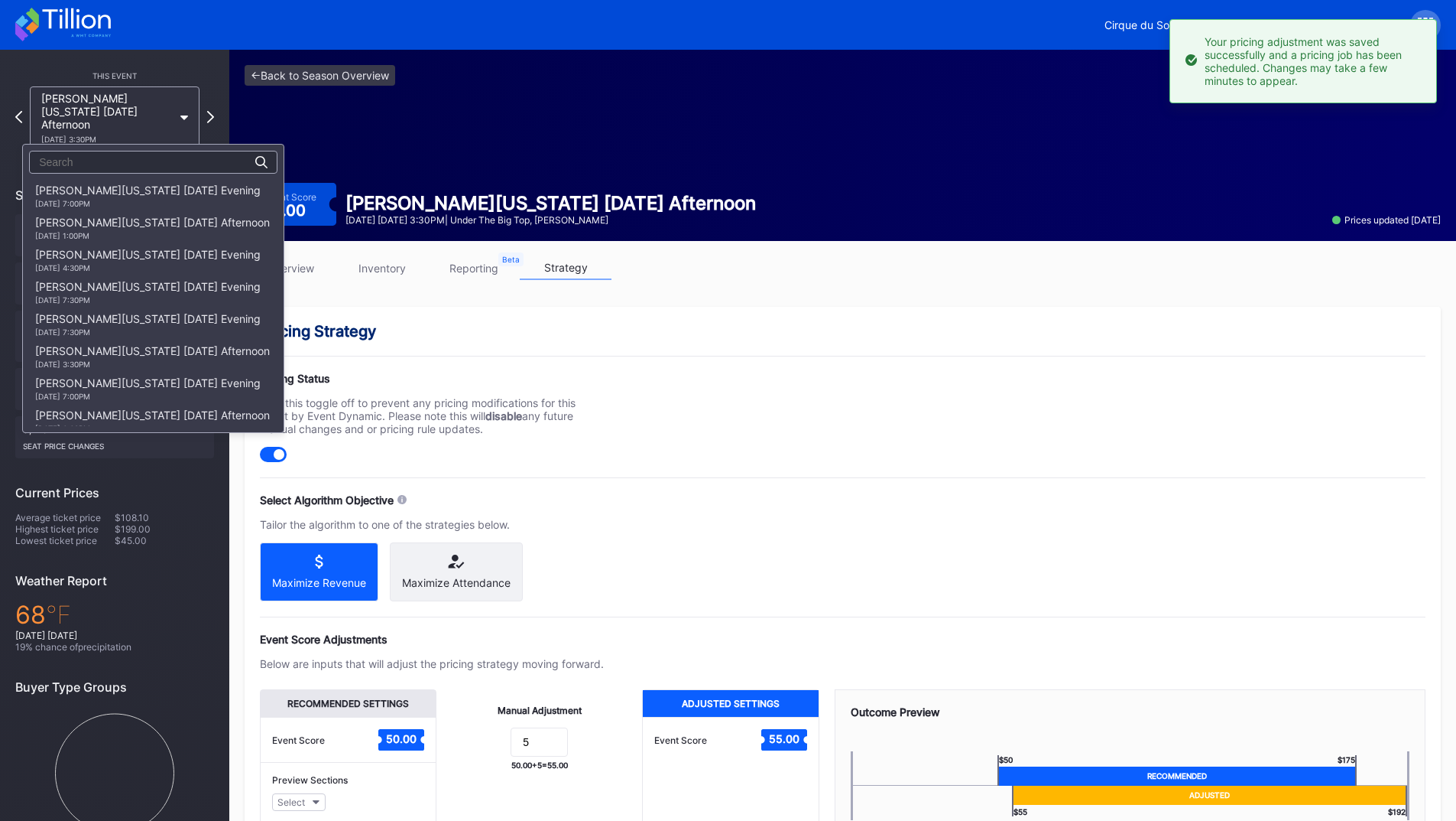
scroll to position [643, 0]
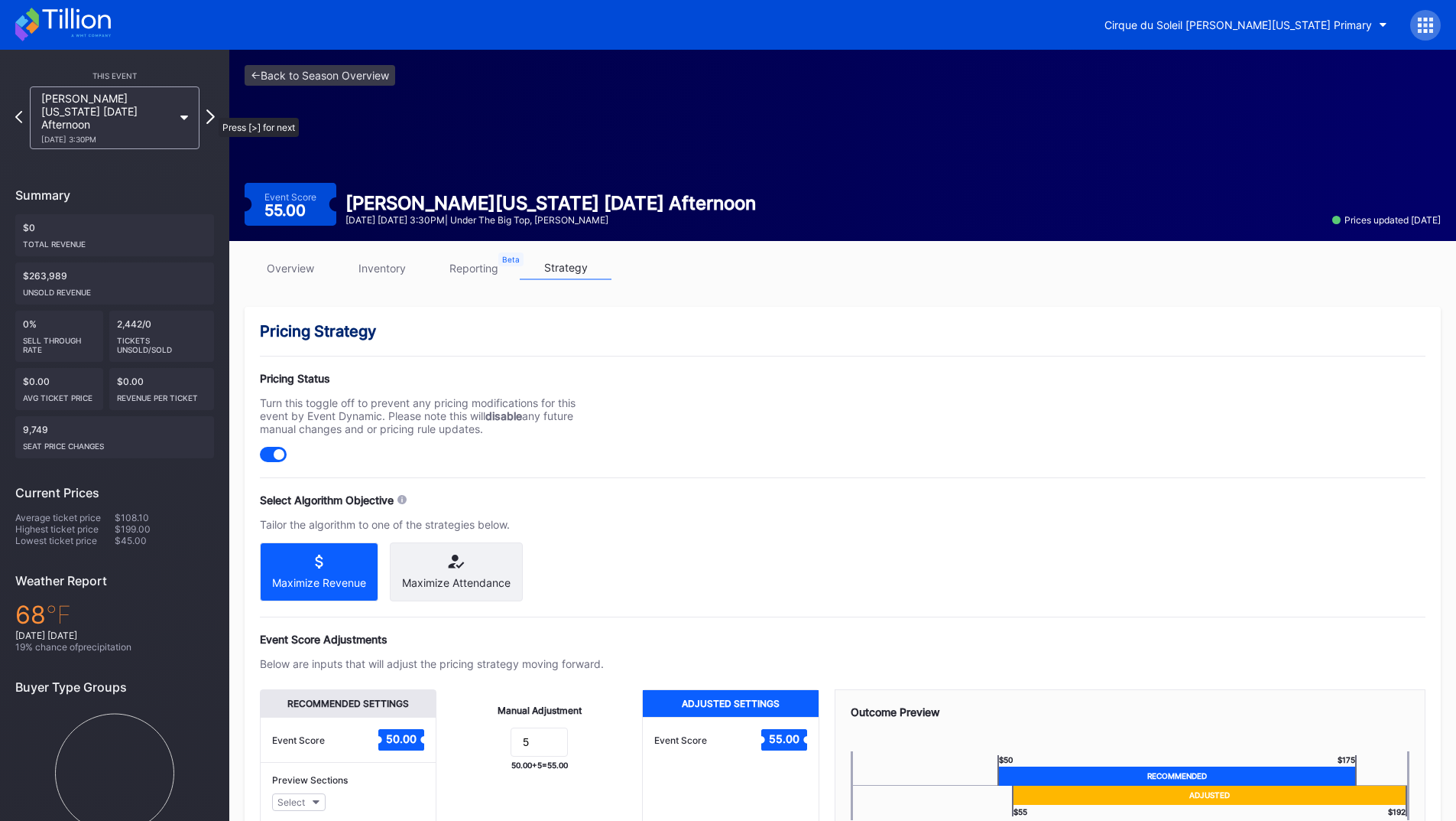
click at [211, 110] on icon at bounding box center [211, 117] width 9 height 14
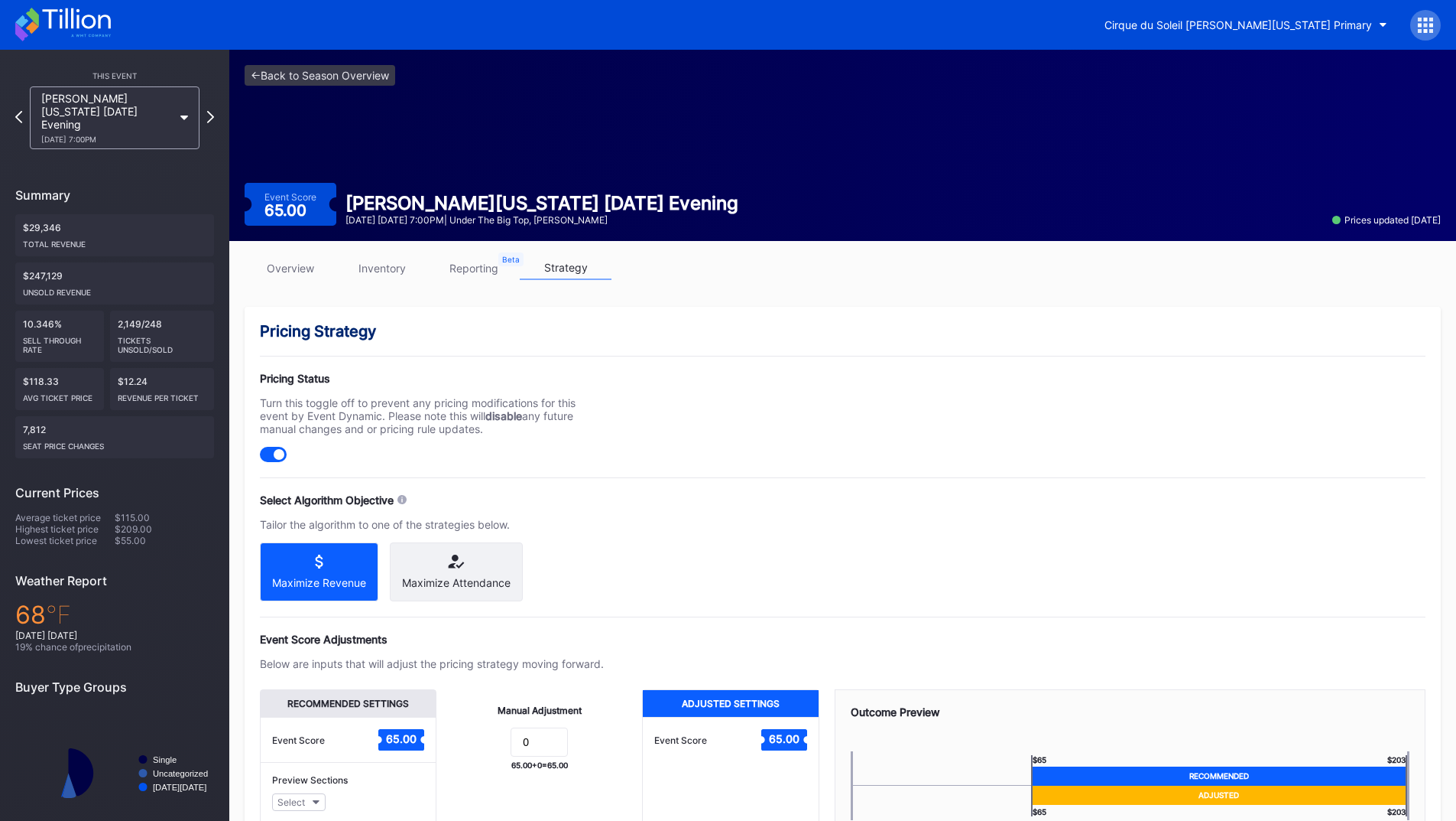
scroll to position [123, 0]
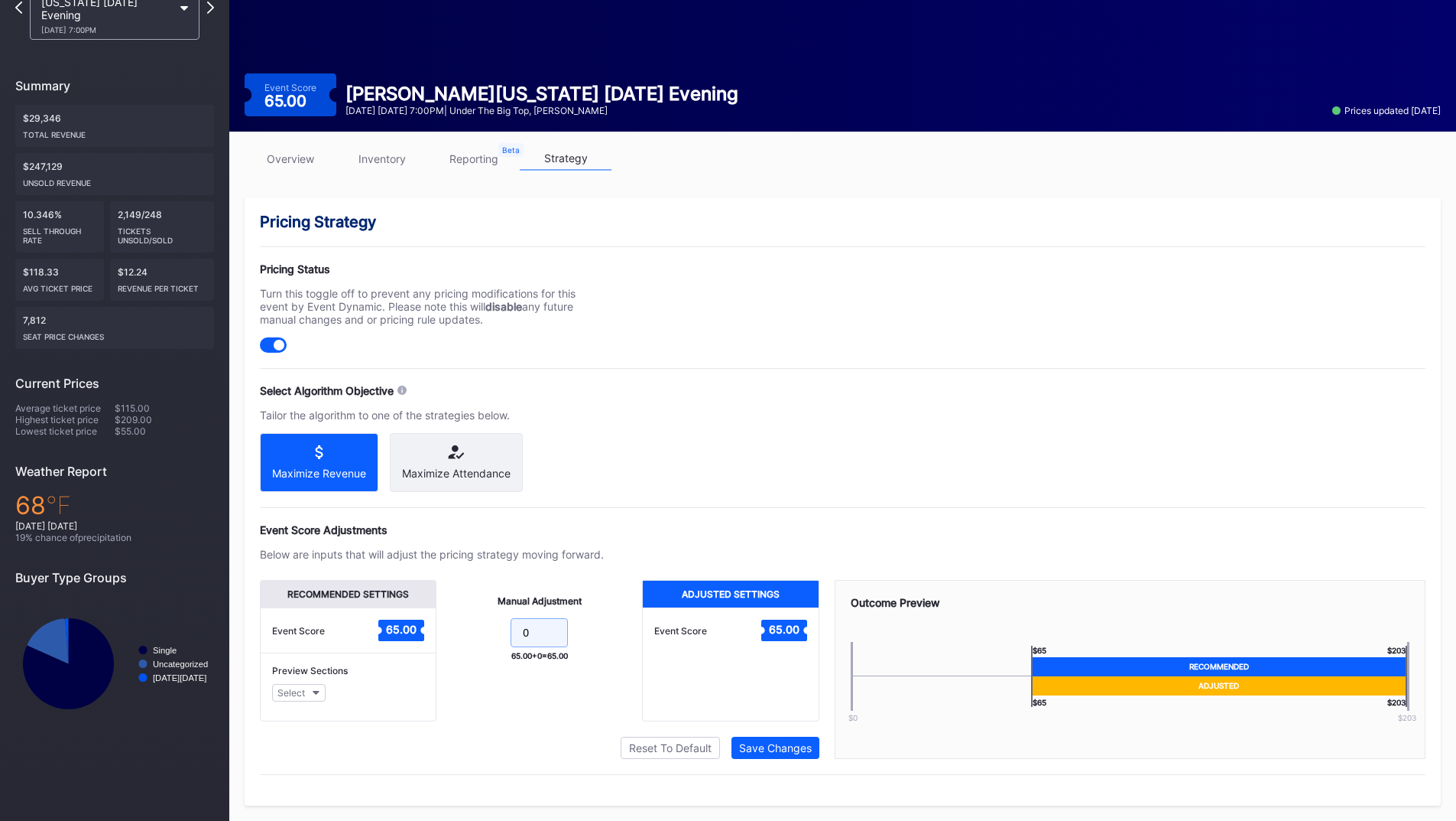
drag, startPoint x: 504, startPoint y: 634, endPoint x: 491, endPoint y: 632, distance: 13.2
click at [495, 633] on form "0" at bounding box center [539, 634] width 175 height 33
type input "5"
click at [779, 749] on div "Save Changes" at bounding box center [776, 747] width 72 height 13
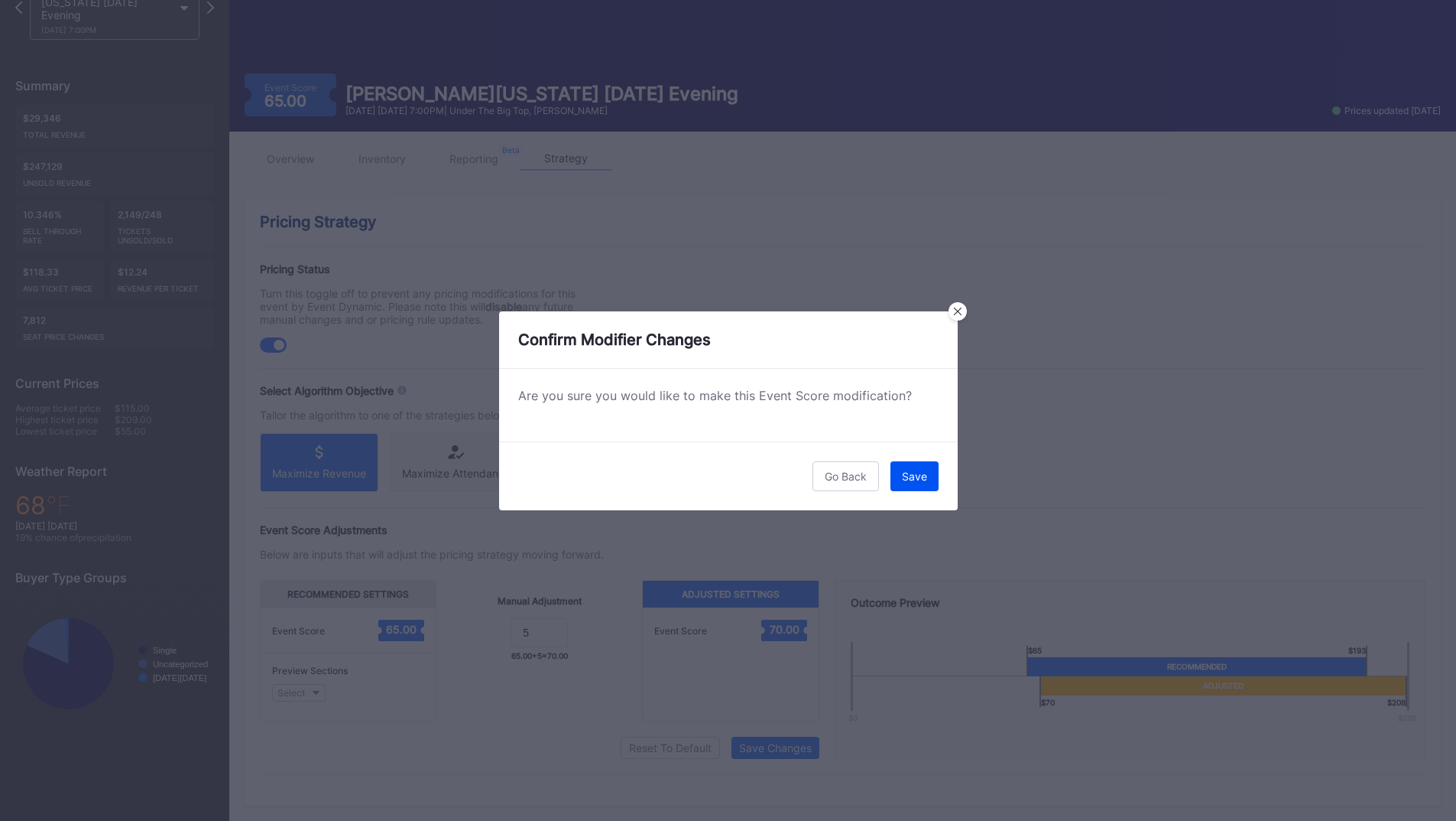
click at [923, 476] on div "Save" at bounding box center [914, 476] width 26 height 13
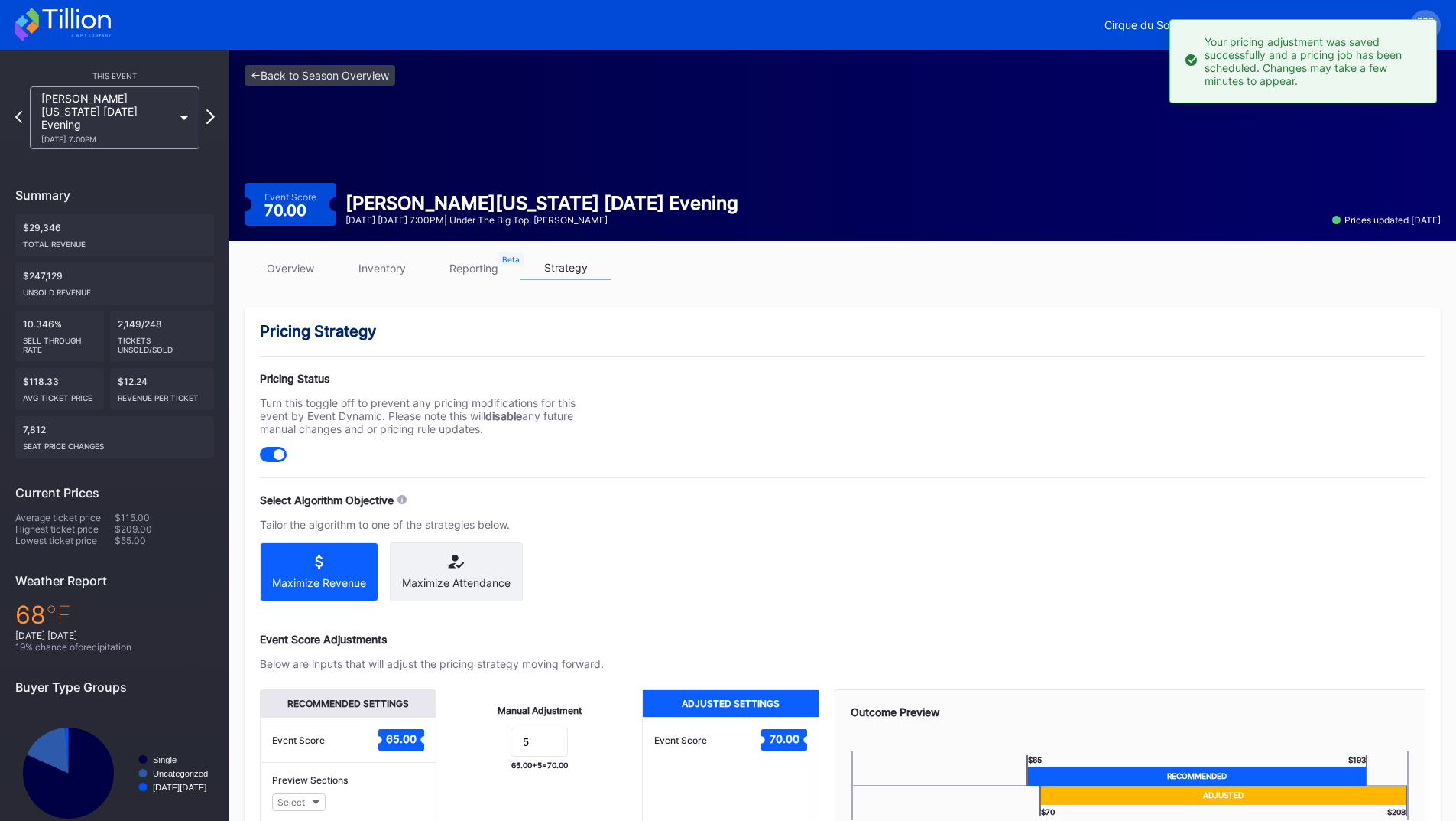
click at [211, 109] on icon at bounding box center [211, 117] width 9 height 14
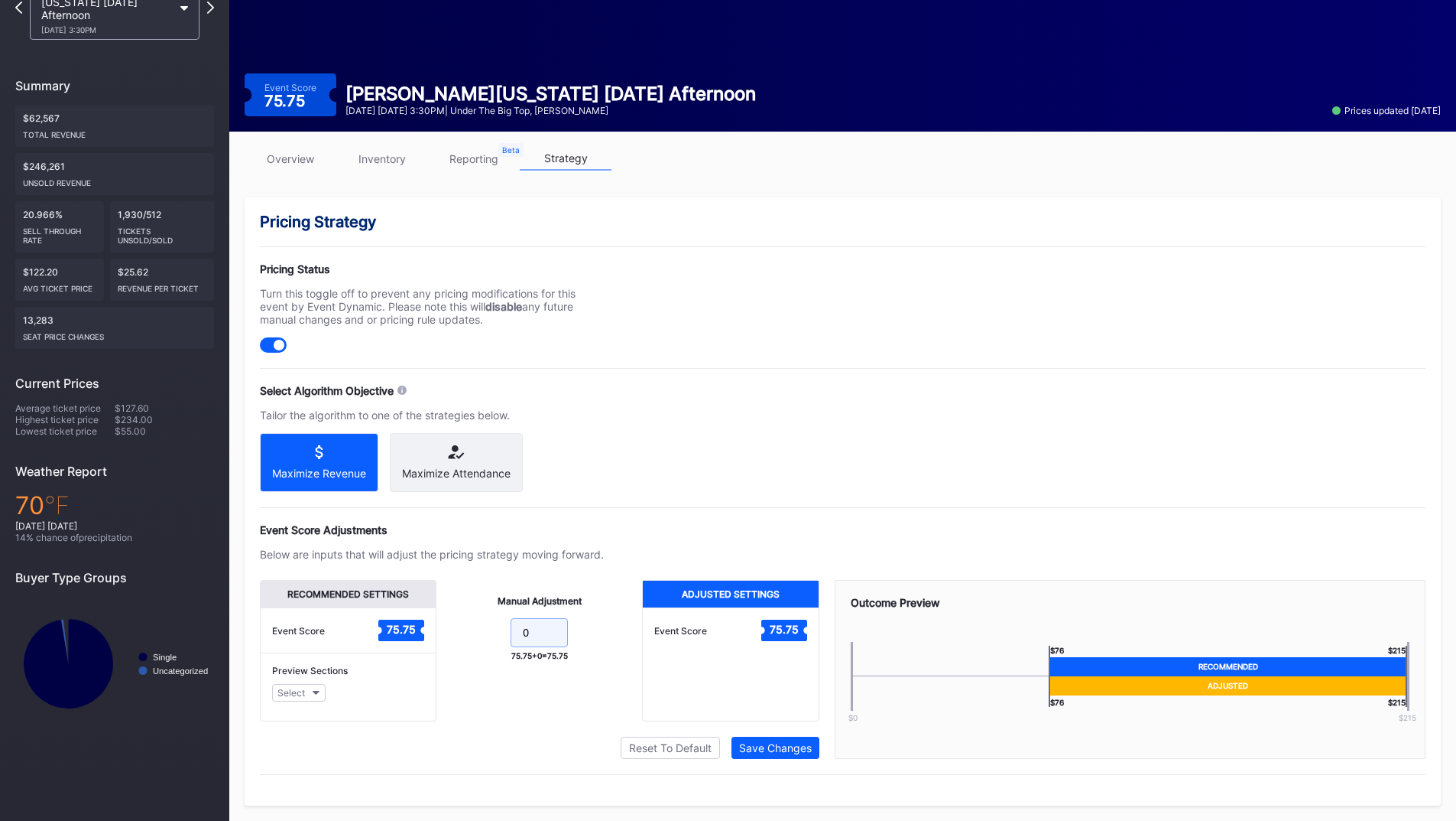
drag, startPoint x: 550, startPoint y: 626, endPoint x: 493, endPoint y: 623, distance: 57.1
click at [493, 623] on form "0" at bounding box center [539, 634] width 175 height 33
type input "5"
click at [767, 746] on div "Save Changes" at bounding box center [776, 747] width 72 height 13
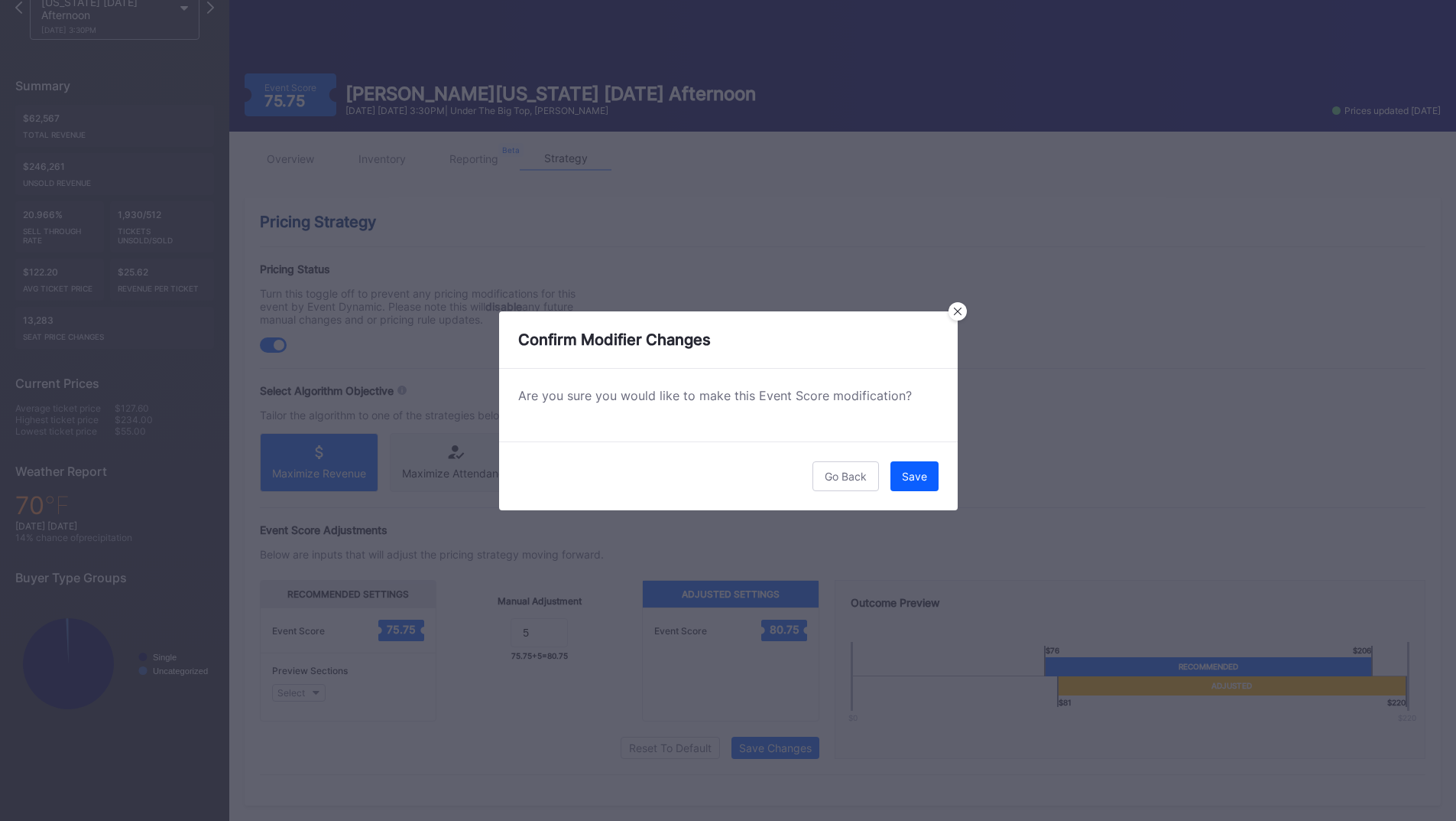
drag, startPoint x: 927, startPoint y: 480, endPoint x: 906, endPoint y: 486, distance: 21.8
click at [926, 480] on button "Save" at bounding box center [914, 476] width 49 height 30
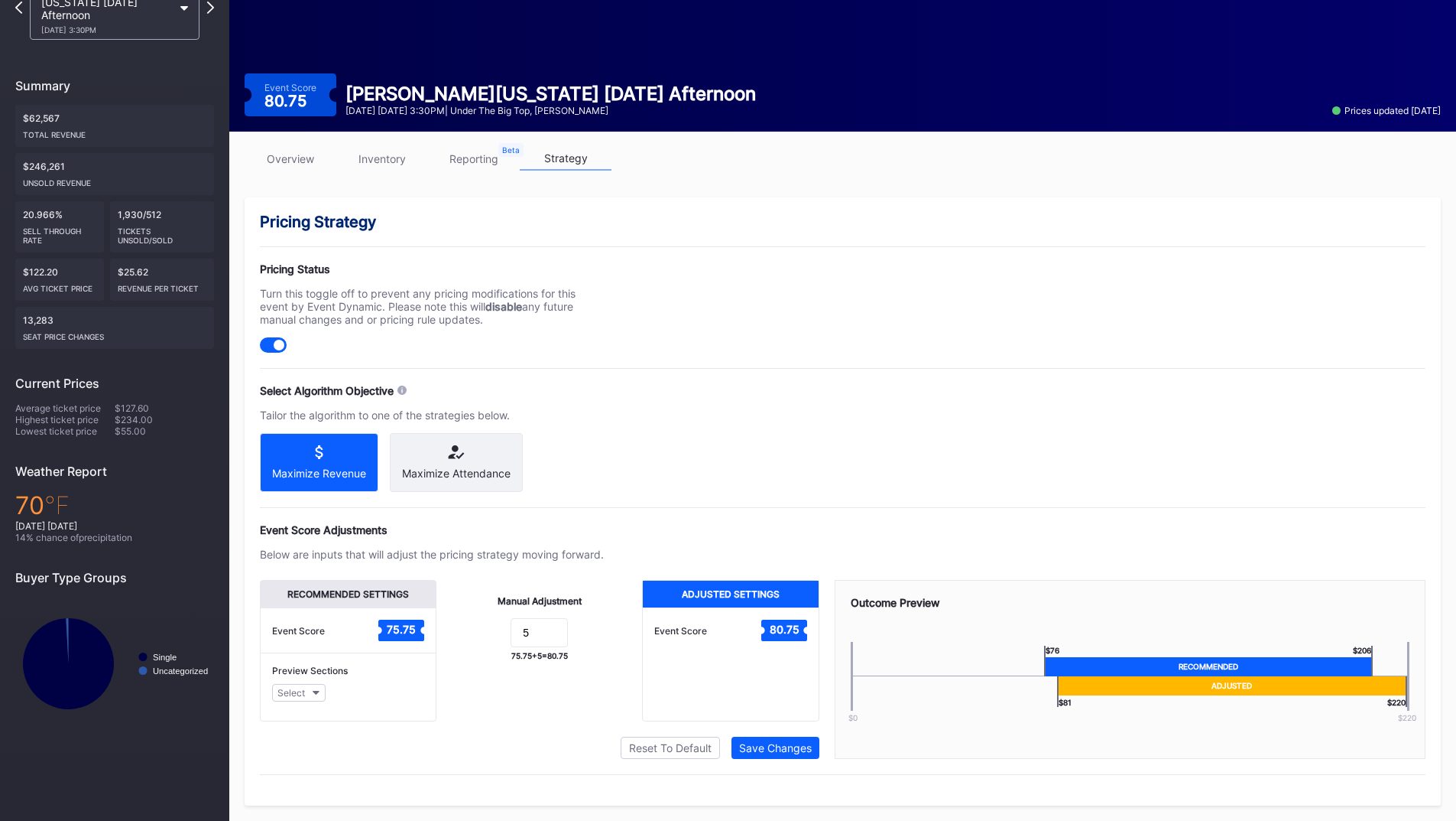
click at [649, 407] on div "Pricing Strategy Pricing Status Turn this toggle off to prevent any pricing mod…" at bounding box center [843, 501] width 1197 height 608
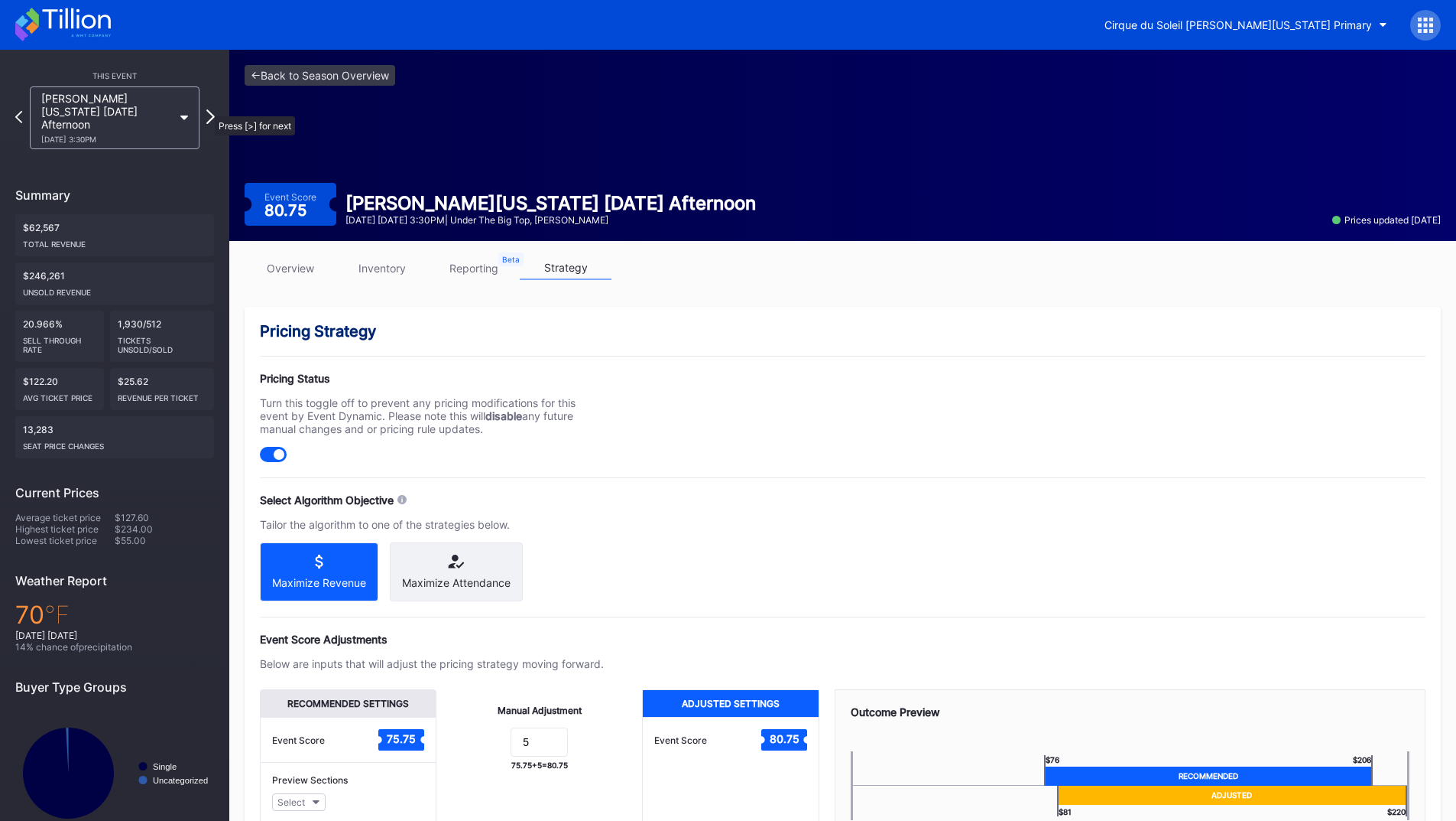
click at [207, 109] on icon at bounding box center [211, 117] width 9 height 14
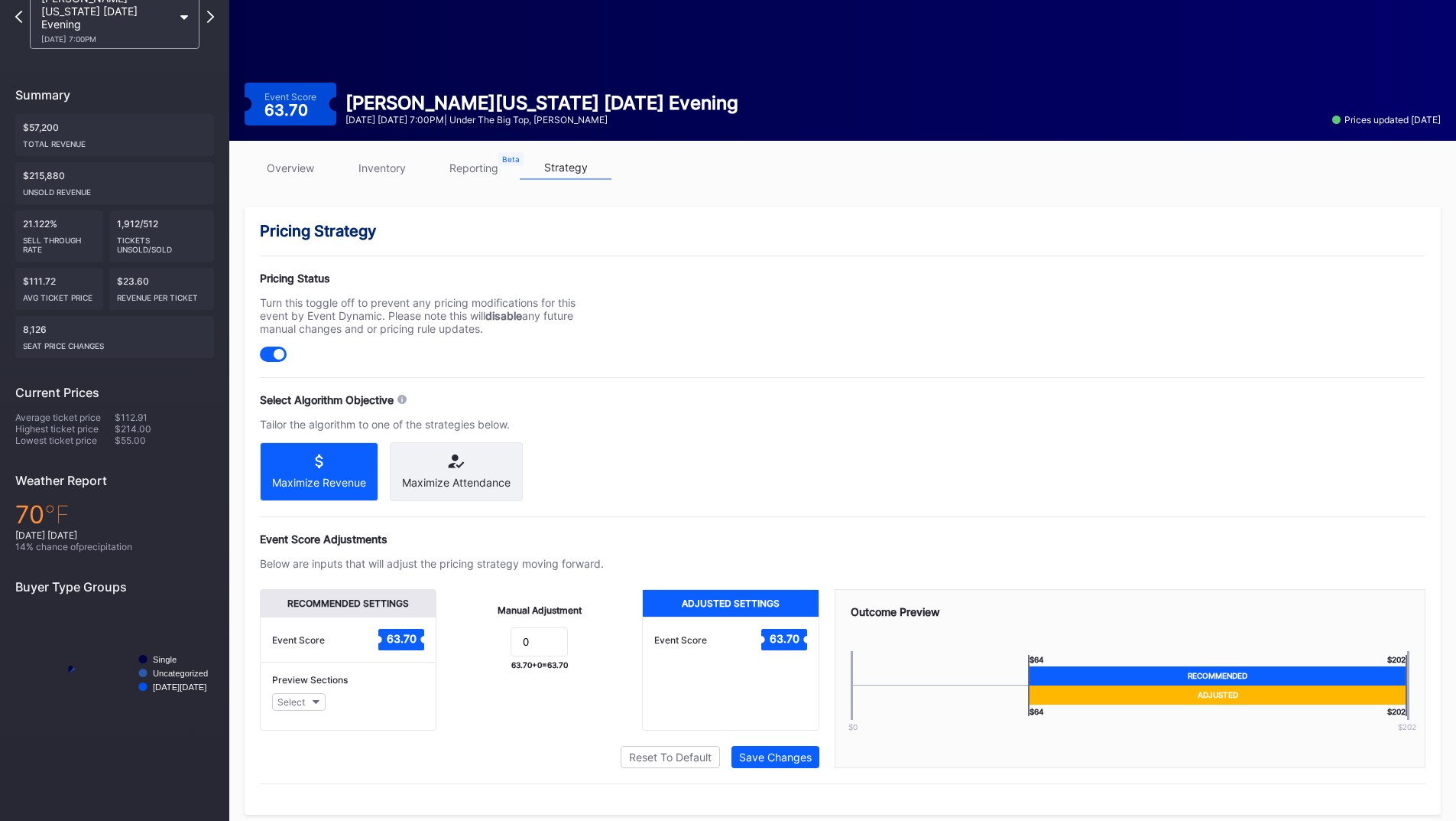
scroll to position [123, 0]
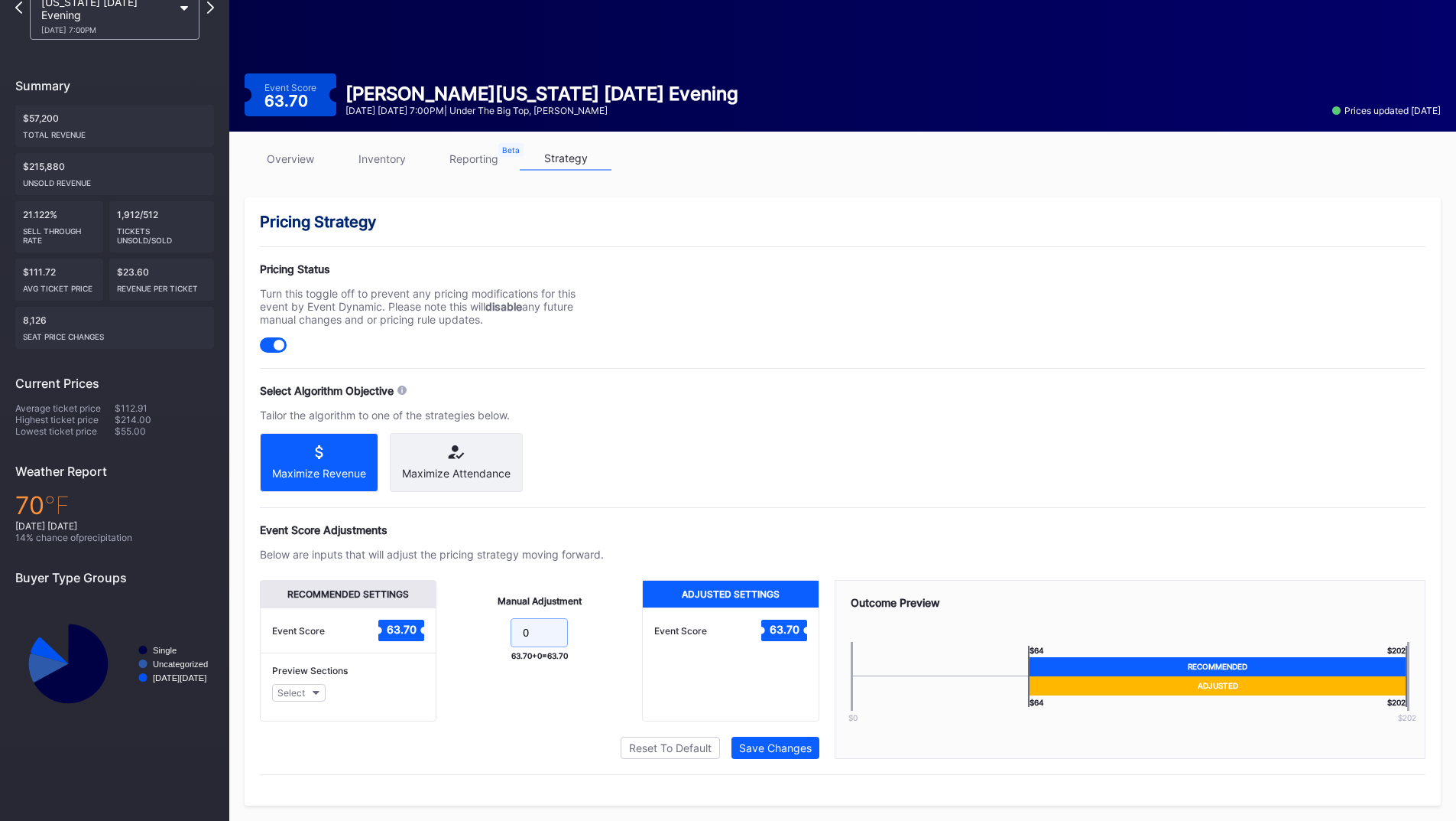
drag, startPoint x: 524, startPoint y: 632, endPoint x: 452, endPoint y: 632, distance: 72.0
click at [455, 632] on form "0" at bounding box center [539, 634] width 175 height 33
type input "5"
click at [814, 757] on button "Save Changes" at bounding box center [776, 747] width 88 height 22
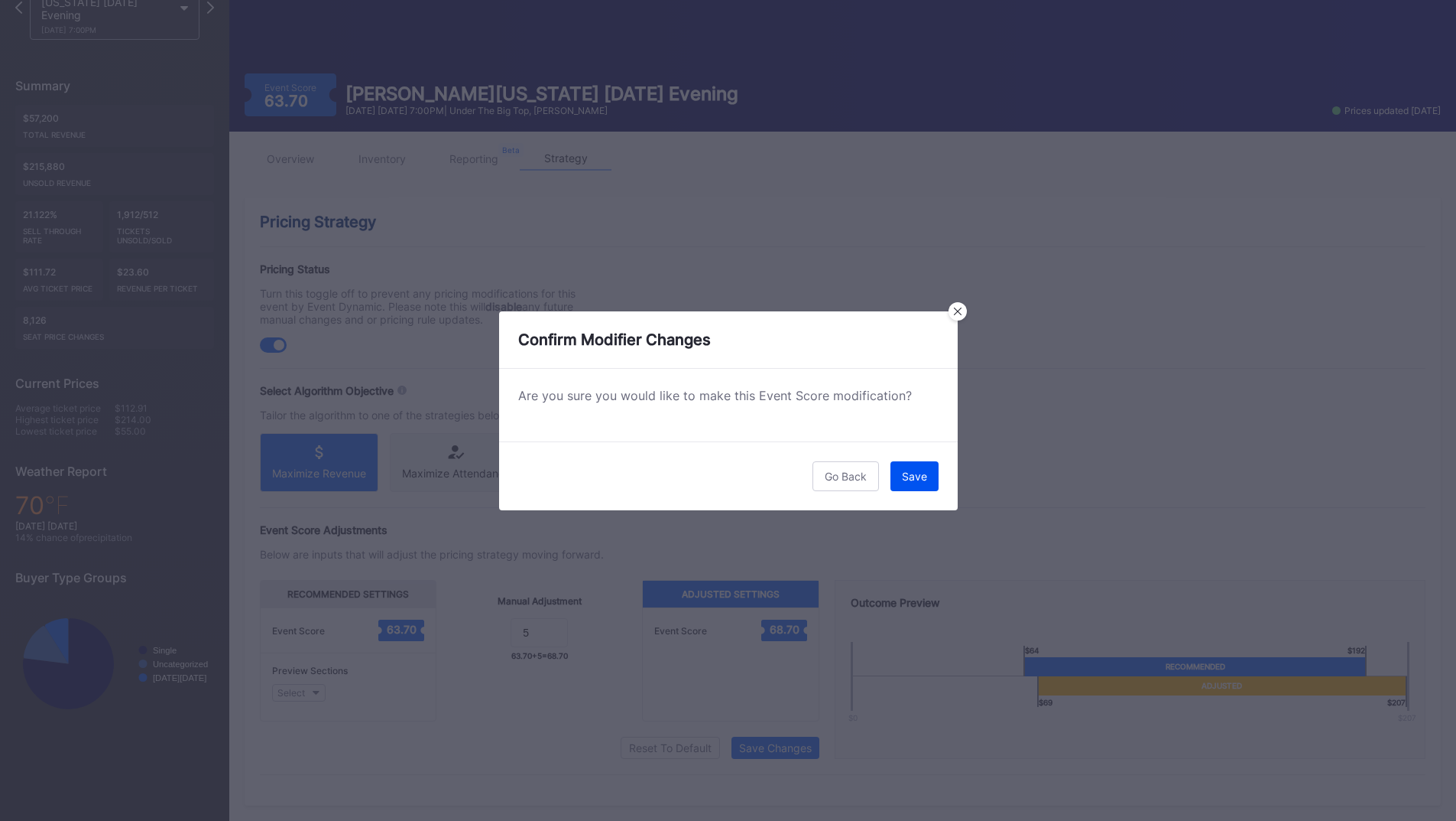
click at [907, 482] on div "Save" at bounding box center [914, 476] width 26 height 13
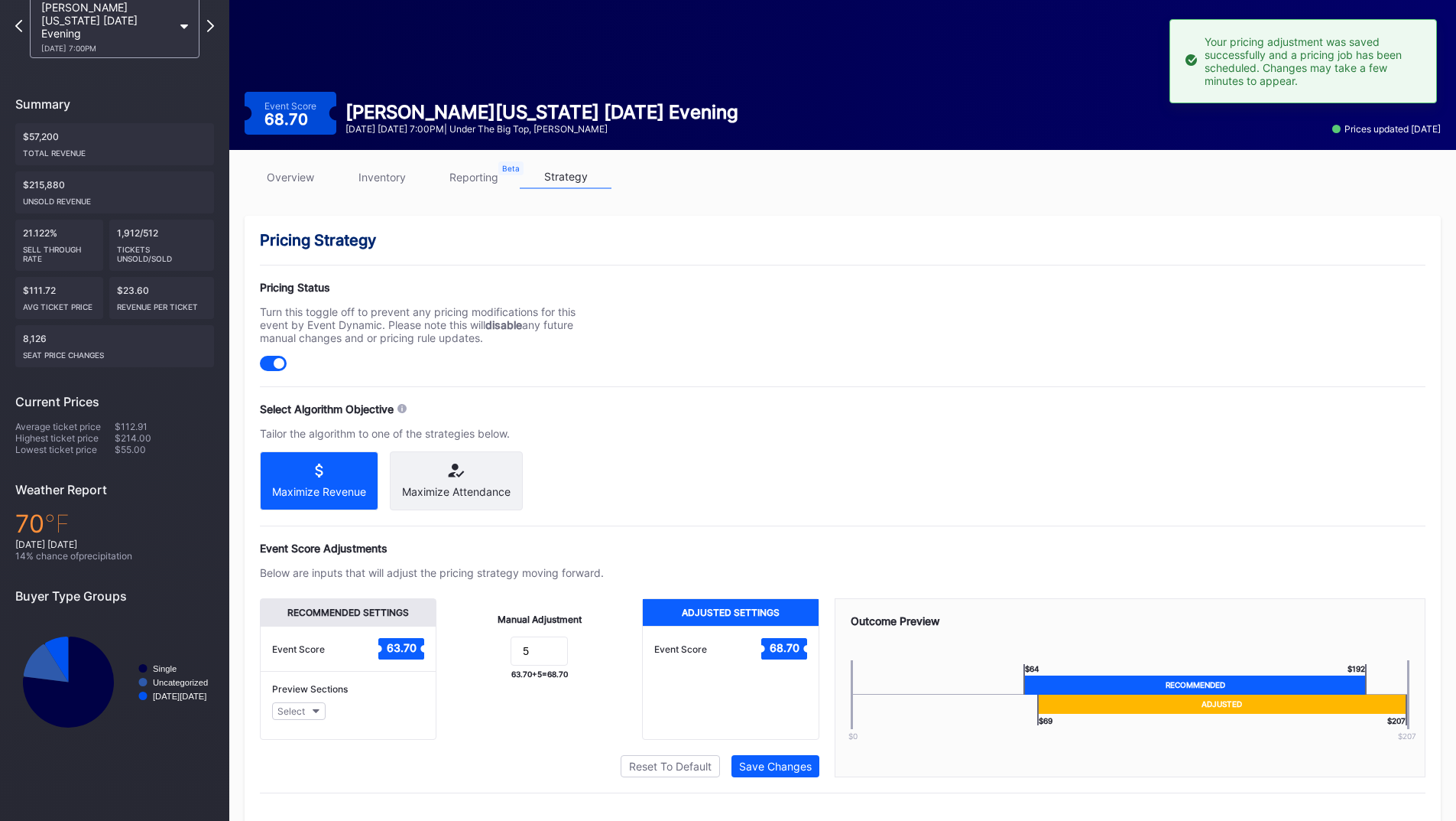
scroll to position [0, 0]
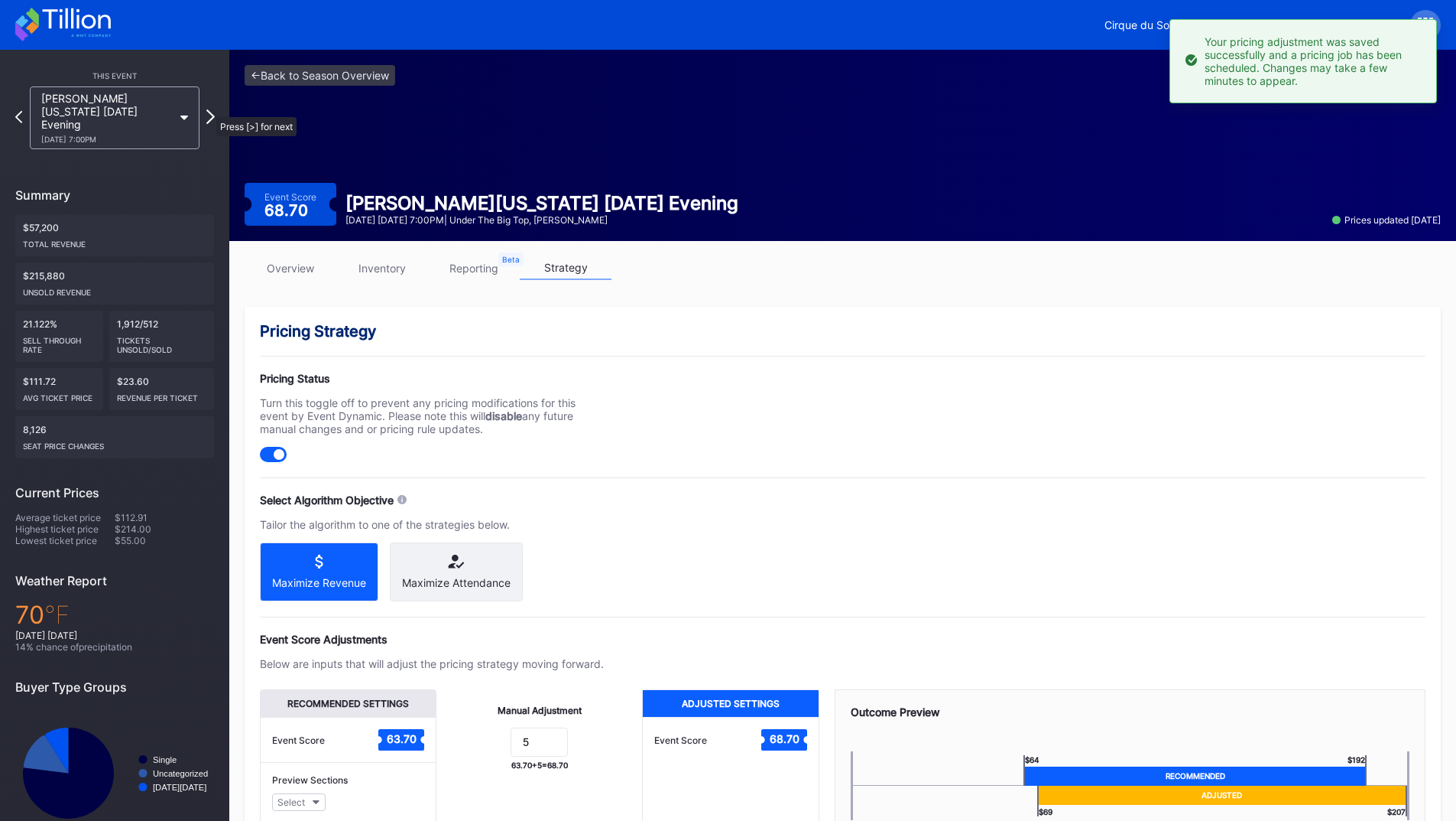
click at [209, 109] on icon at bounding box center [211, 117] width 9 height 14
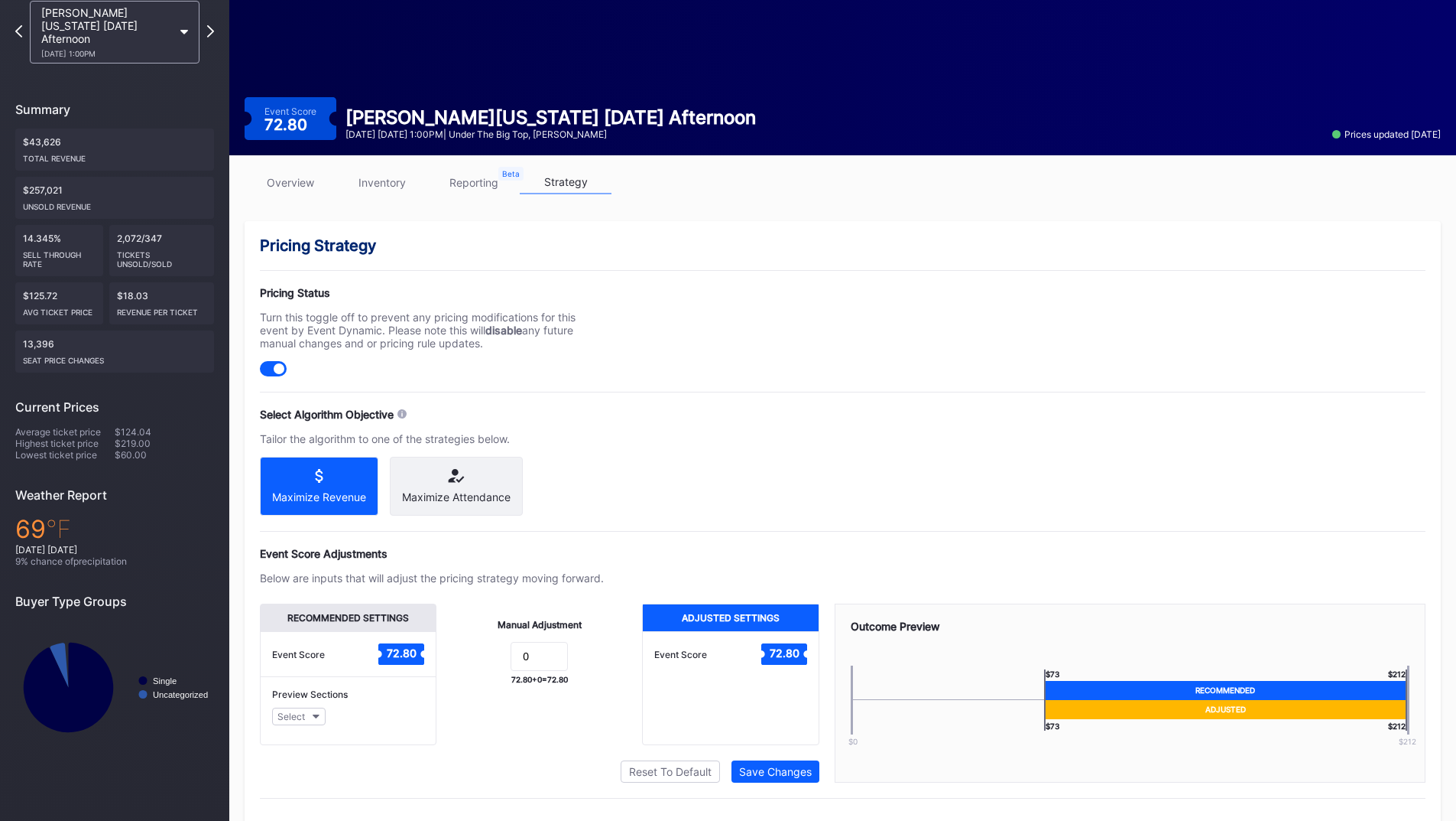
scroll to position [123, 0]
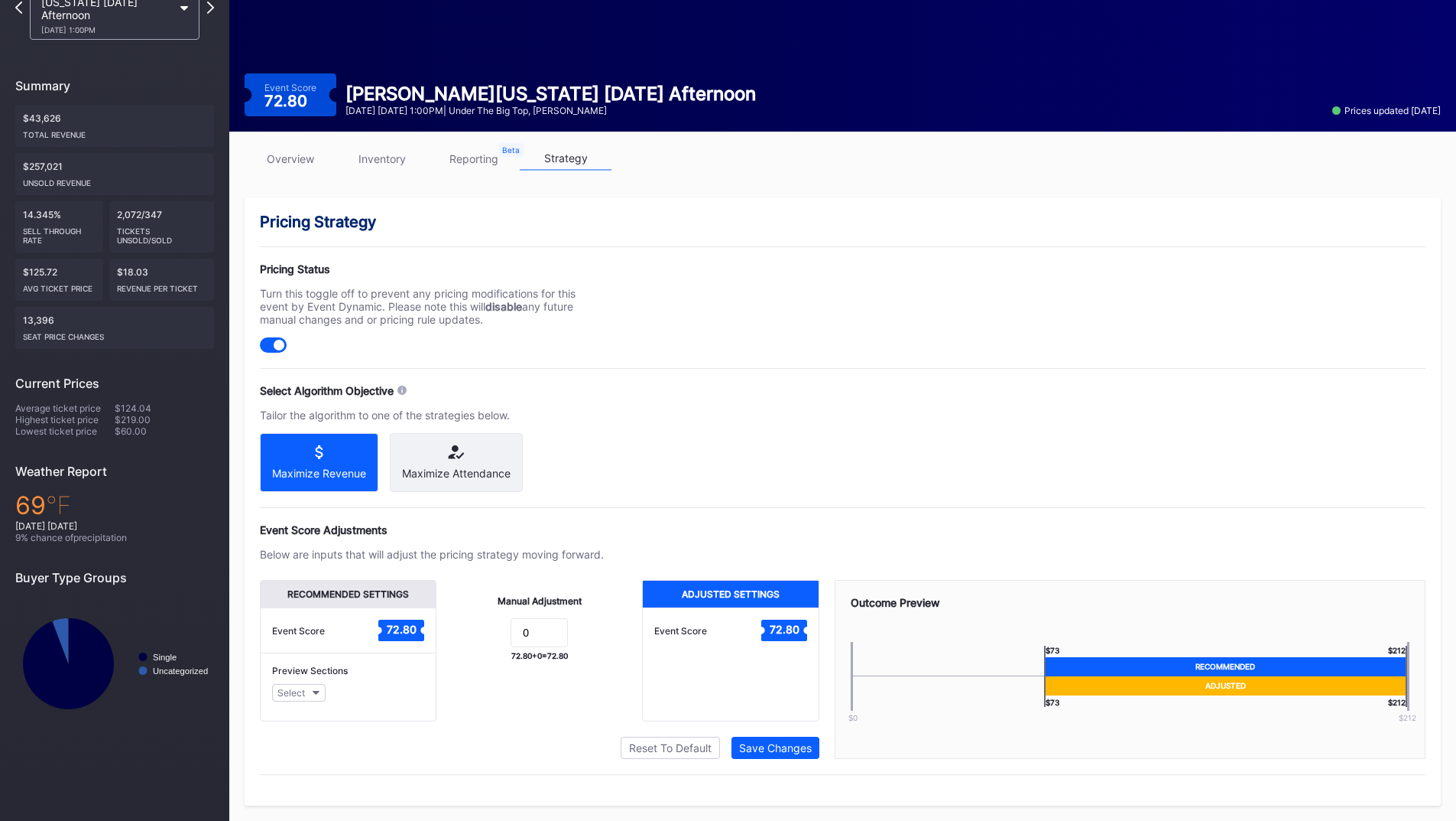
drag, startPoint x: 540, startPoint y: 649, endPoint x: 447, endPoint y: 643, distance: 93.2
click at [447, 643] on div "Manual Adjustment 0 72.80 + 0 = 72.80" at bounding box center [539, 651] width 206 height 141
click at [534, 638] on input "0" at bounding box center [539, 632] width 57 height 29
drag, startPoint x: 526, startPoint y: 627, endPoint x: 510, endPoint y: 625, distance: 16.1
click at [510, 625] on form "0" at bounding box center [539, 634] width 175 height 33
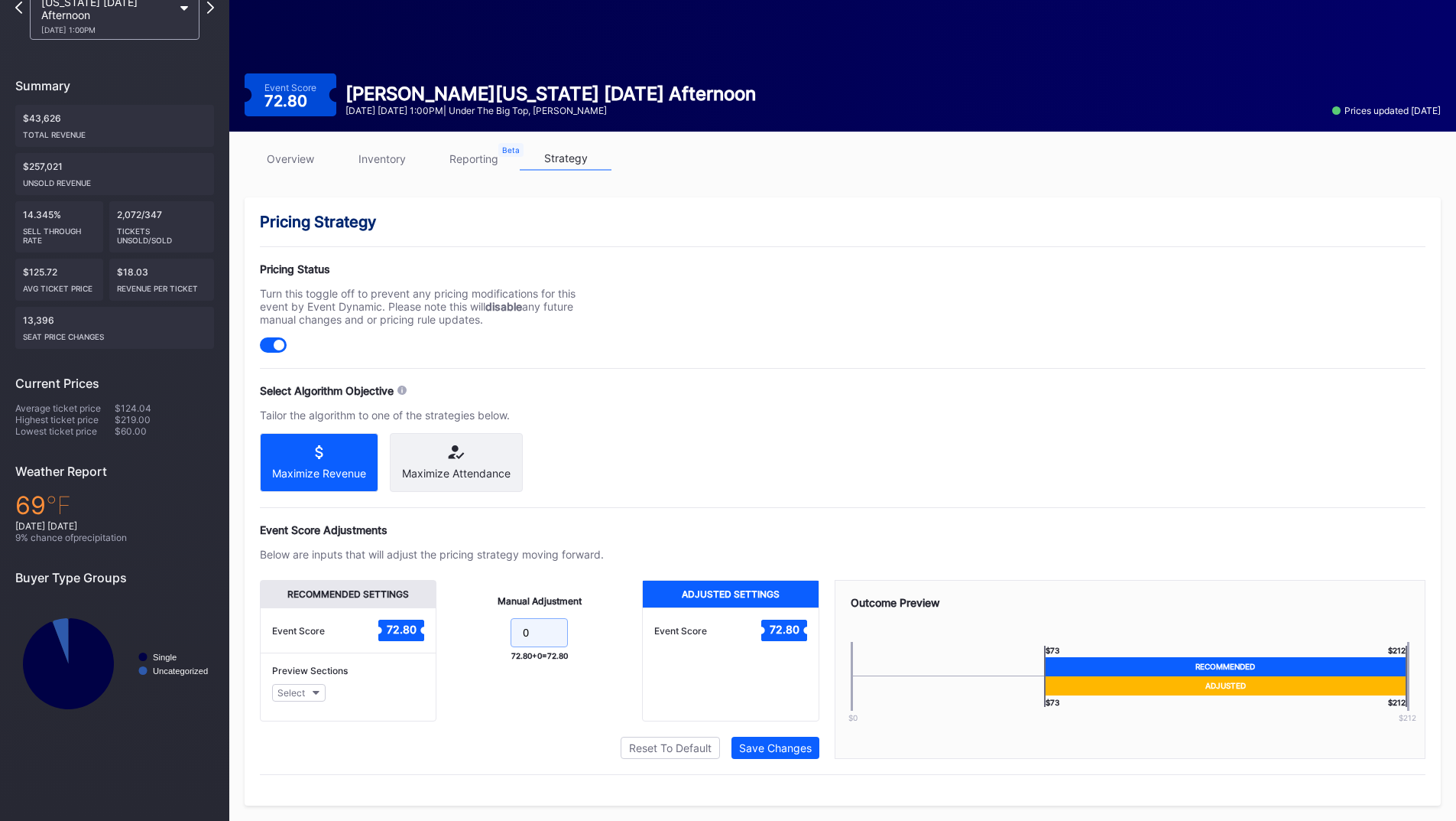
click at [550, 630] on input "0" at bounding box center [539, 632] width 57 height 29
type input "5"
click at [780, 754] on button "Save Changes" at bounding box center [776, 747] width 88 height 22
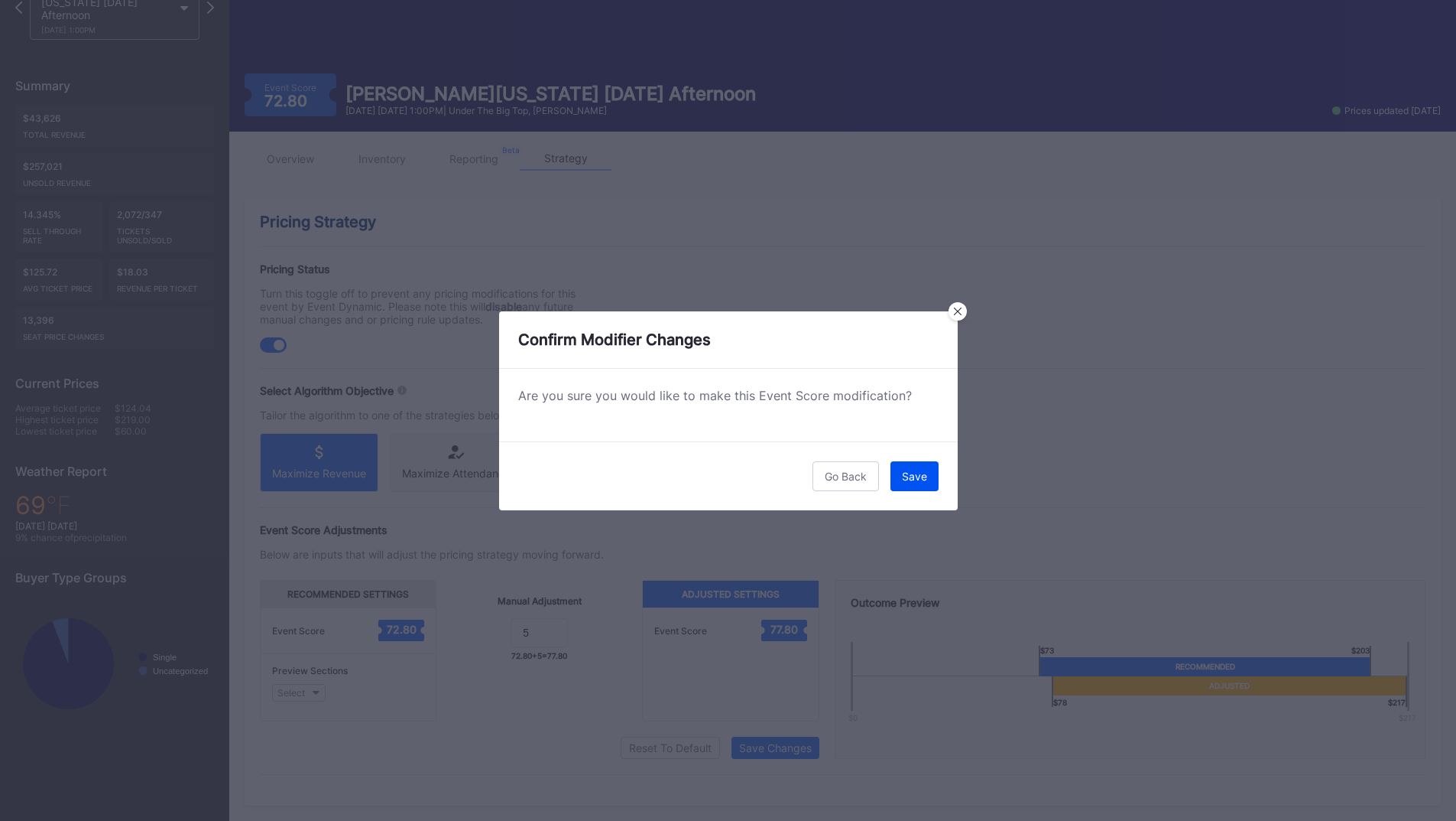
click at [911, 479] on div "Save" at bounding box center [914, 476] width 26 height 13
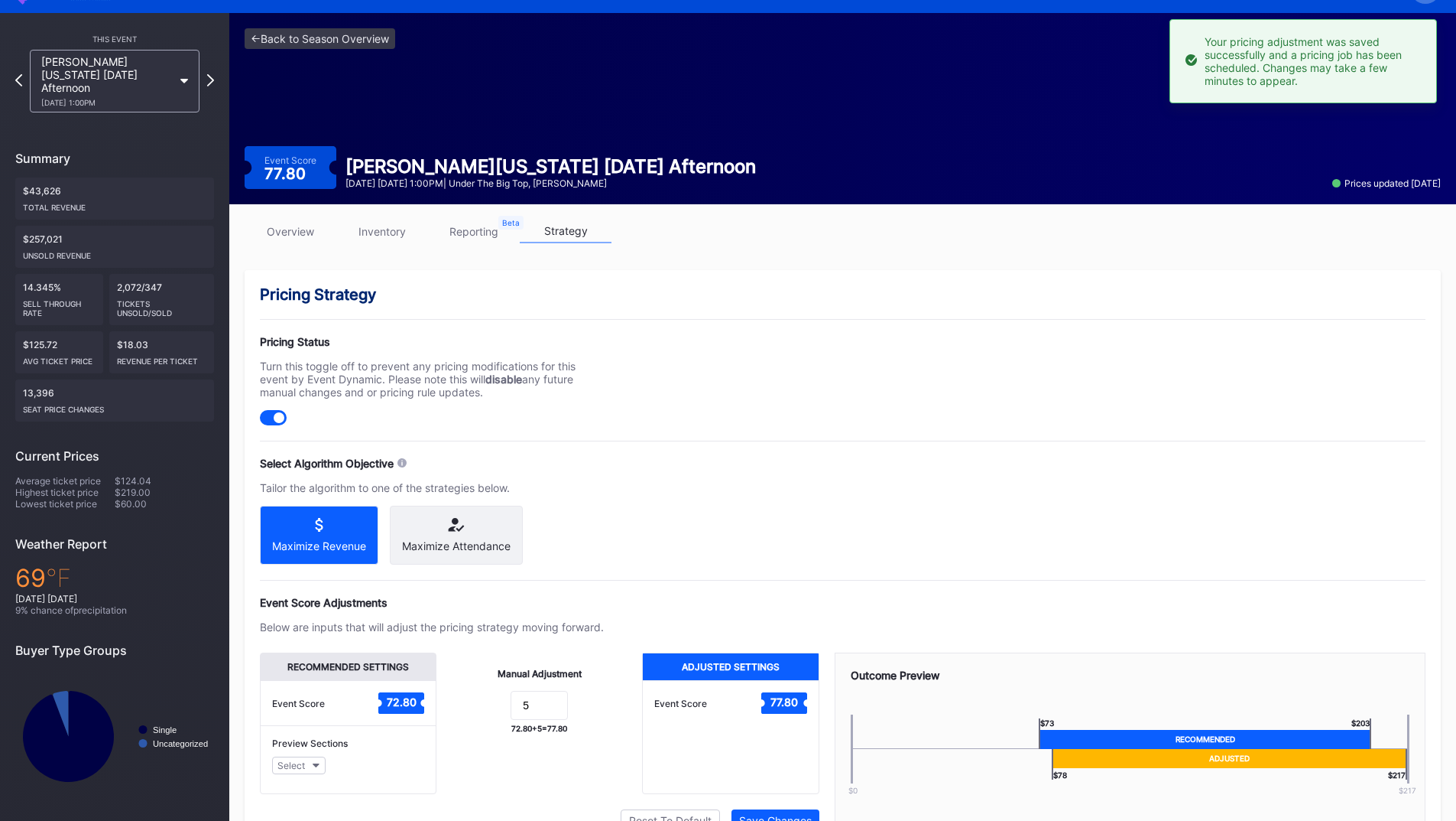
scroll to position [0, 0]
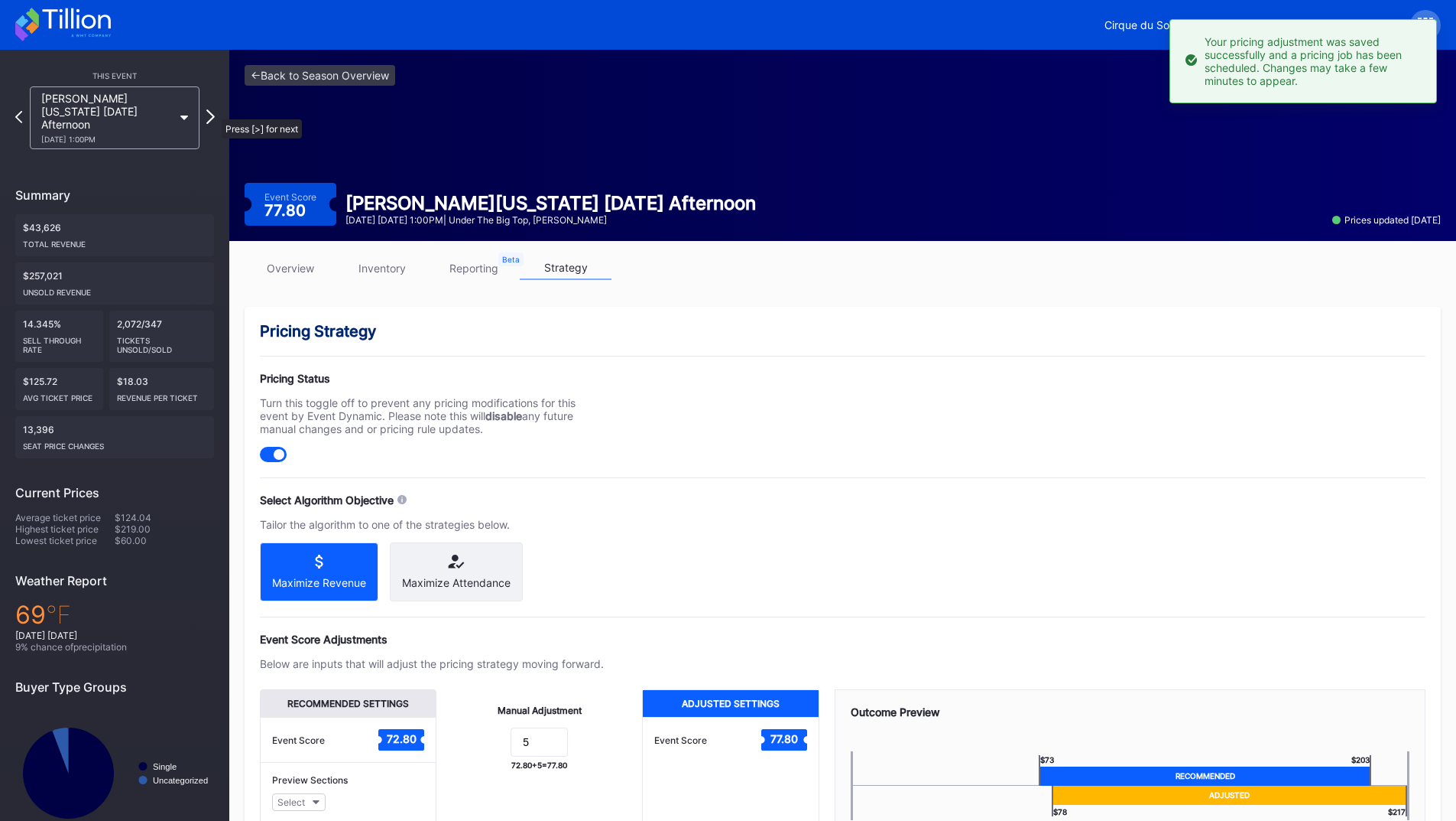
click at [214, 111] on icon at bounding box center [211, 117] width 9 height 14
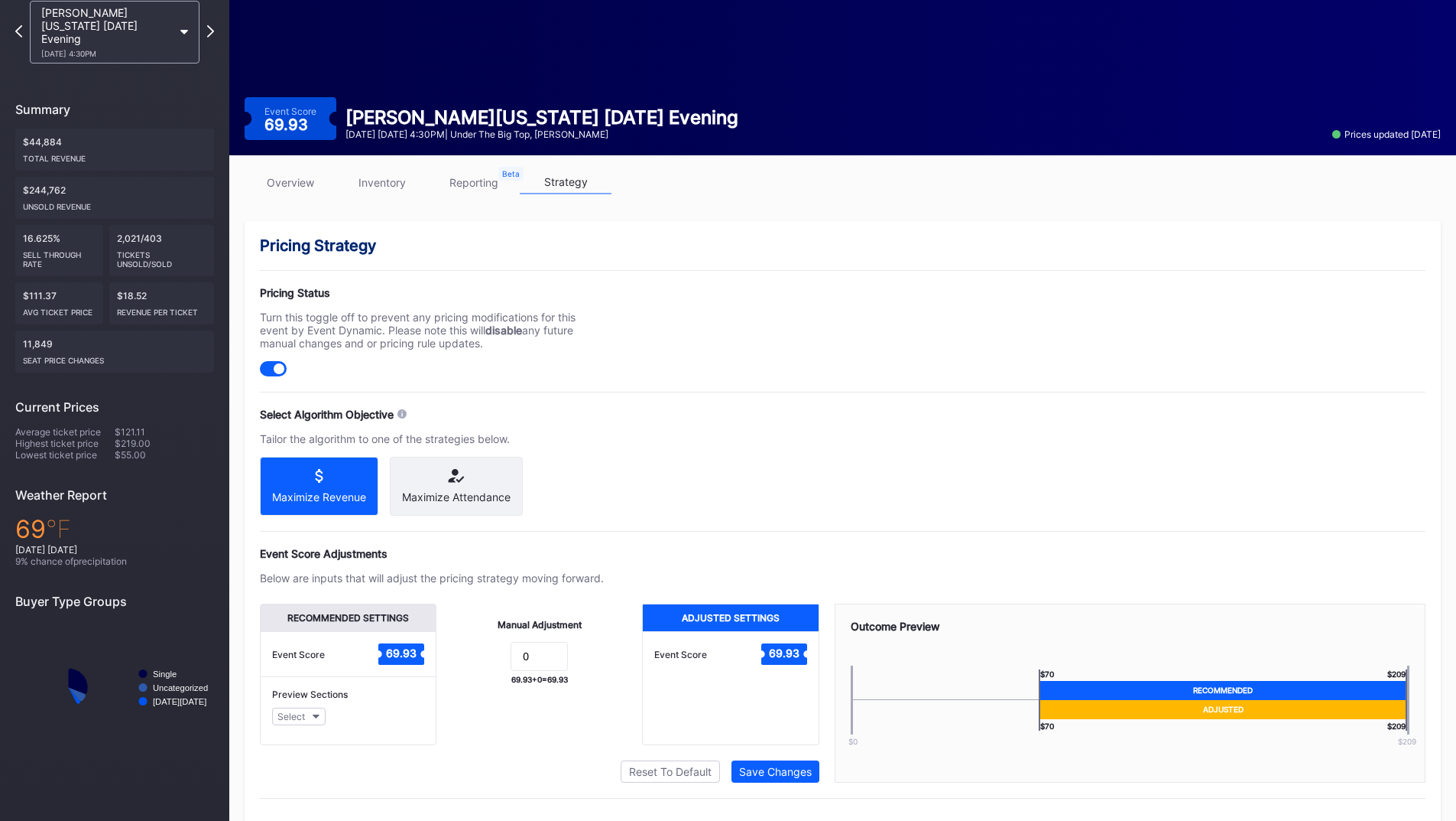
scroll to position [123, 0]
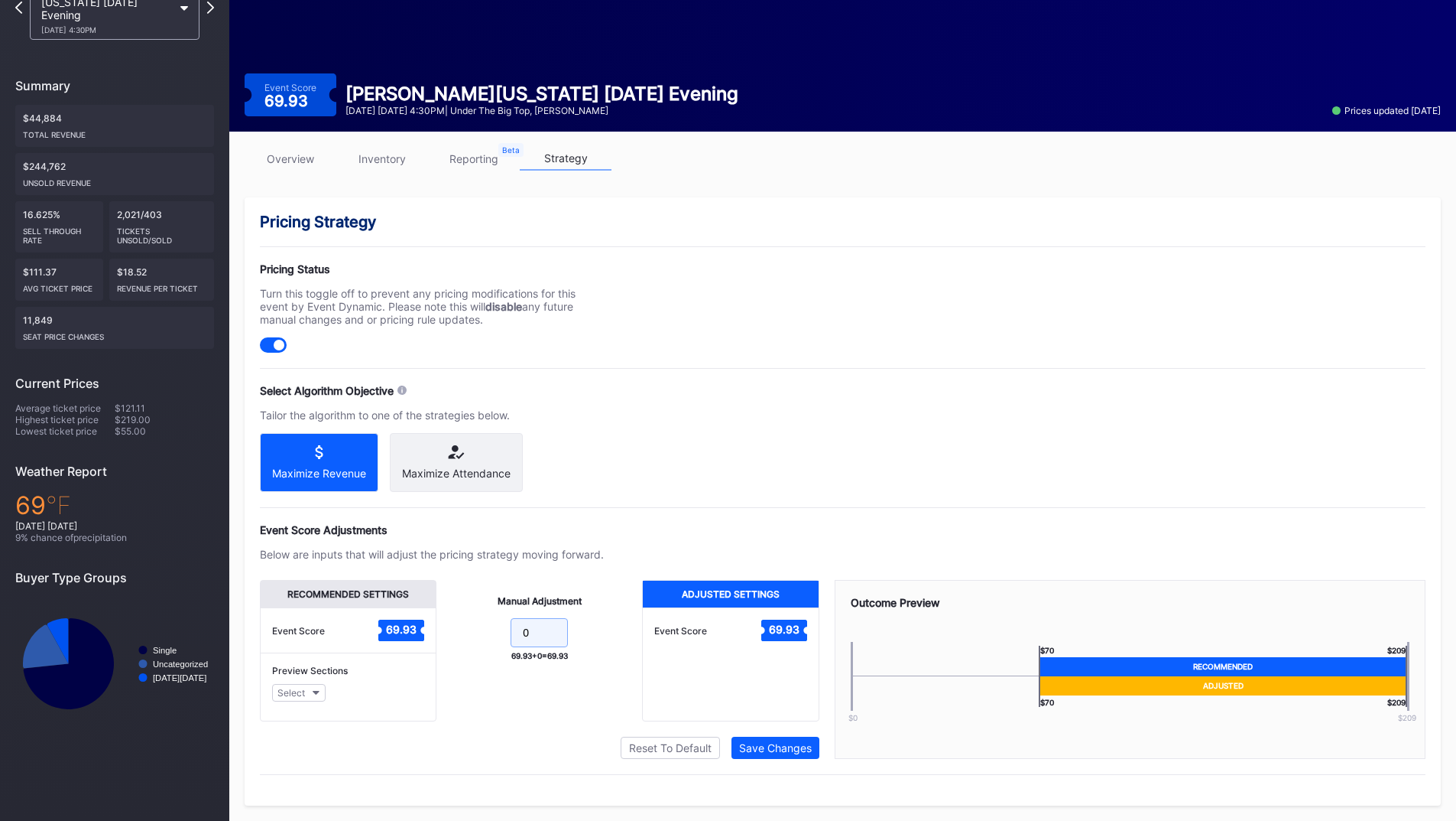
drag, startPoint x: 538, startPoint y: 627, endPoint x: 492, endPoint y: 627, distance: 46.0
click at [492, 627] on form "0" at bounding box center [539, 634] width 175 height 33
type input "5"
click at [789, 748] on div "Save Changes" at bounding box center [776, 747] width 72 height 13
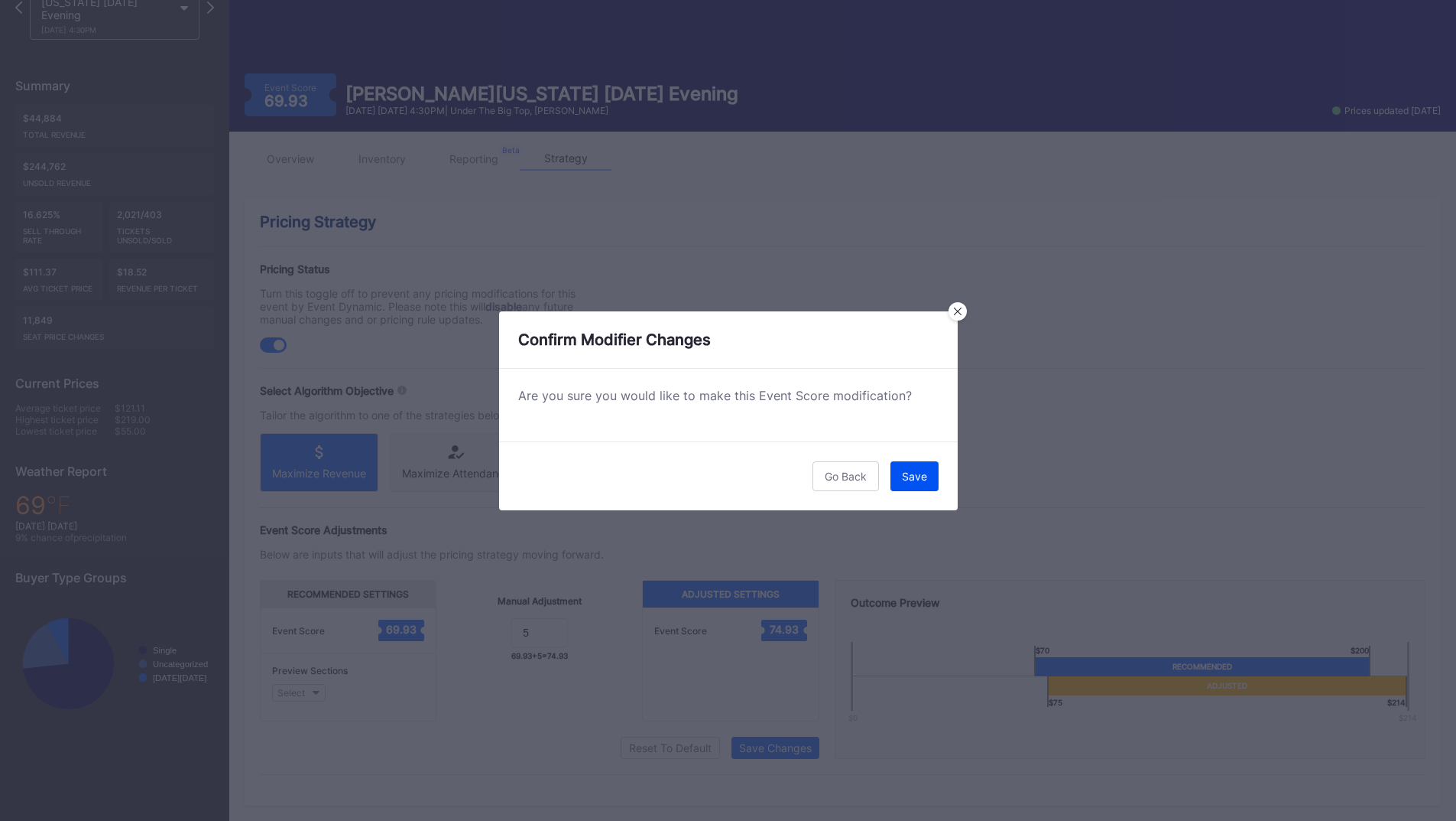
click at [927, 472] on div "Save" at bounding box center [914, 476] width 26 height 13
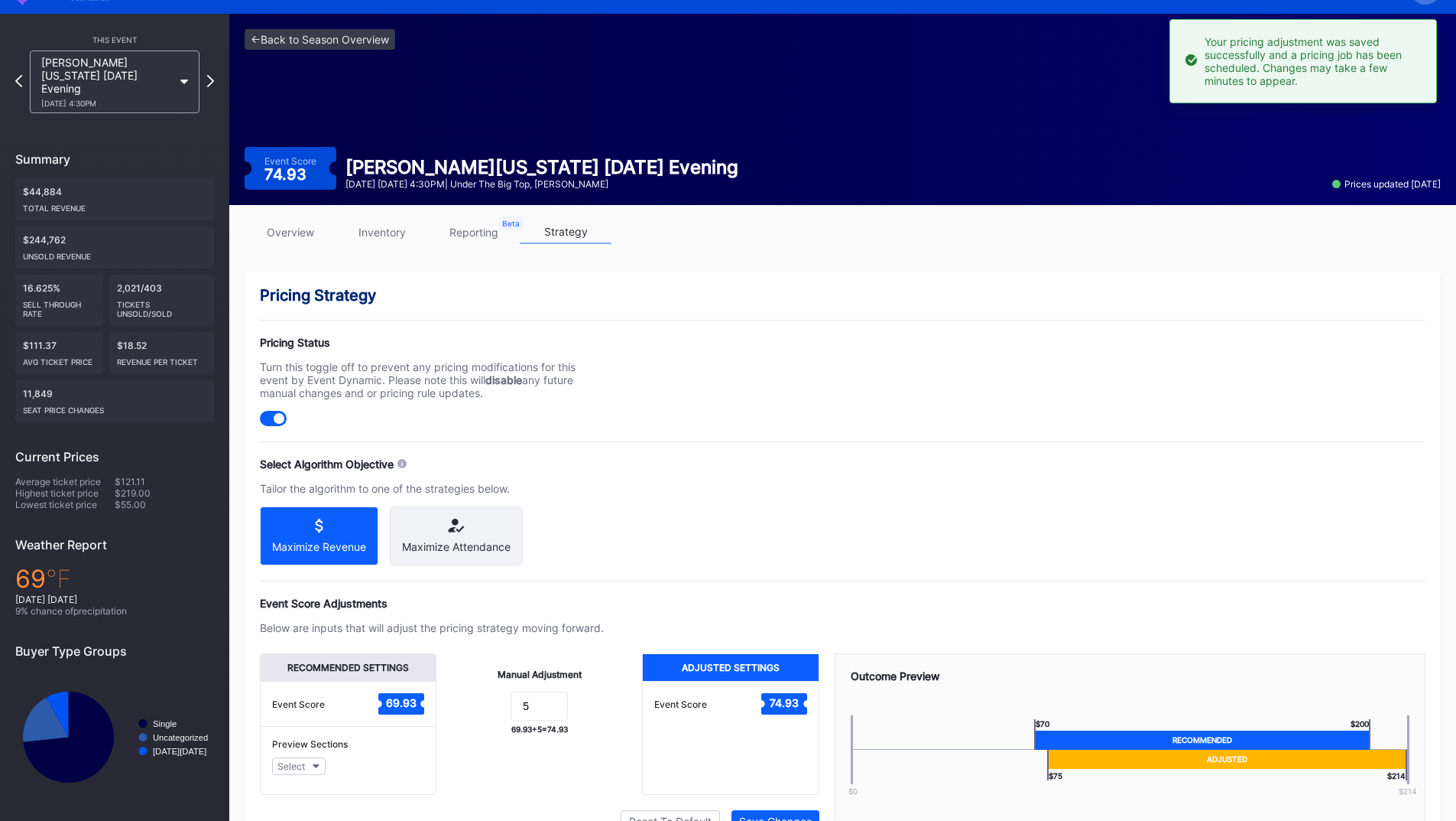
scroll to position [0, 0]
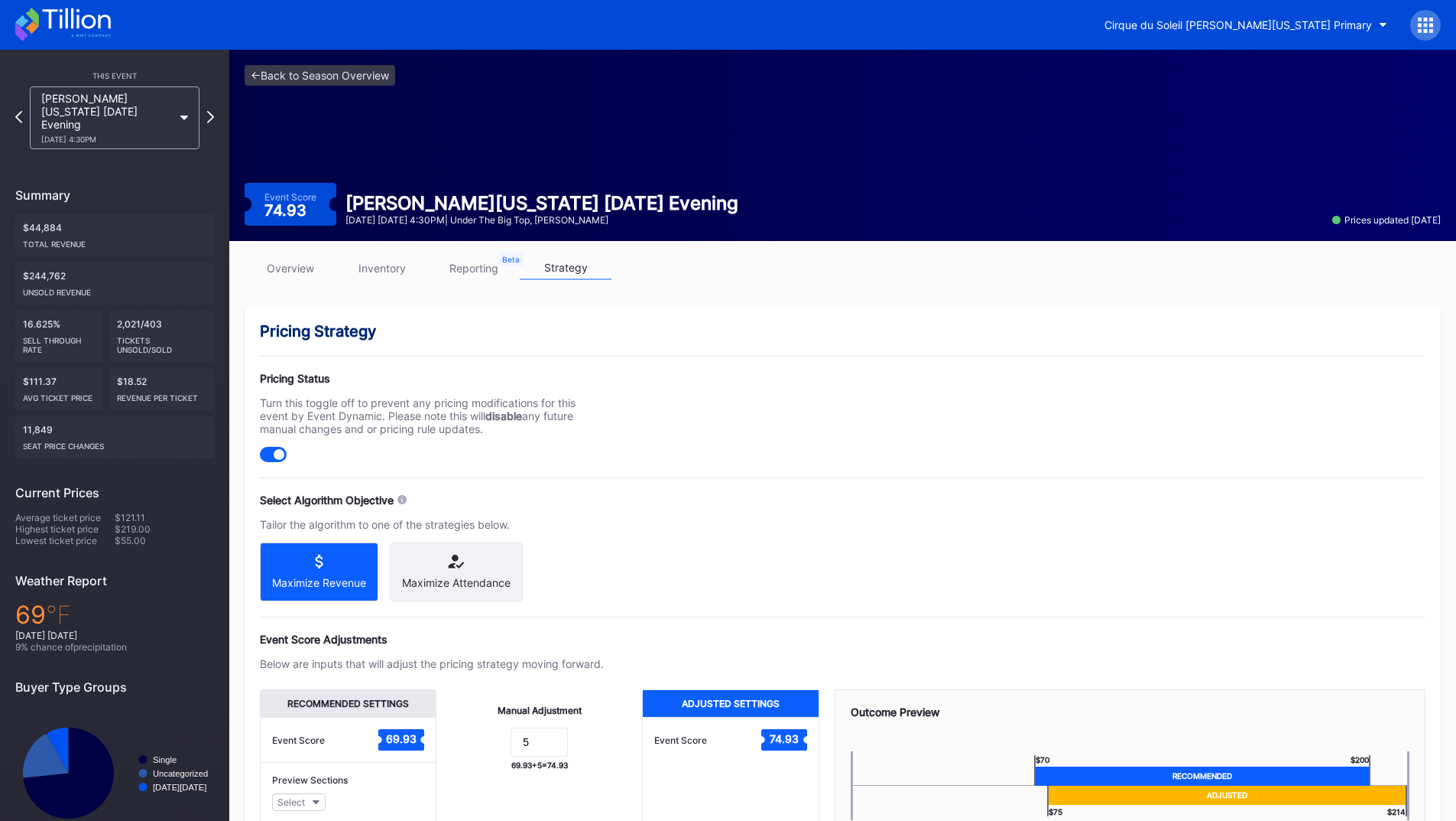
click at [32, 20] on icon at bounding box center [32, 18] width 13 height 19
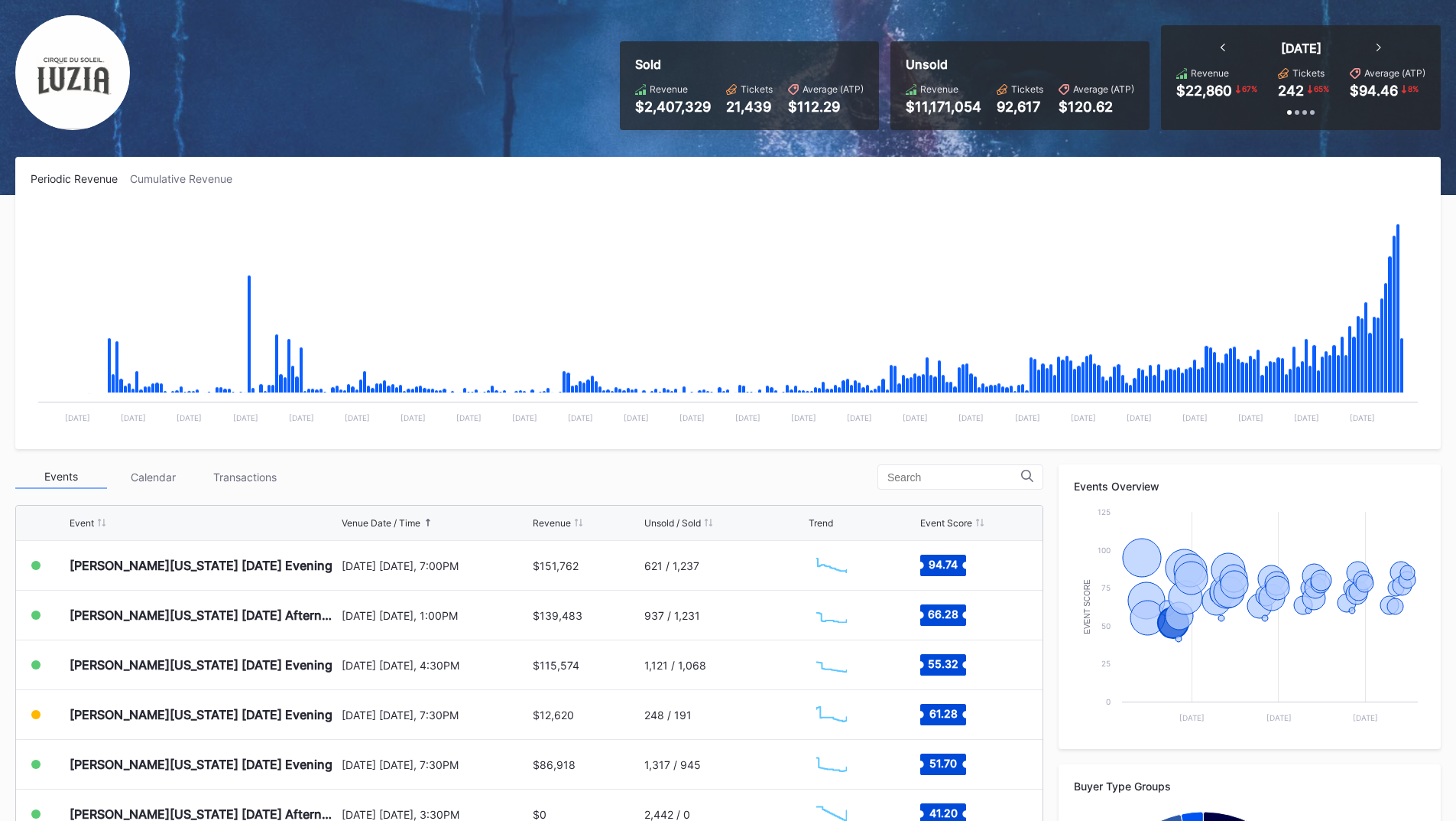
scroll to position [30, 0]
